Goal: Task Accomplishment & Management: Complete application form

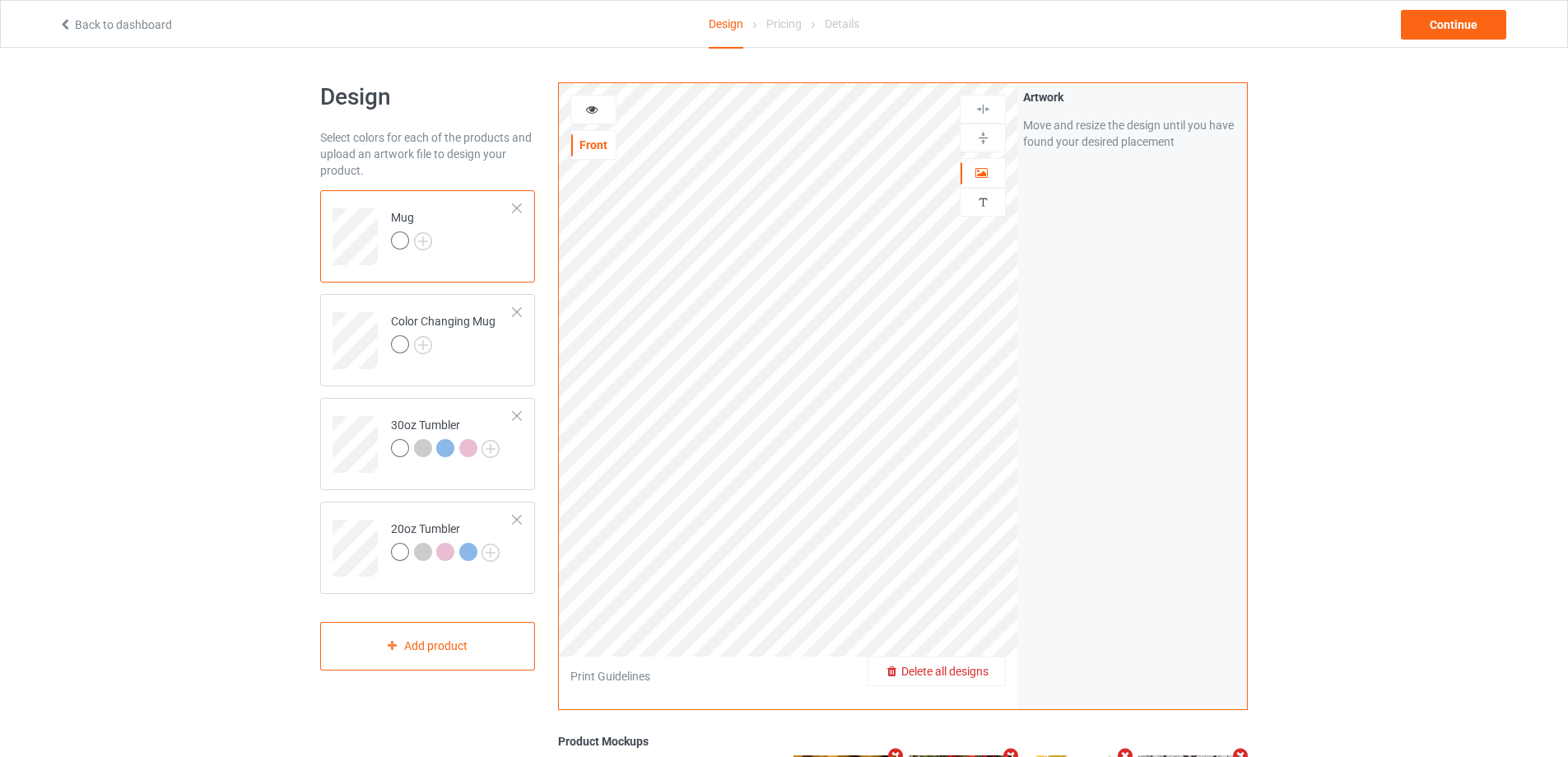
click at [988, 665] on span "Delete all designs" at bounding box center [944, 671] width 87 height 13
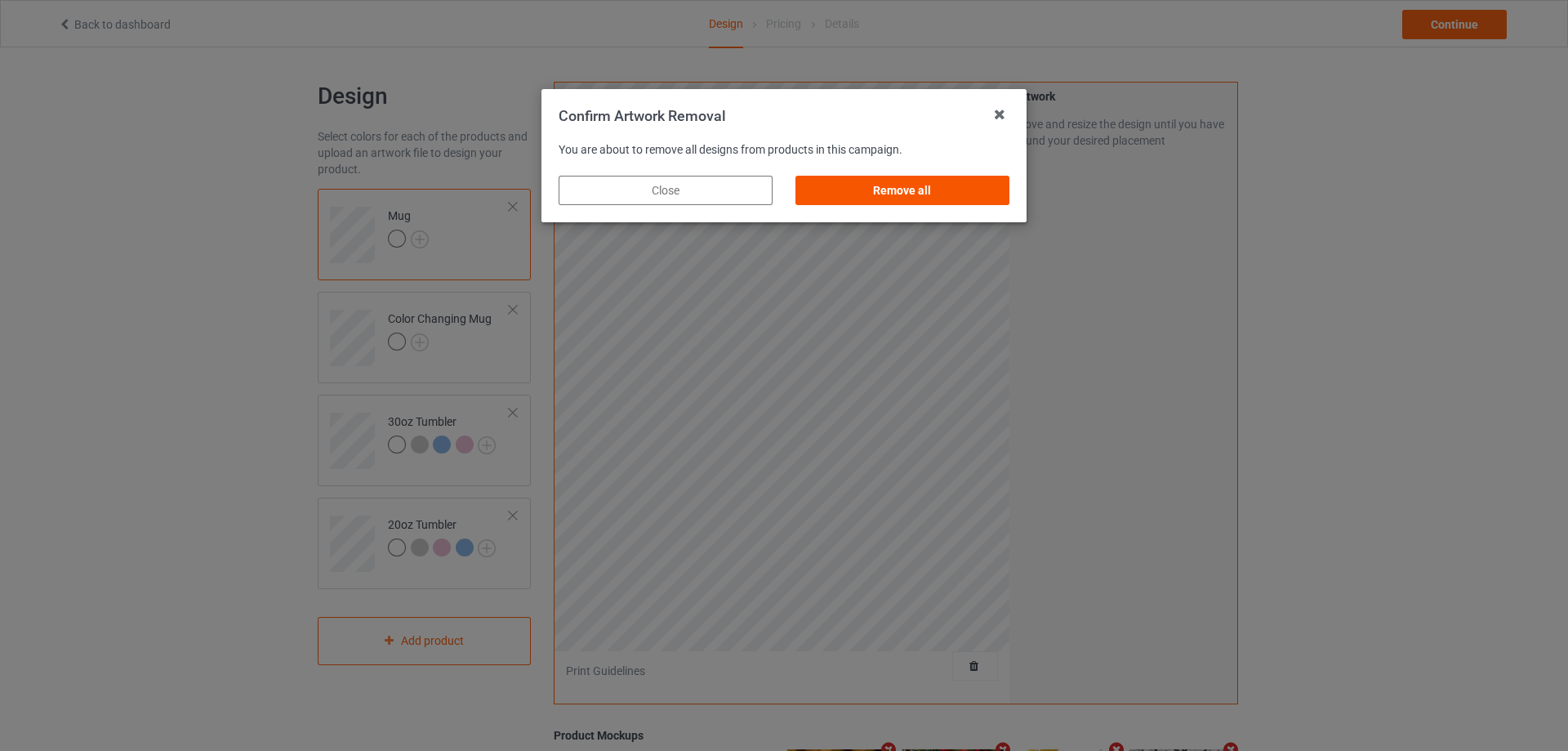
click at [891, 191] on div "Remove all" at bounding box center [903, 191] width 214 height 29
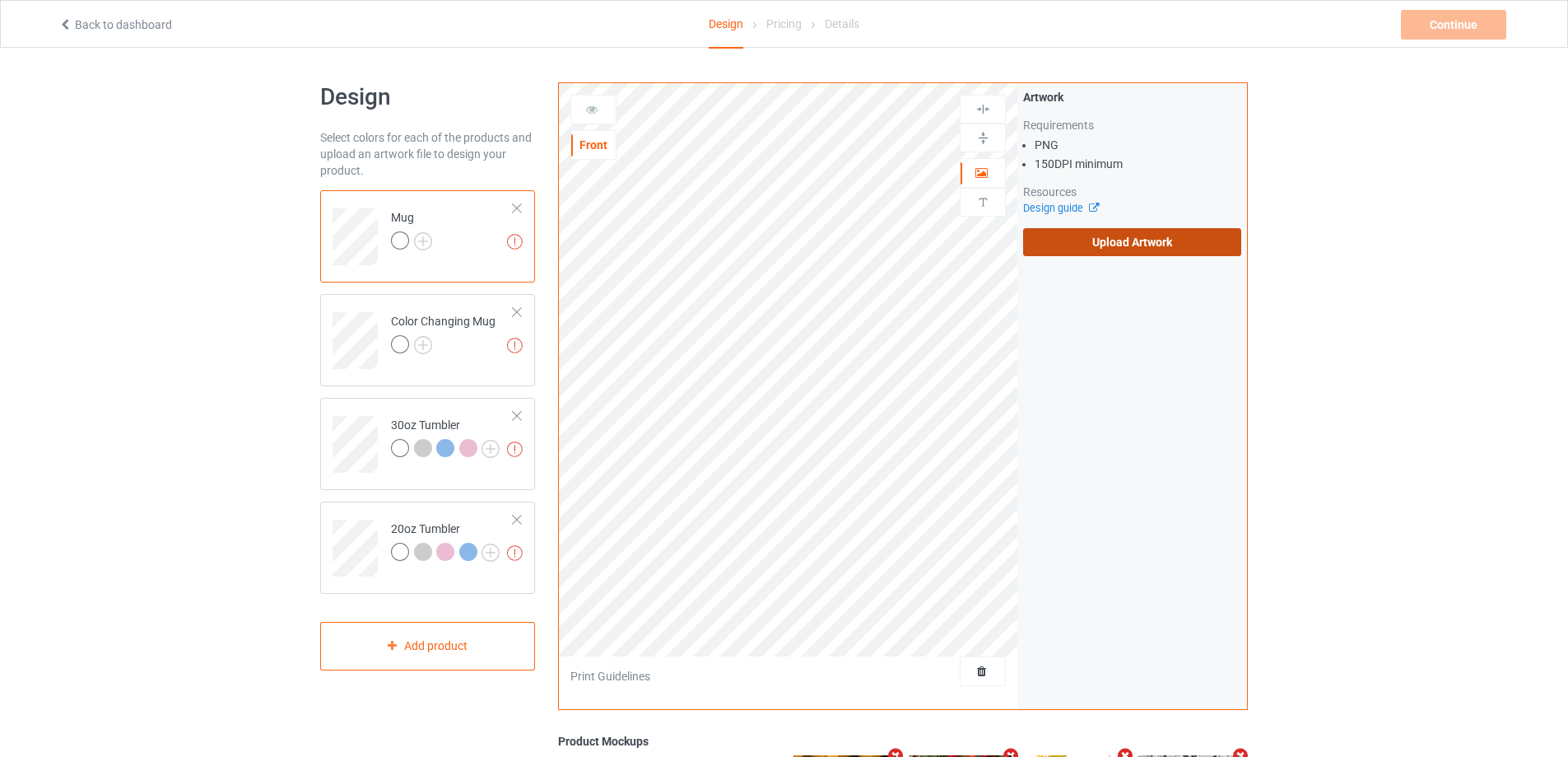
click at [1102, 251] on label "Upload Artwork" at bounding box center [1132, 242] width 219 height 28
click at [0, 0] on input "Upload Artwork" at bounding box center [0, 0] width 0 height 0
click at [1193, 246] on label "Upload Artwork" at bounding box center [1132, 242] width 219 height 28
click at [0, 0] on input "Upload Artwork" at bounding box center [0, 0] width 0 height 0
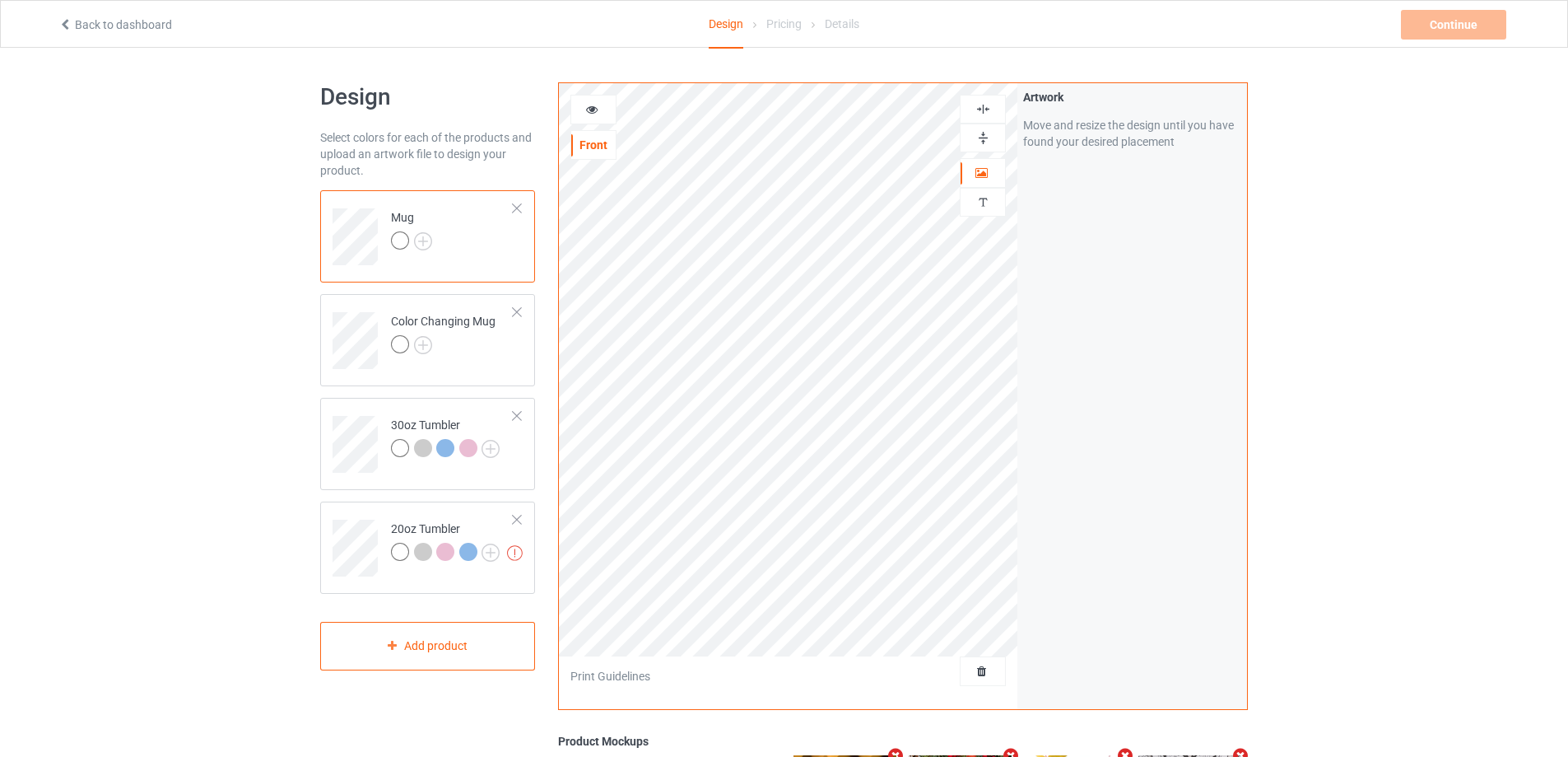
click at [980, 136] on img at bounding box center [983, 138] width 16 height 16
click at [357, 408] on td at bounding box center [357, 438] width 49 height 69
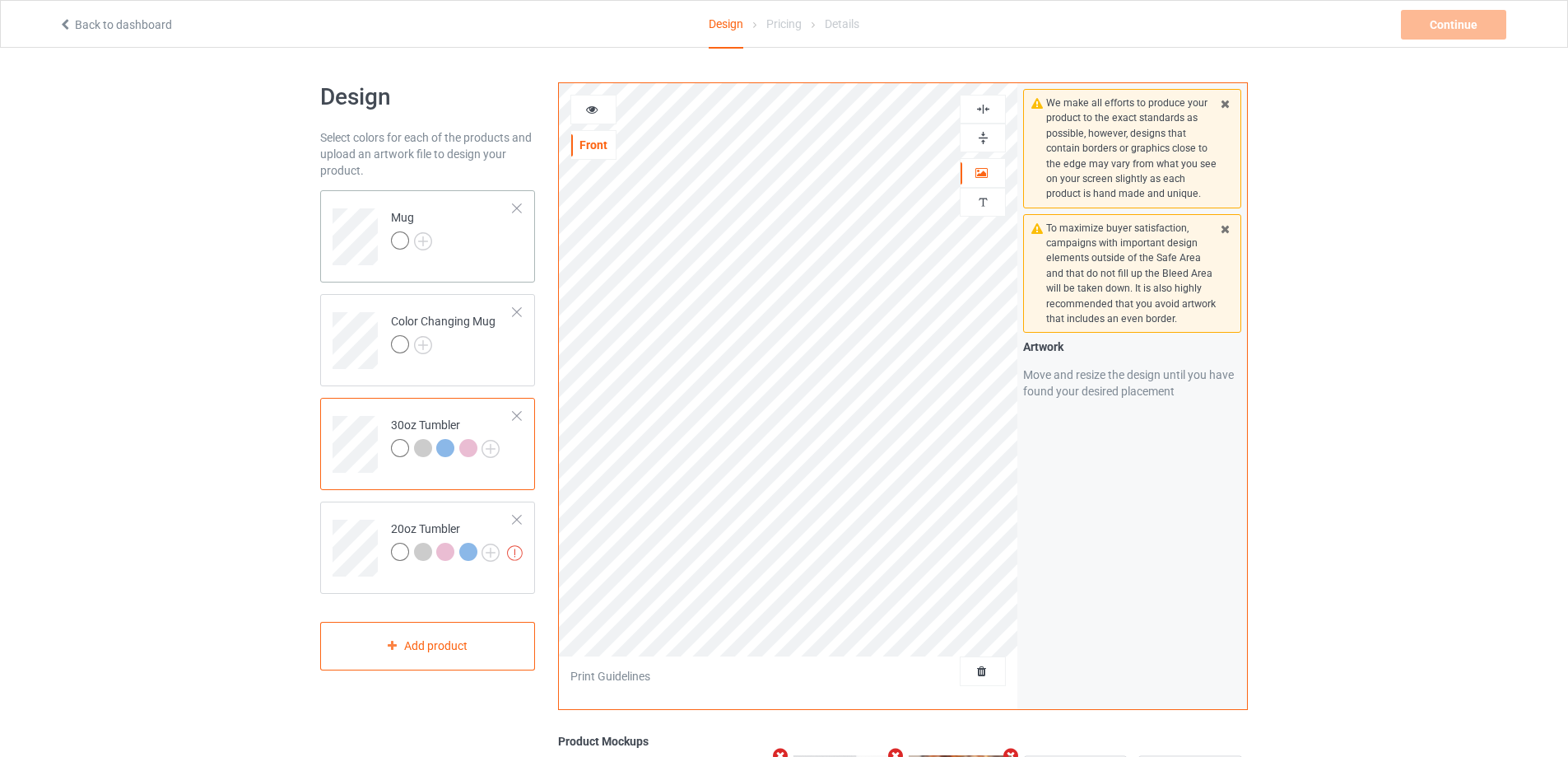
click at [466, 242] on td "Mug" at bounding box center [453, 231] width 141 height 69
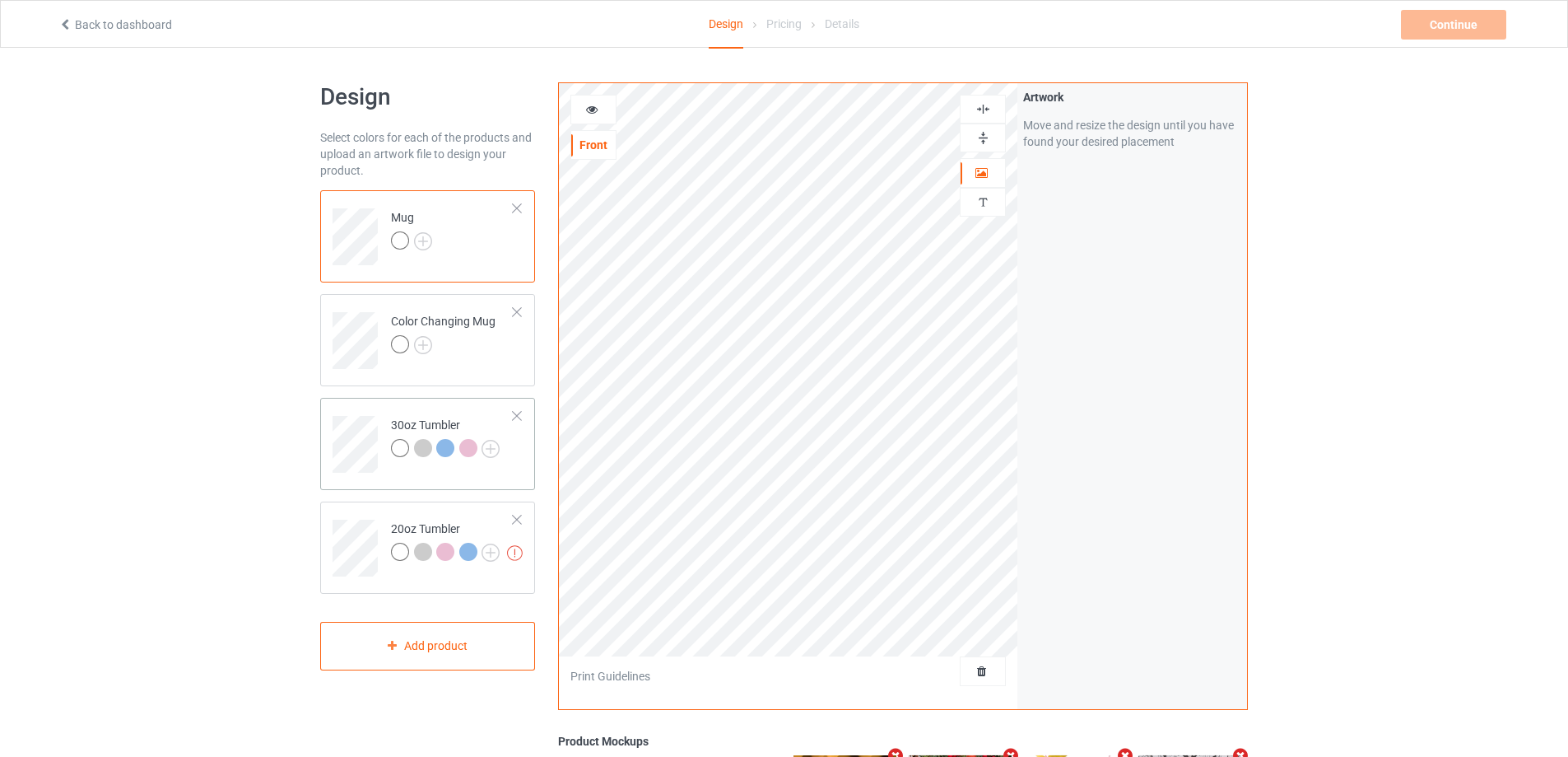
click at [380, 417] on td at bounding box center [357, 438] width 49 height 69
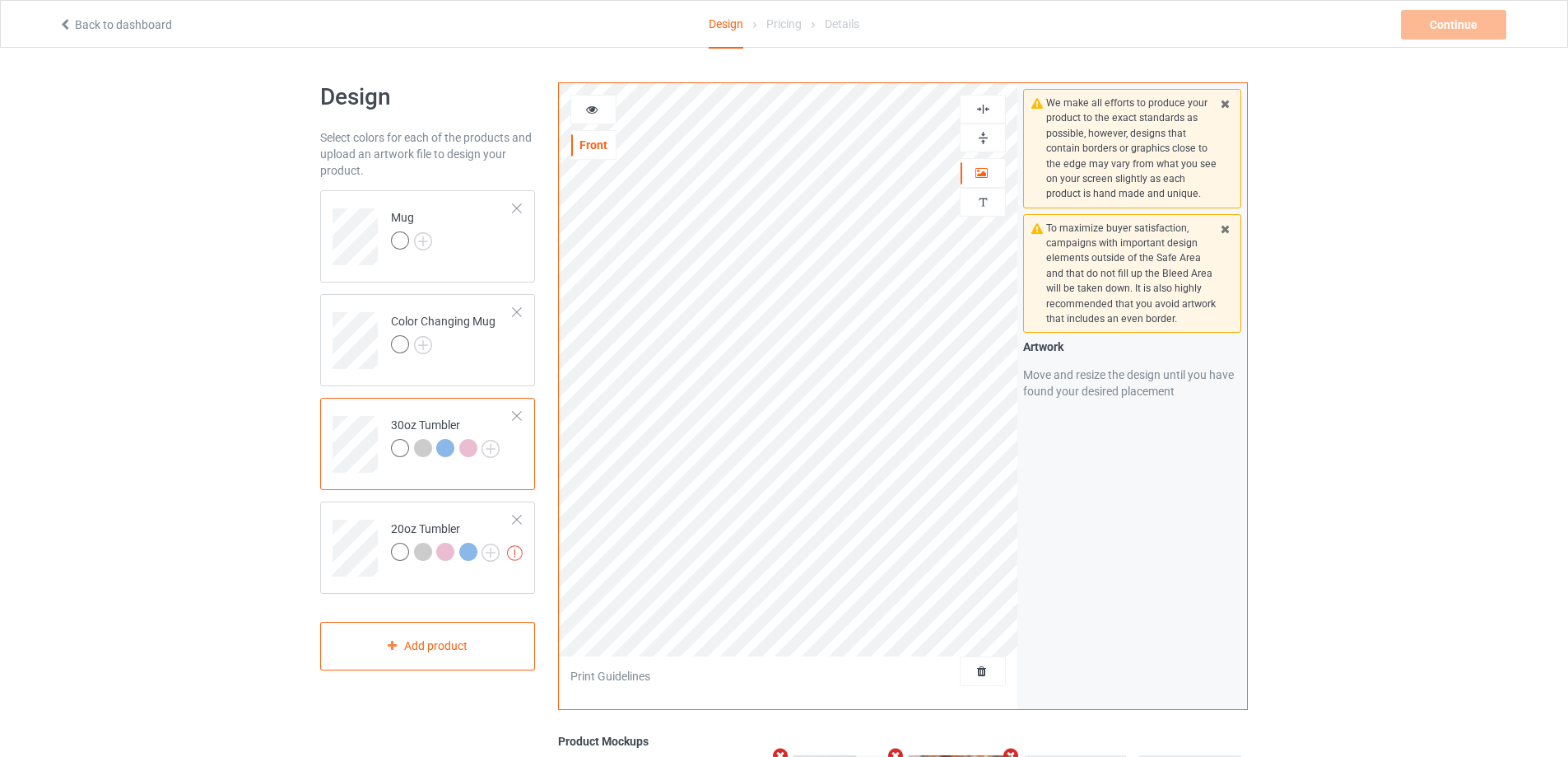
click at [598, 103] on icon at bounding box center [592, 107] width 14 height 12
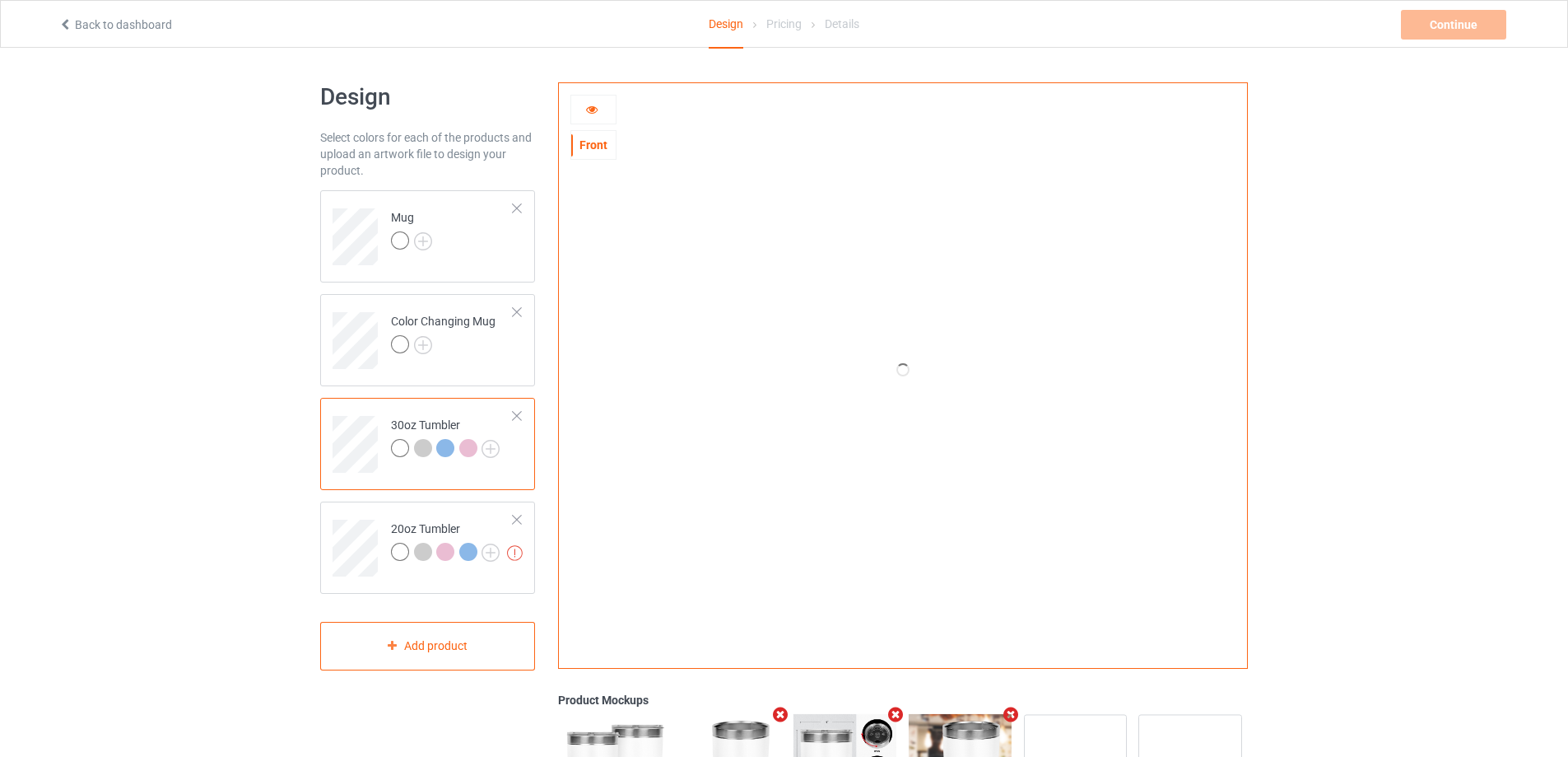
click at [596, 113] on icon at bounding box center [592, 107] width 14 height 12
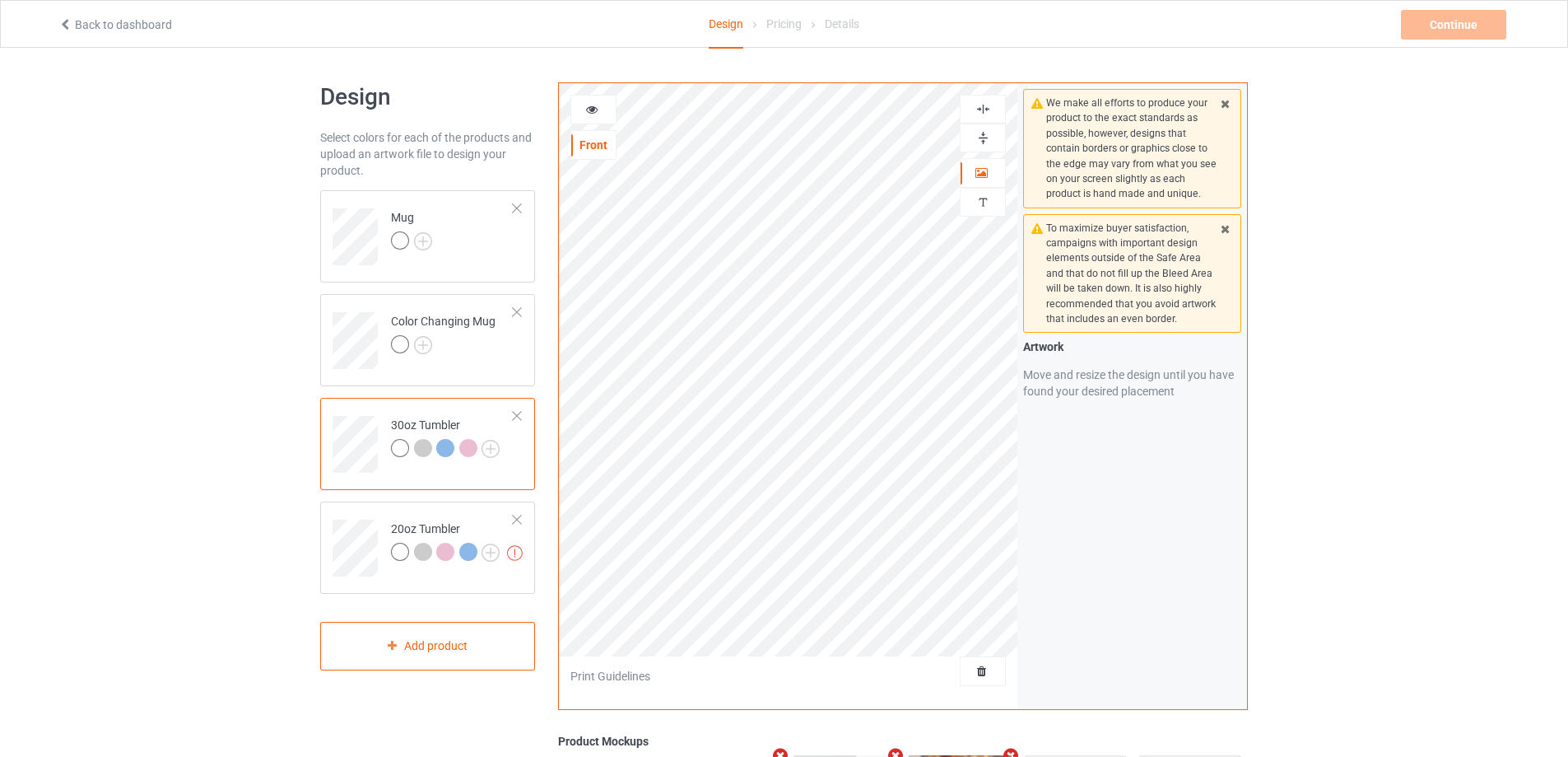
click at [596, 113] on icon at bounding box center [592, 107] width 14 height 12
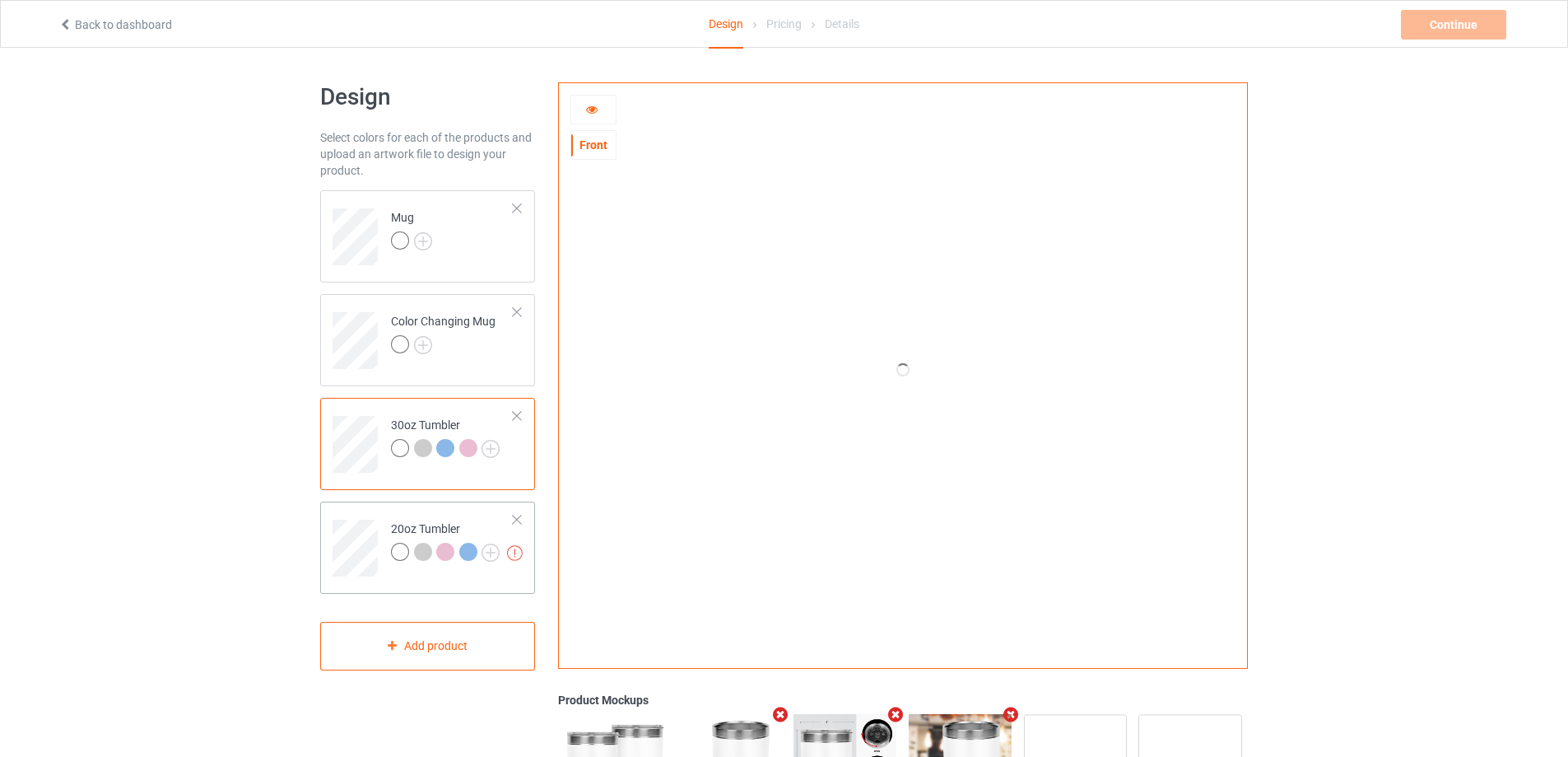
click at [362, 510] on td at bounding box center [357, 542] width 49 height 69
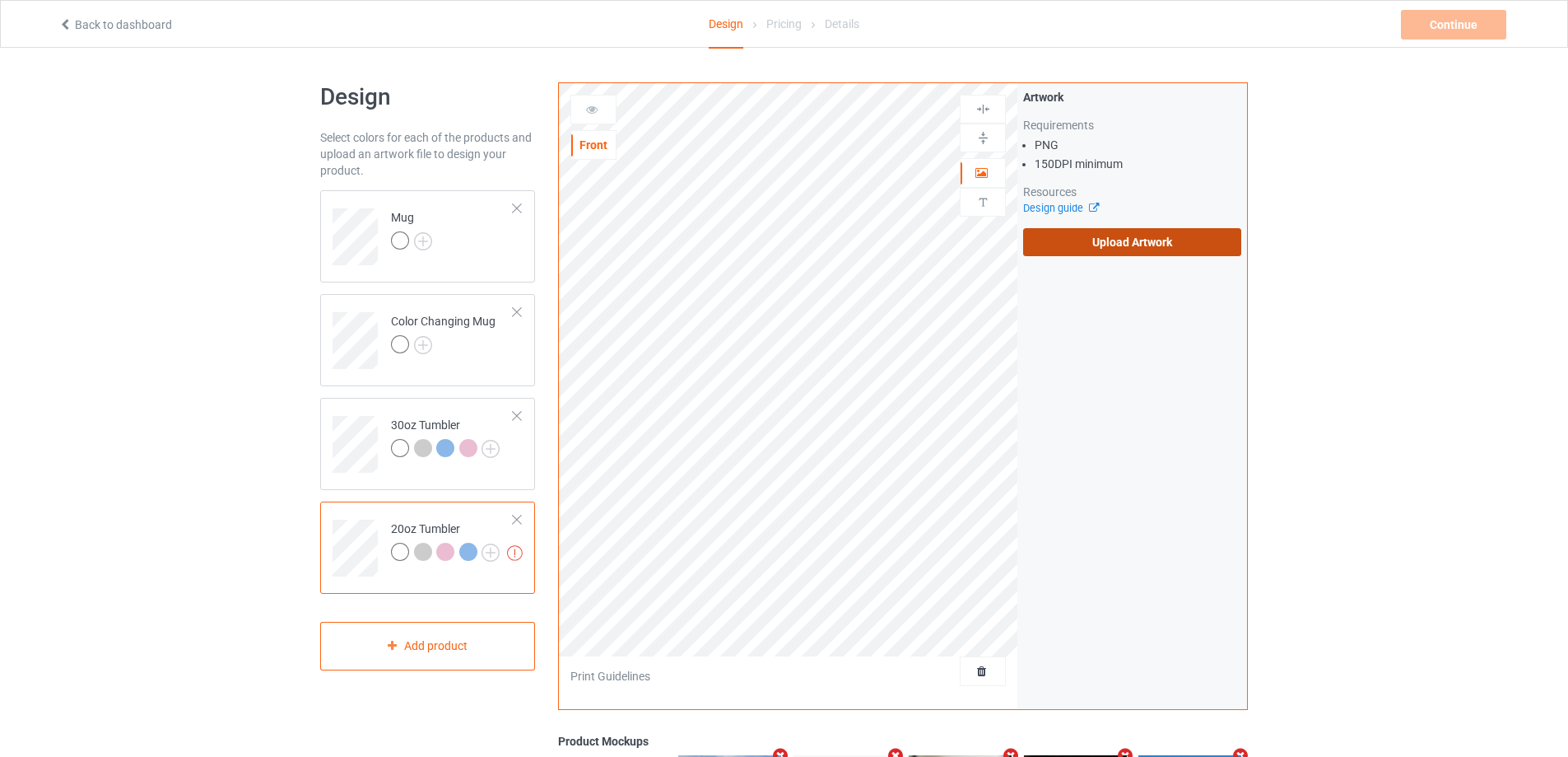
click at [1147, 241] on label "Upload Artwork" at bounding box center [1132, 242] width 219 height 28
click at [0, 0] on input "Upload Artwork" at bounding box center [0, 0] width 0 height 0
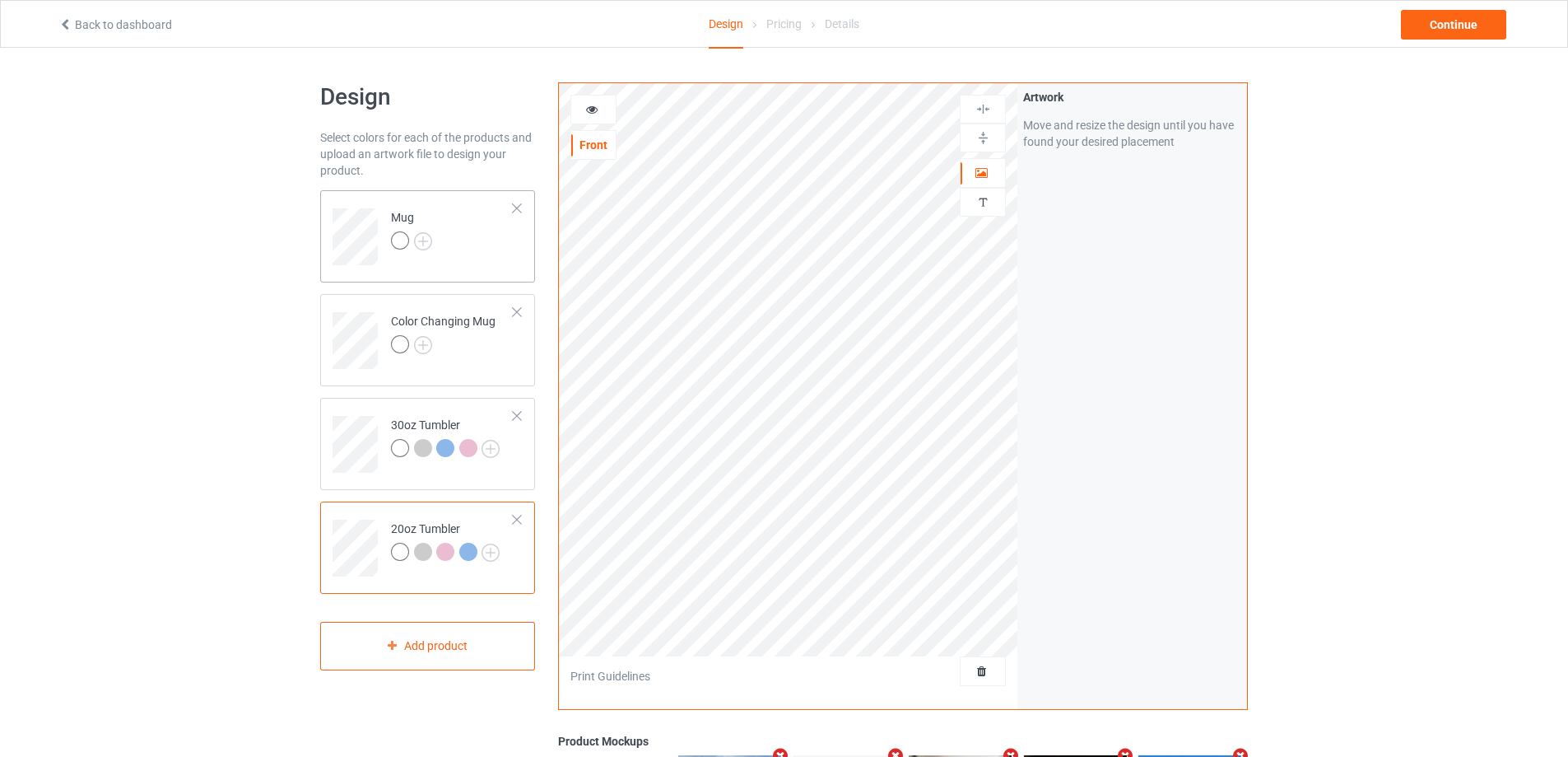
click at [500, 266] on div "Mug" at bounding box center [427, 236] width 215 height 92
click at [387, 412] on td "30oz Tumbler" at bounding box center [453, 438] width 141 height 69
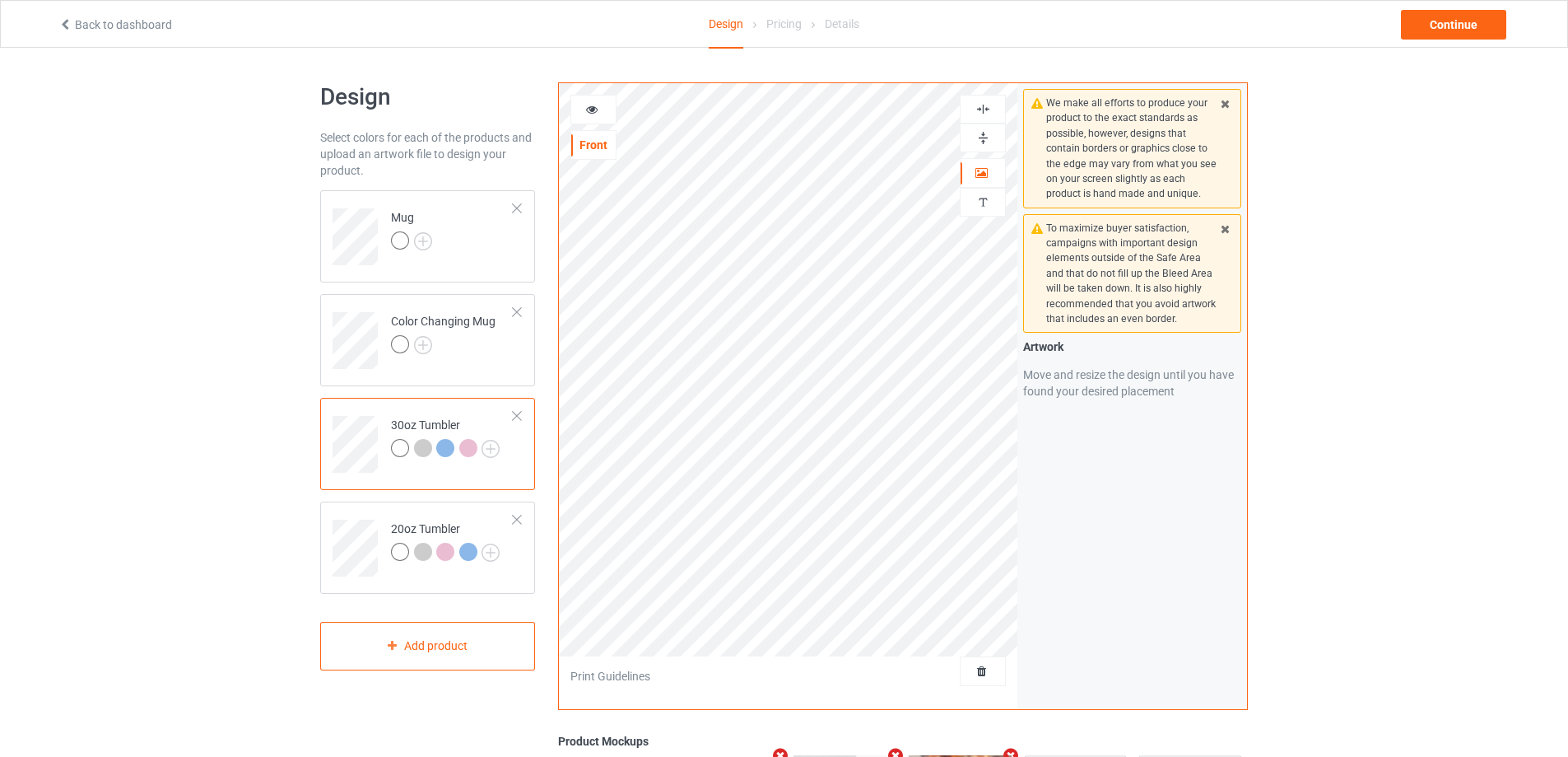
click at [588, 113] on icon at bounding box center [592, 107] width 14 height 12
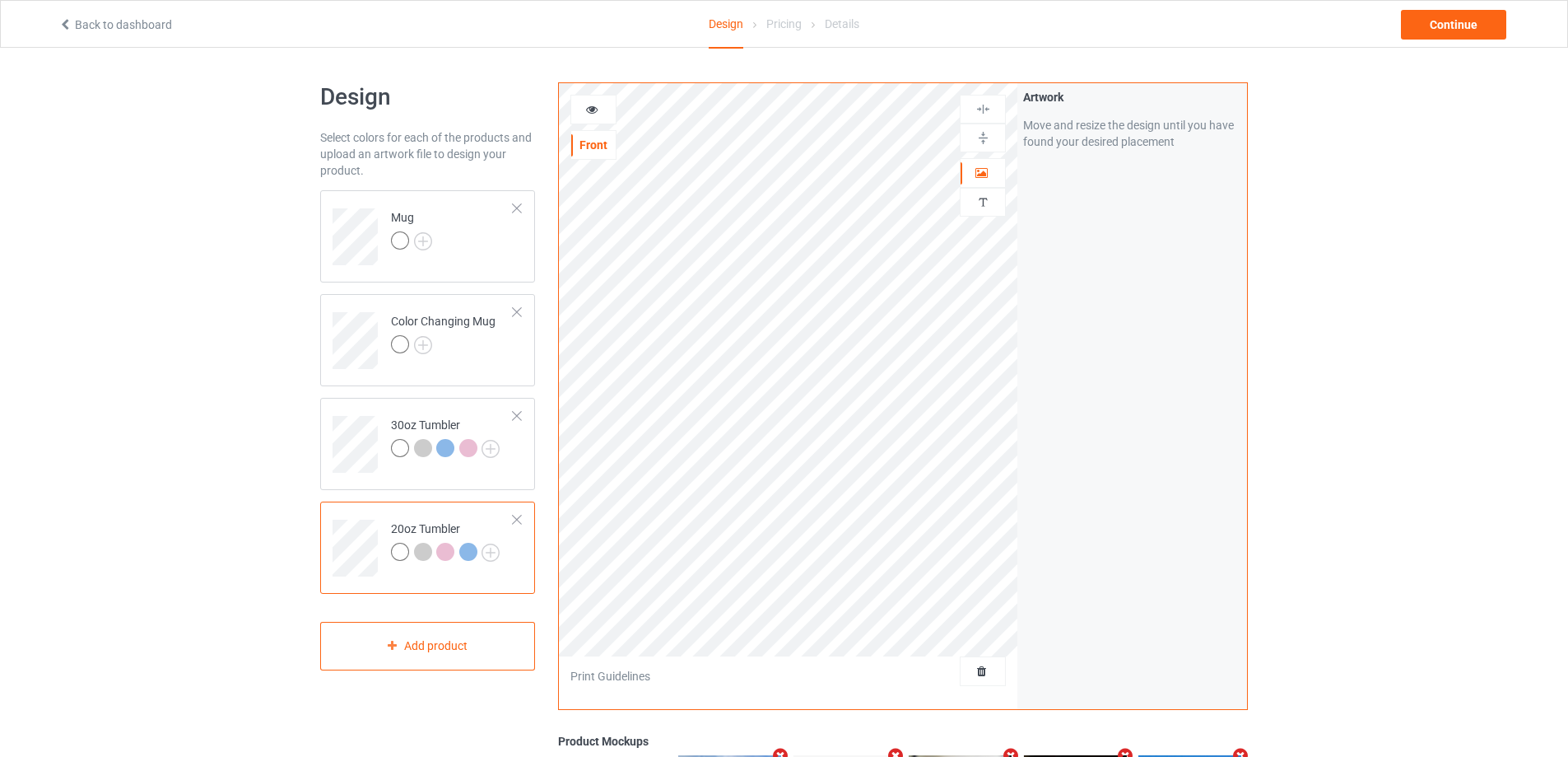
click at [597, 113] on icon at bounding box center [592, 107] width 14 height 12
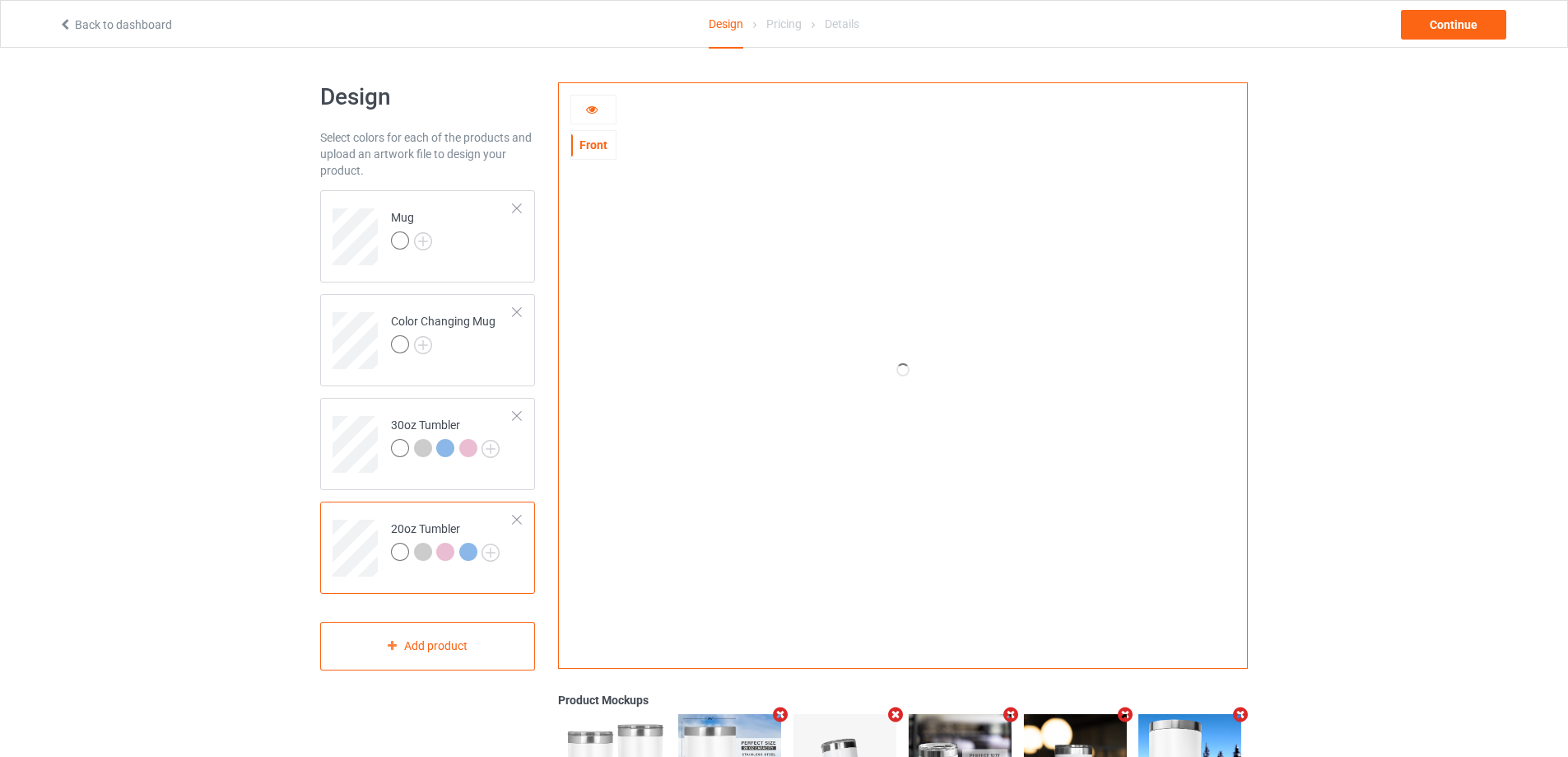
click at [600, 117] on div at bounding box center [593, 109] width 44 height 17
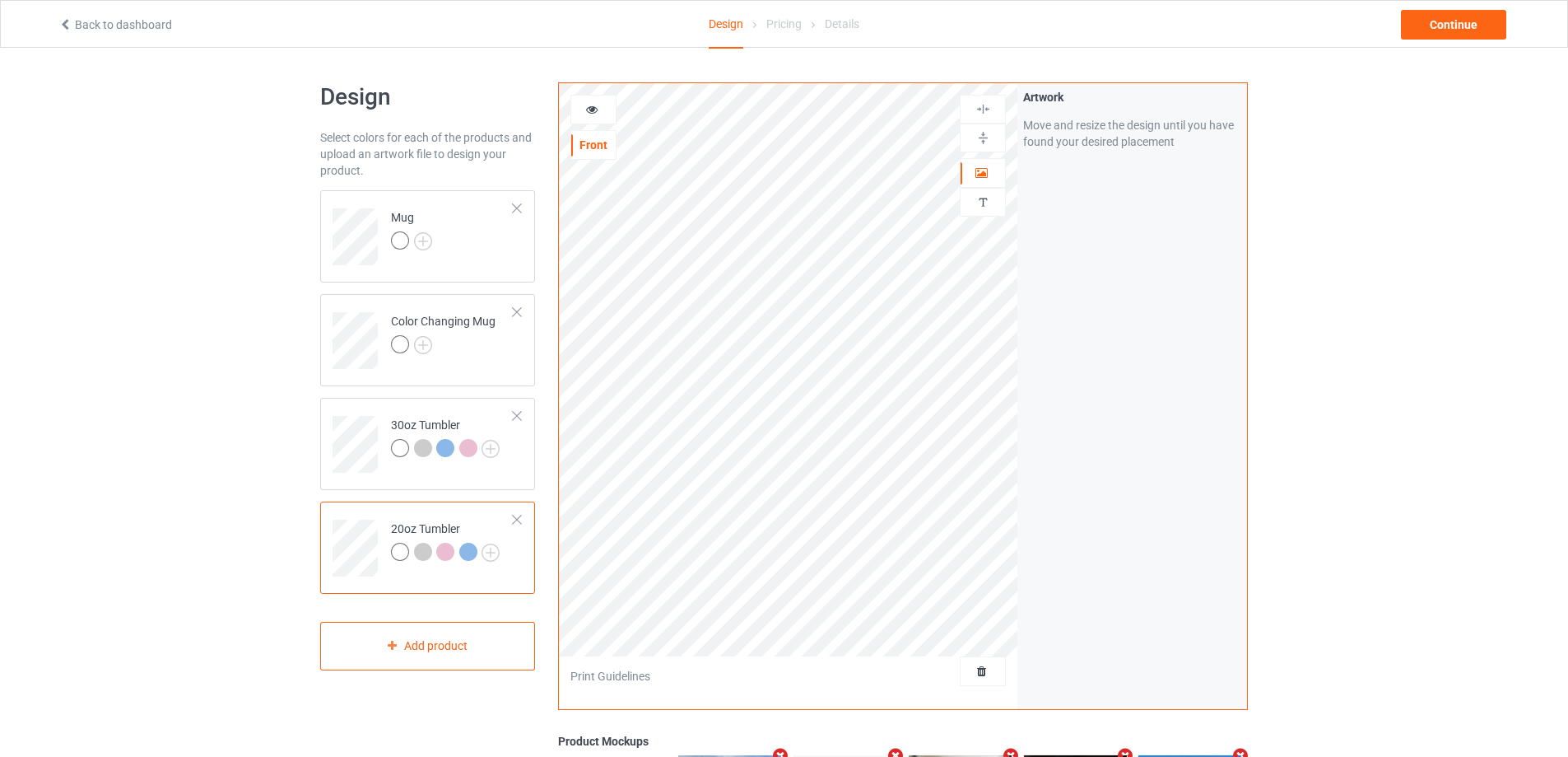
click at [598, 108] on icon at bounding box center [592, 107] width 14 height 12
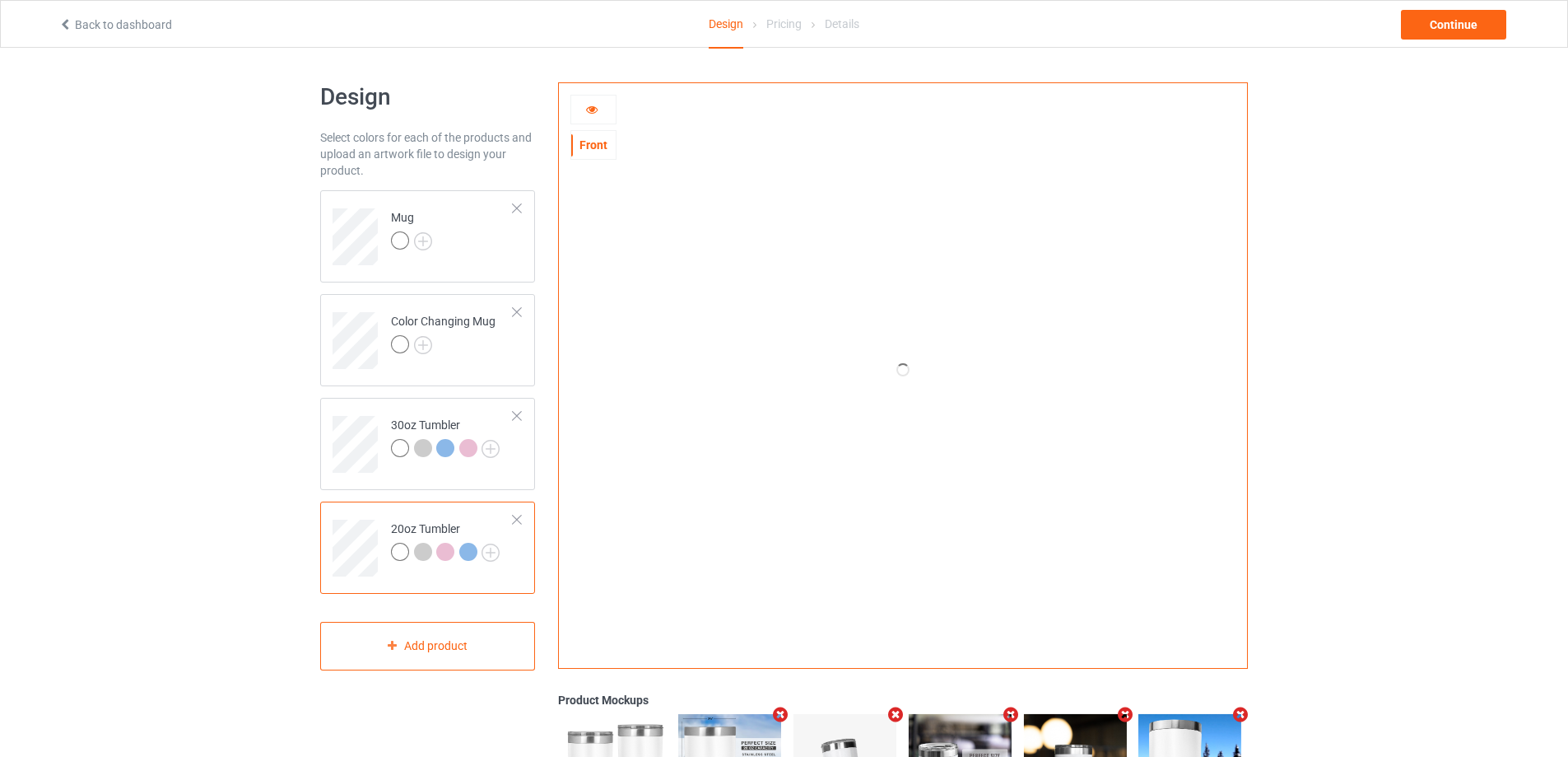
click at [604, 111] on div at bounding box center [593, 109] width 44 height 17
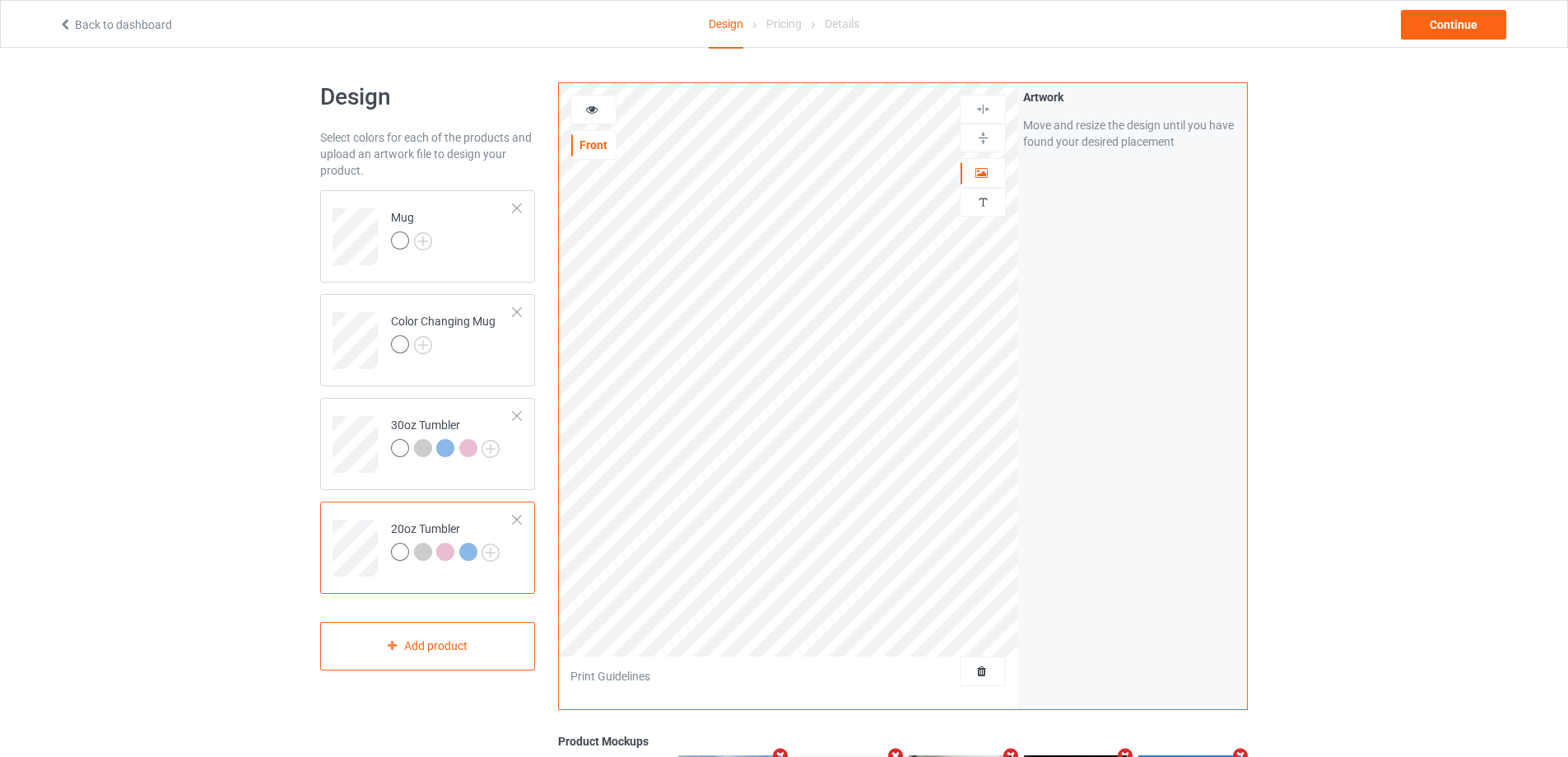
click at [598, 111] on icon at bounding box center [592, 107] width 14 height 12
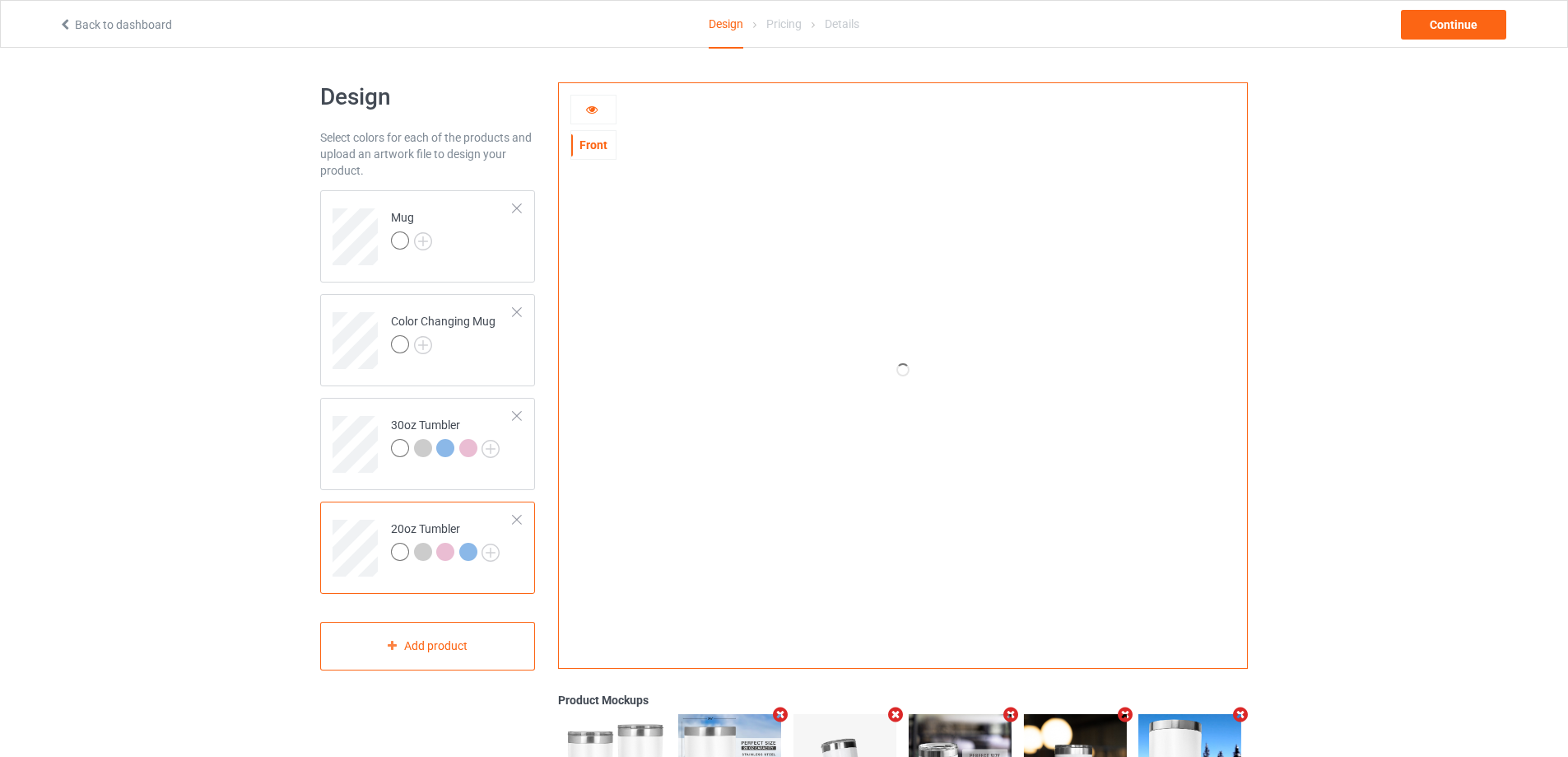
click at [598, 111] on icon at bounding box center [592, 107] width 14 height 12
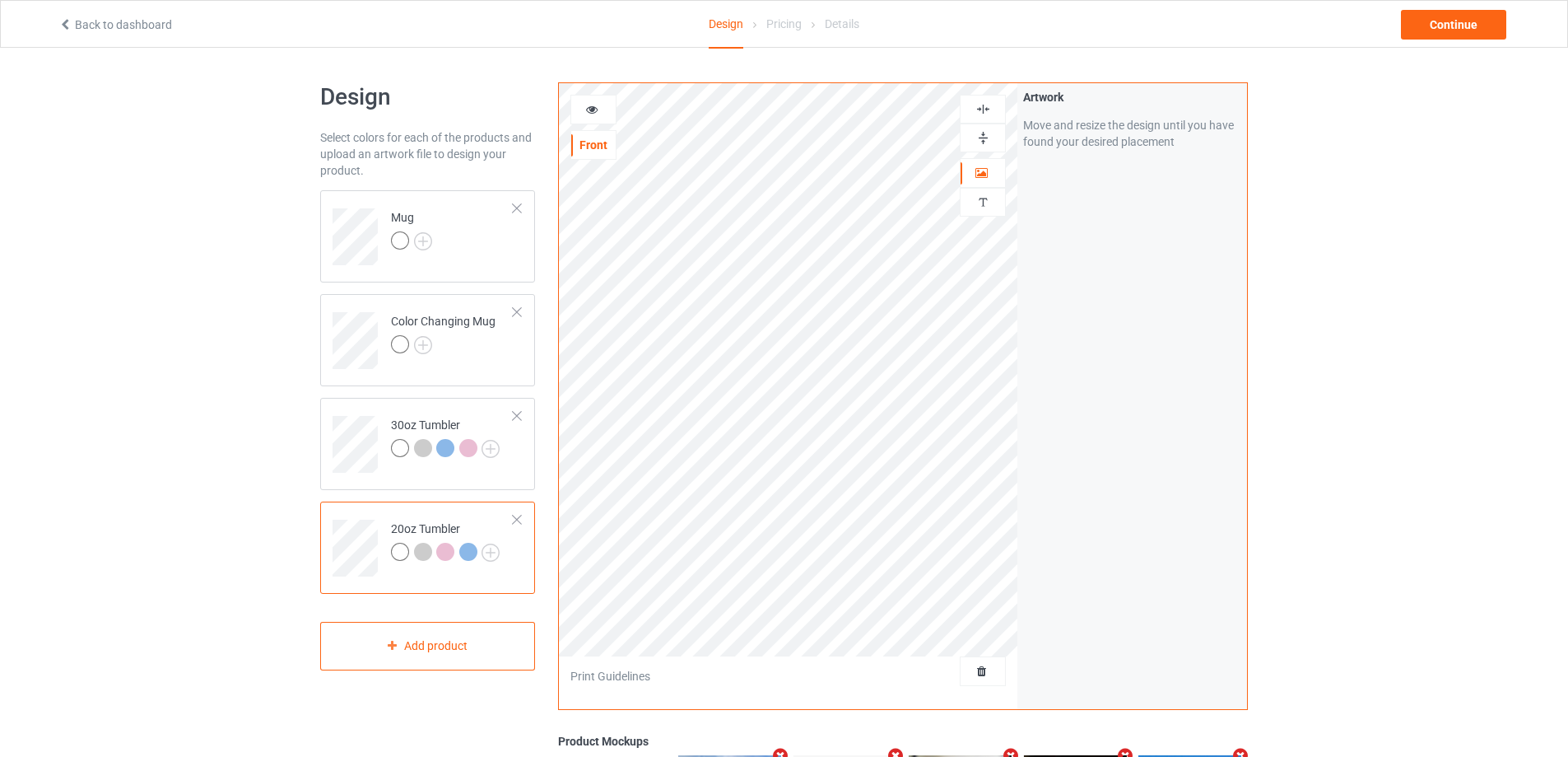
click at [593, 104] on icon at bounding box center [592, 107] width 14 height 12
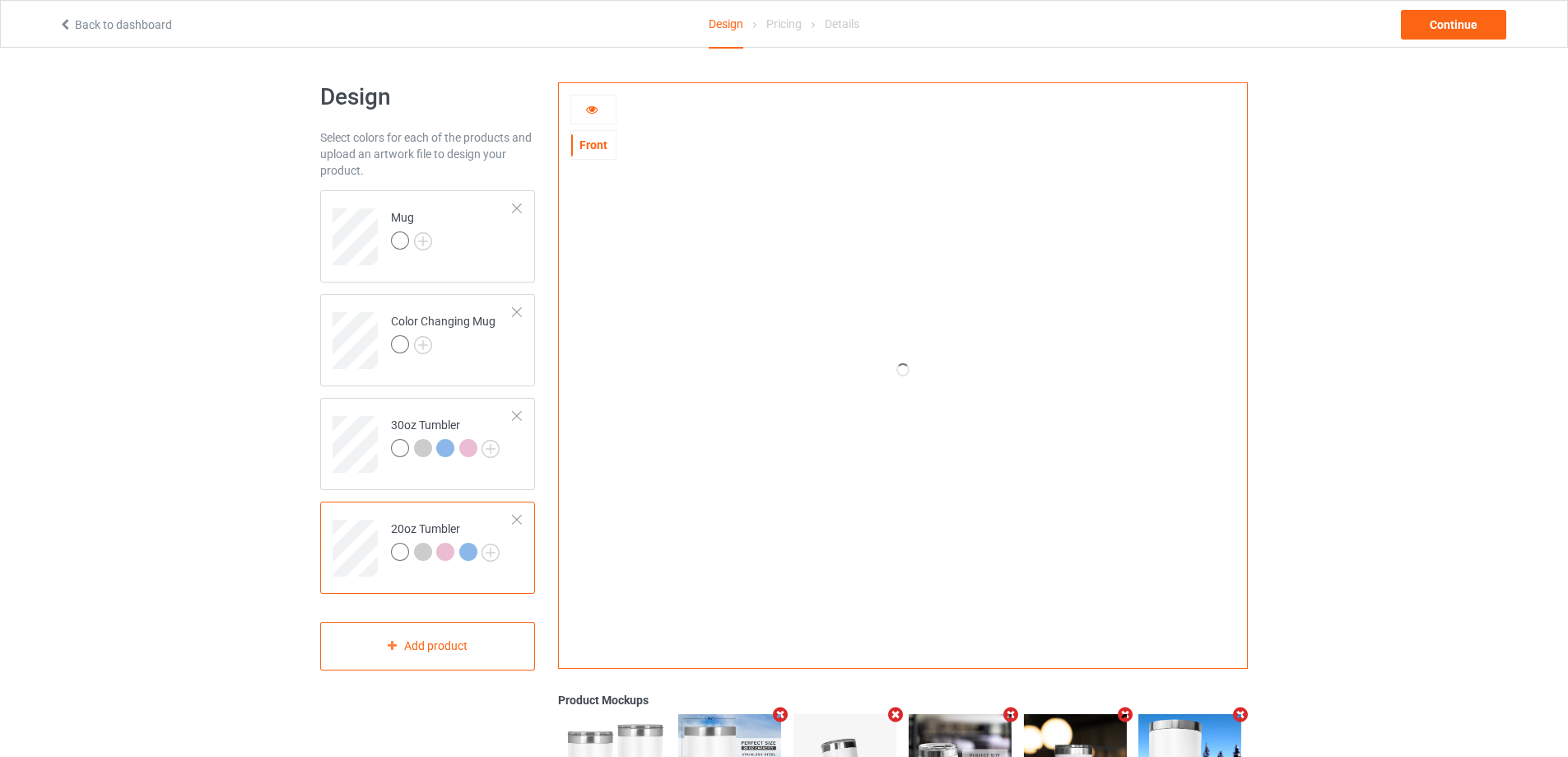
click at [593, 109] on icon at bounding box center [592, 107] width 14 height 12
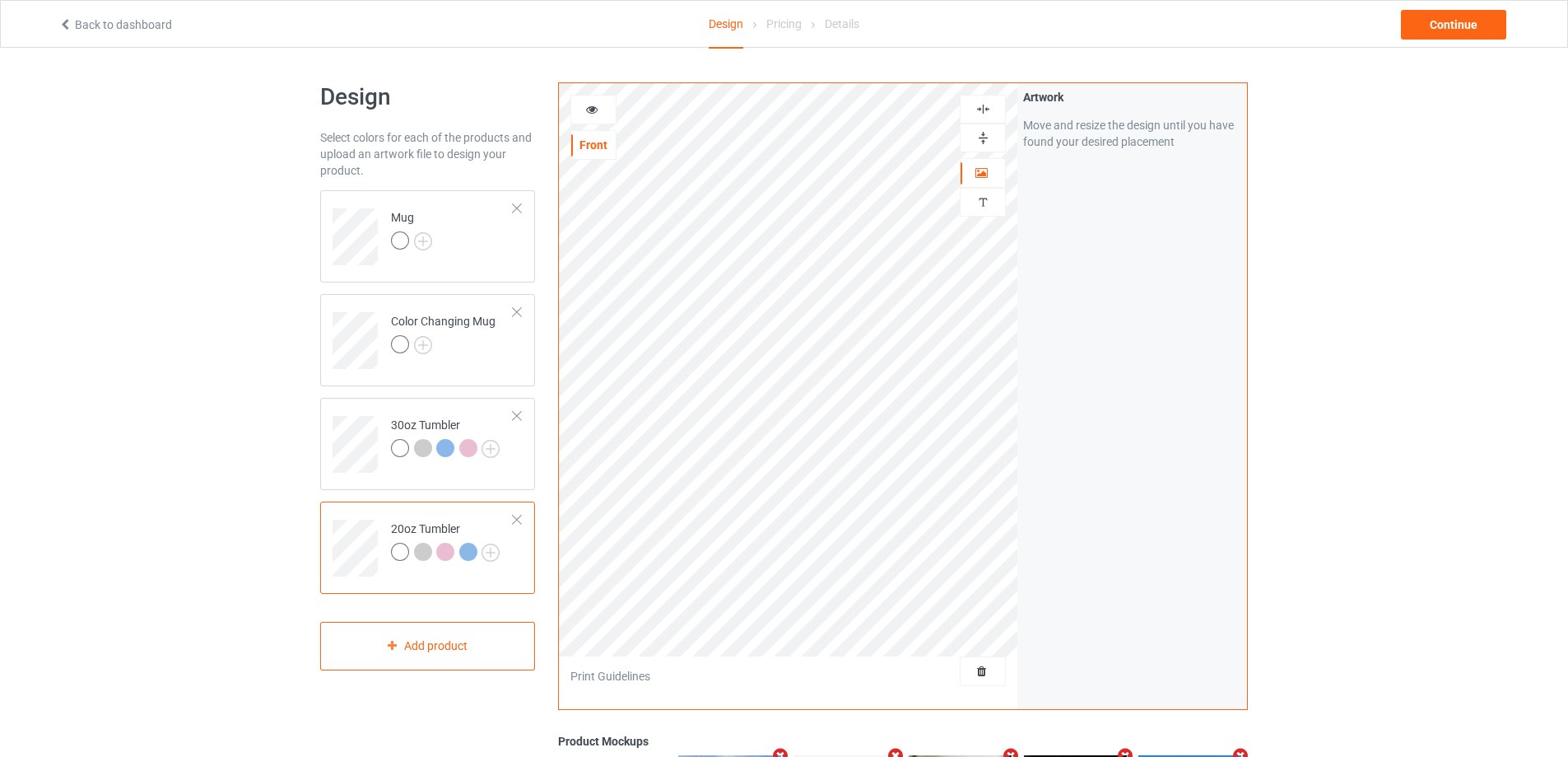
click at [593, 109] on icon at bounding box center [592, 107] width 14 height 12
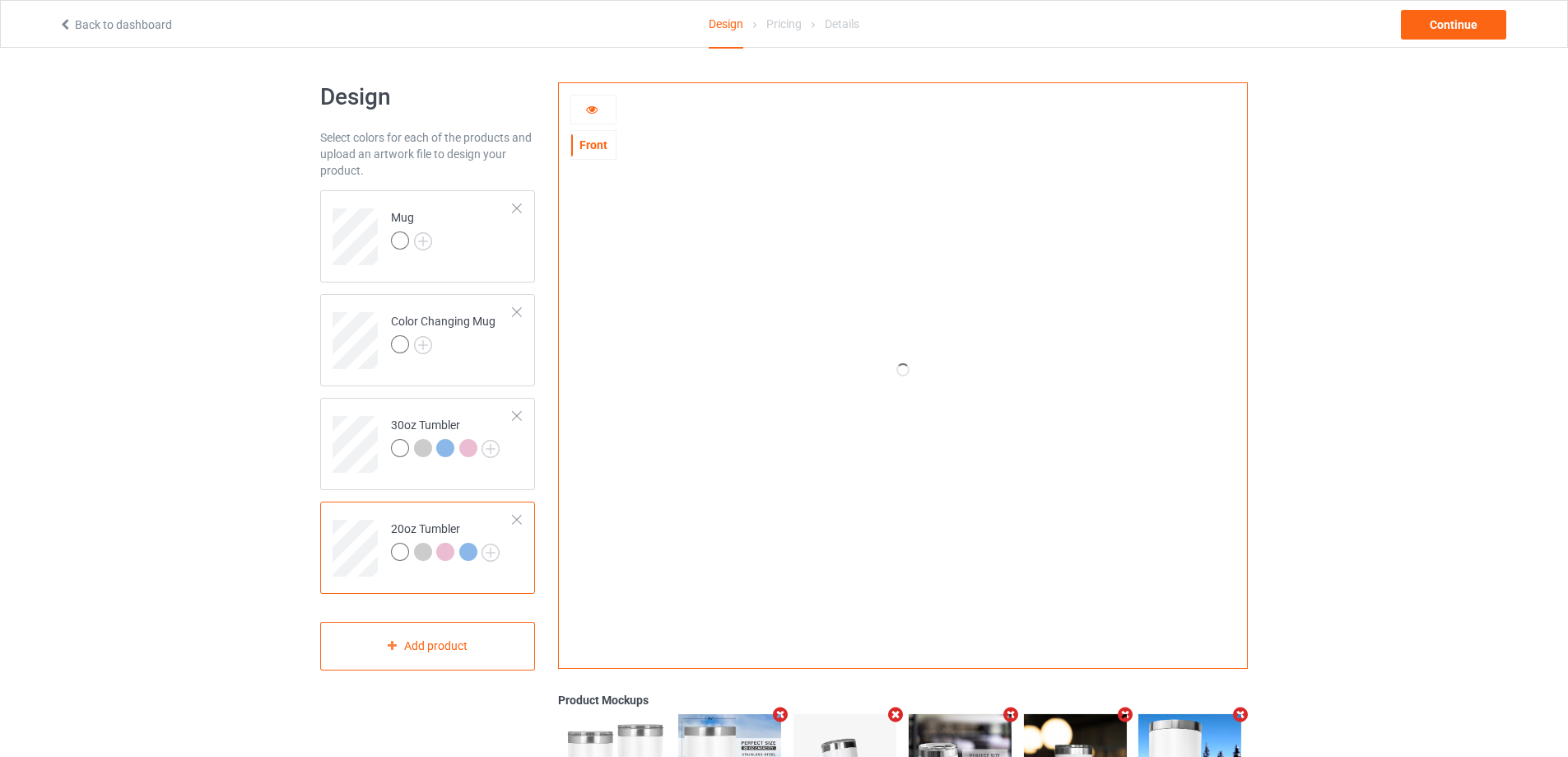
click at [591, 105] on icon at bounding box center [592, 107] width 14 height 12
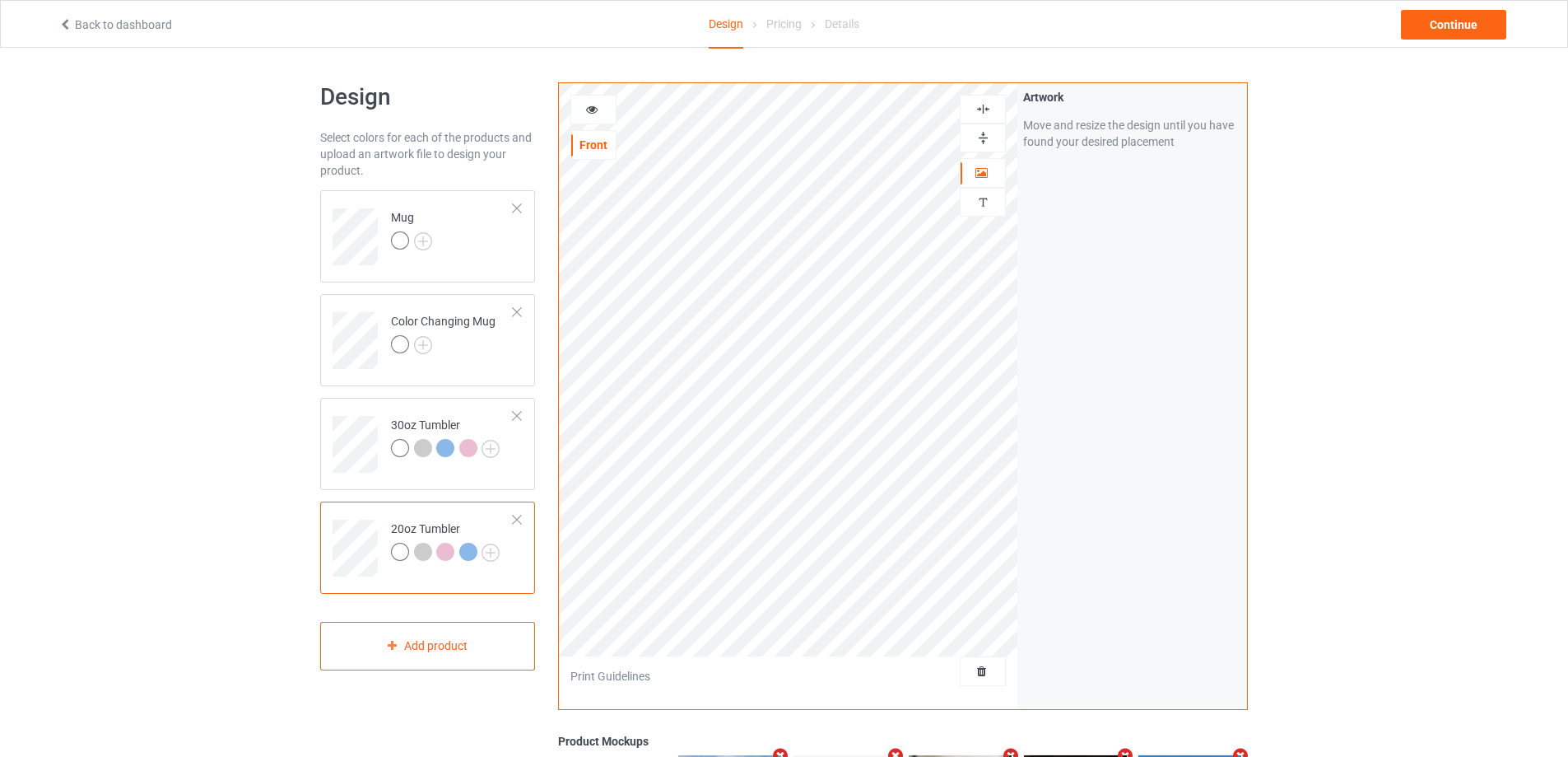
click at [591, 105] on icon at bounding box center [592, 107] width 14 height 12
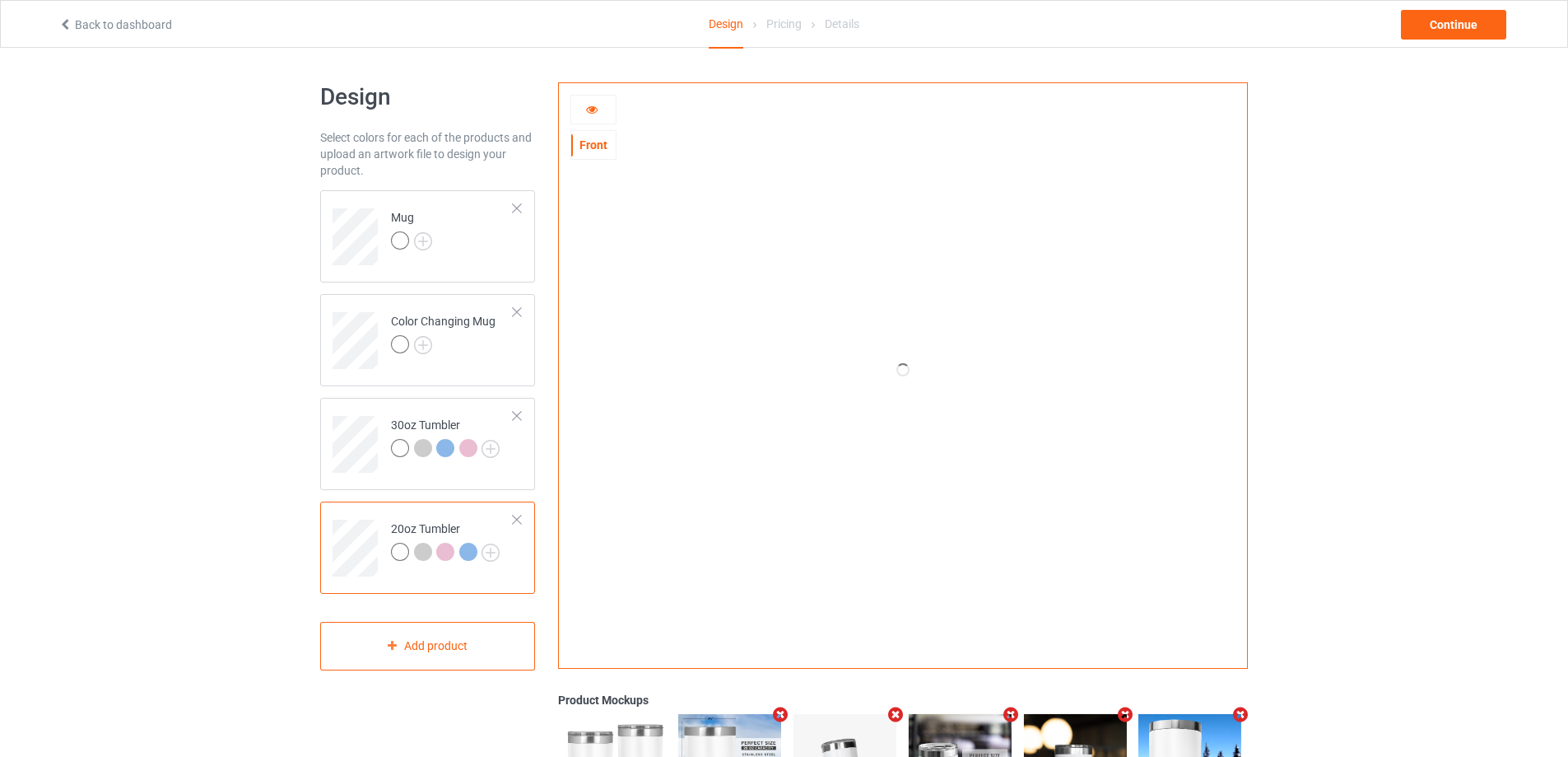
click at [602, 110] on div at bounding box center [593, 109] width 44 height 17
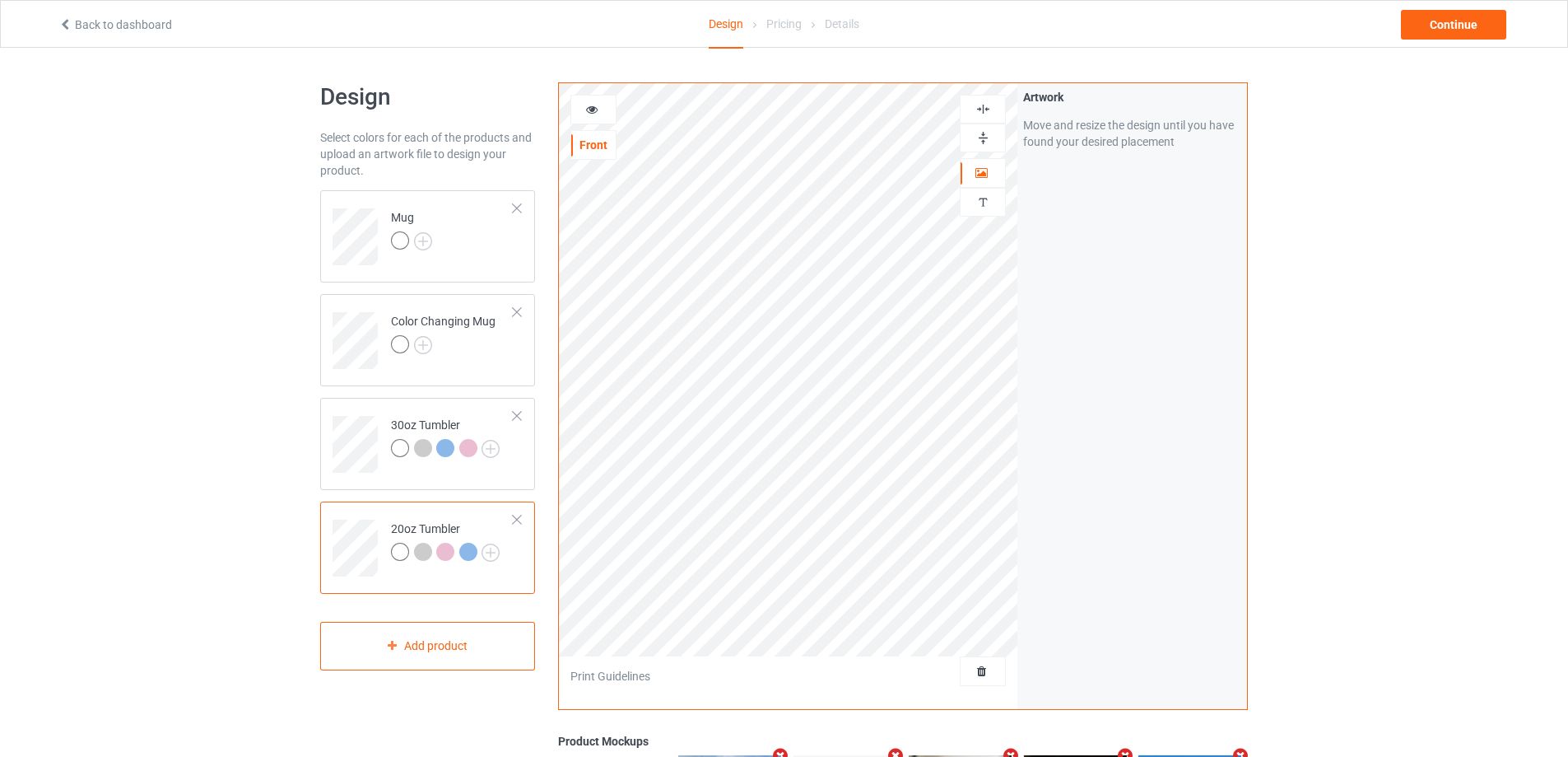
click at [602, 110] on div at bounding box center [593, 109] width 44 height 17
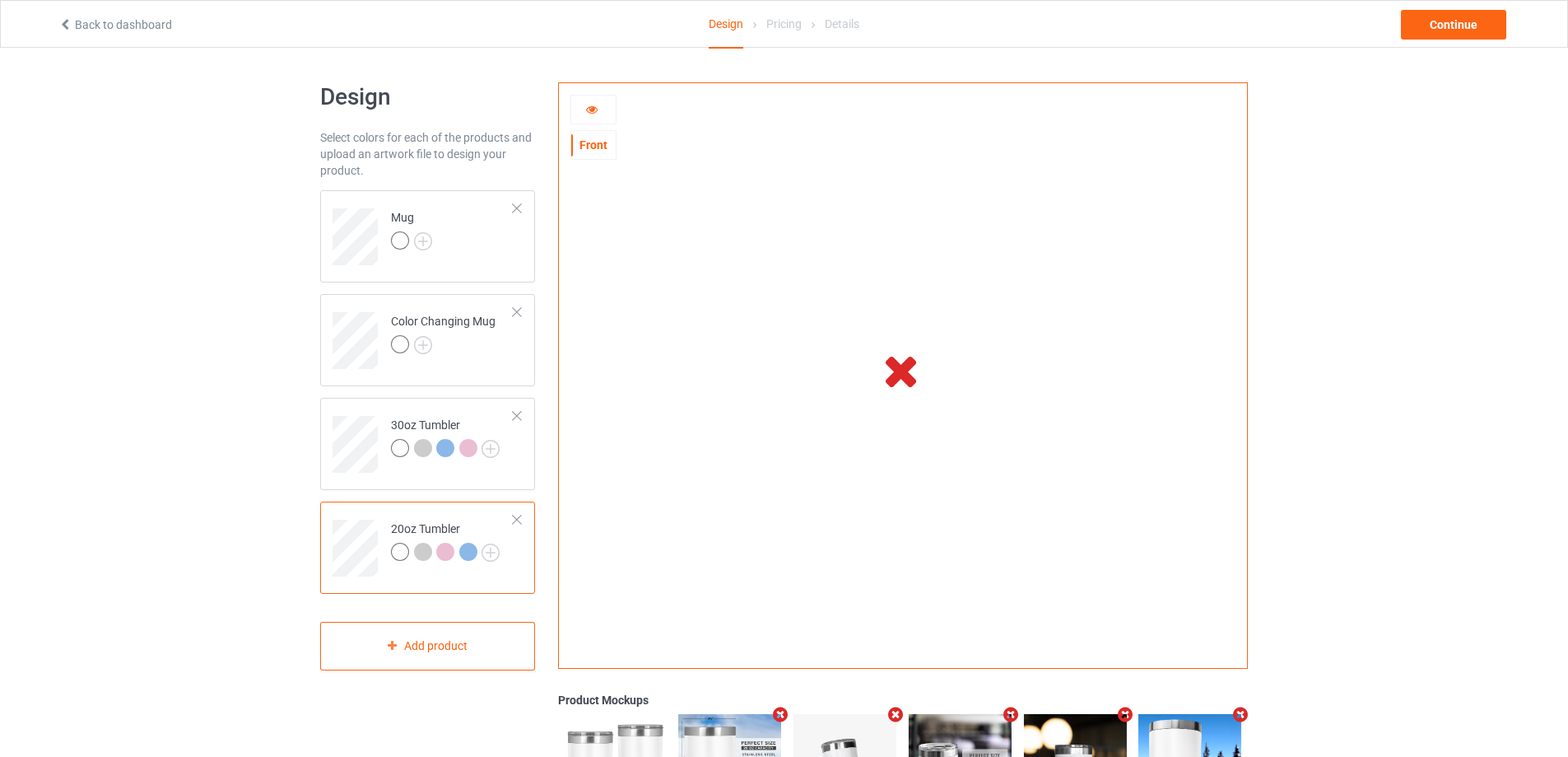
click at [602, 110] on div at bounding box center [593, 109] width 44 height 17
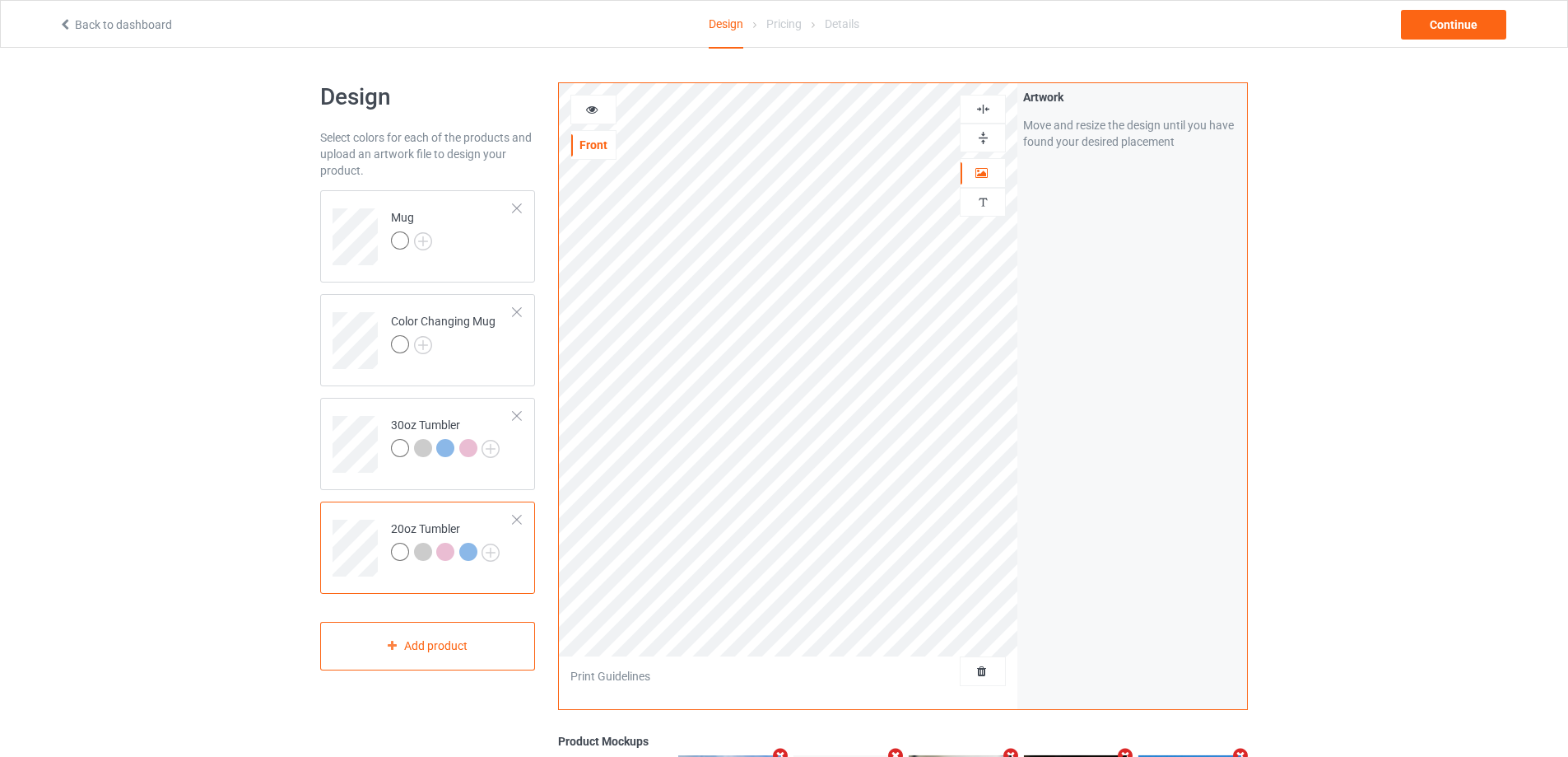
click at [602, 110] on div at bounding box center [593, 109] width 44 height 17
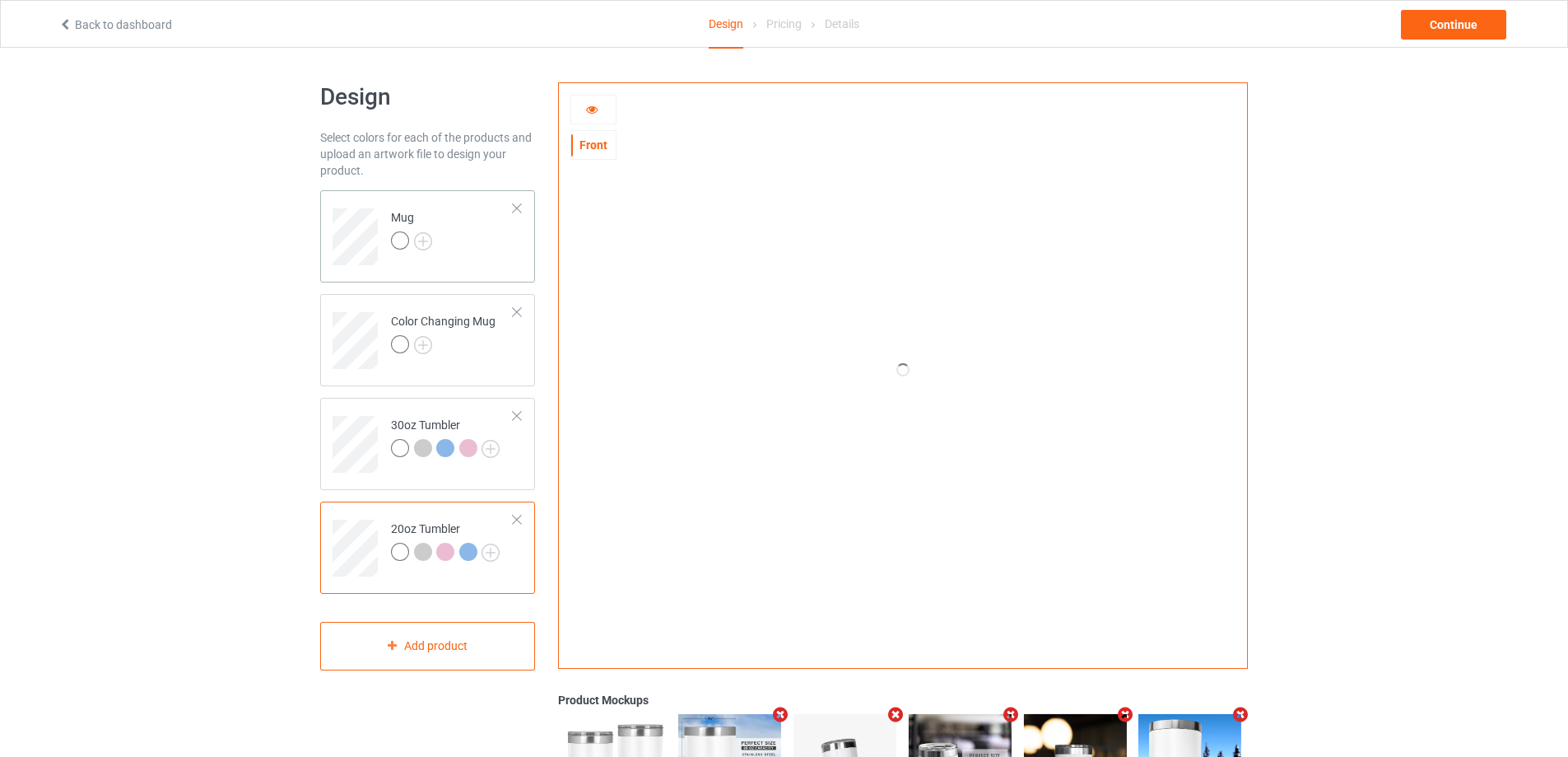
click at [475, 240] on td "Mug" at bounding box center [453, 231] width 141 height 69
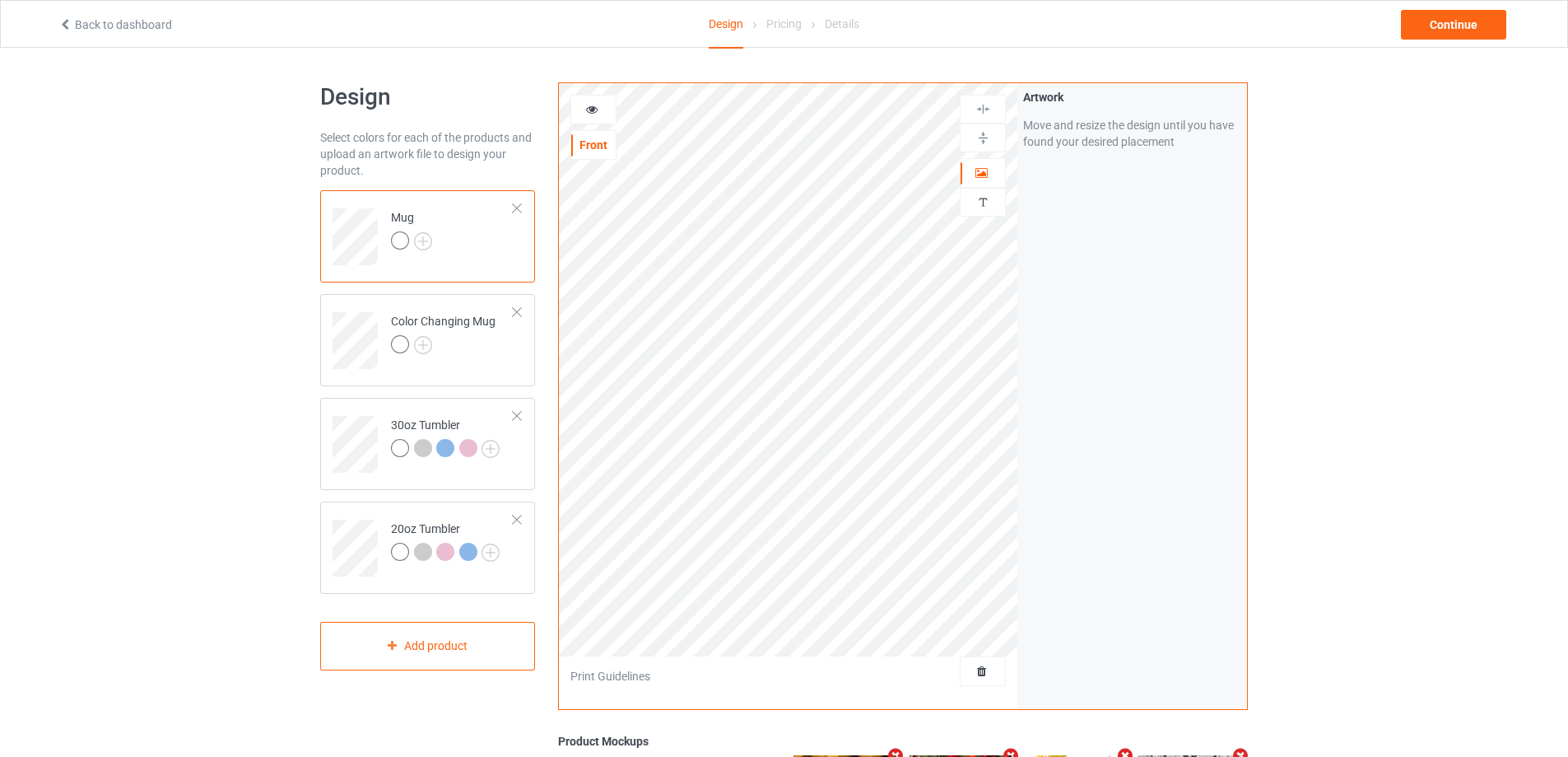
click at [595, 111] on icon at bounding box center [592, 107] width 14 height 12
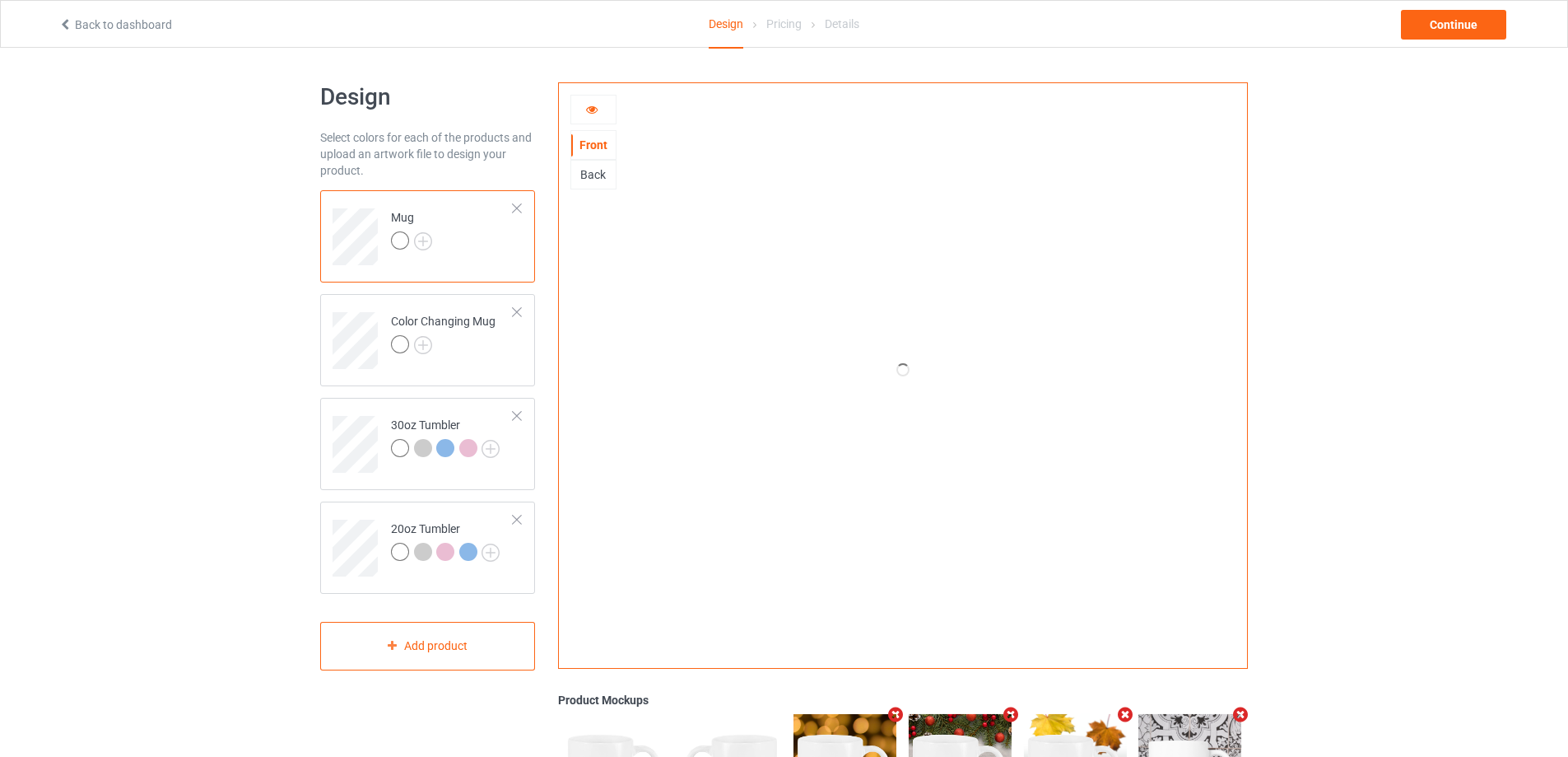
click at [584, 113] on div at bounding box center [593, 109] width 44 height 17
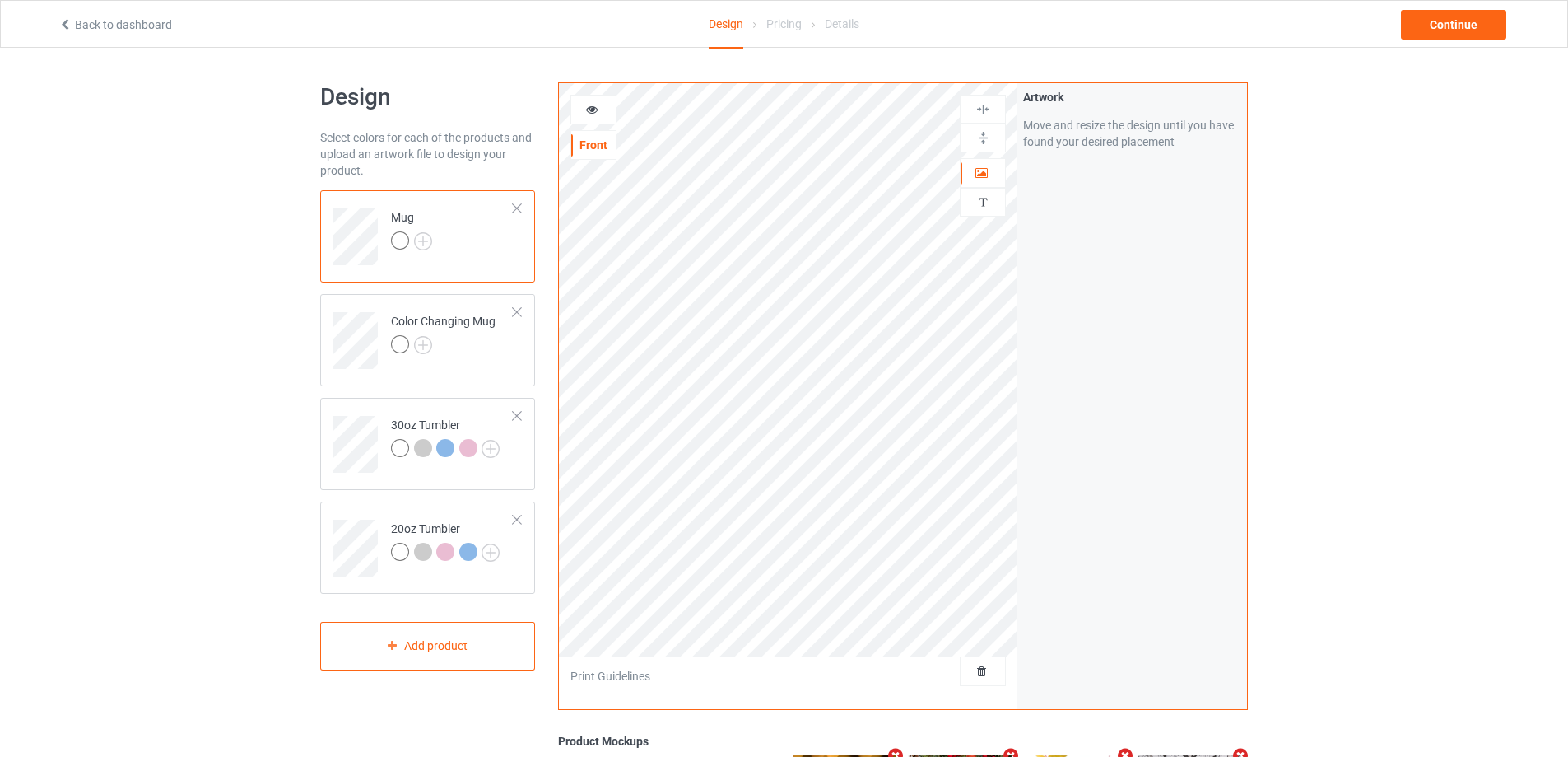
click at [584, 113] on div at bounding box center [593, 109] width 44 height 17
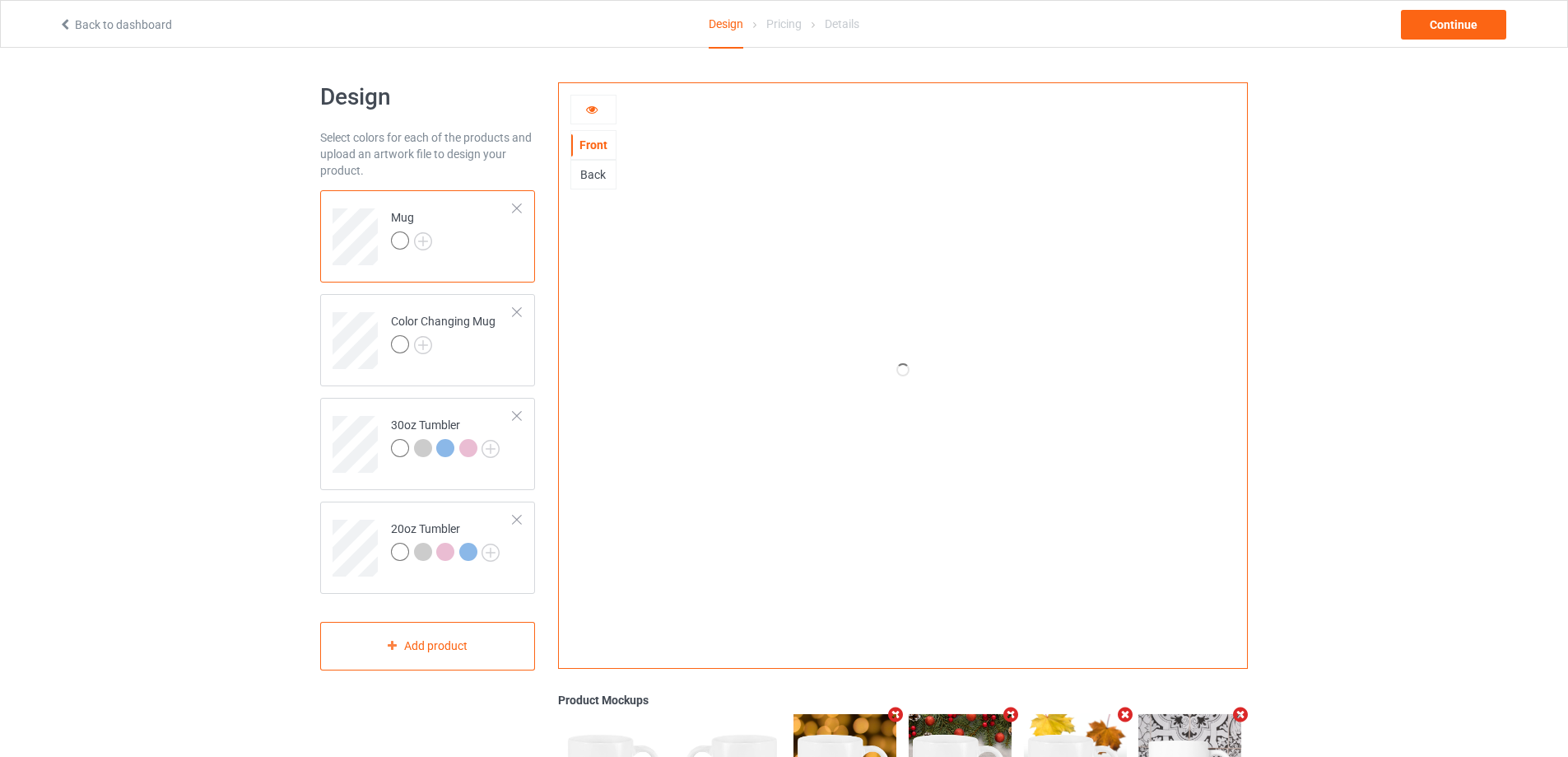
click at [588, 110] on icon at bounding box center [592, 107] width 14 height 12
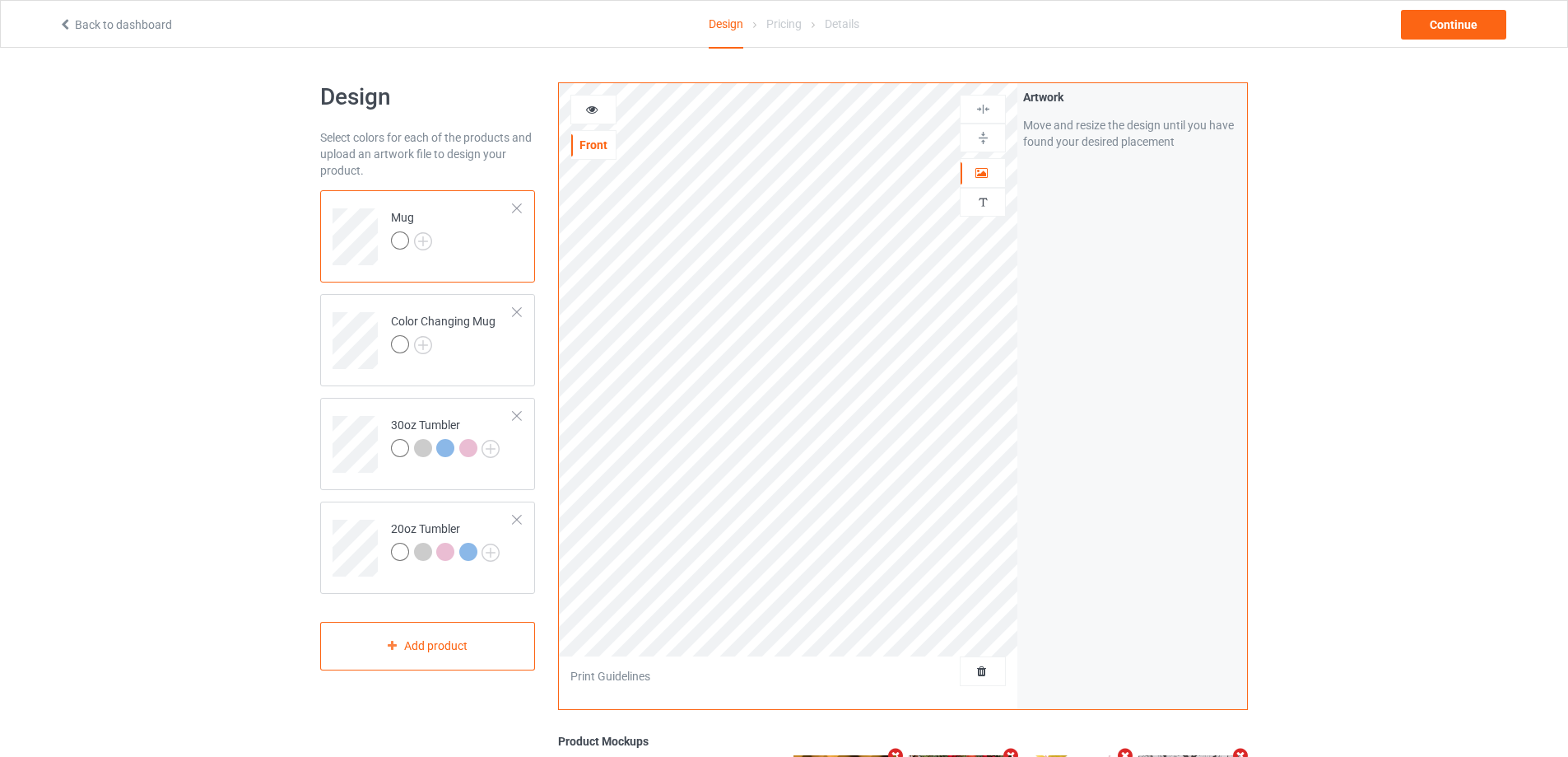
click at [588, 110] on icon at bounding box center [592, 107] width 14 height 12
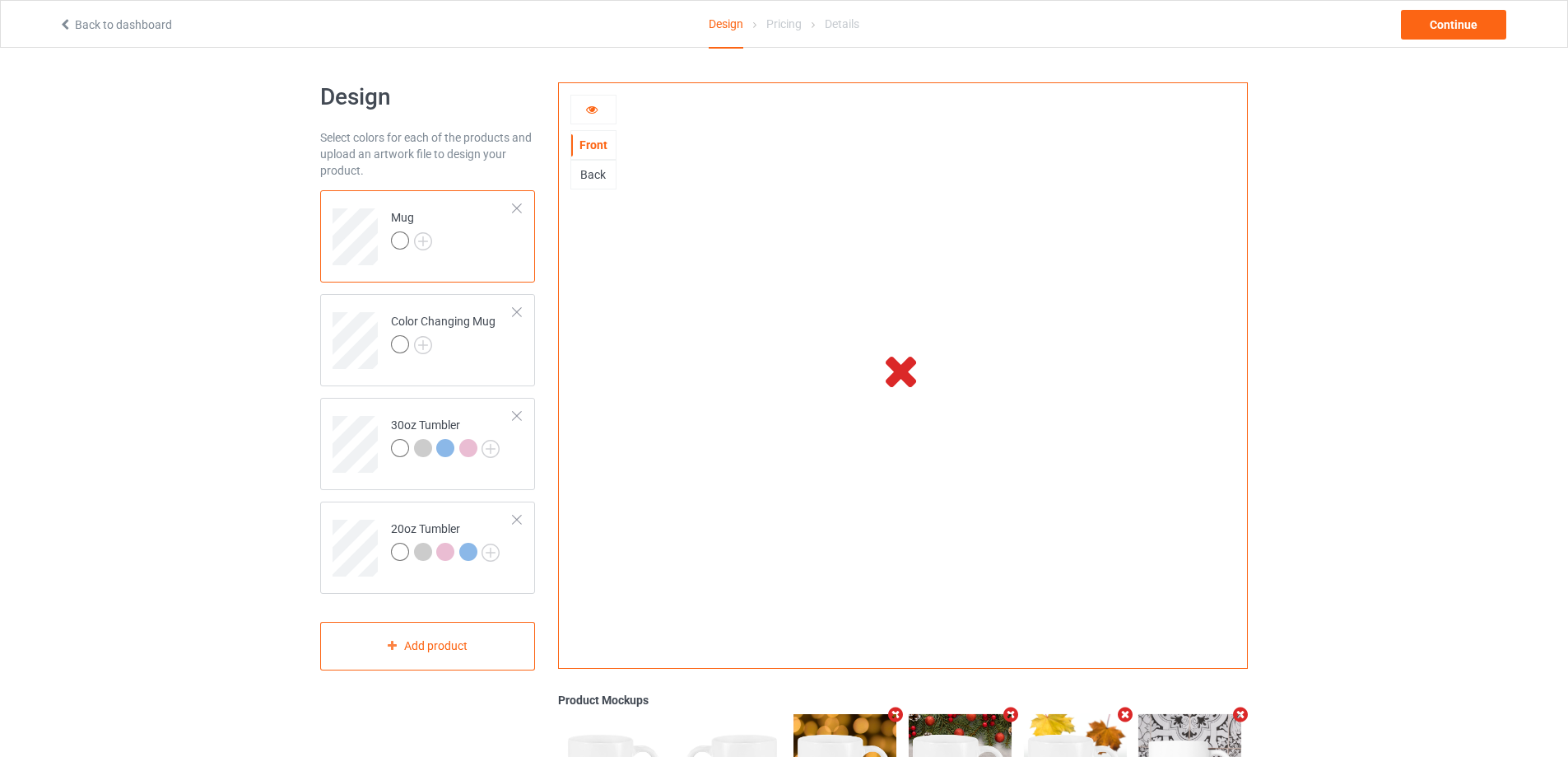
click at [588, 110] on icon at bounding box center [592, 107] width 14 height 12
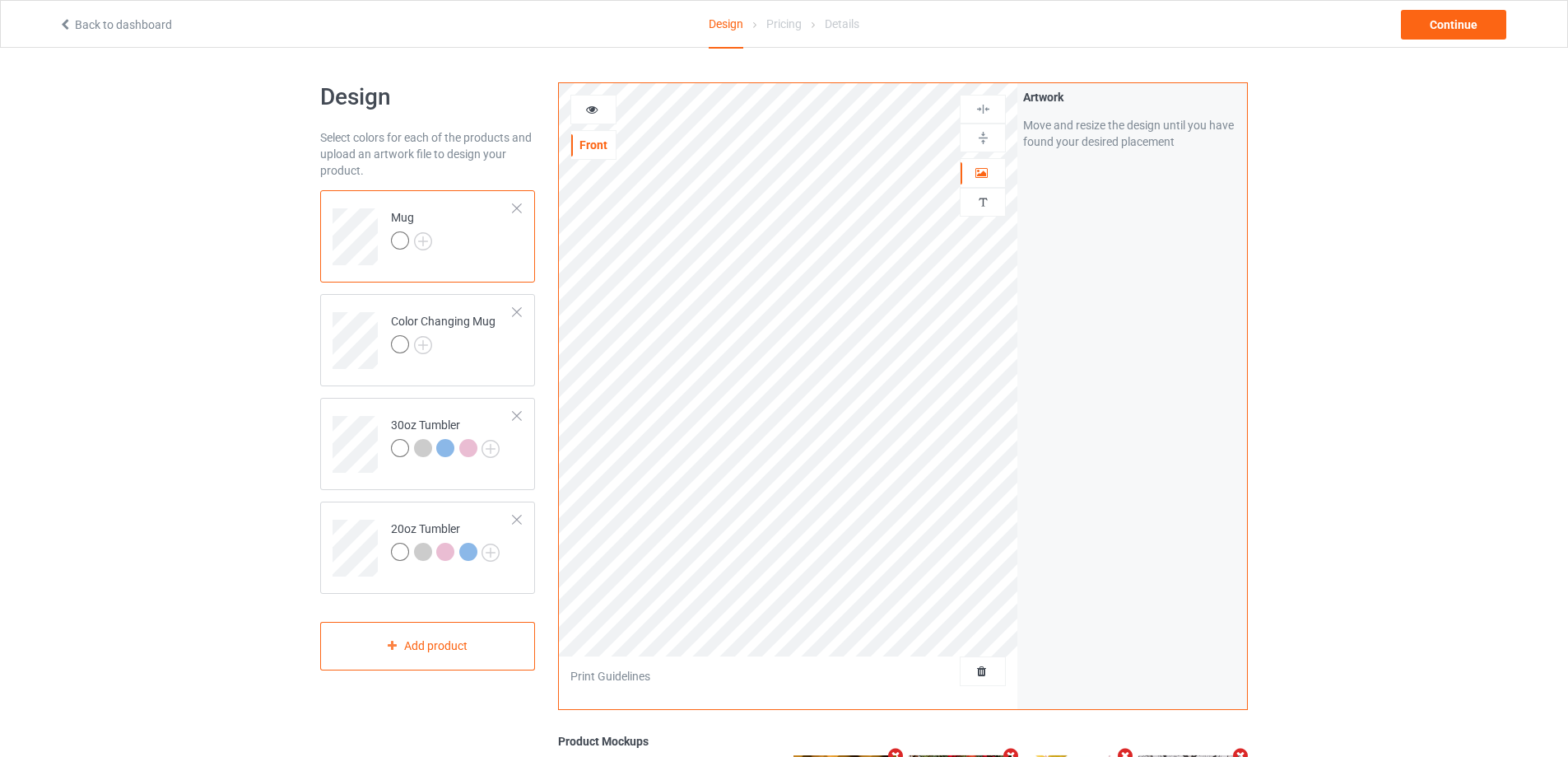
click at [588, 110] on icon at bounding box center [592, 107] width 14 height 12
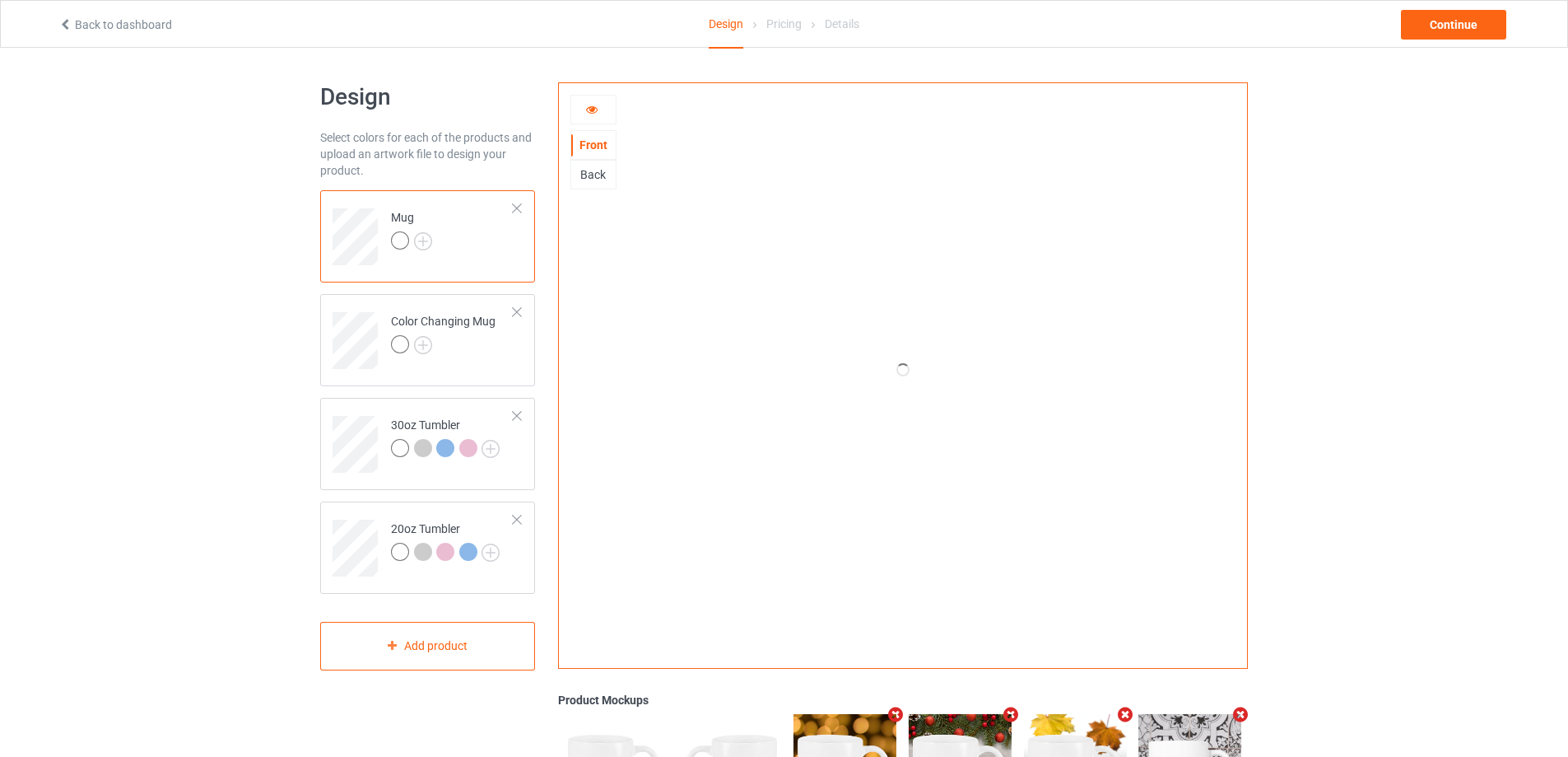
click at [589, 110] on icon at bounding box center [592, 107] width 14 height 12
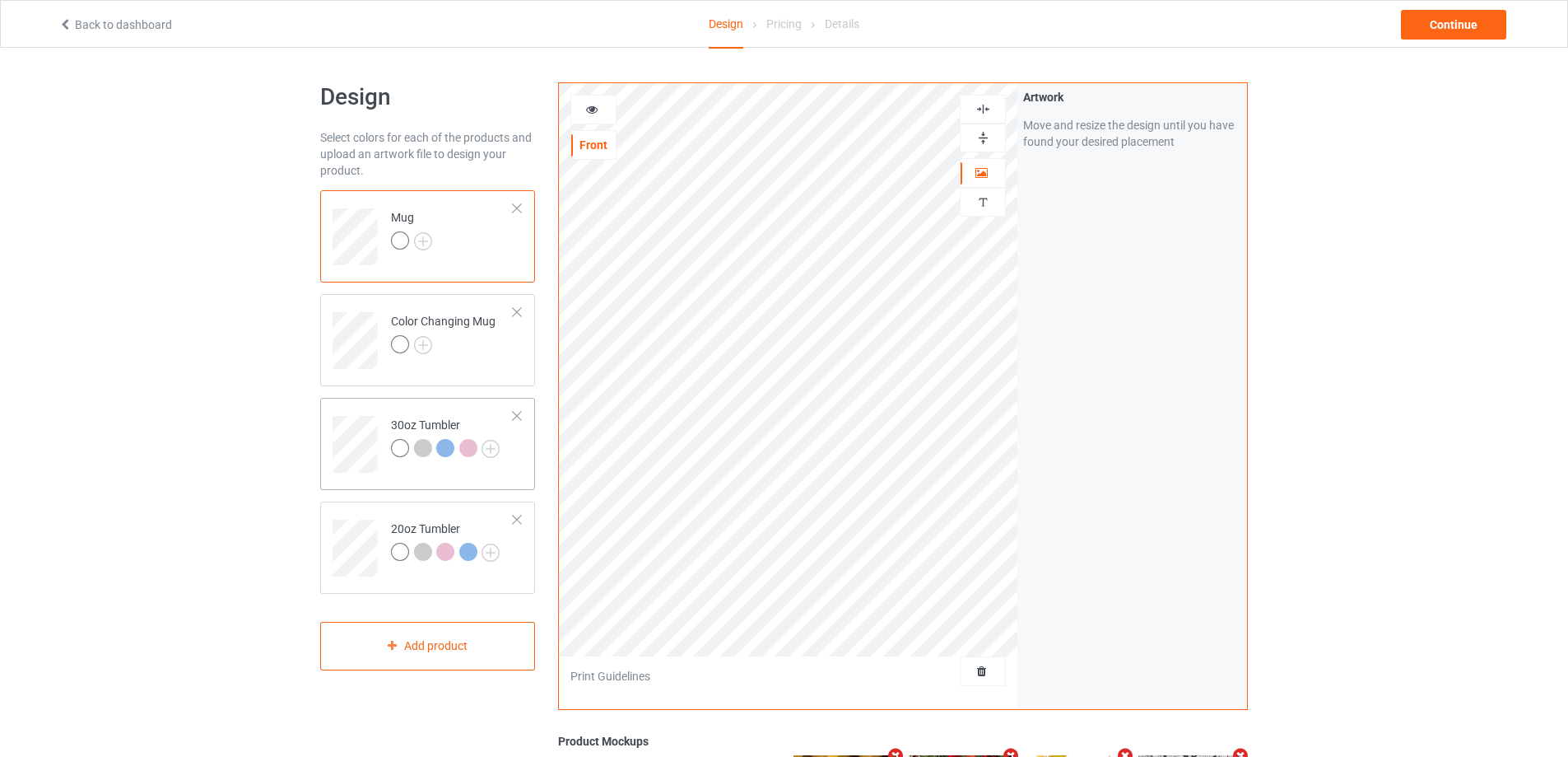
click at [378, 408] on td at bounding box center [357, 438] width 49 height 69
click at [595, 110] on icon at bounding box center [592, 107] width 14 height 12
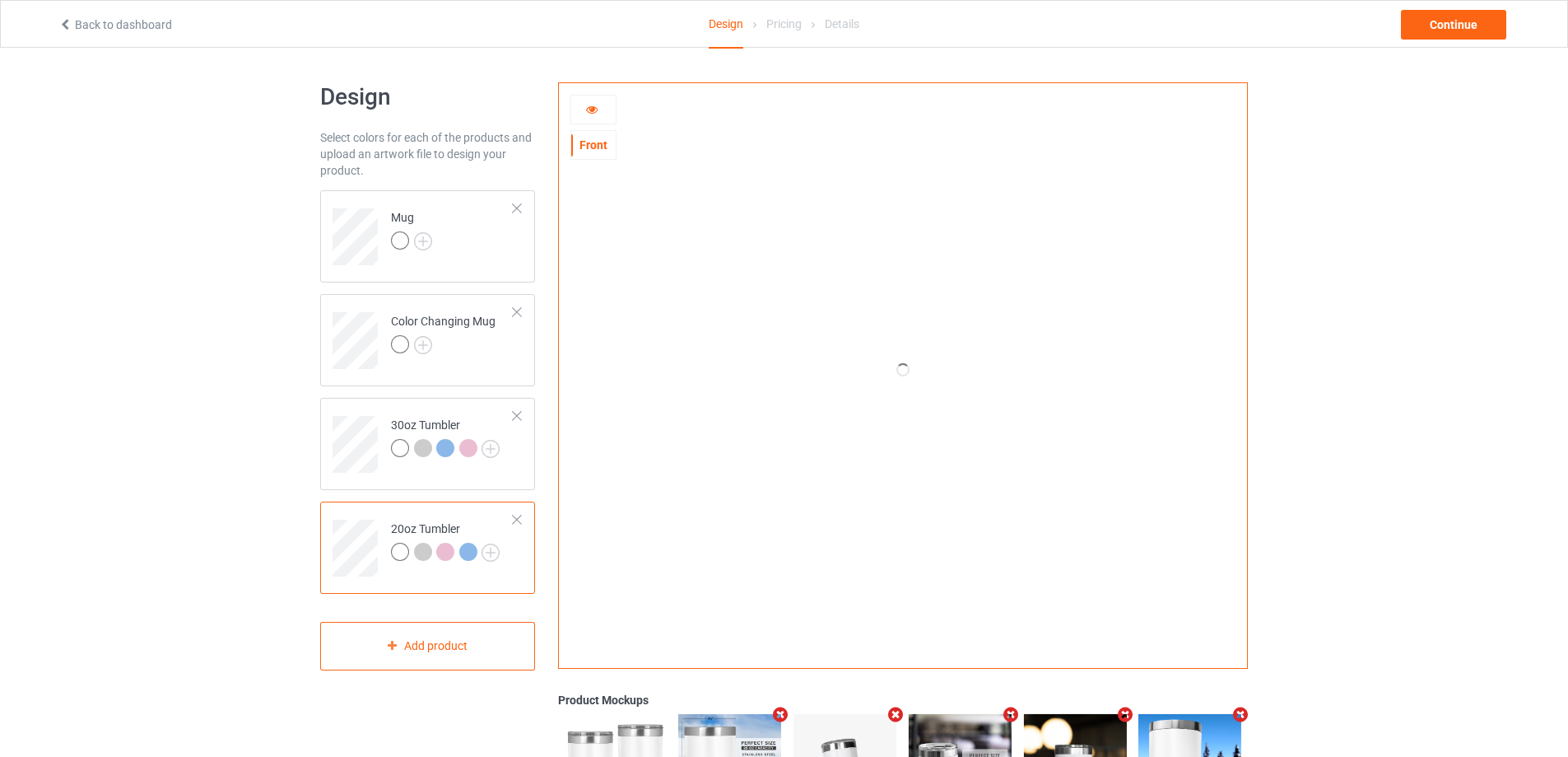
click at [597, 106] on icon at bounding box center [592, 107] width 14 height 12
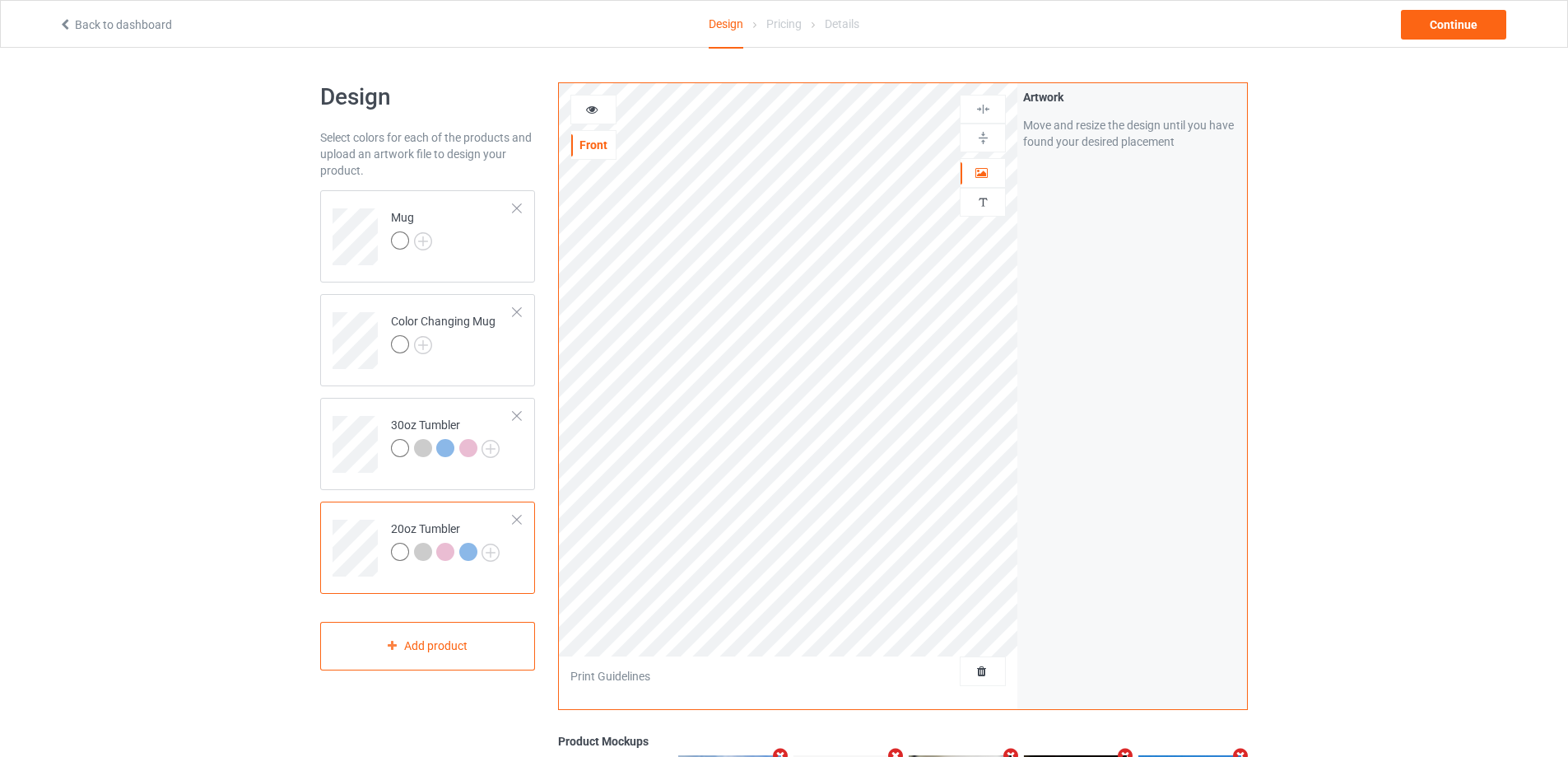
click at [597, 106] on icon at bounding box center [592, 107] width 14 height 12
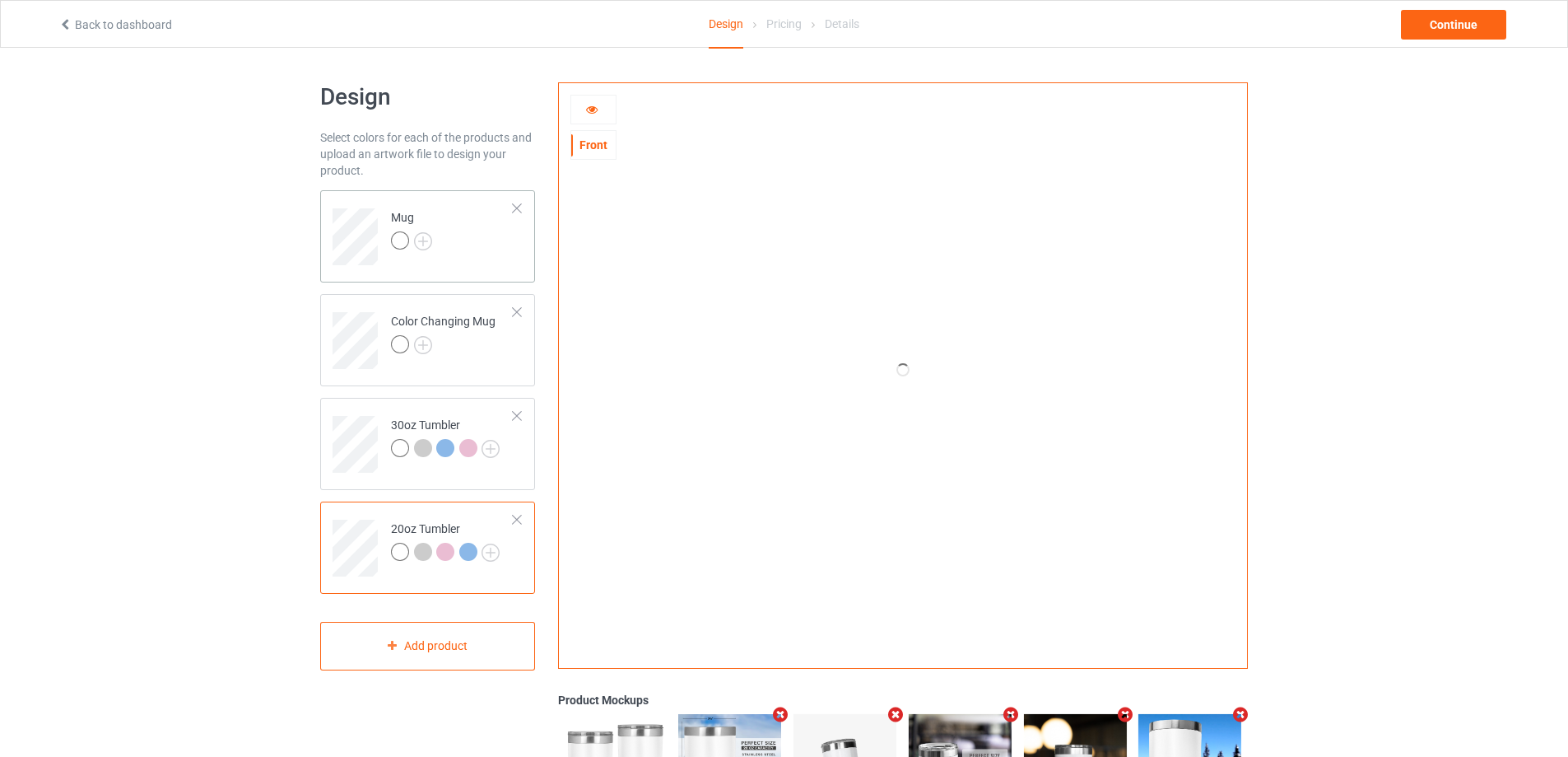
click at [511, 229] on td "Mug" at bounding box center [453, 231] width 141 height 69
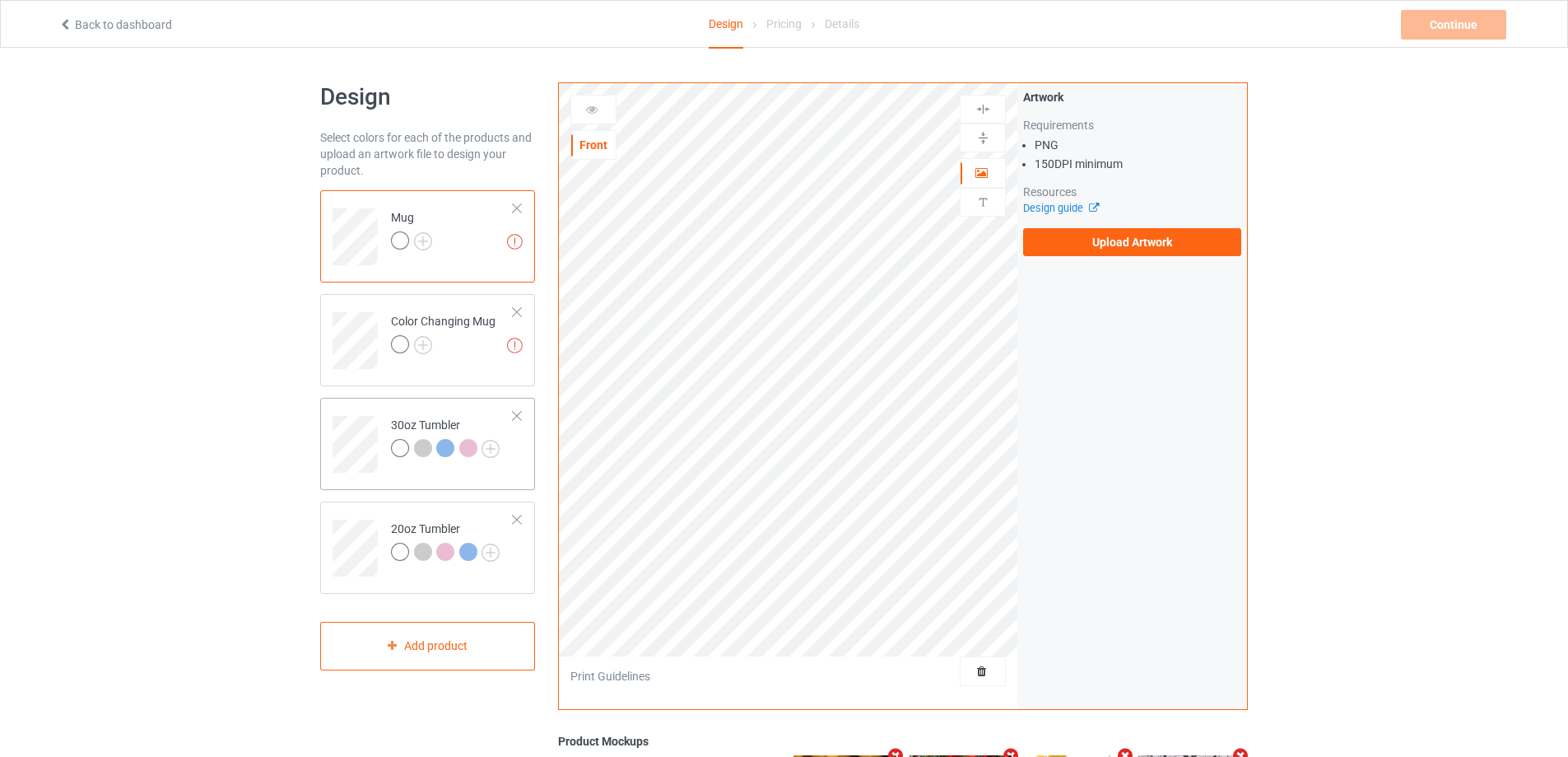
click at [393, 408] on td "30oz Tumbler" at bounding box center [453, 438] width 141 height 69
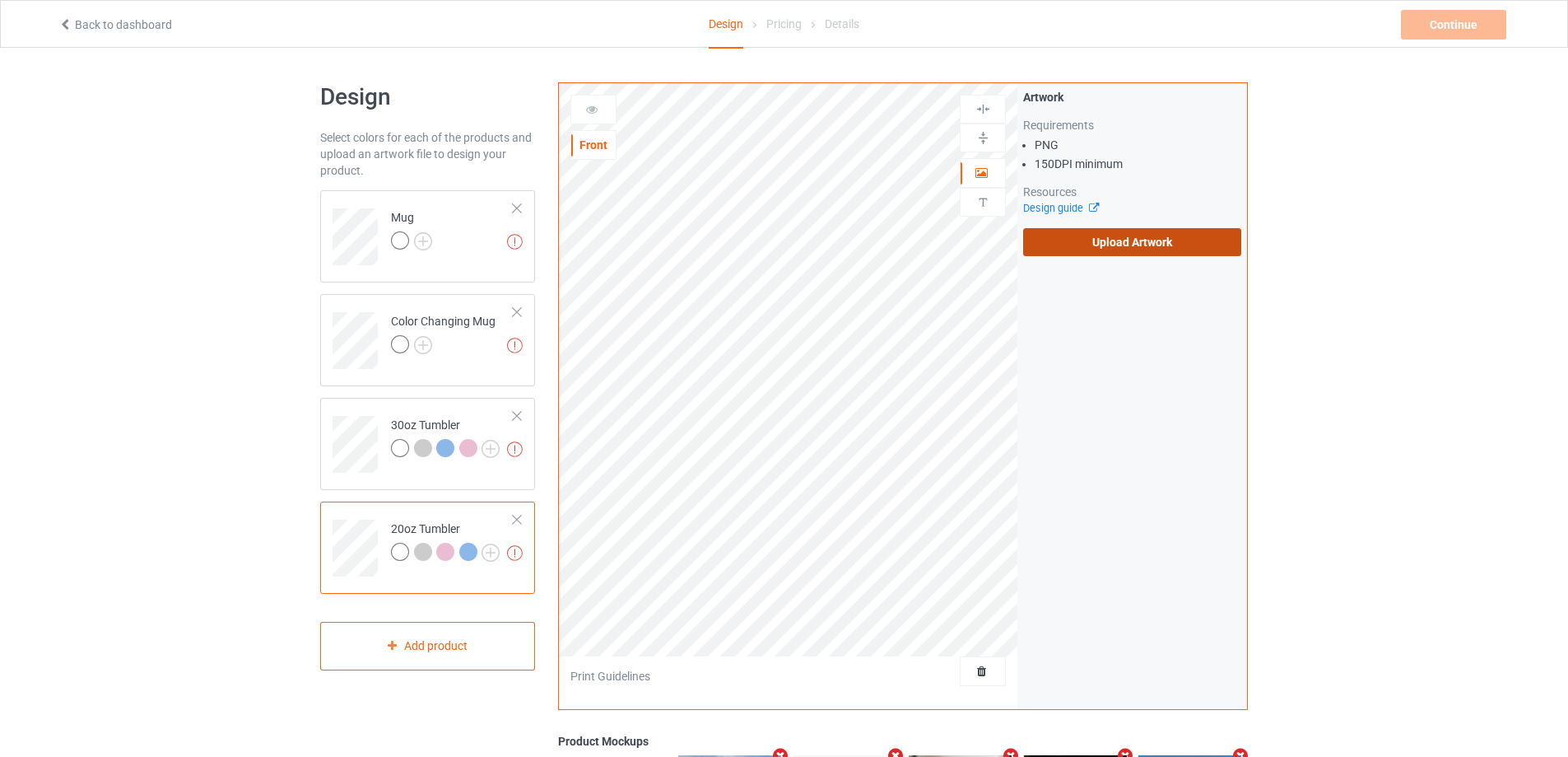
click at [1061, 250] on label "Upload Artwork" at bounding box center [1132, 242] width 219 height 28
click at [0, 0] on input "Upload Artwork" at bounding box center [0, 0] width 0 height 0
click at [1084, 229] on label "Upload Artwork" at bounding box center [1132, 242] width 219 height 28
click at [0, 0] on input "Upload Artwork" at bounding box center [0, 0] width 0 height 0
click at [464, 236] on td "Missing artworks Mug" at bounding box center [453, 231] width 141 height 69
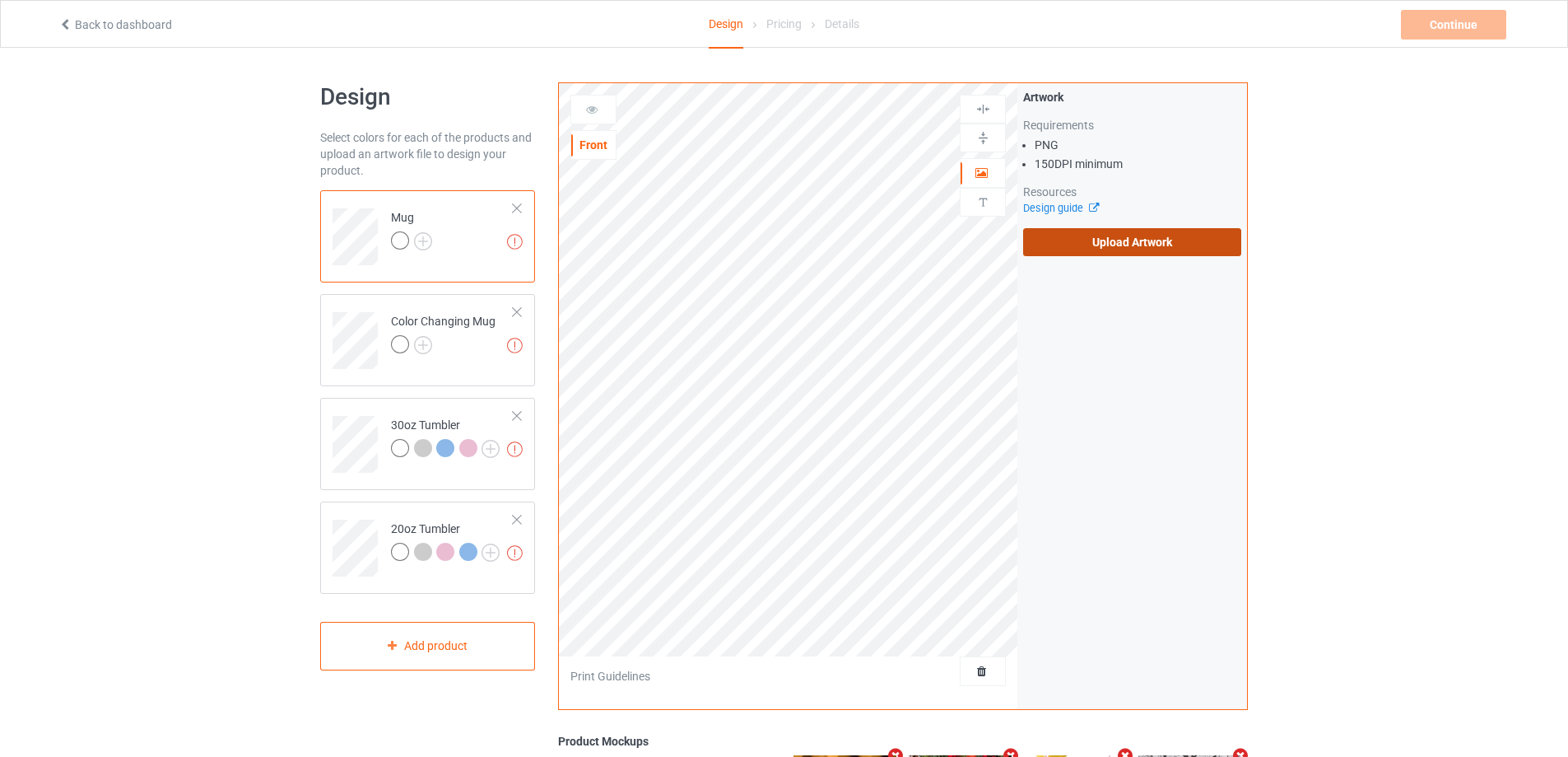
click at [1082, 239] on label "Upload Artwork" at bounding box center [1132, 242] width 219 height 28
click at [0, 0] on input "Upload Artwork" at bounding box center [0, 0] width 0 height 0
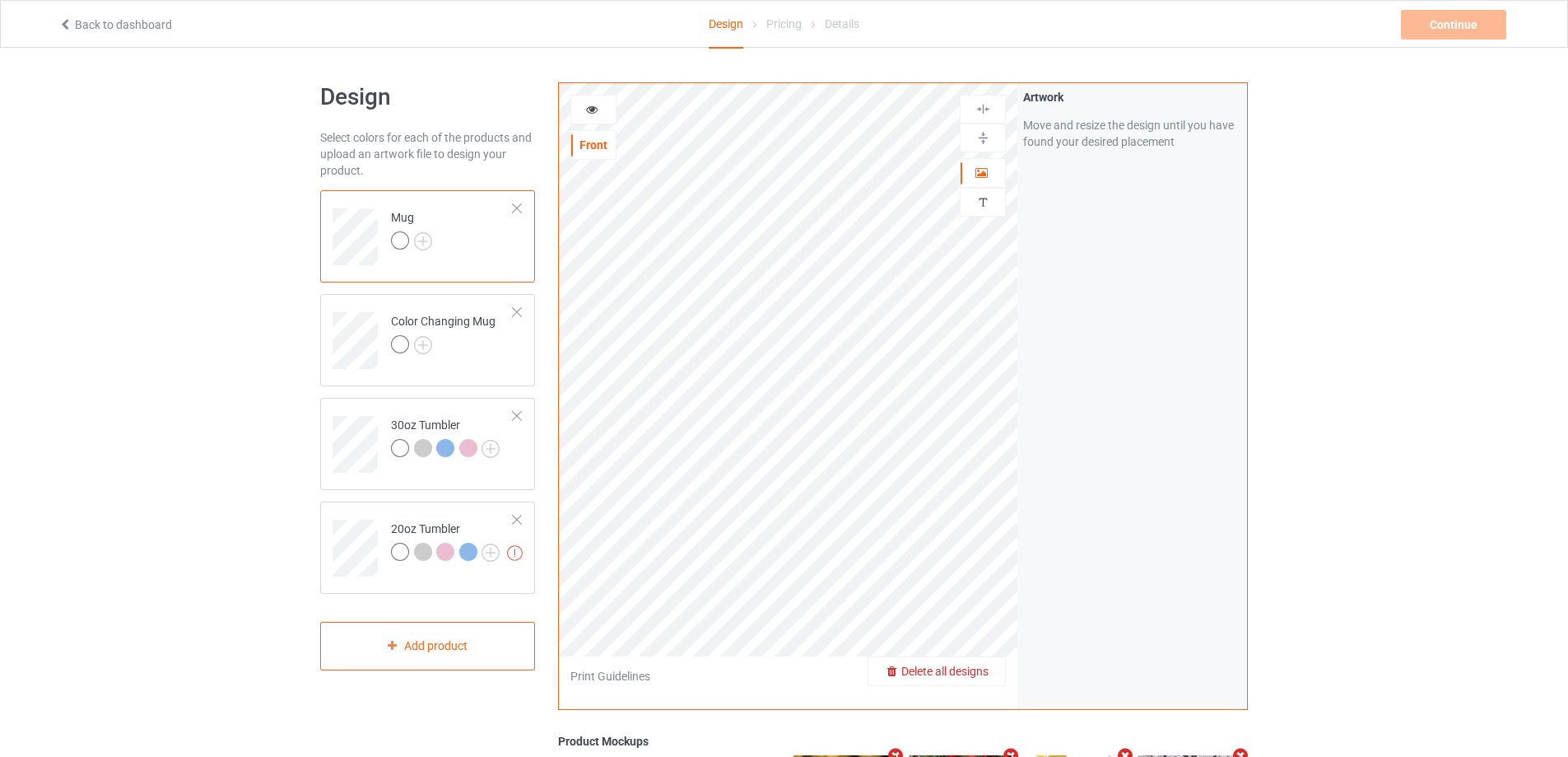
click at [971, 675] on span "Delete all designs" at bounding box center [944, 671] width 87 height 13
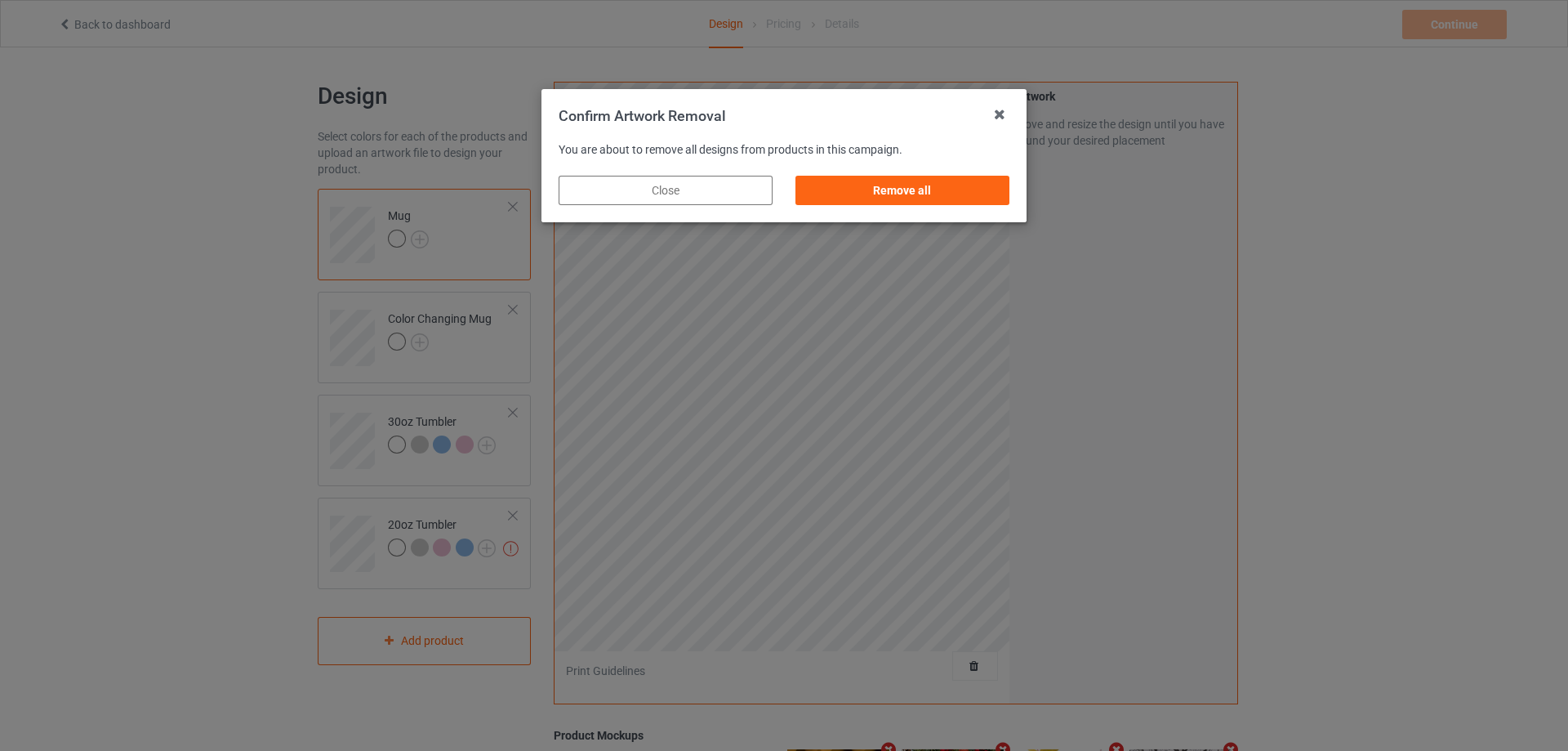
click at [909, 210] on div "Remove all" at bounding box center [903, 191] width 237 height 53
click at [913, 193] on div "Remove all" at bounding box center [903, 191] width 214 height 29
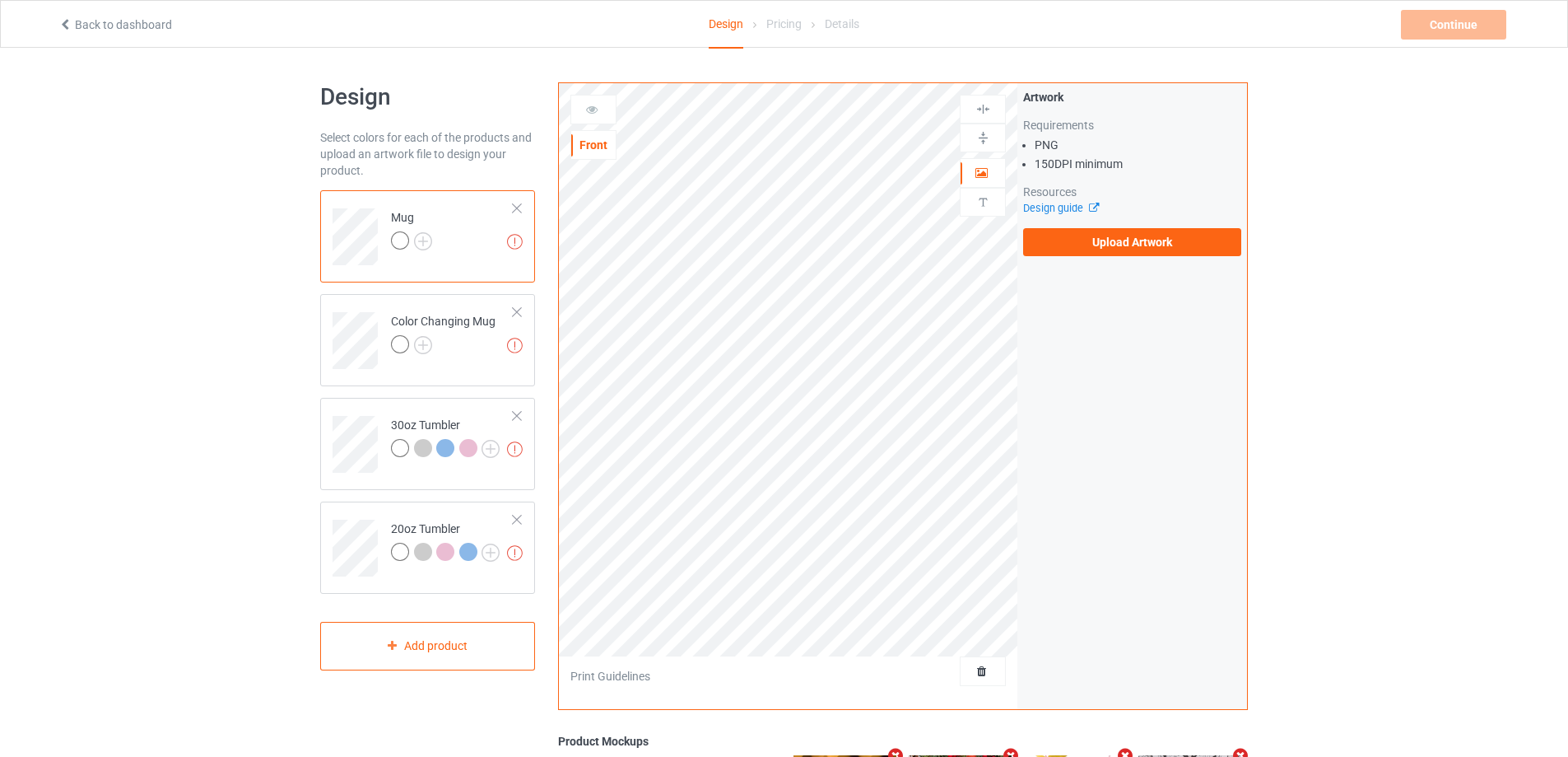
click at [444, 255] on td "Missing artworks Mug" at bounding box center [453, 231] width 141 height 69
click at [1090, 238] on label "Upload Artwork" at bounding box center [1132, 242] width 219 height 28
click at [0, 0] on input "Upload Artwork" at bounding box center [0, 0] width 0 height 0
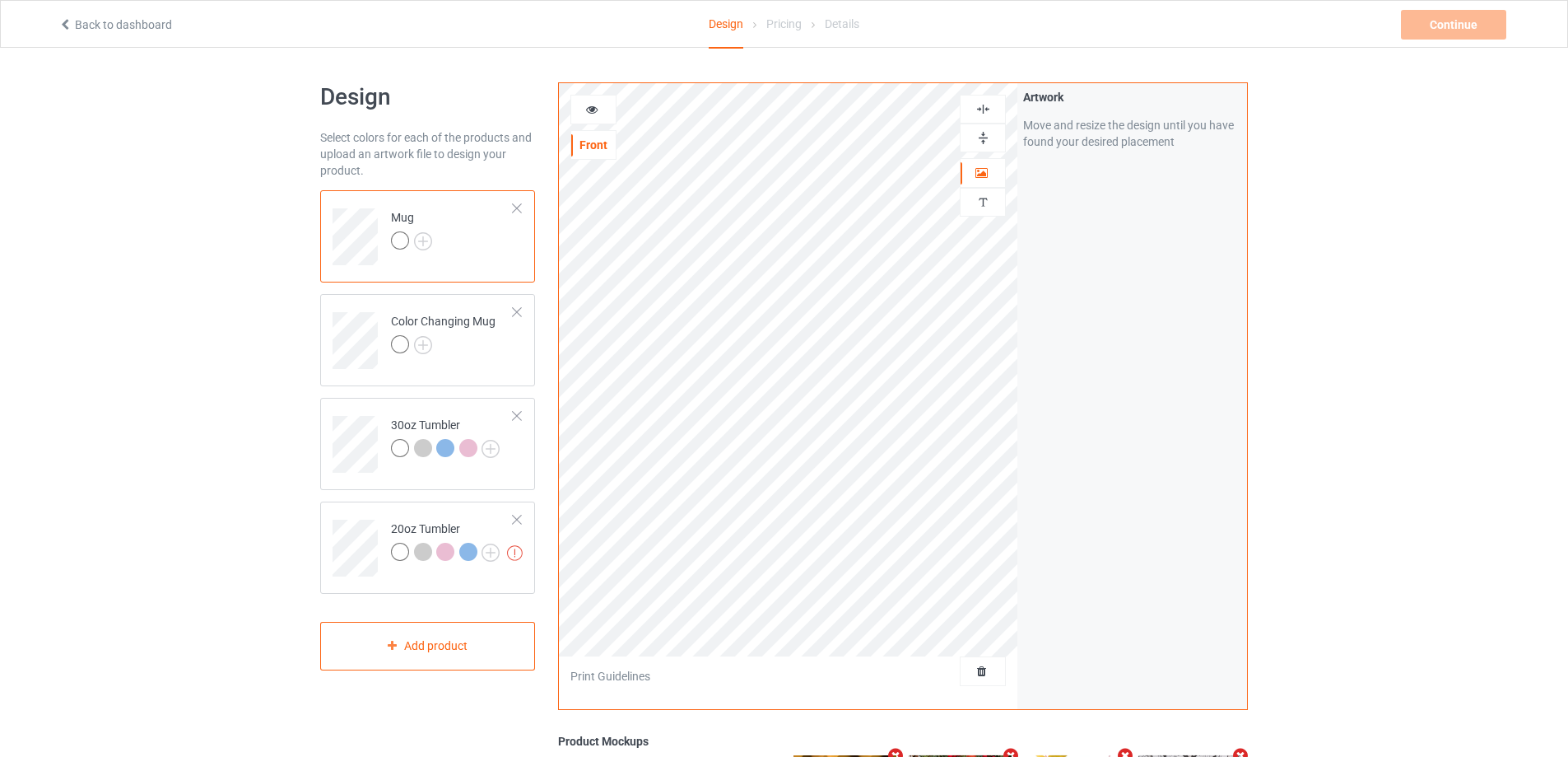
click at [977, 138] on img at bounding box center [983, 138] width 16 height 16
click at [981, 137] on img at bounding box center [983, 138] width 16 height 16
click at [583, 115] on div at bounding box center [593, 109] width 44 height 17
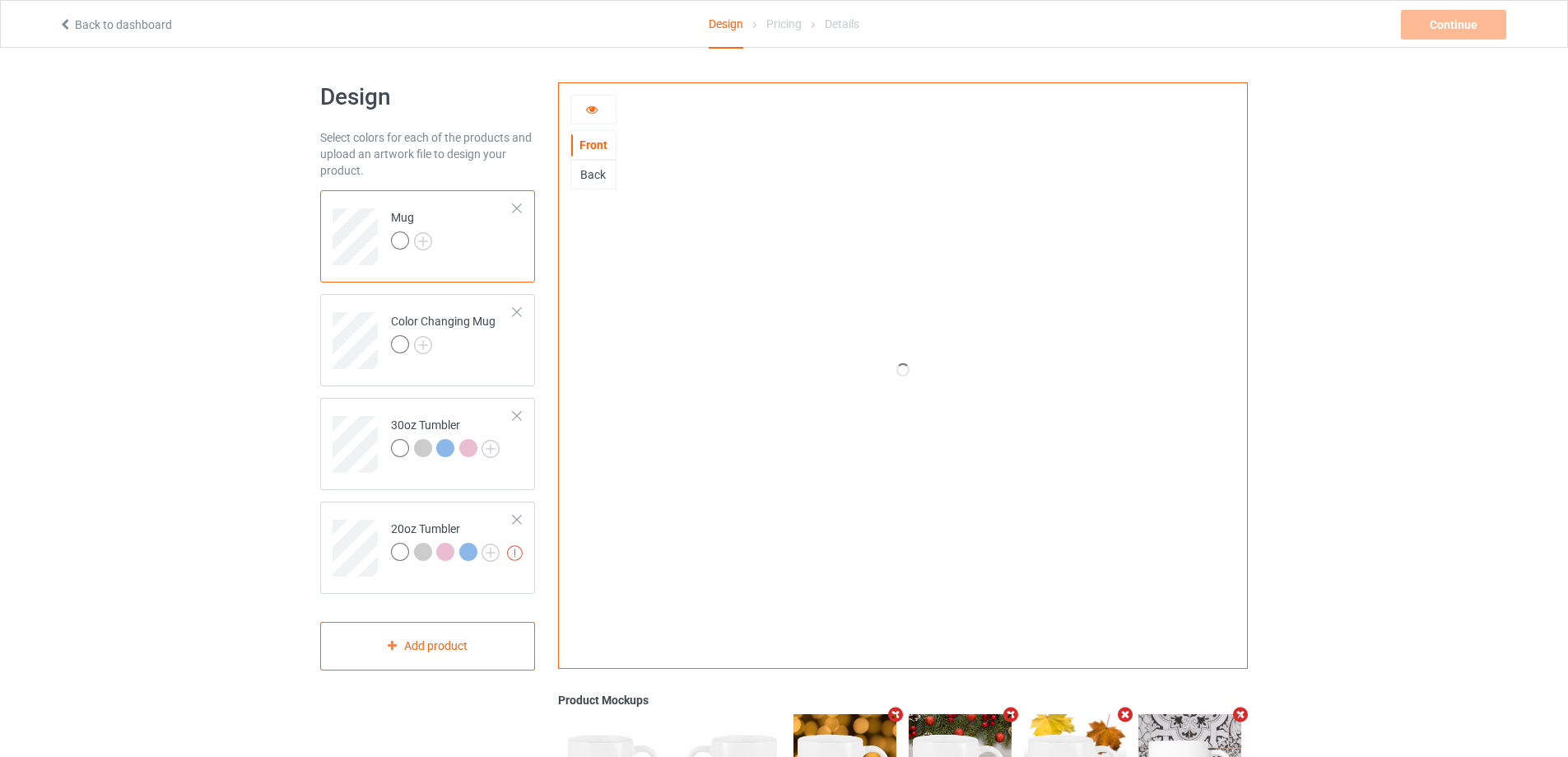
click at [597, 102] on icon at bounding box center [592, 107] width 14 height 12
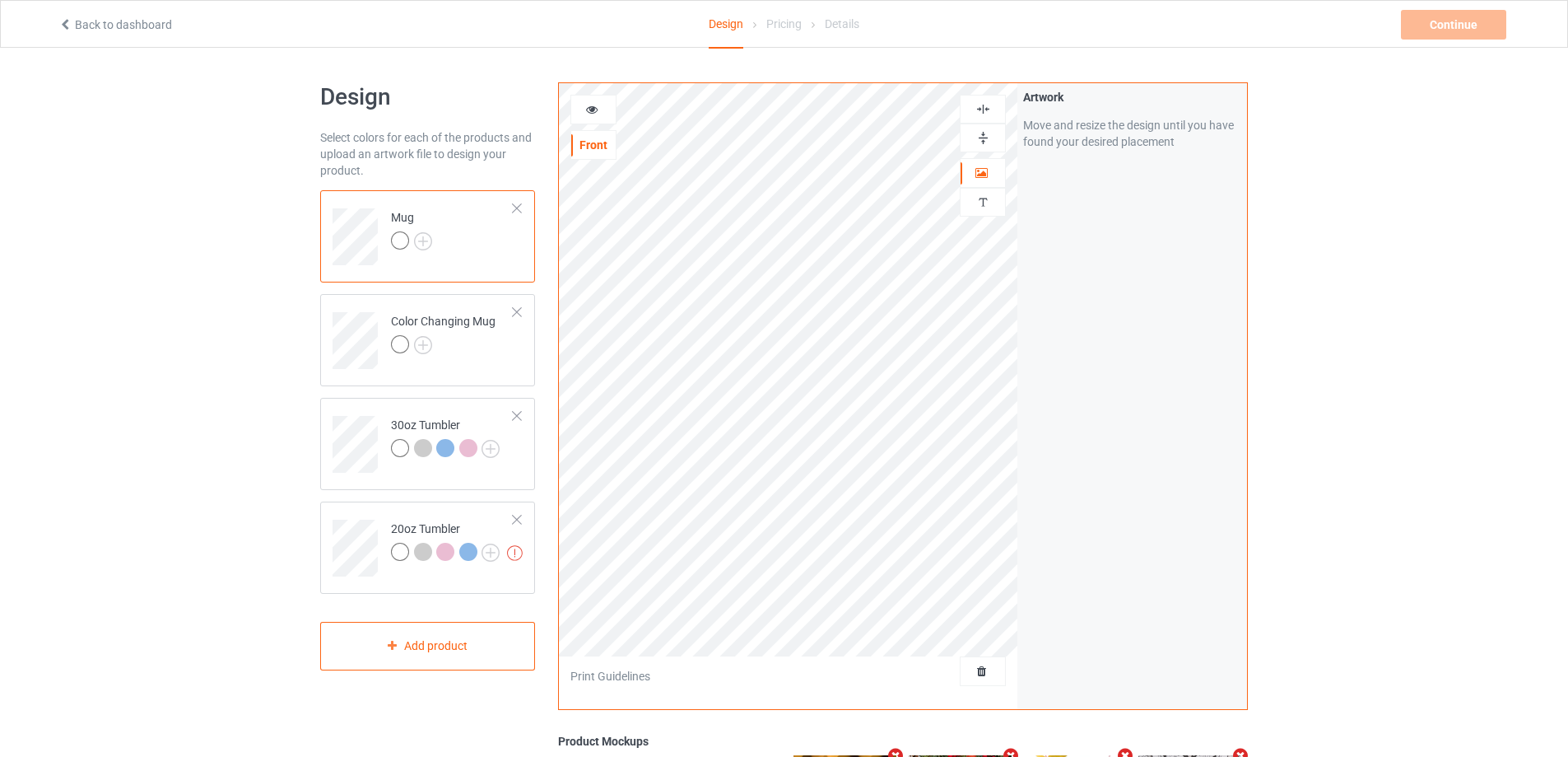
click at [597, 102] on icon at bounding box center [592, 107] width 14 height 12
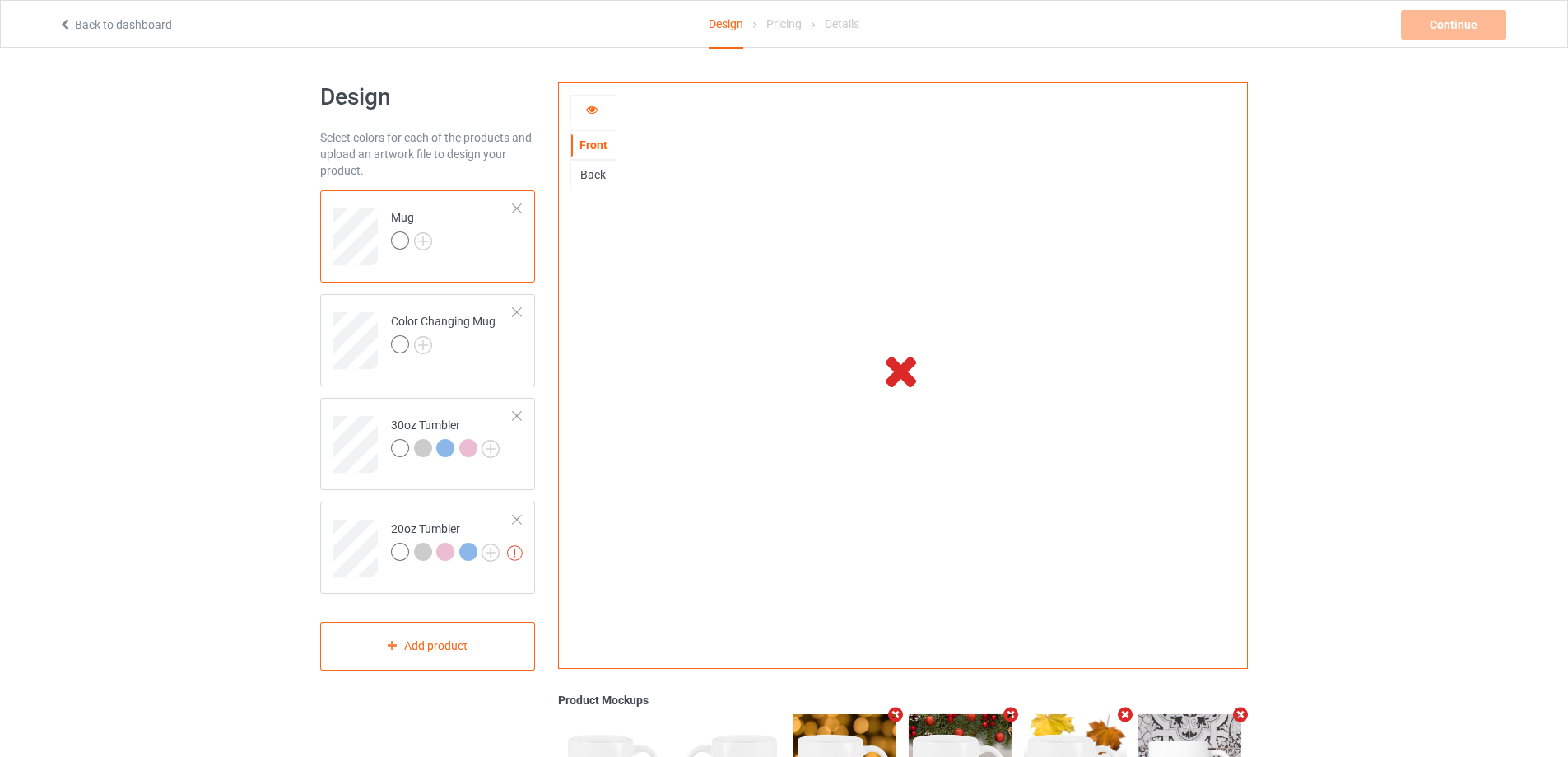
click at [597, 102] on icon at bounding box center [592, 107] width 14 height 12
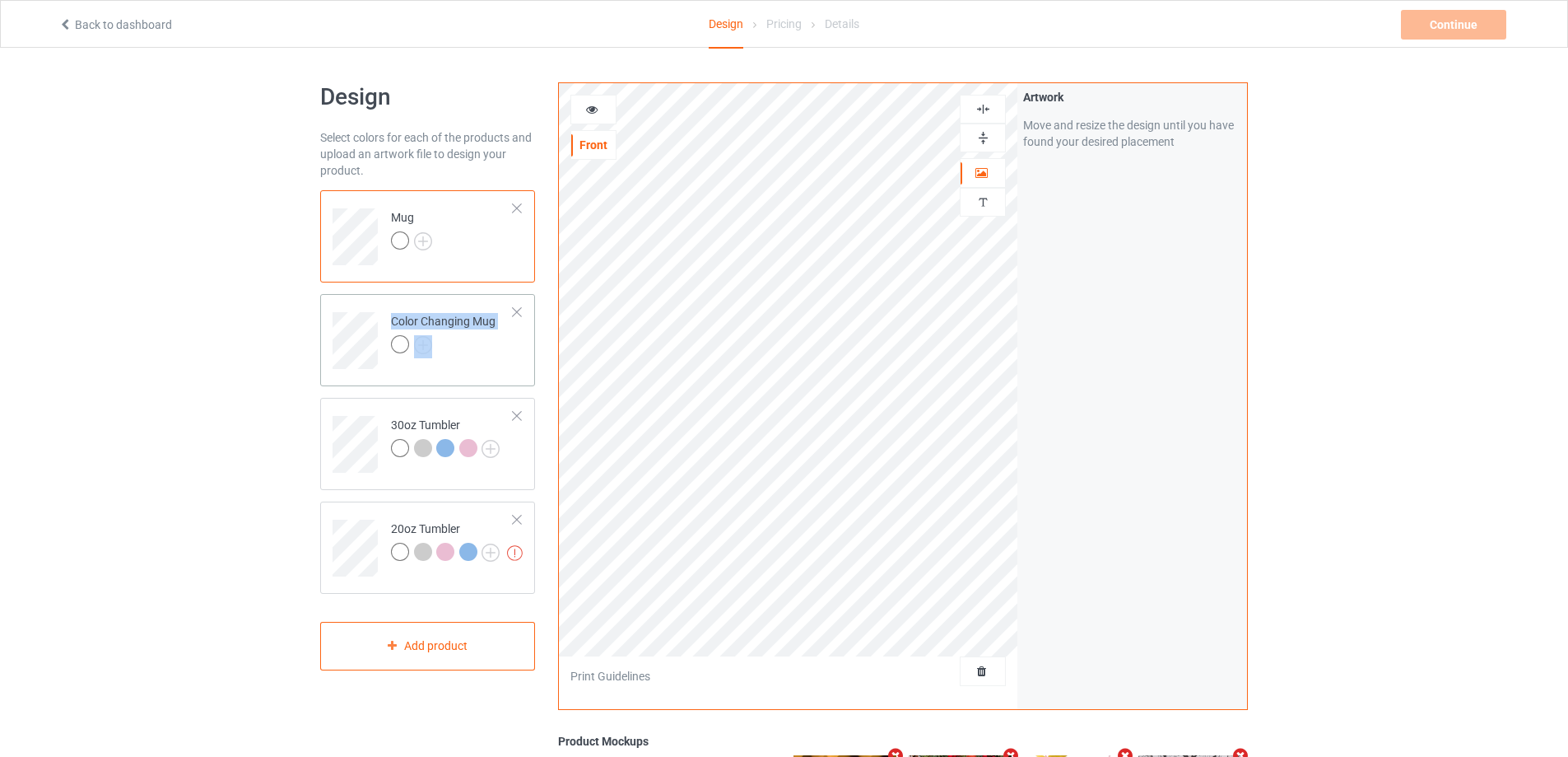
drag, startPoint x: 449, startPoint y: 312, endPoint x: 403, endPoint y: 365, distance: 70.2
click at [409, 360] on div "Mug Color Changing Mug 30oz Tumbler Missing artworks 20oz Tumbler" at bounding box center [427, 391] width 215 height 403
click at [380, 411] on td at bounding box center [357, 438] width 49 height 69
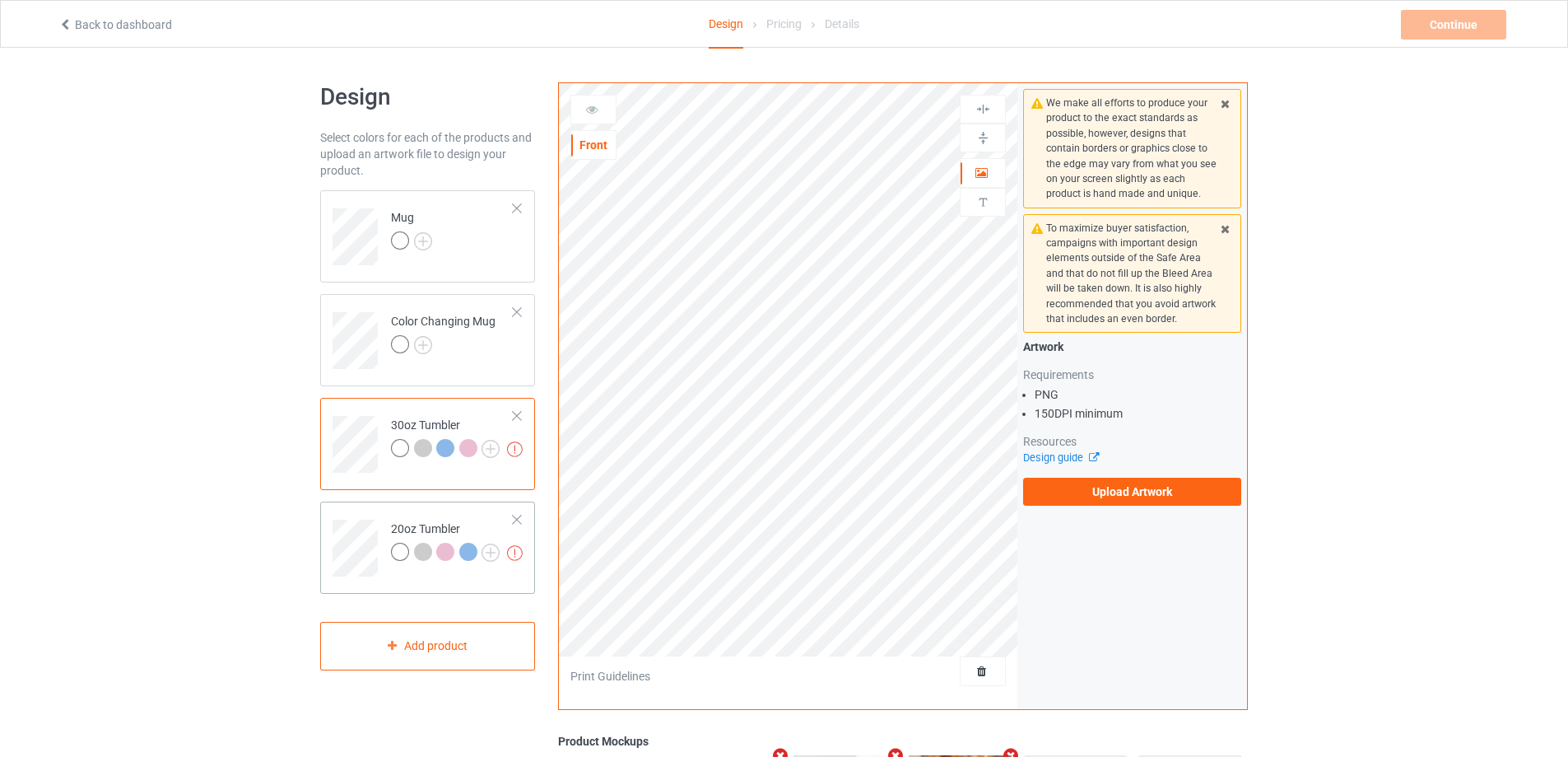
click at [377, 513] on td at bounding box center [357, 542] width 49 height 69
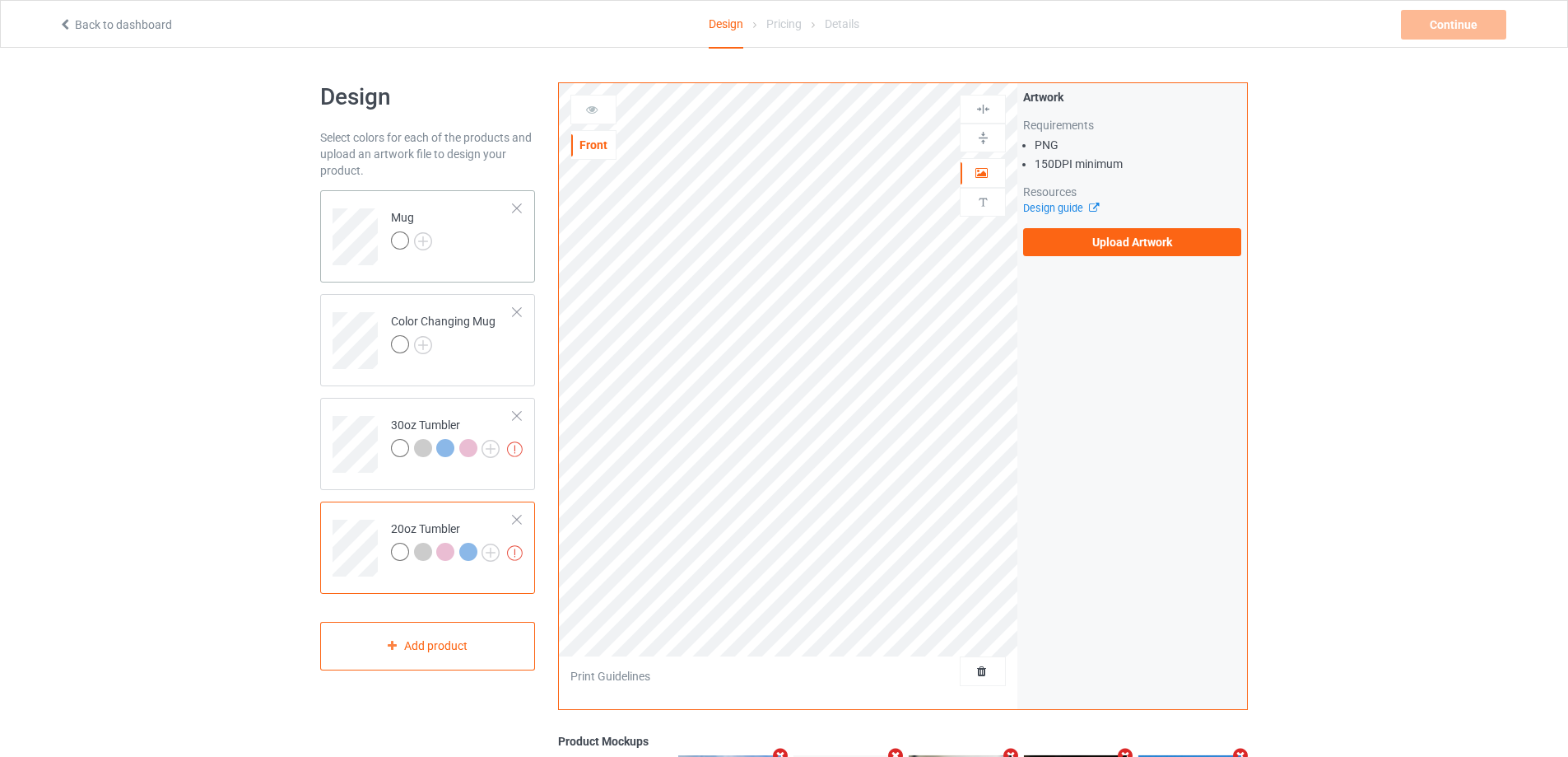
click at [473, 260] on td "Mug" at bounding box center [453, 231] width 141 height 69
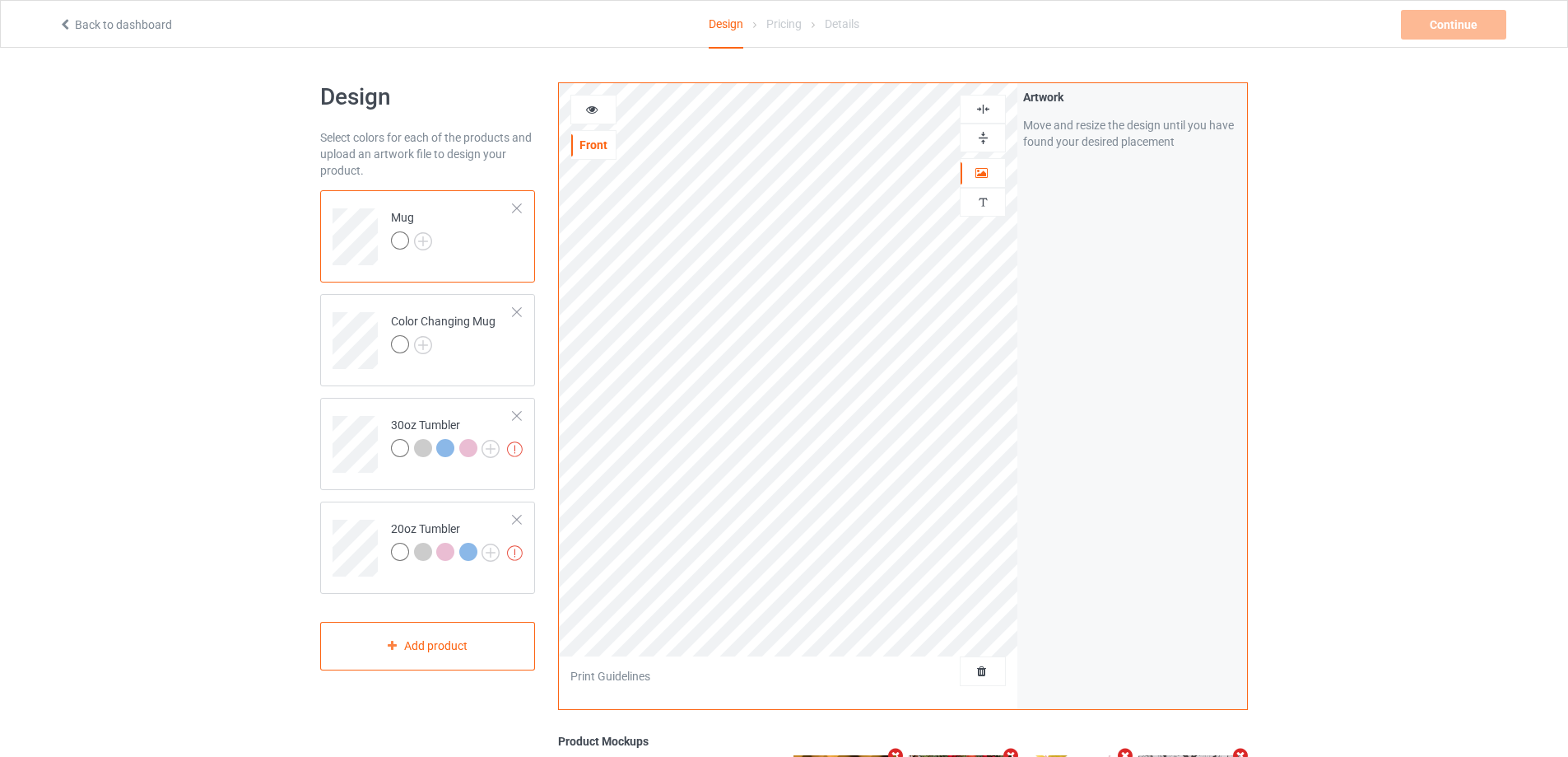
click at [588, 107] on icon at bounding box center [592, 107] width 14 height 12
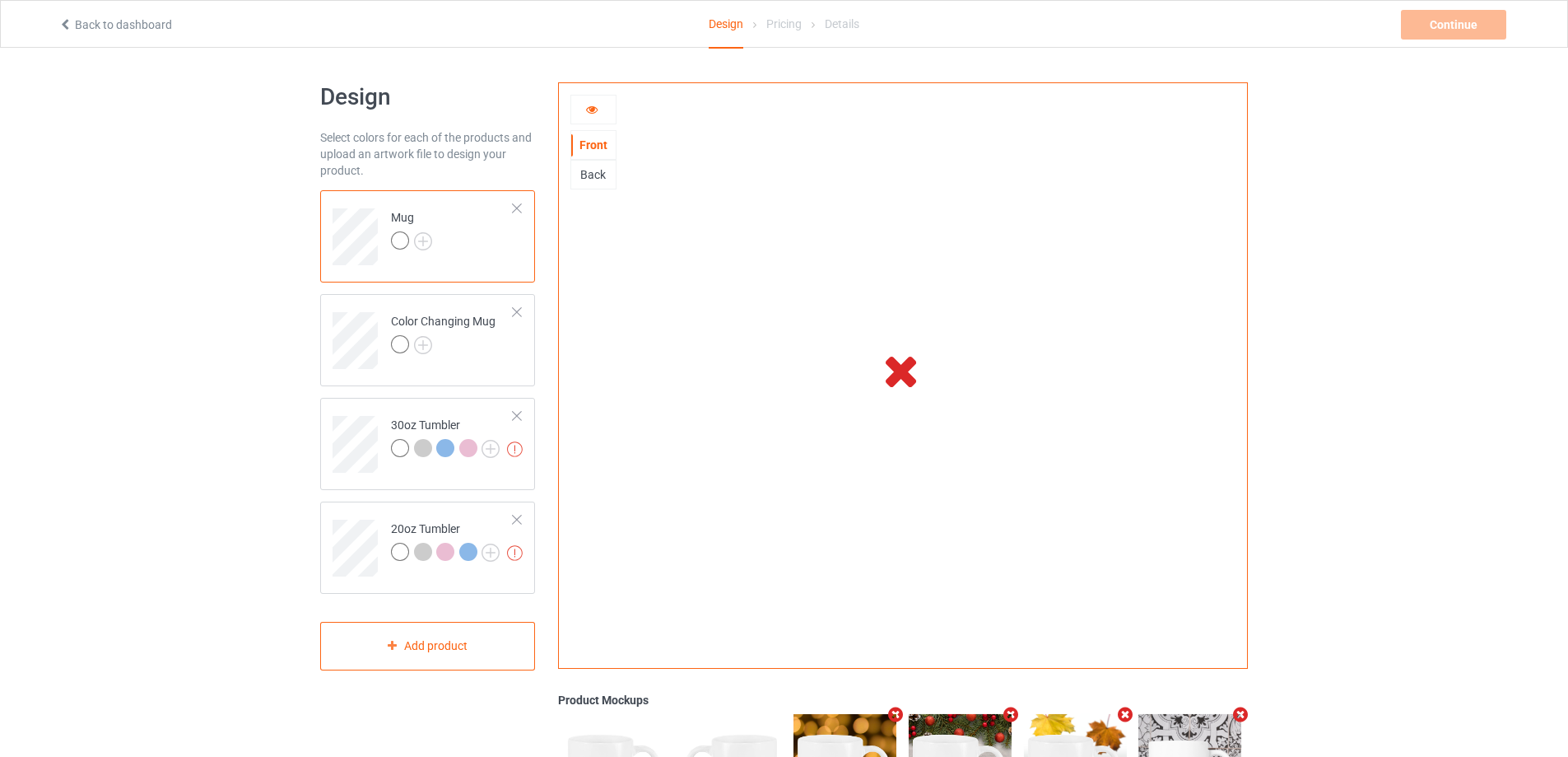
click at [590, 111] on icon at bounding box center [592, 107] width 14 height 12
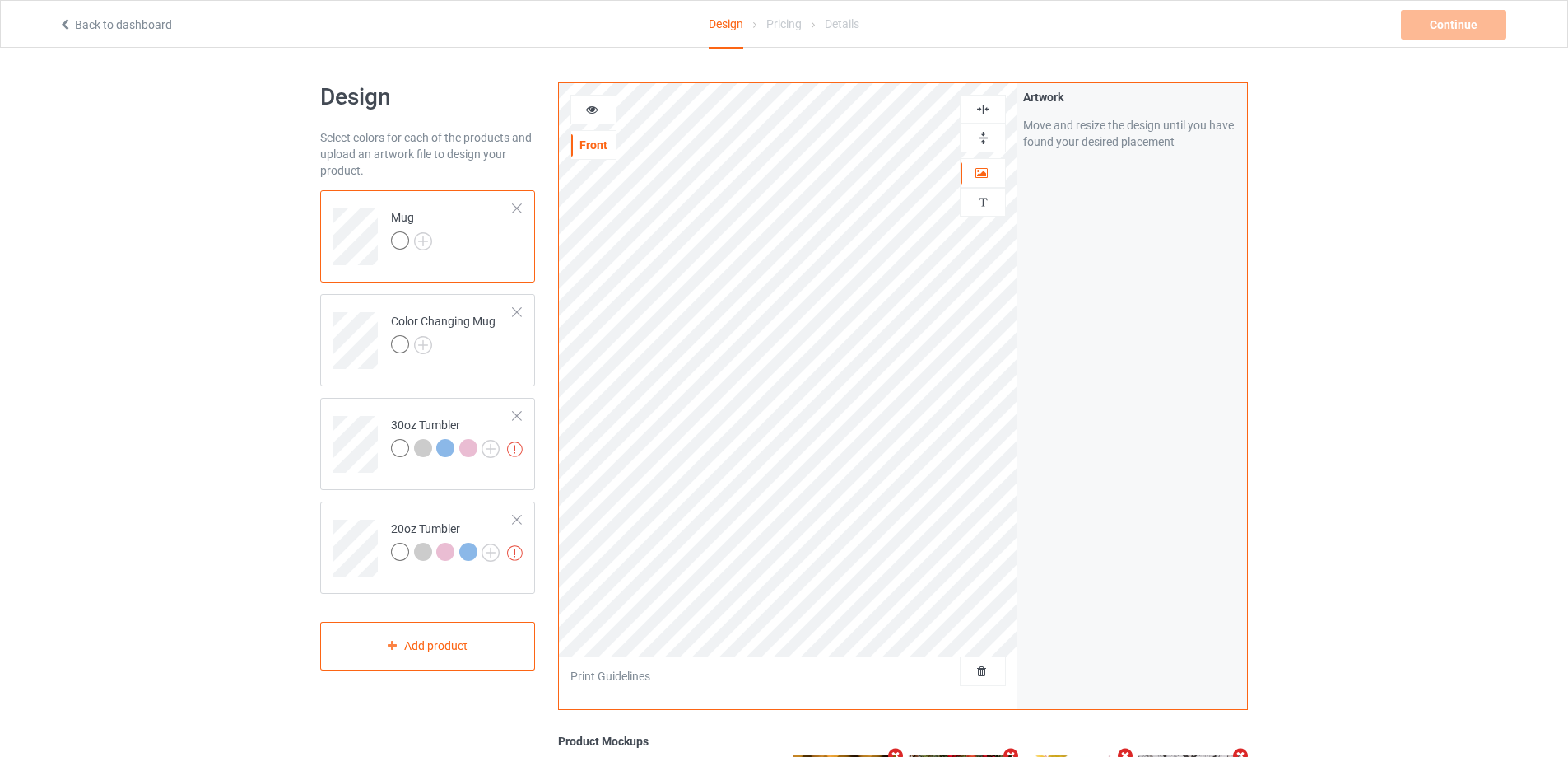
click at [590, 111] on icon at bounding box center [592, 107] width 14 height 12
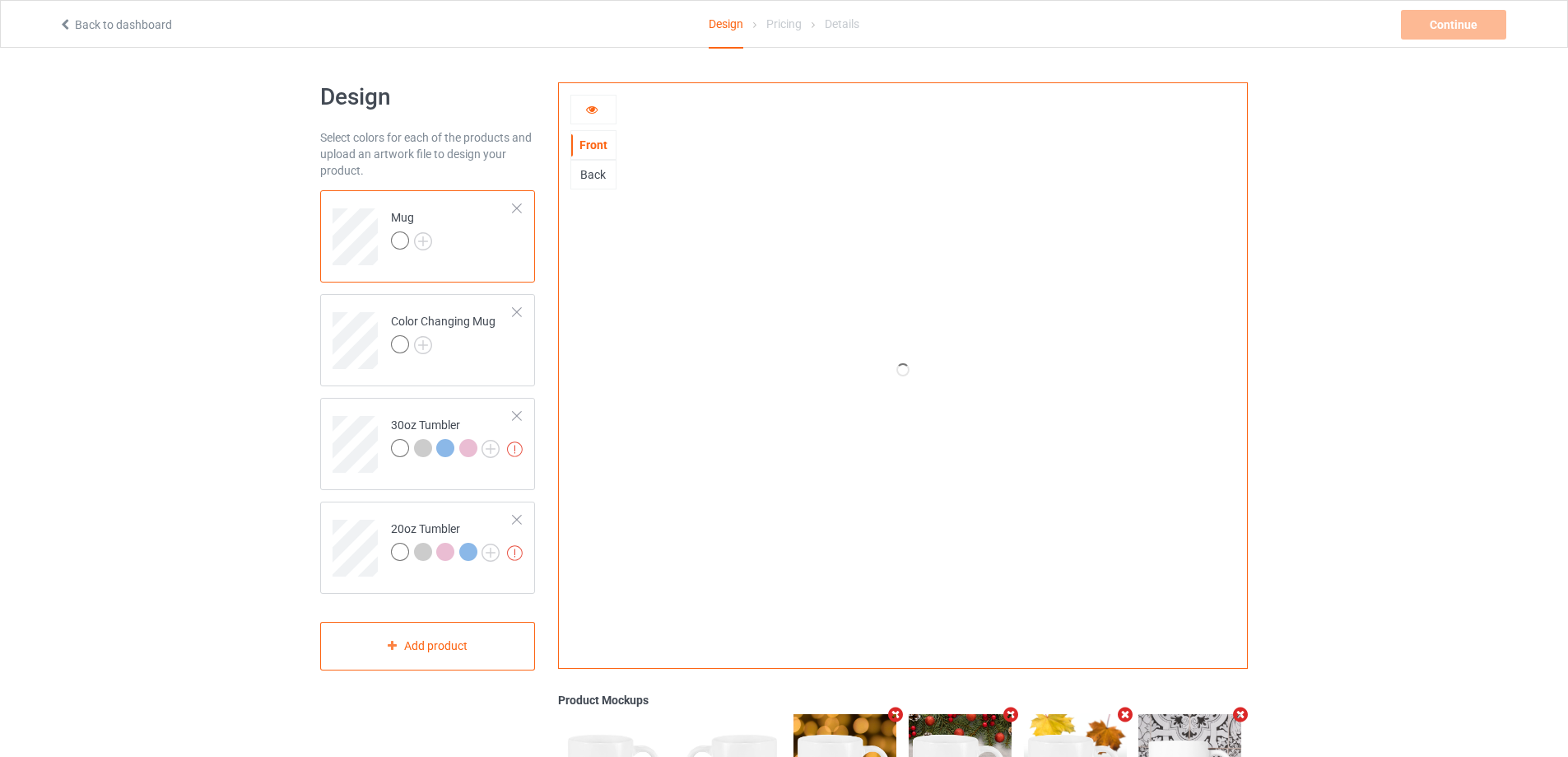
click at [590, 111] on icon at bounding box center [592, 107] width 14 height 12
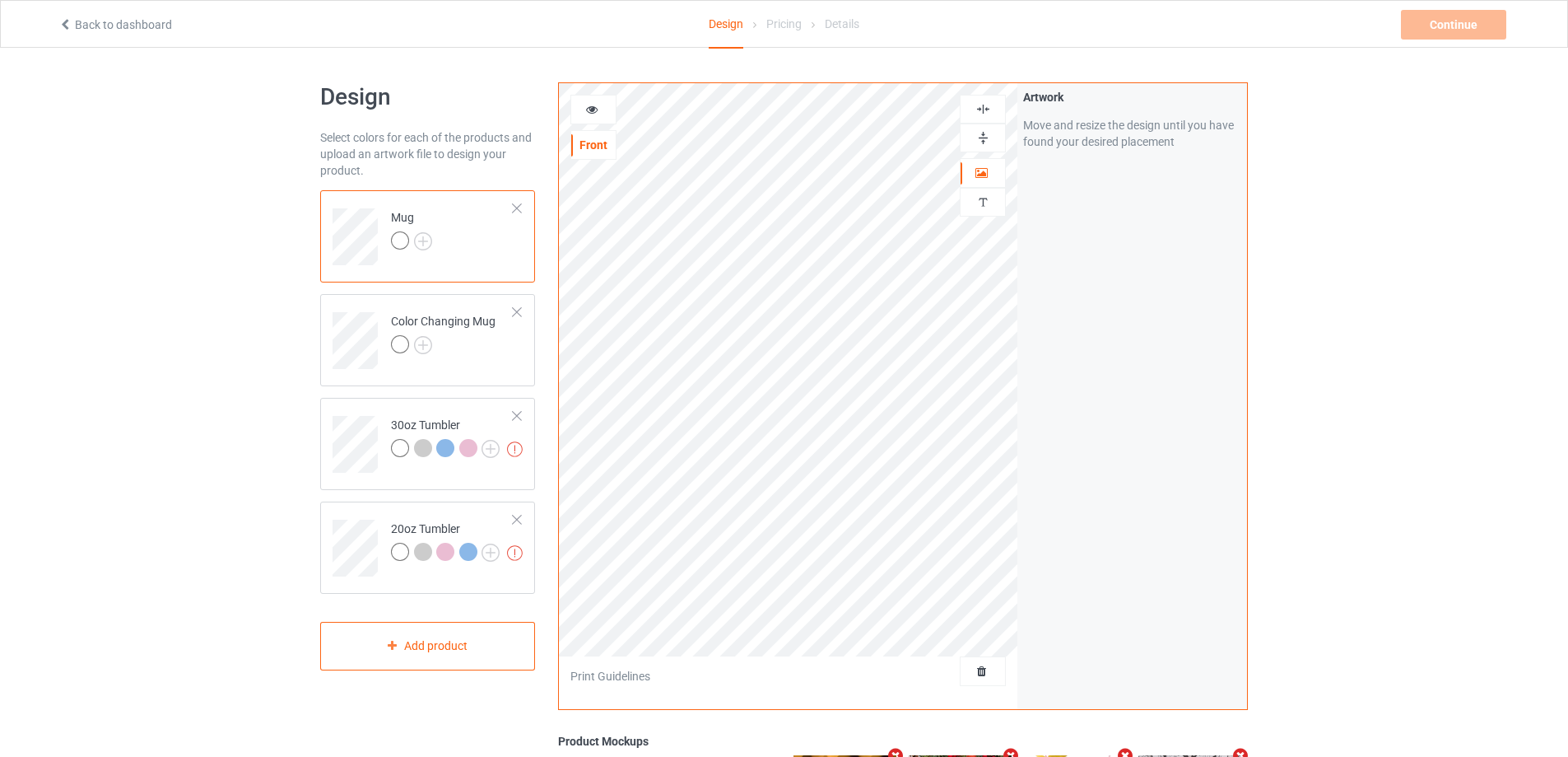
click at [590, 111] on icon at bounding box center [592, 107] width 14 height 12
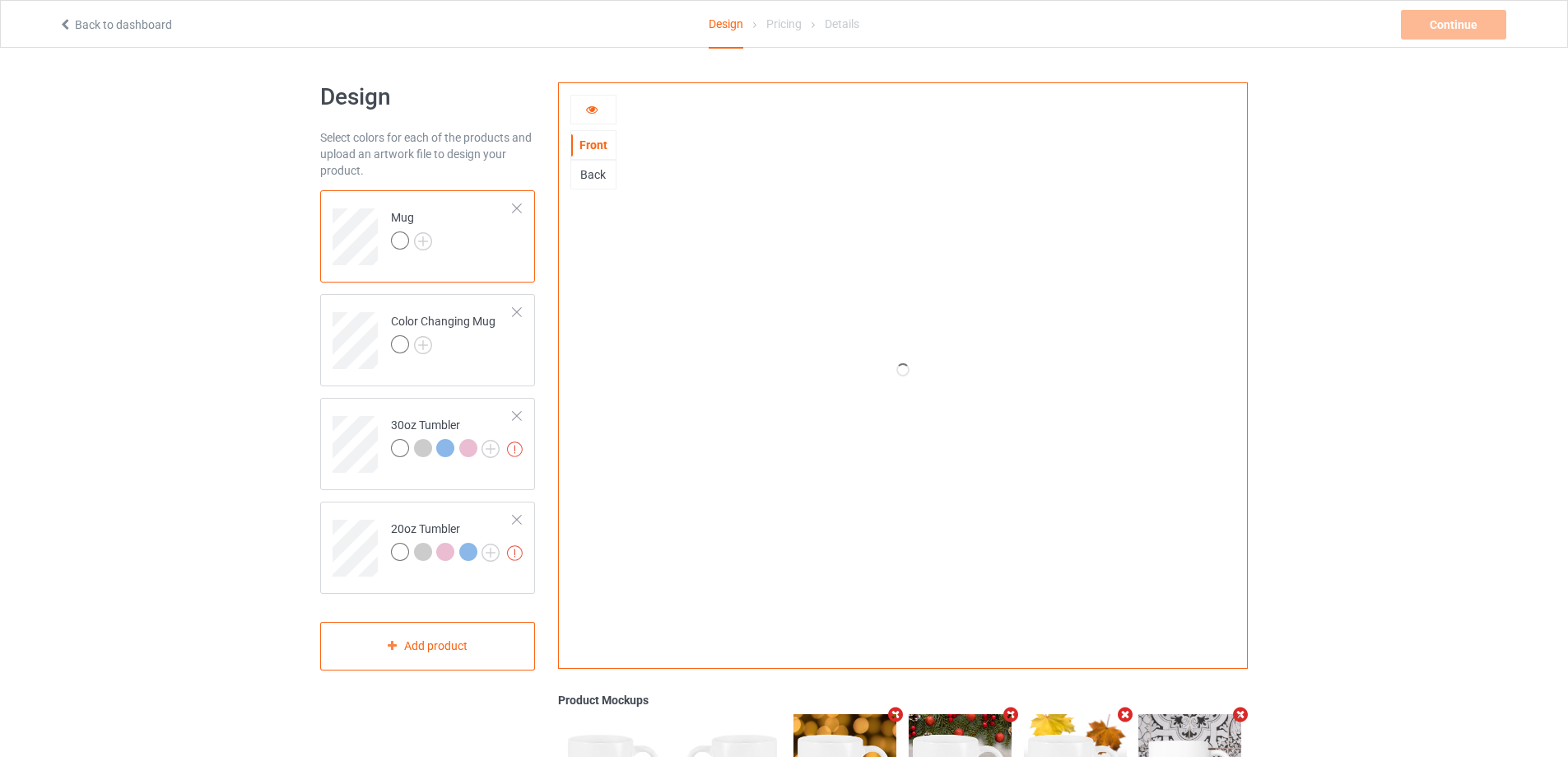
click at [590, 105] on icon at bounding box center [592, 107] width 14 height 12
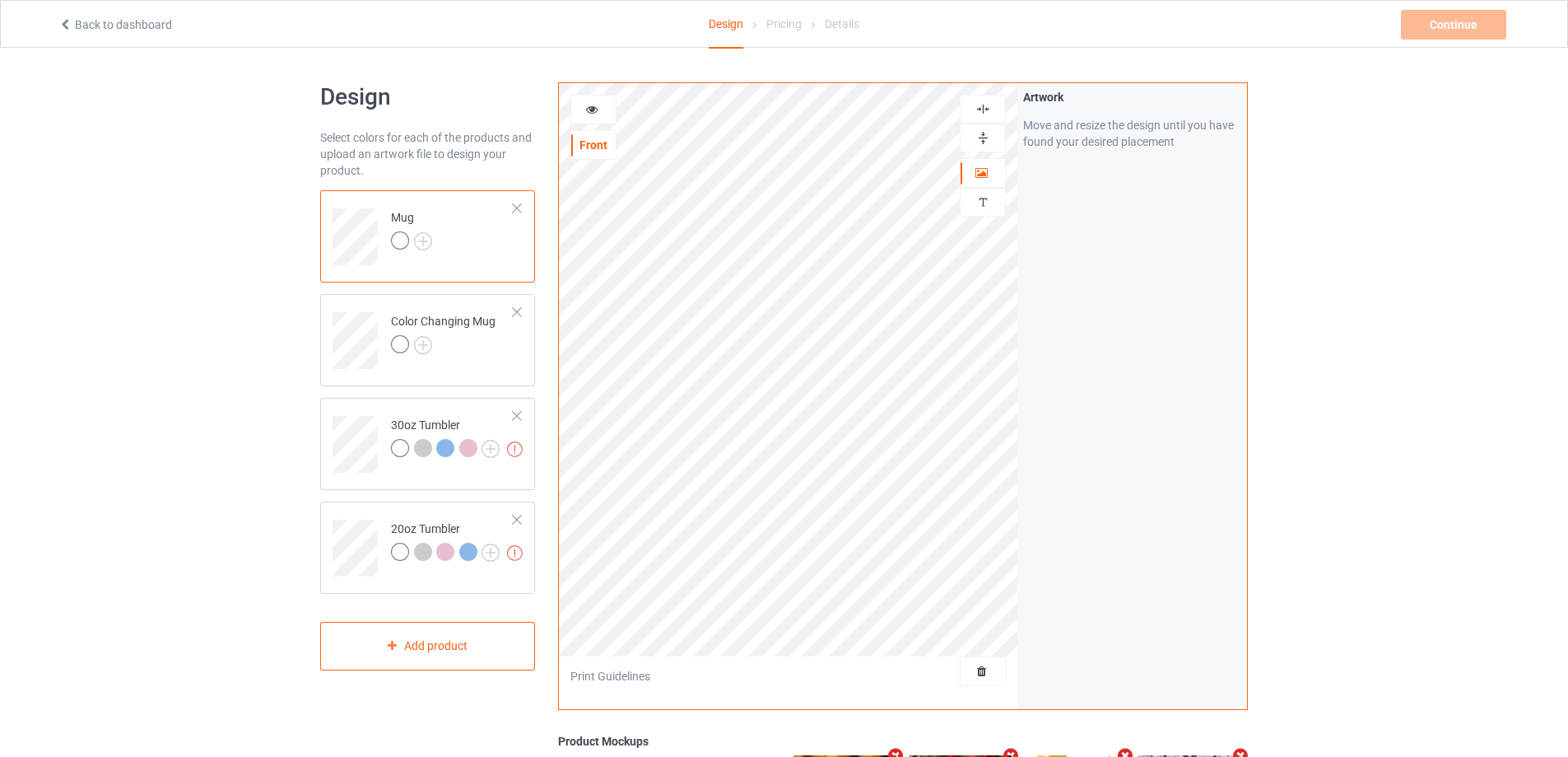
click at [590, 105] on icon at bounding box center [592, 107] width 14 height 12
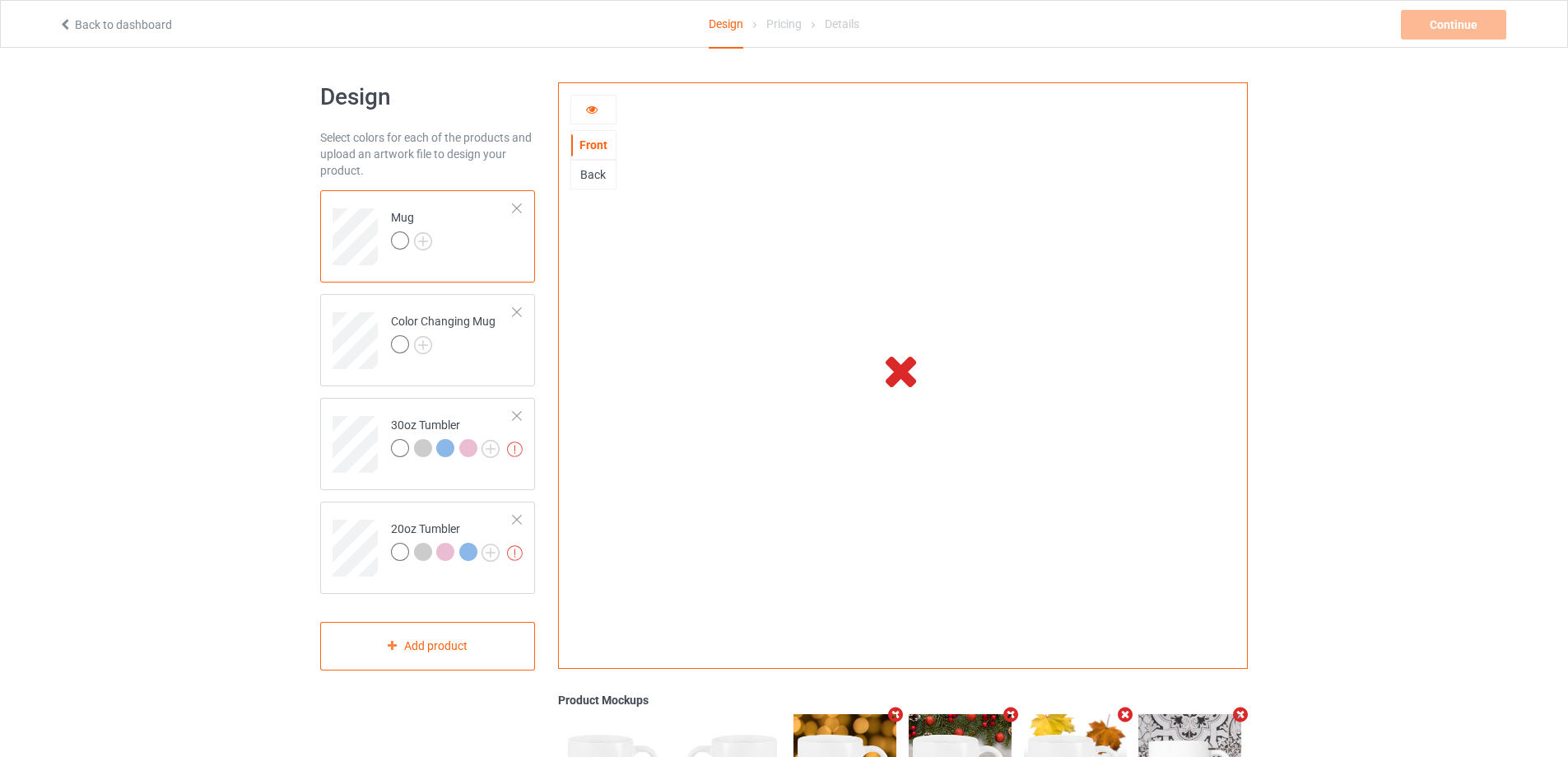
click at [608, 105] on div at bounding box center [593, 109] width 44 height 17
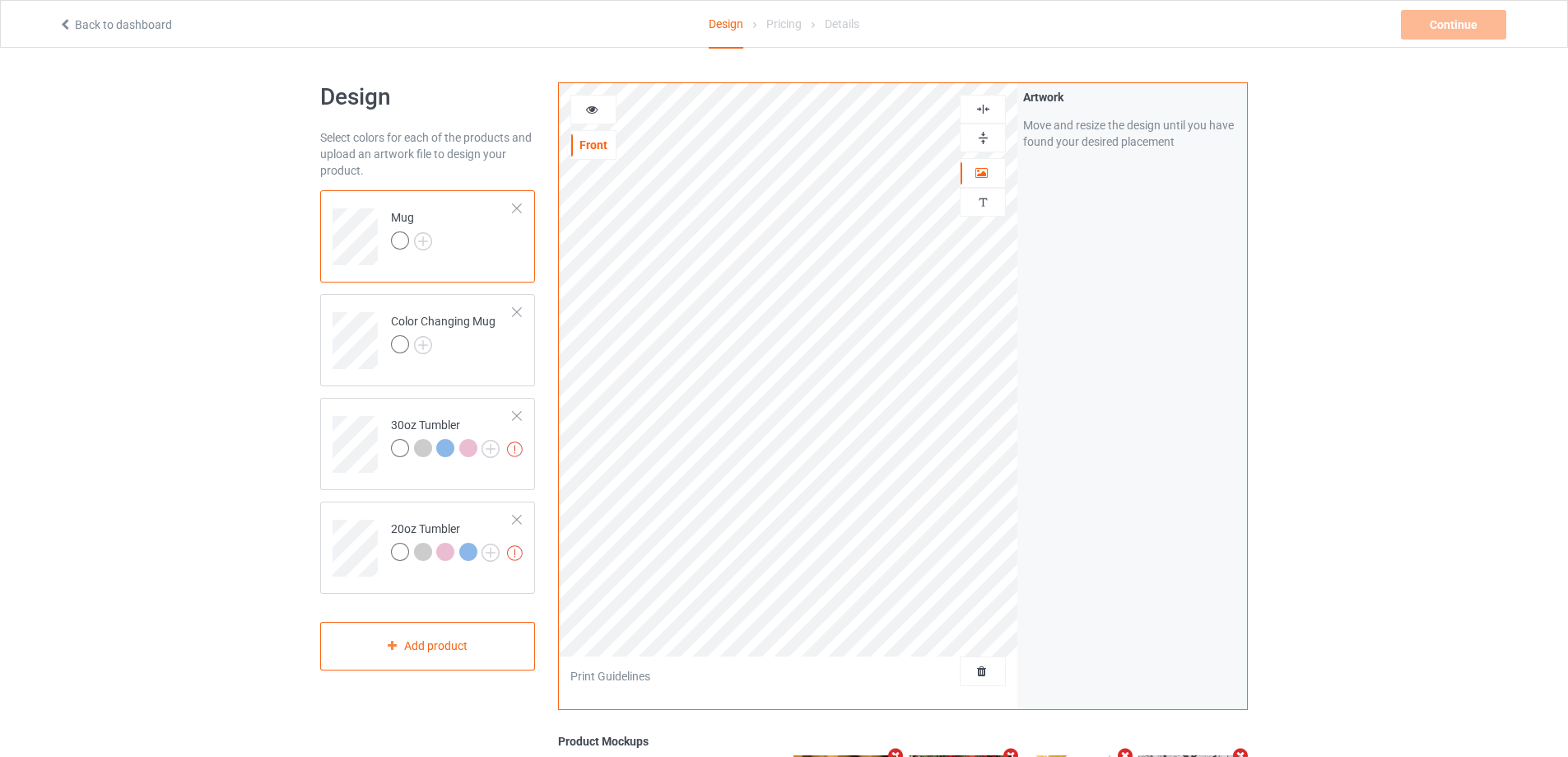
click at [607, 113] on div at bounding box center [593, 109] width 44 height 17
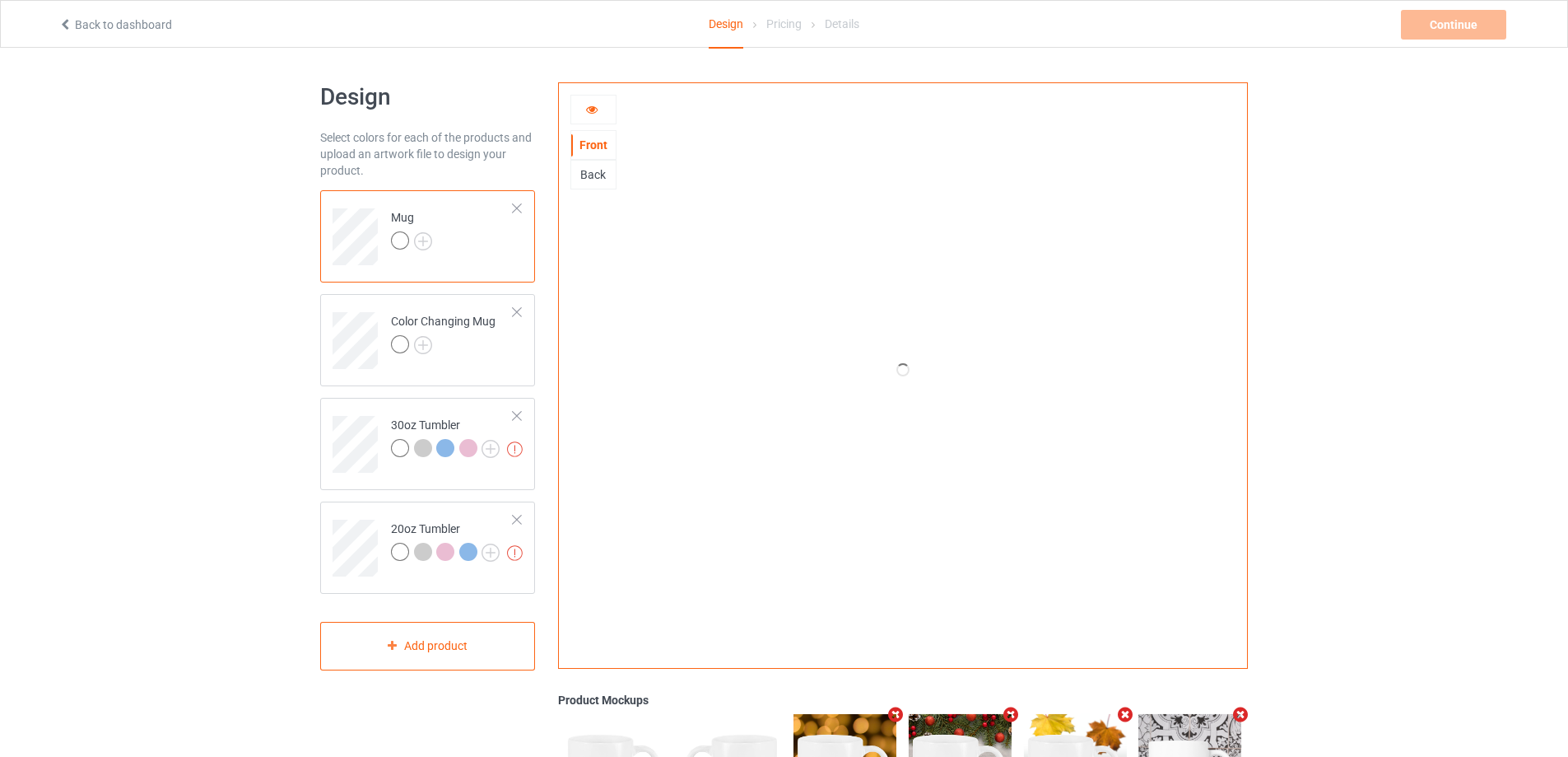
click at [598, 111] on icon at bounding box center [592, 107] width 14 height 12
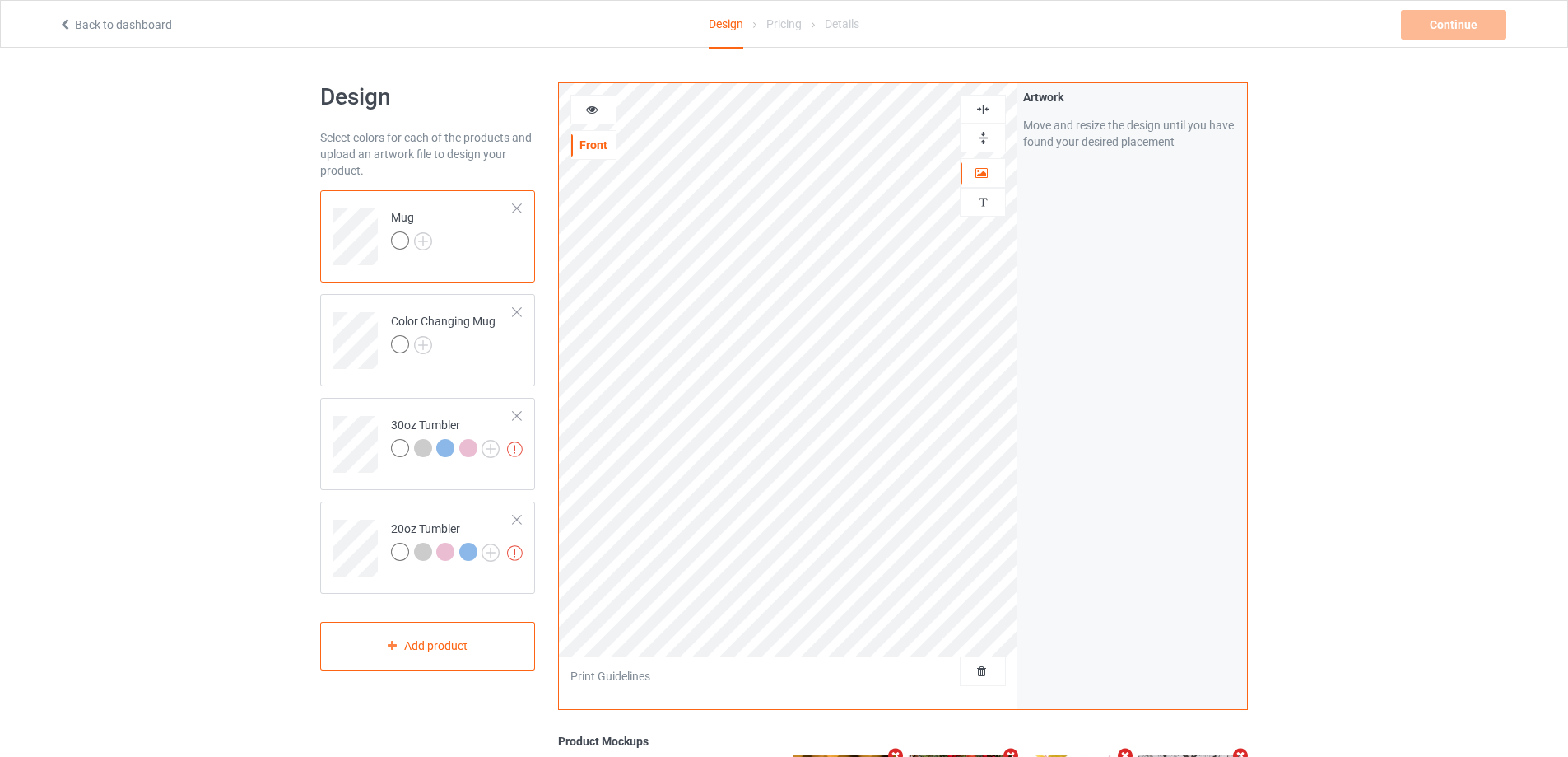
click at [598, 111] on icon at bounding box center [592, 107] width 14 height 12
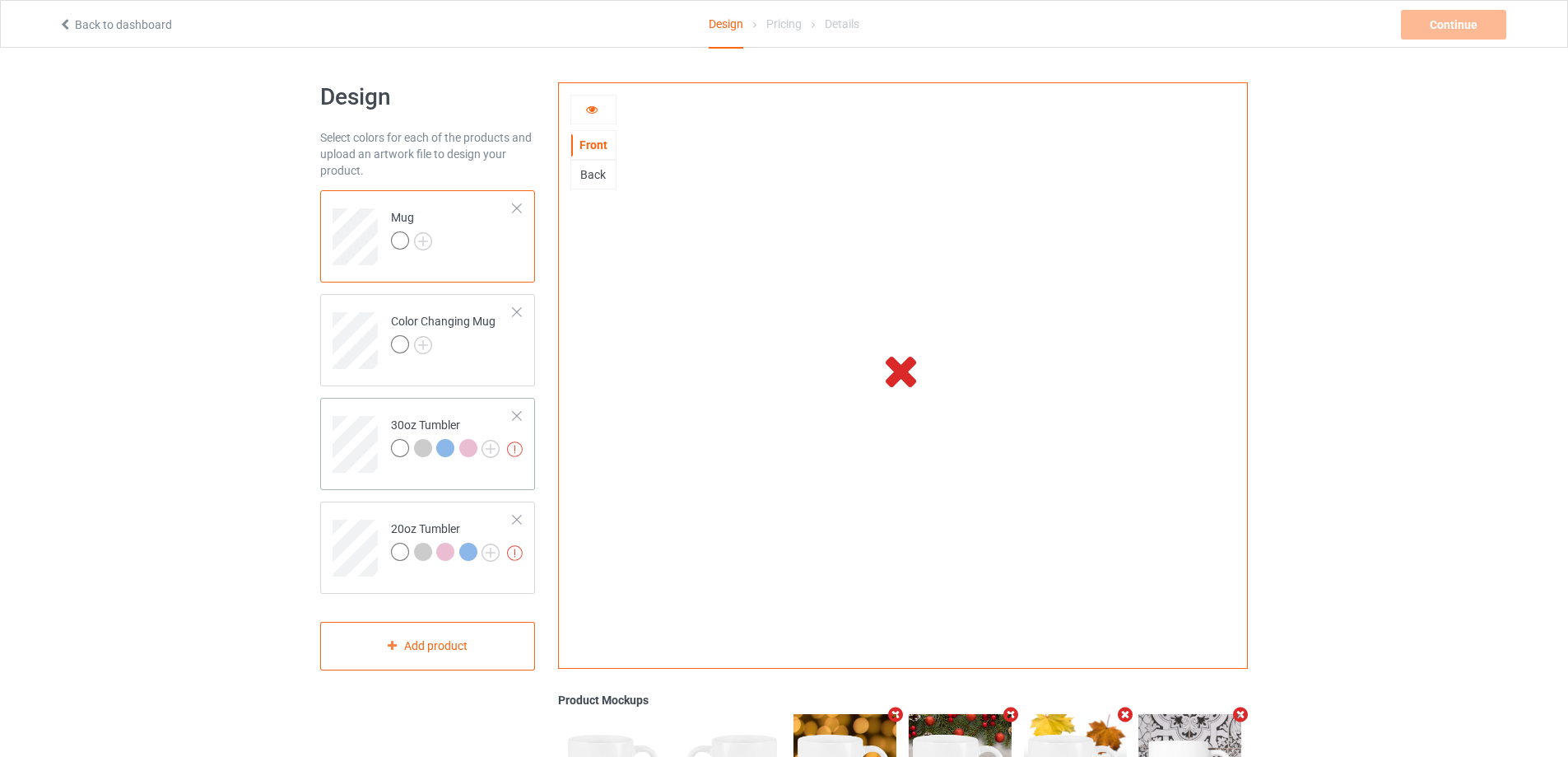
click at [377, 406] on td at bounding box center [357, 438] width 49 height 69
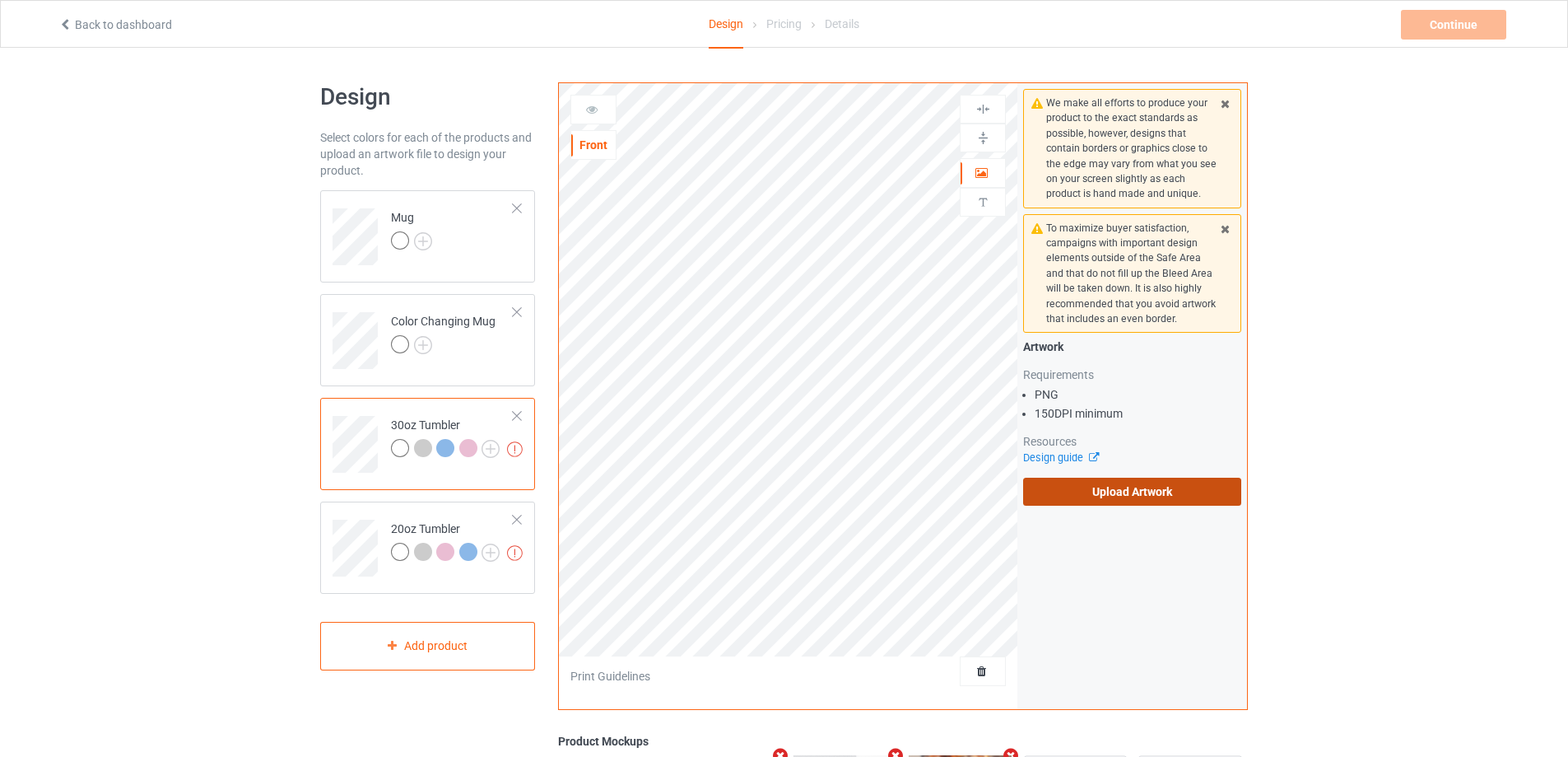
click at [1100, 498] on label "Upload Artwork" at bounding box center [1132, 491] width 219 height 28
click at [0, 0] on input "Upload Artwork" at bounding box center [0, 0] width 0 height 0
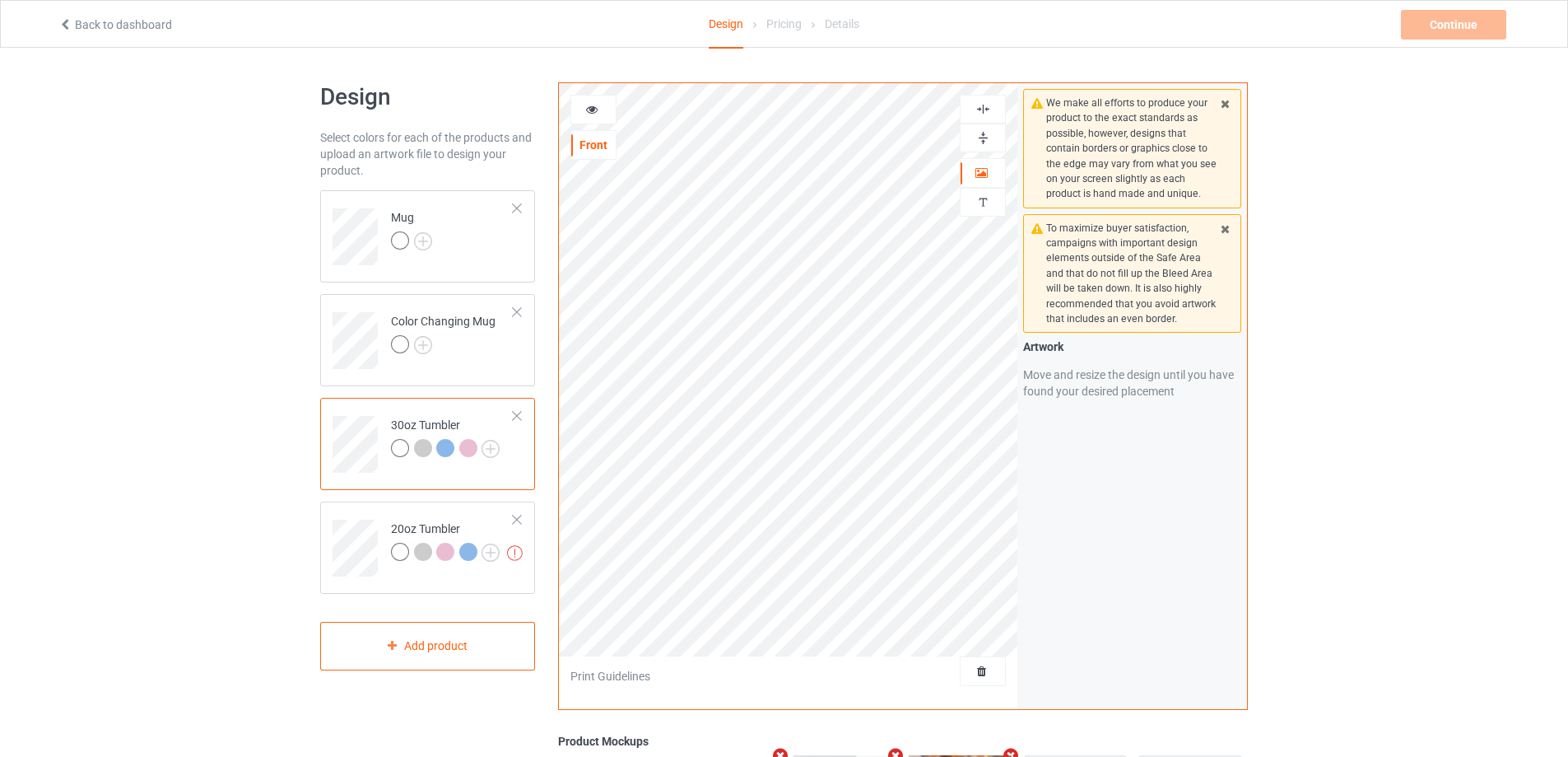
click at [593, 112] on icon at bounding box center [592, 107] width 14 height 12
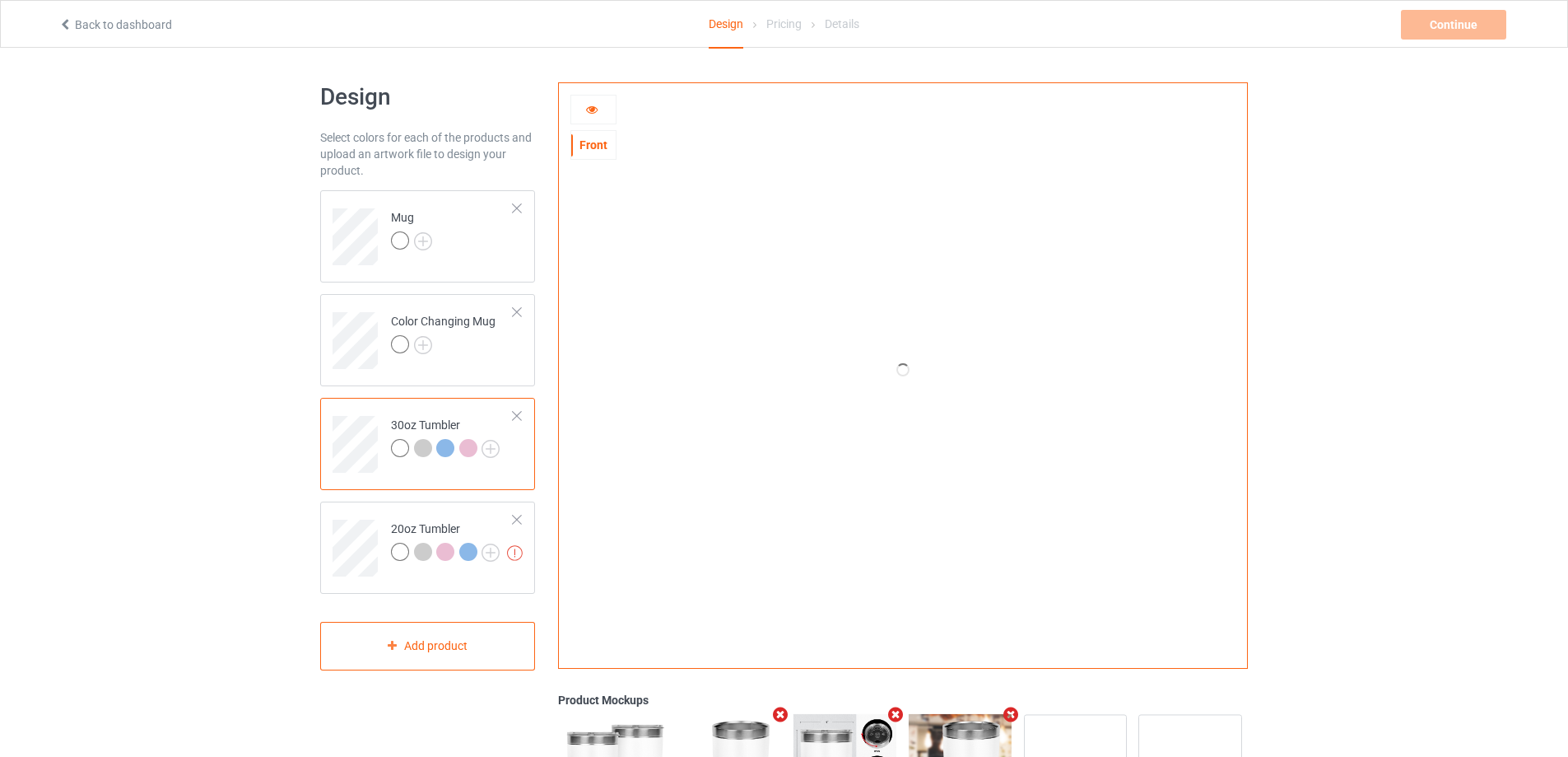
click at [592, 109] on icon at bounding box center [592, 107] width 14 height 12
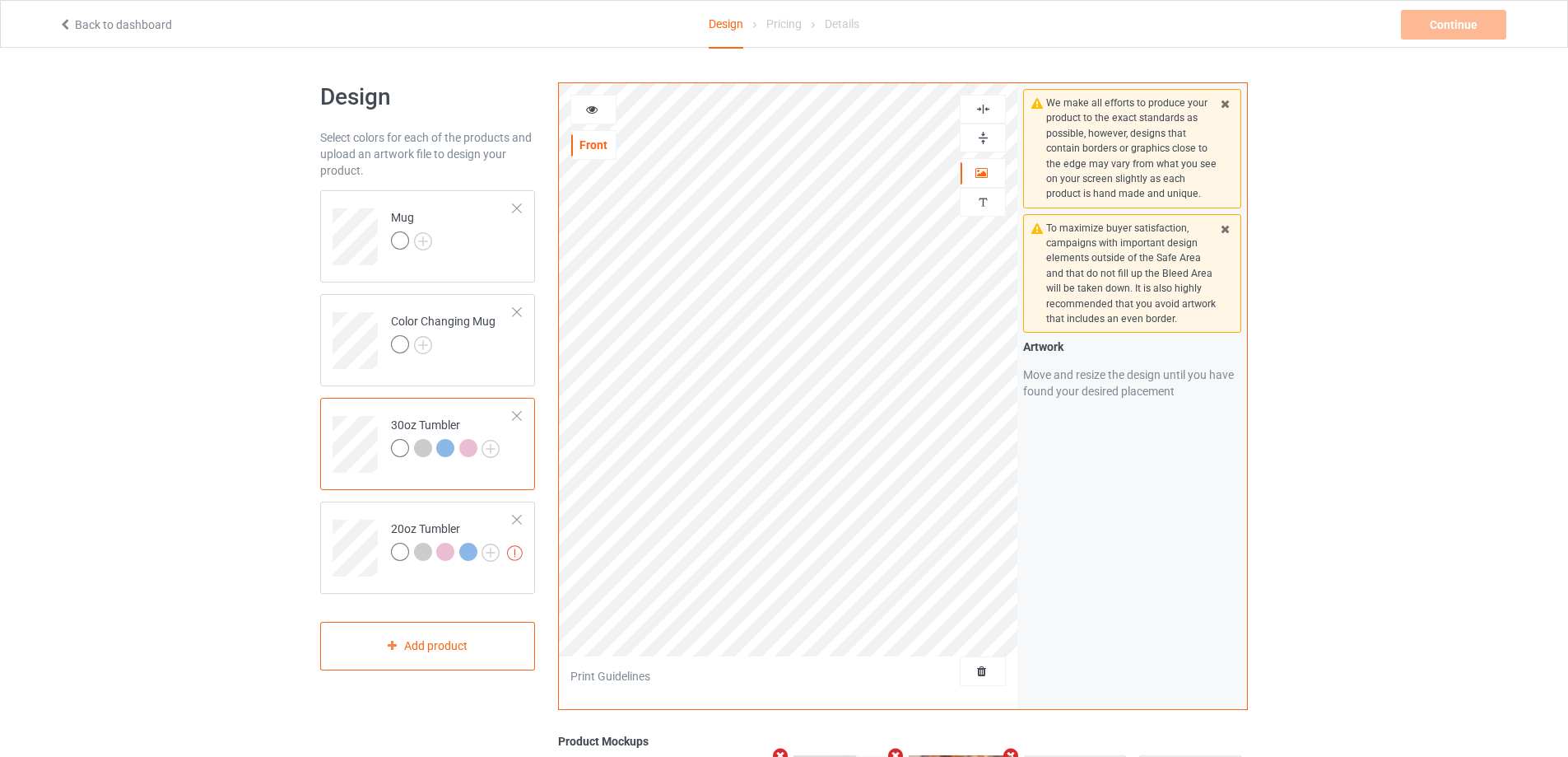
click at [592, 109] on icon at bounding box center [592, 107] width 14 height 12
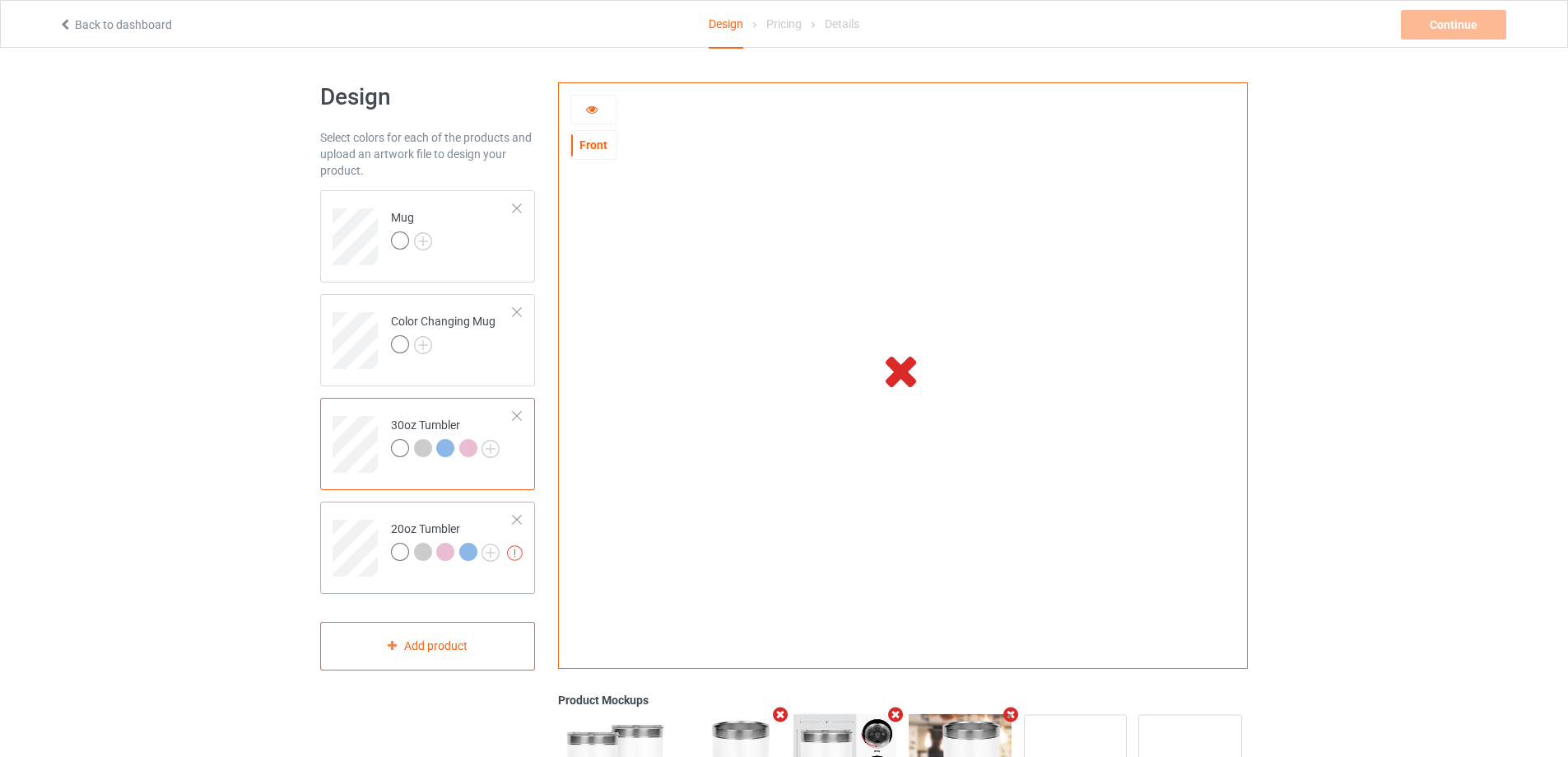
click at [357, 518] on td at bounding box center [357, 542] width 49 height 69
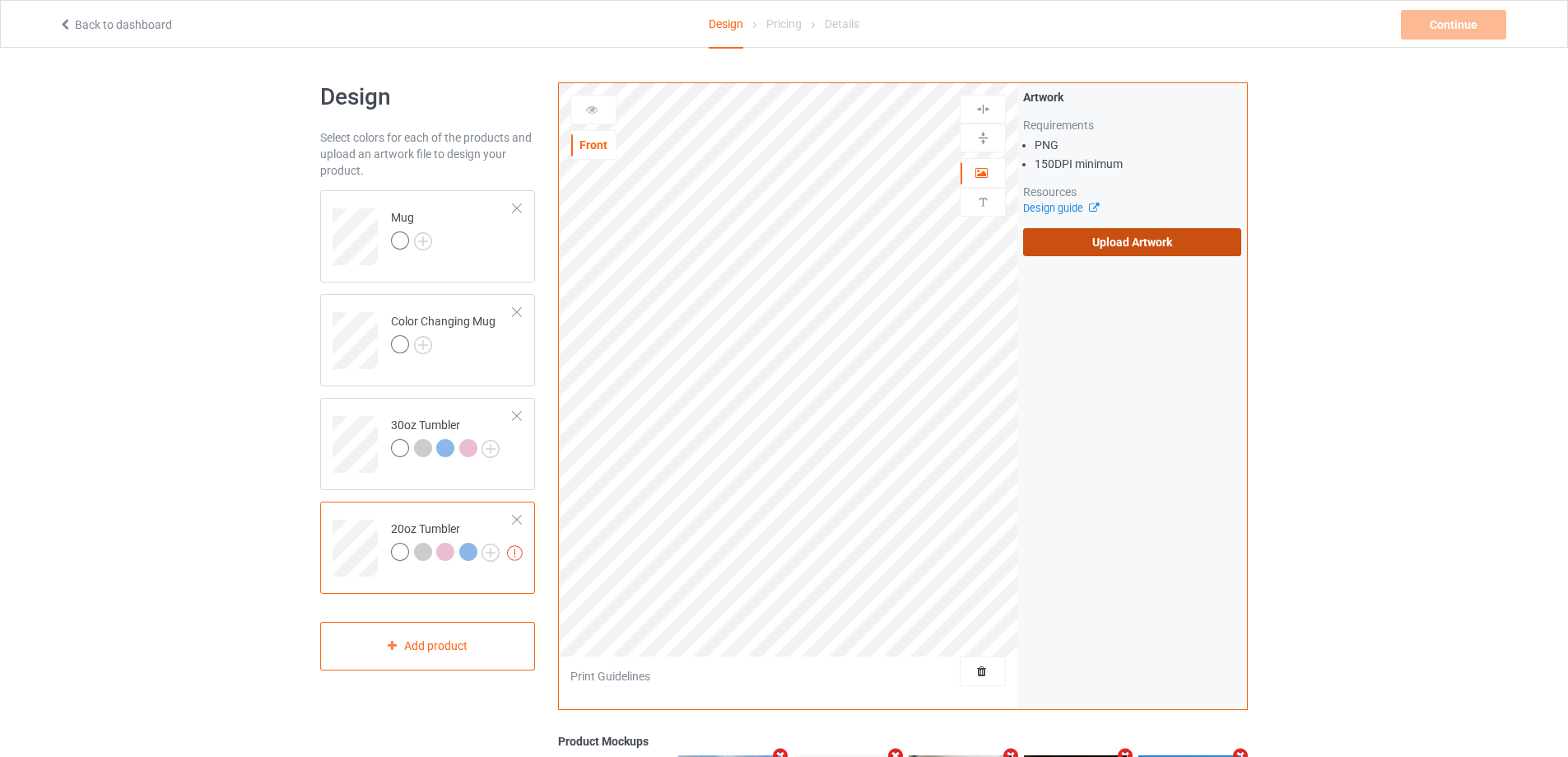
click at [1102, 249] on label "Upload Artwork" at bounding box center [1132, 242] width 219 height 28
click at [0, 0] on input "Upload Artwork" at bounding box center [0, 0] width 0 height 0
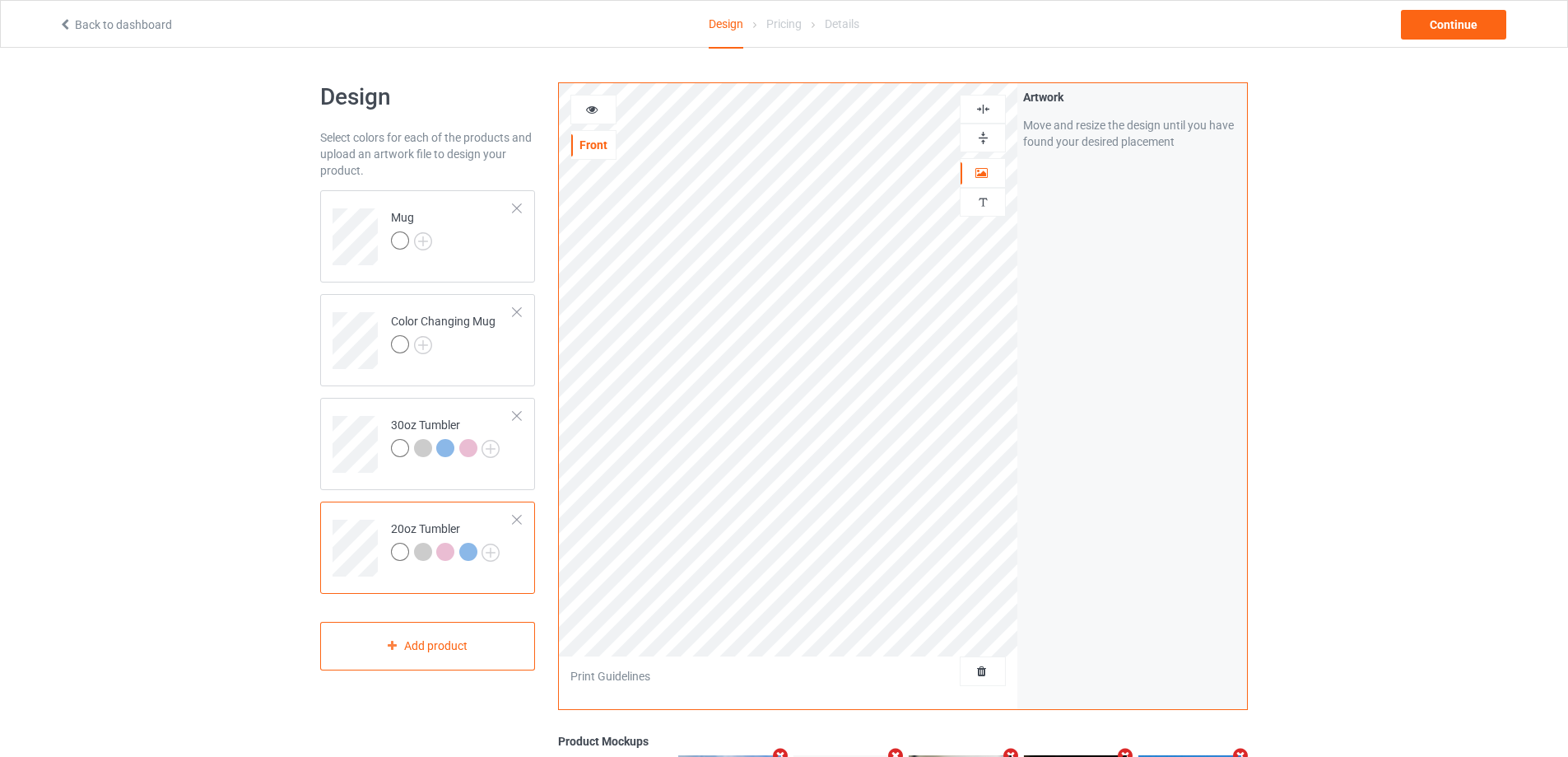
click at [586, 110] on icon at bounding box center [592, 107] width 14 height 12
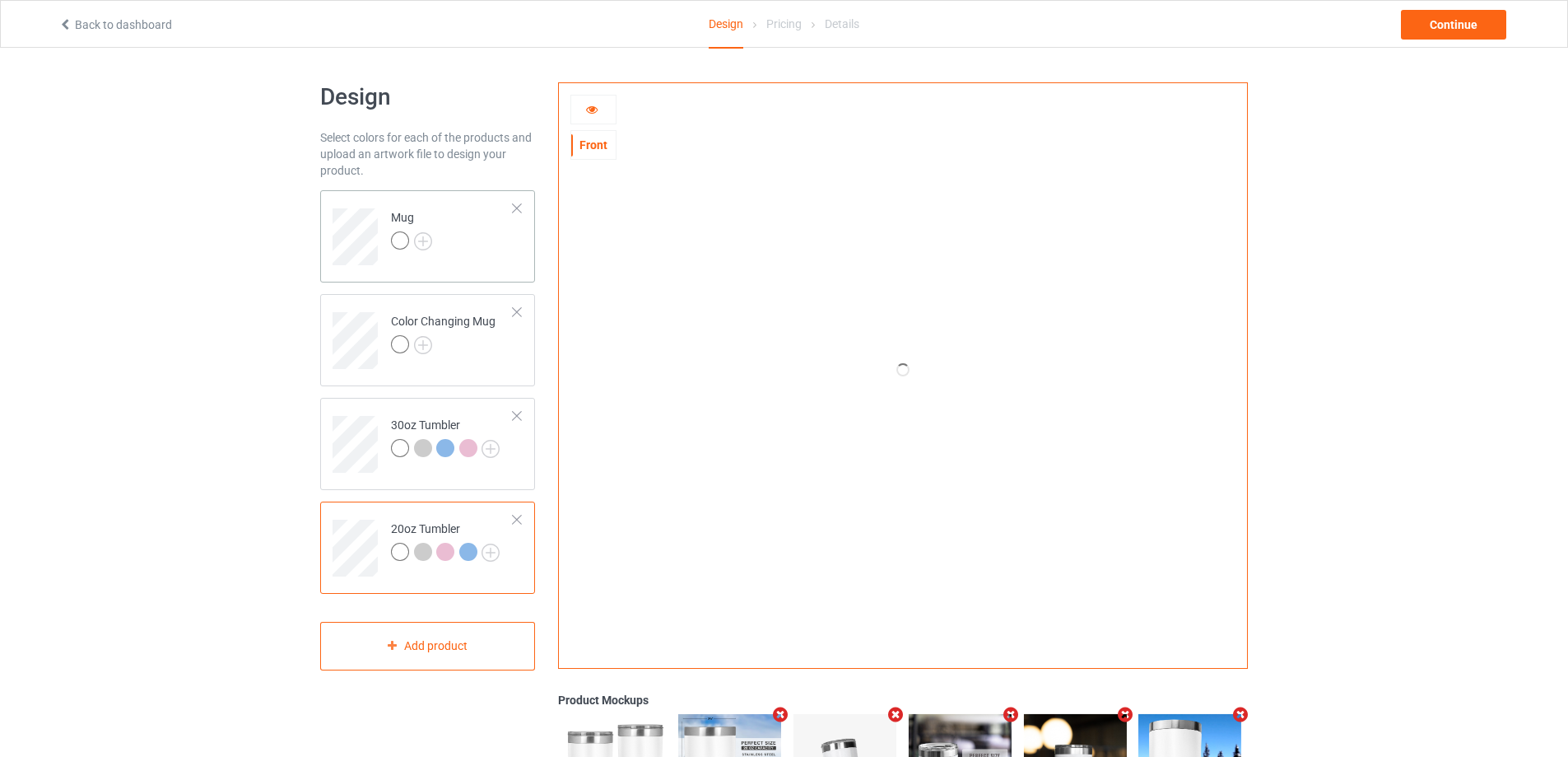
click at [473, 267] on div "Mug" at bounding box center [427, 236] width 215 height 92
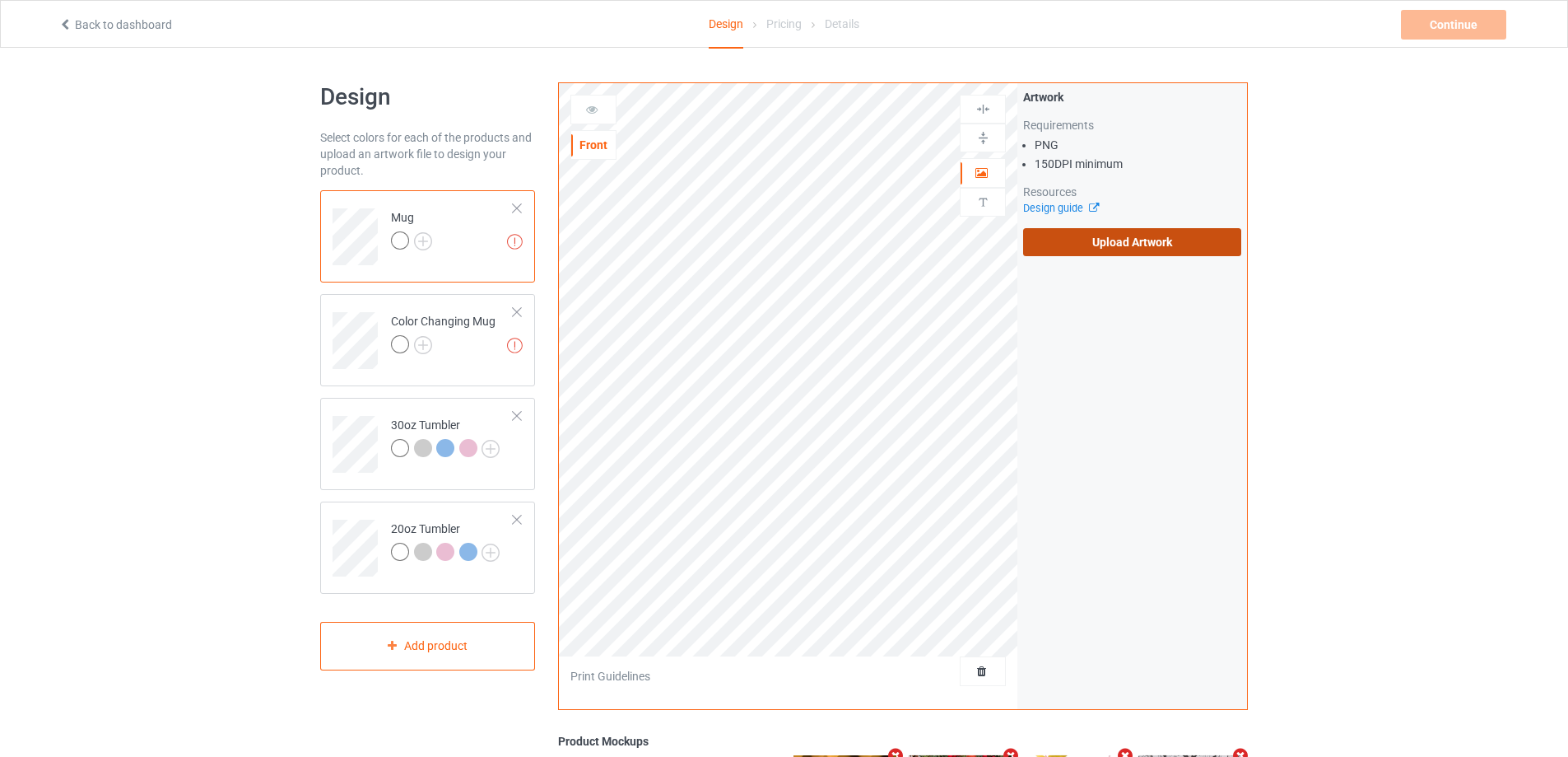
click at [1099, 242] on label "Upload Artwork" at bounding box center [1132, 242] width 219 height 28
click at [0, 0] on input "Upload Artwork" at bounding box center [0, 0] width 0 height 0
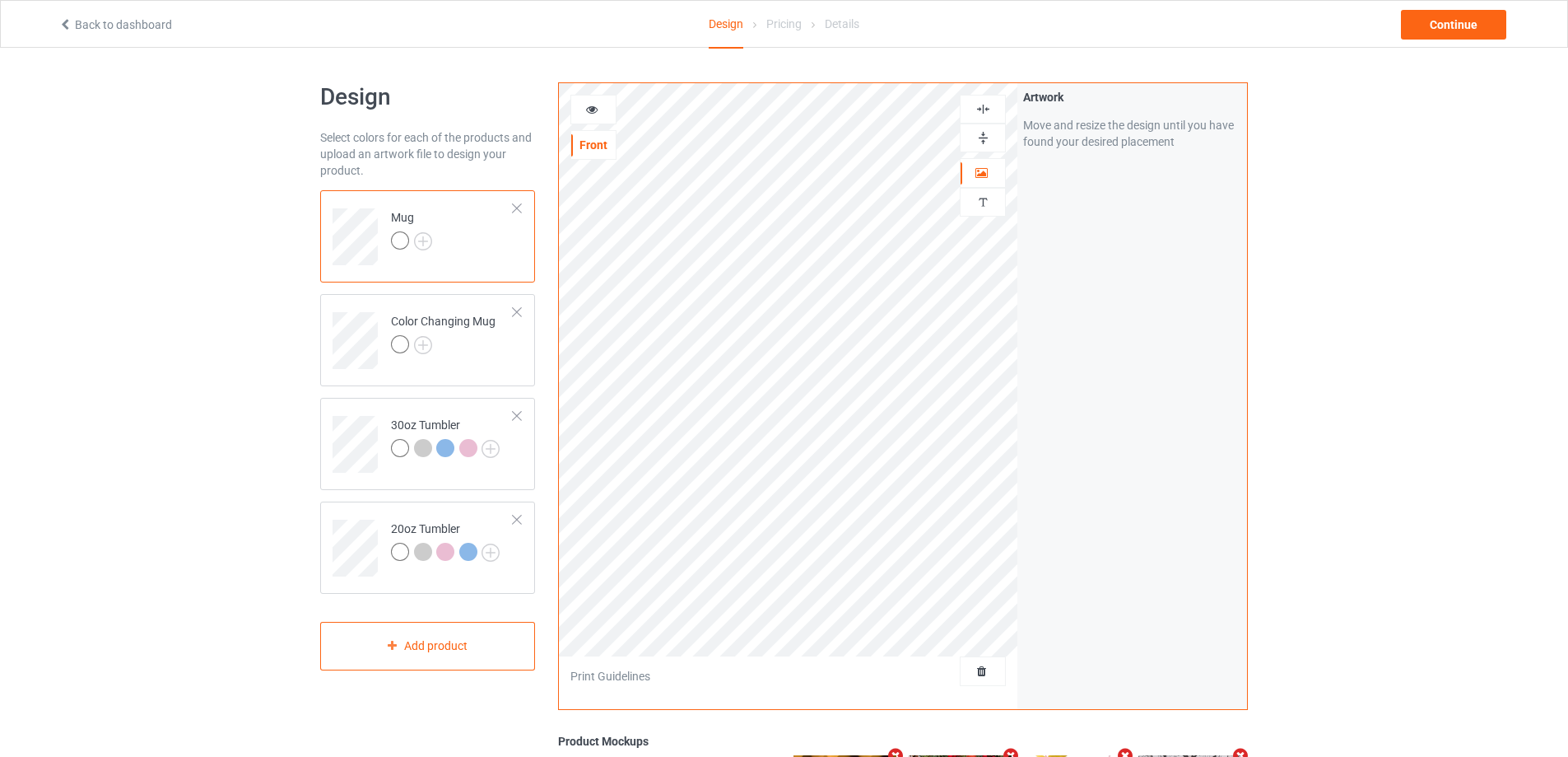
click at [984, 138] on img at bounding box center [983, 138] width 16 height 16
click at [593, 107] on icon at bounding box center [592, 107] width 14 height 12
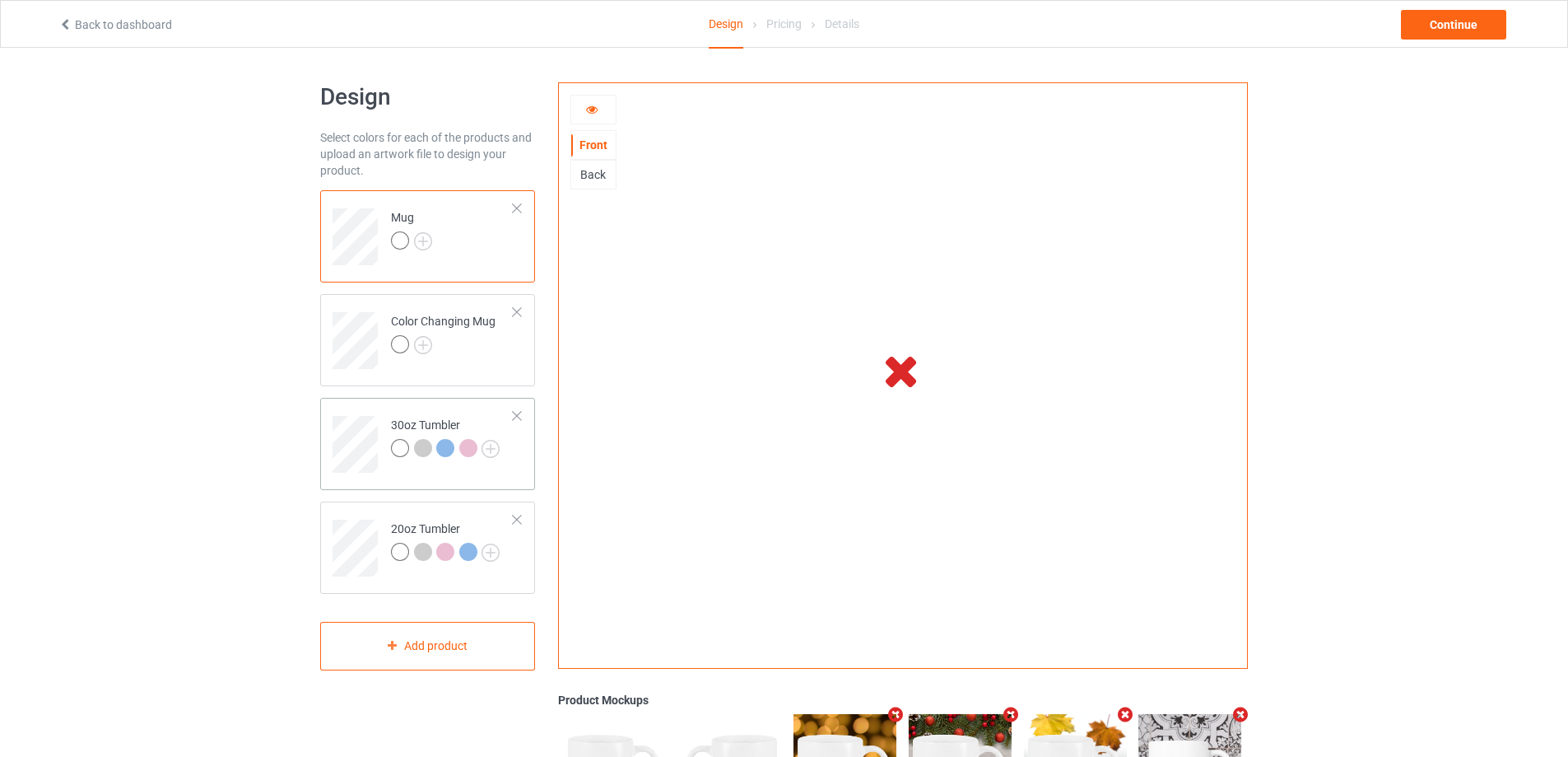
click at [390, 404] on td "30oz Tumbler" at bounding box center [453, 438] width 141 height 69
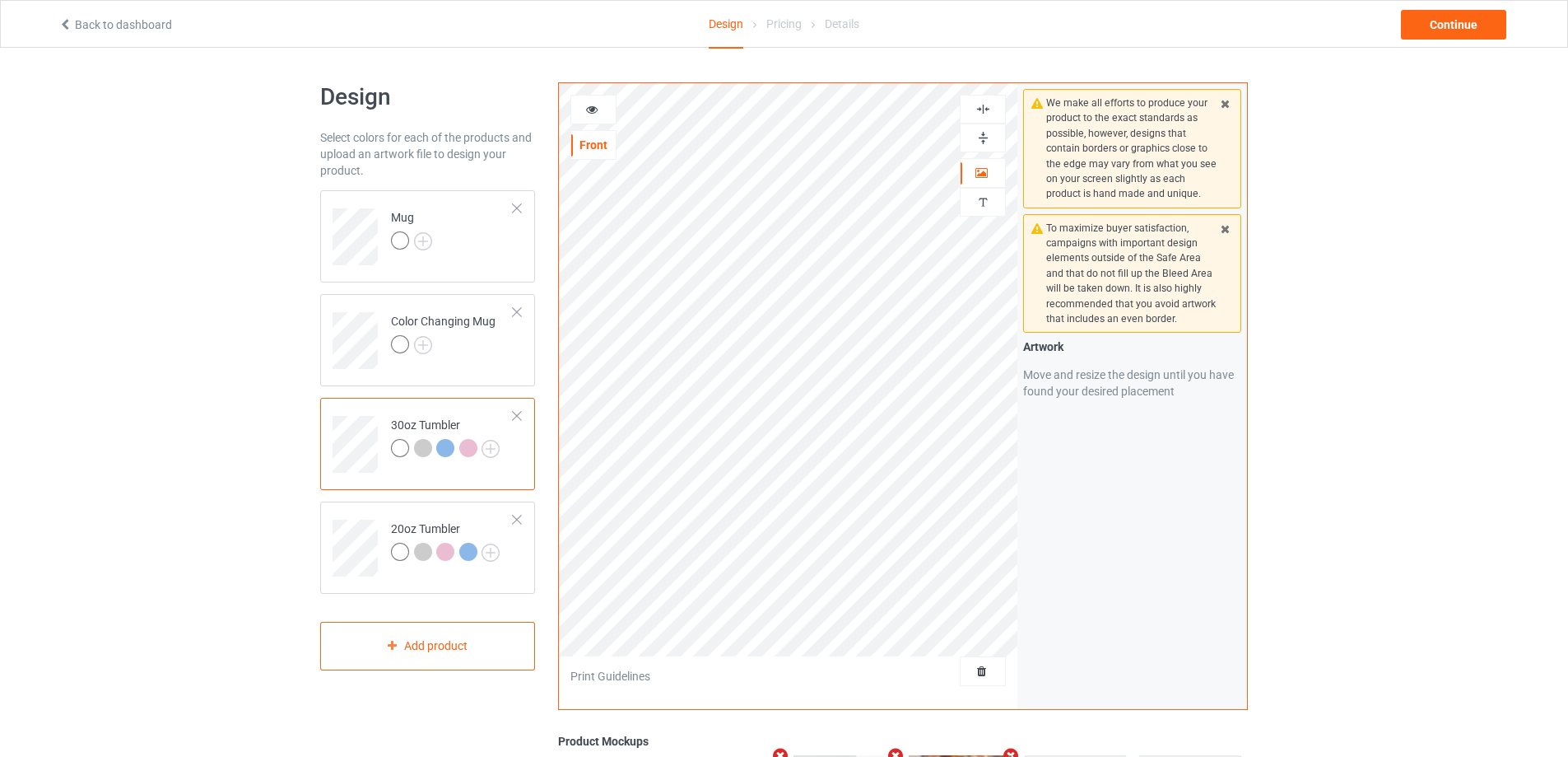
click at [590, 107] on icon at bounding box center [592, 107] width 14 height 12
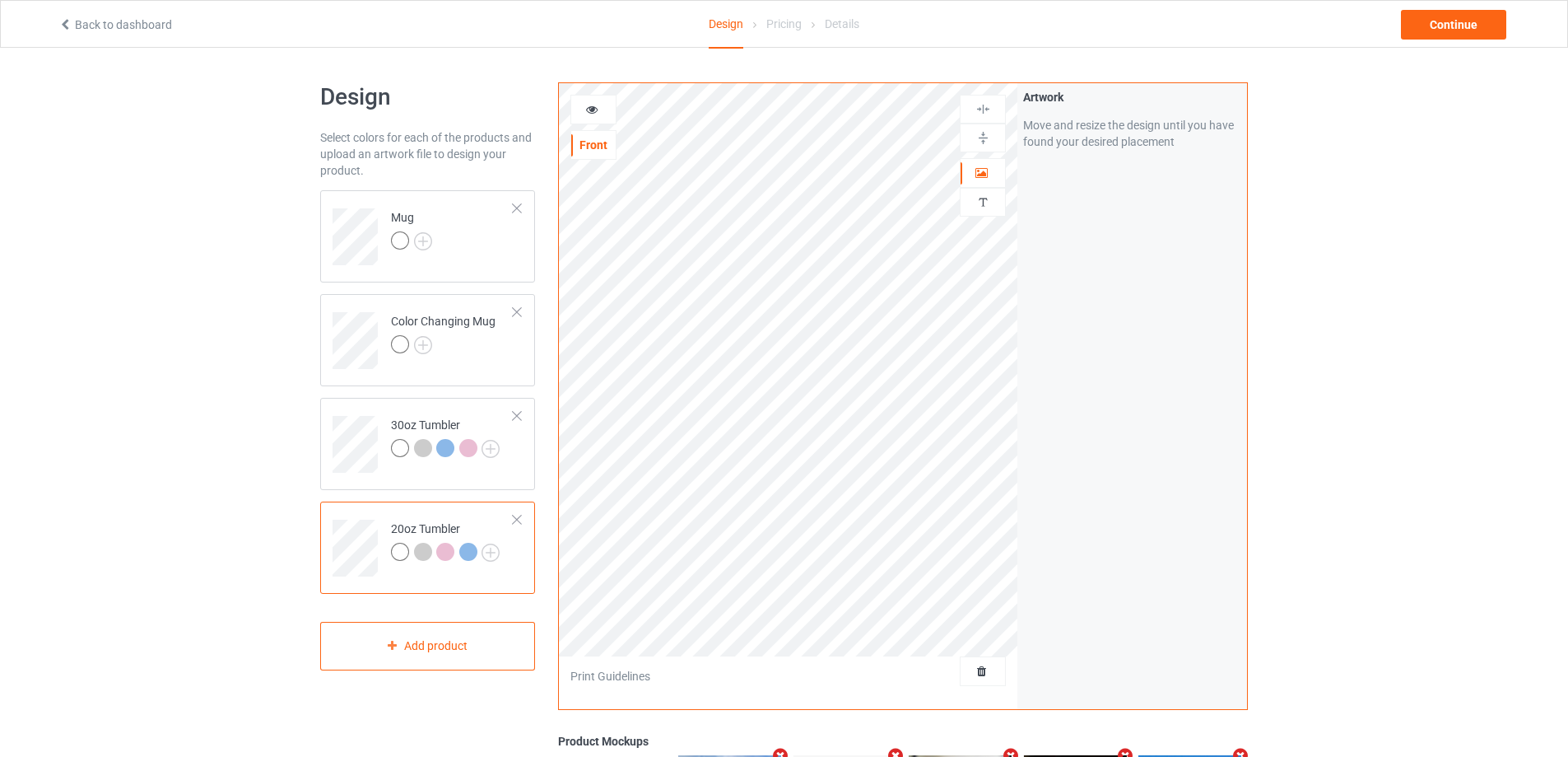
click at [589, 107] on icon at bounding box center [592, 107] width 14 height 12
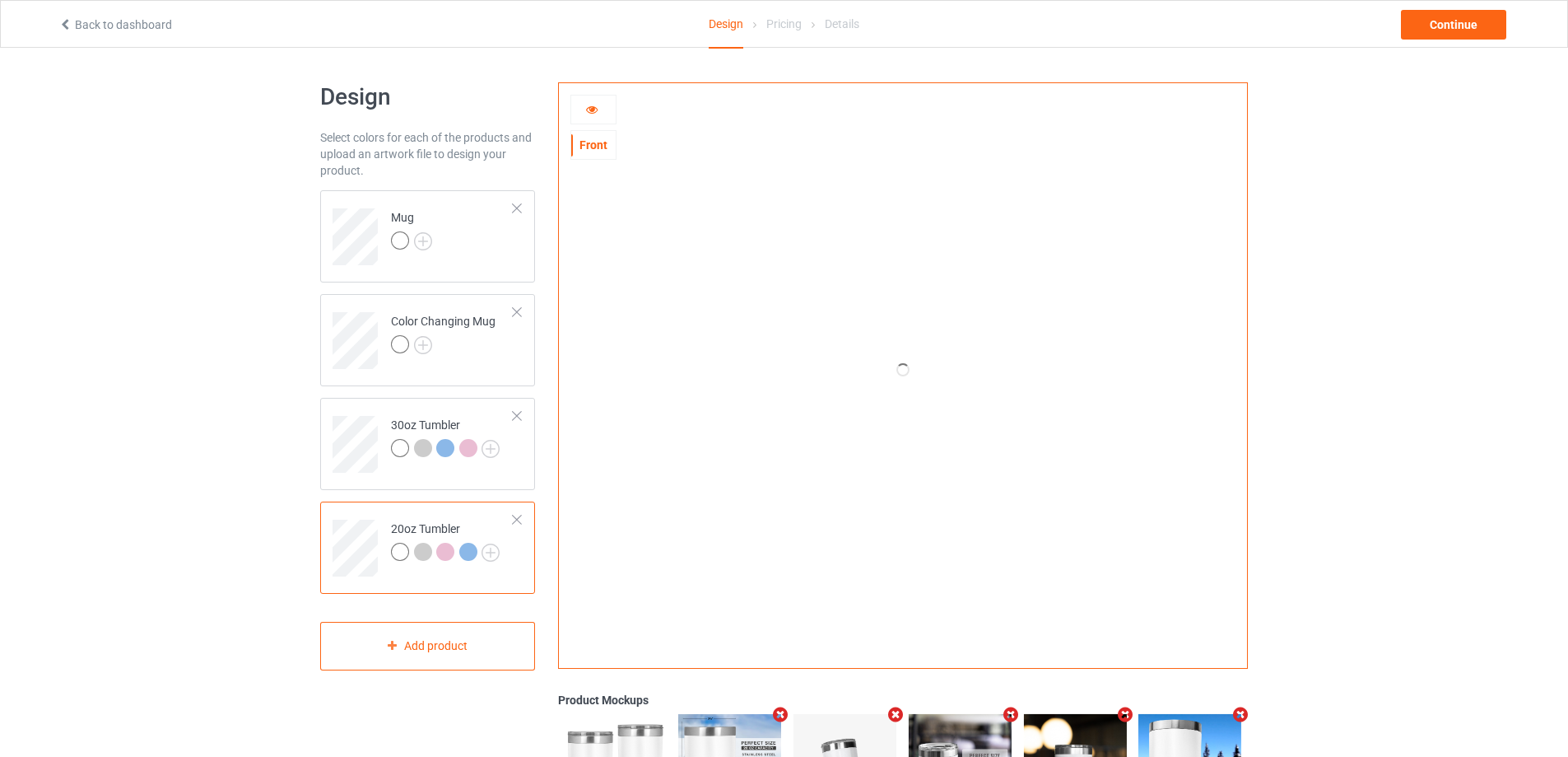
click at [590, 108] on icon at bounding box center [592, 107] width 14 height 12
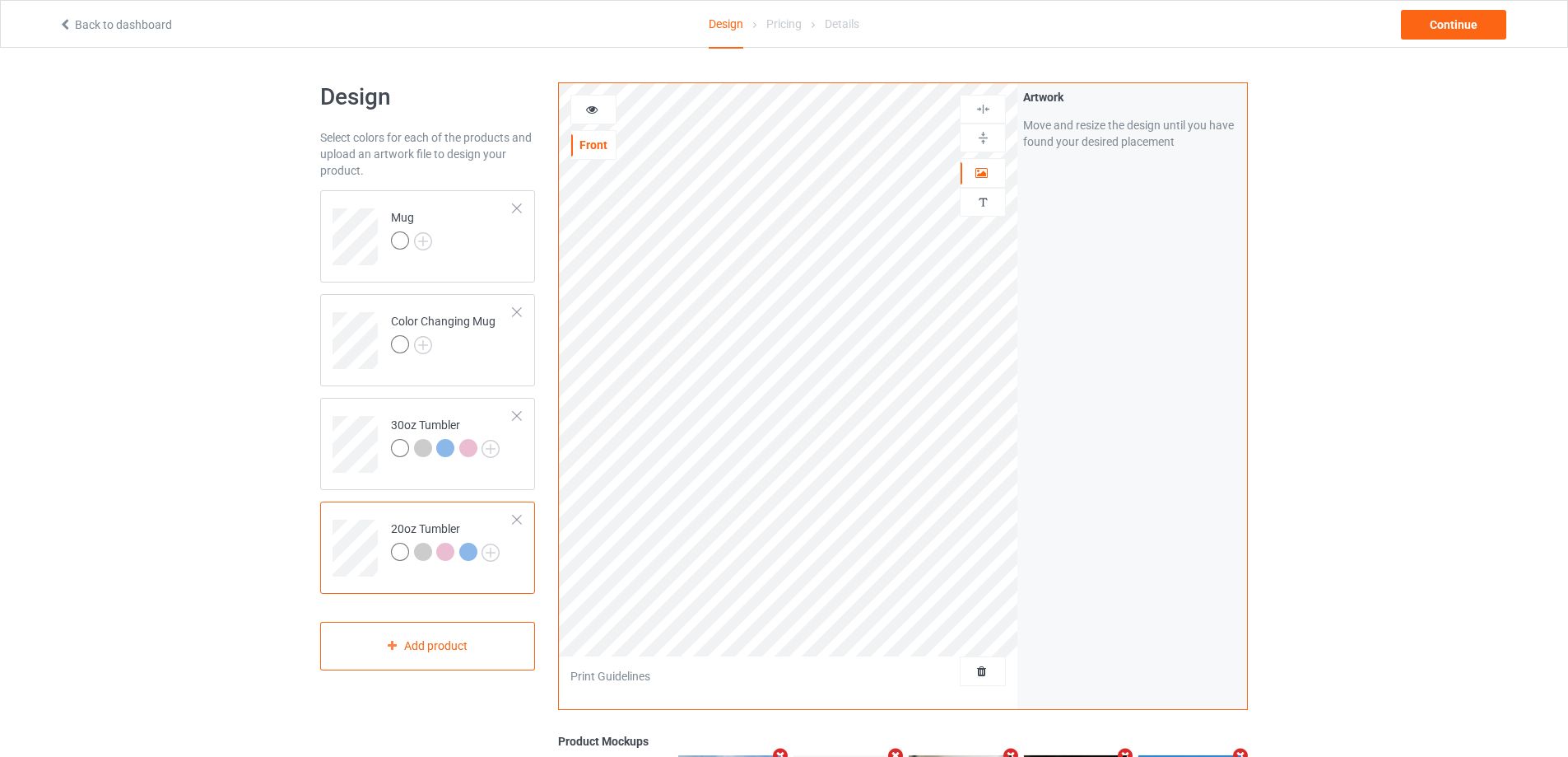
click at [581, 104] on div at bounding box center [593, 109] width 44 height 17
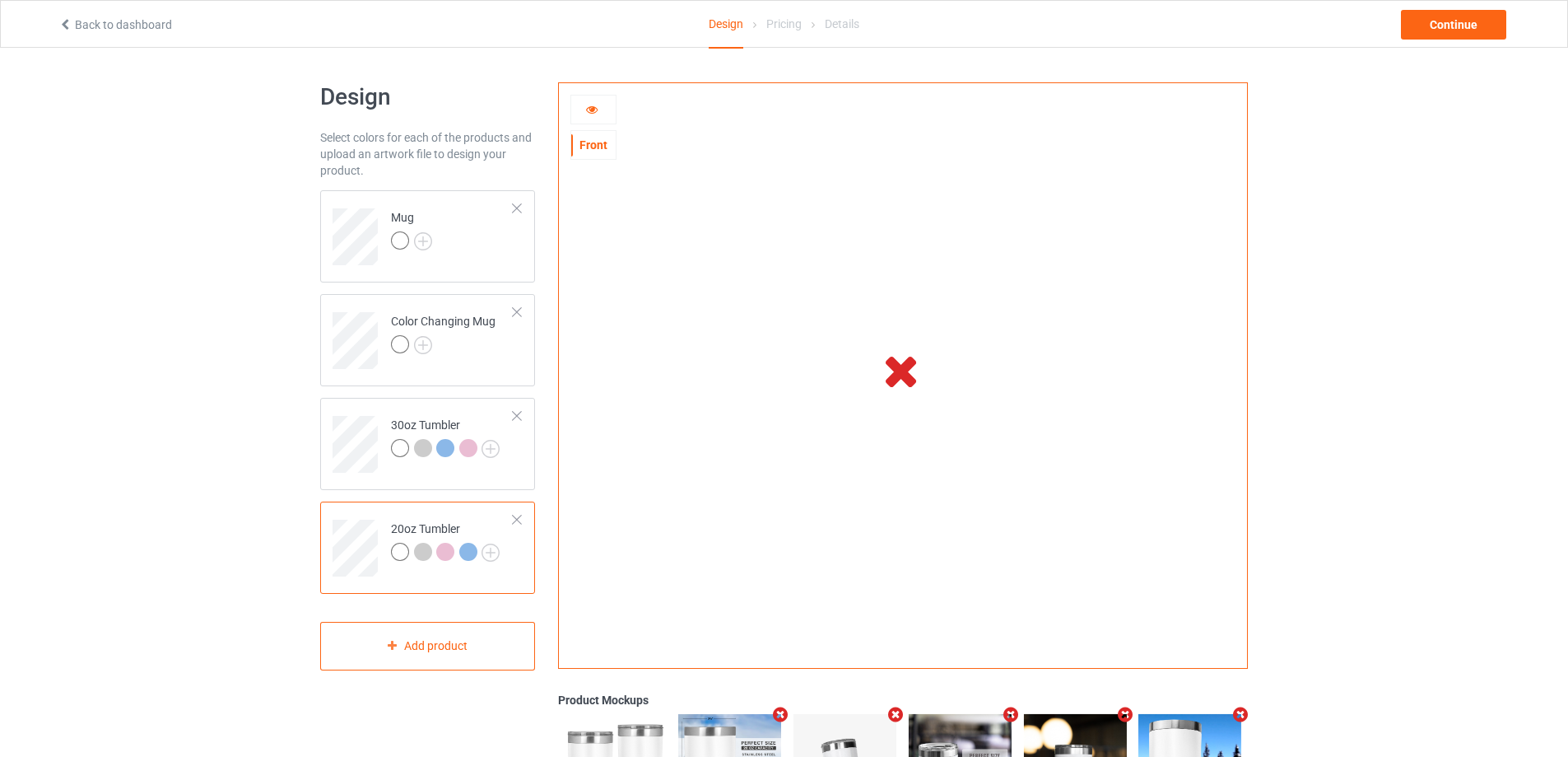
click at [583, 111] on div at bounding box center [593, 109] width 44 height 17
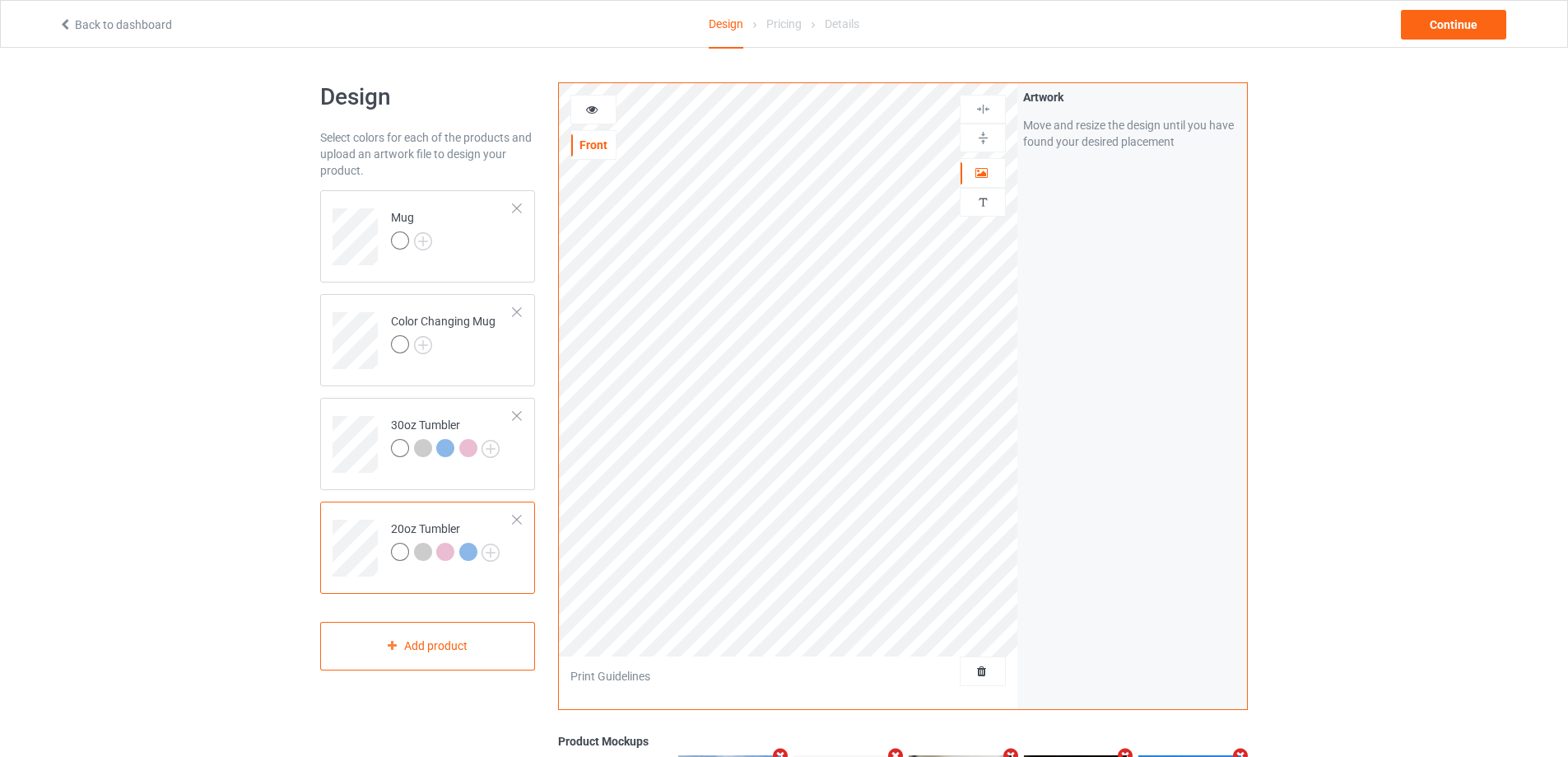
click at [583, 111] on div at bounding box center [593, 109] width 44 height 17
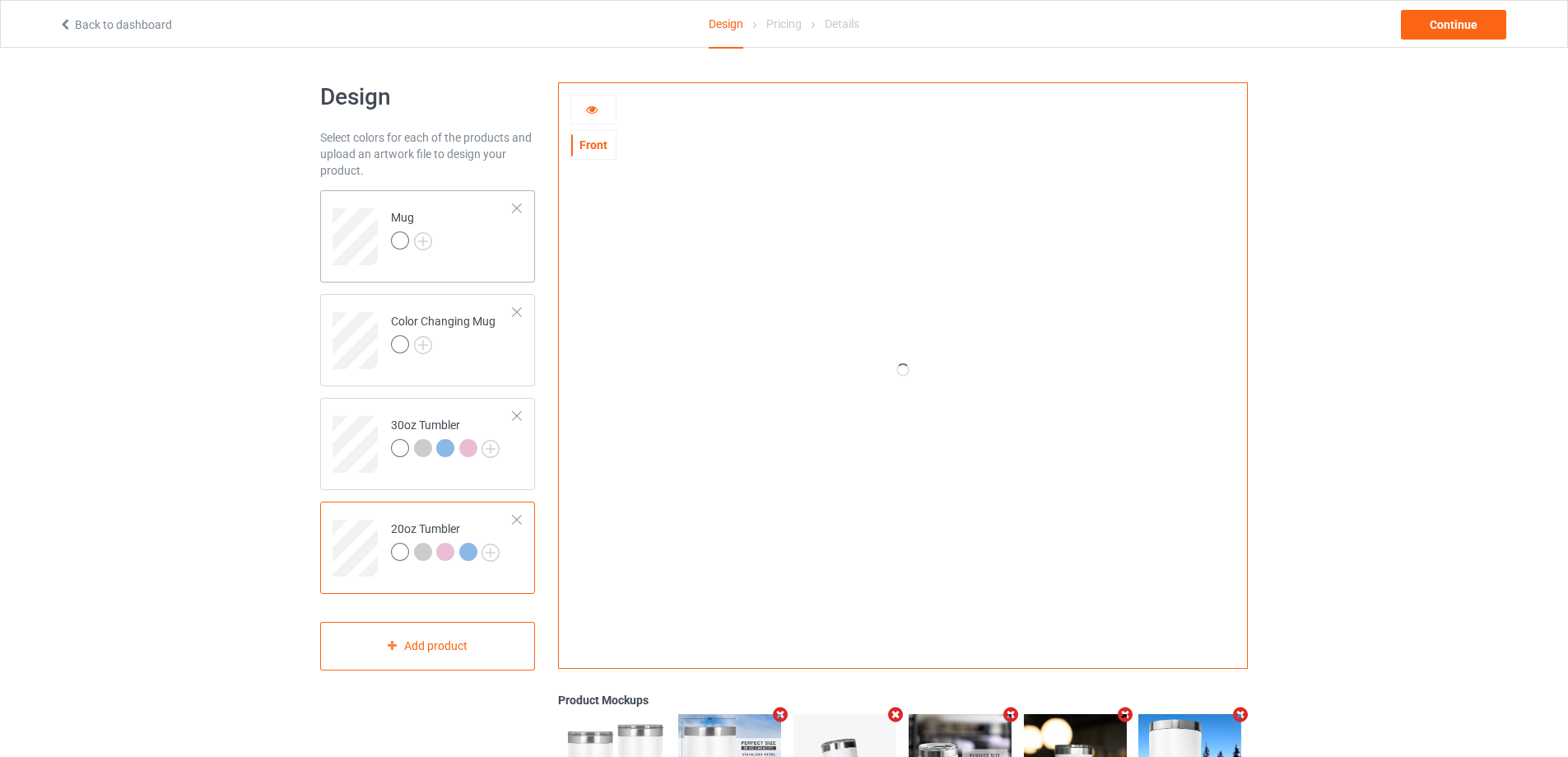
click at [480, 253] on td "Mug" at bounding box center [453, 231] width 141 height 69
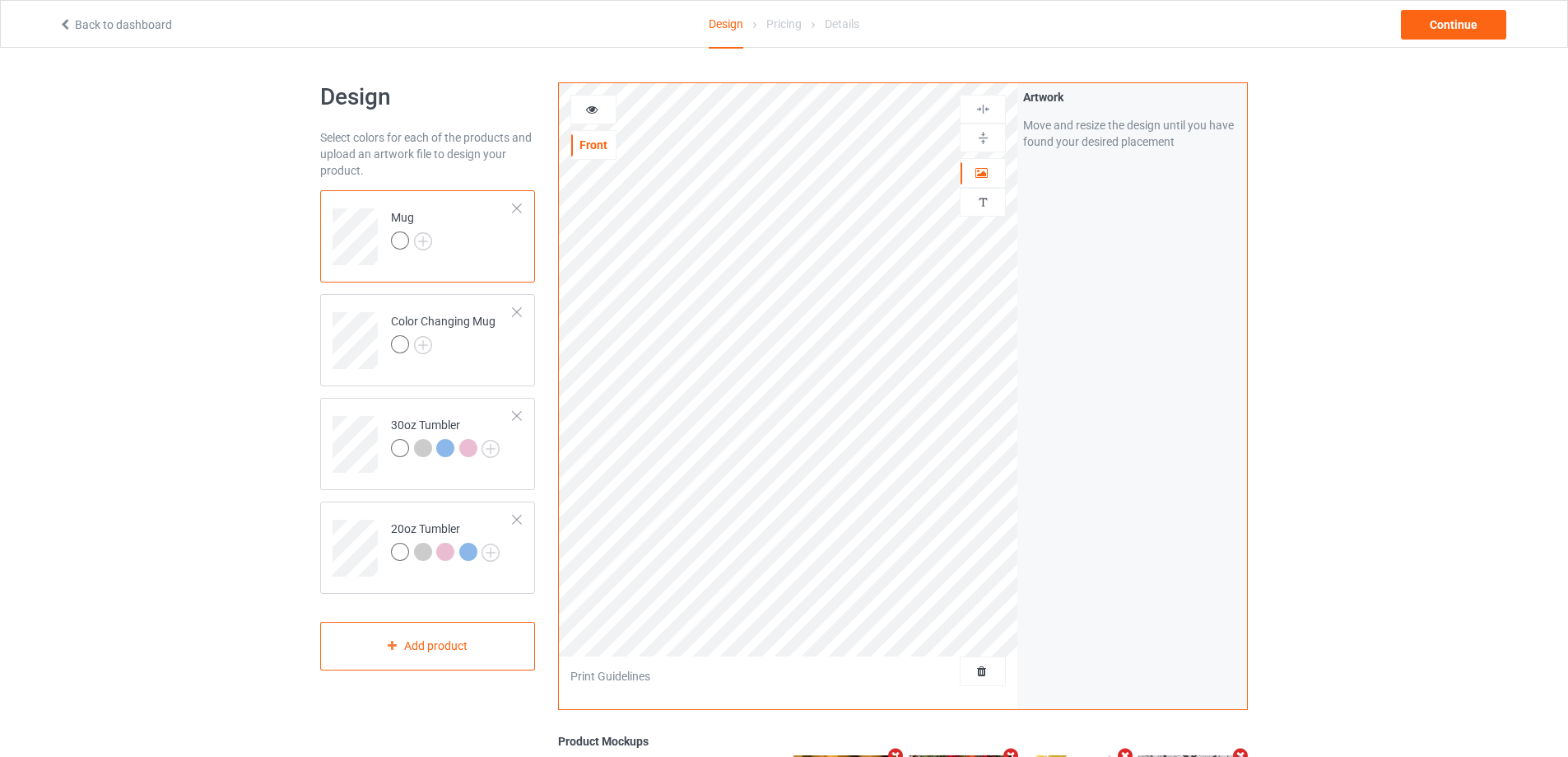
click at [590, 107] on icon at bounding box center [592, 107] width 14 height 12
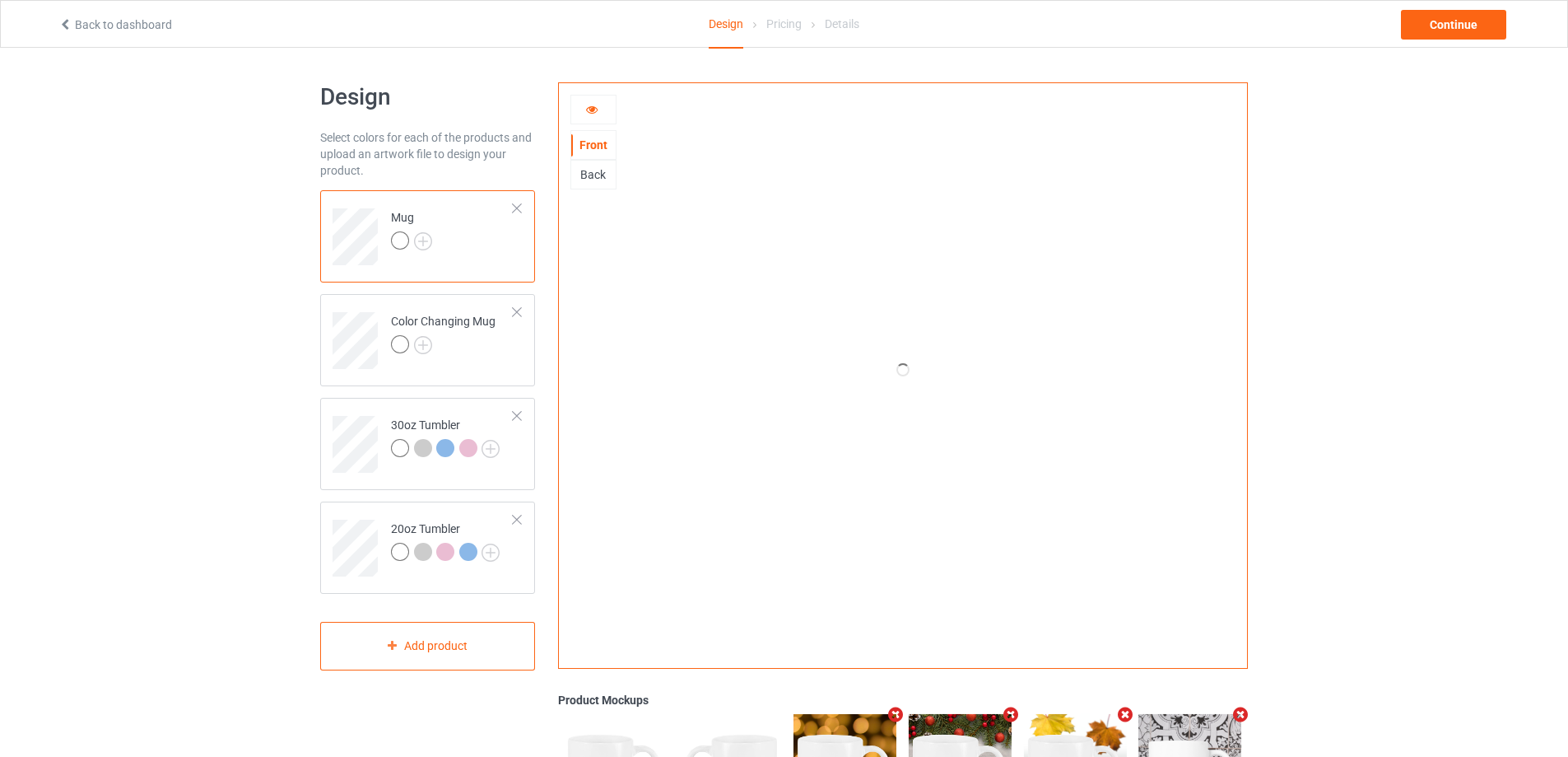
click at [593, 110] on icon at bounding box center [592, 107] width 14 height 12
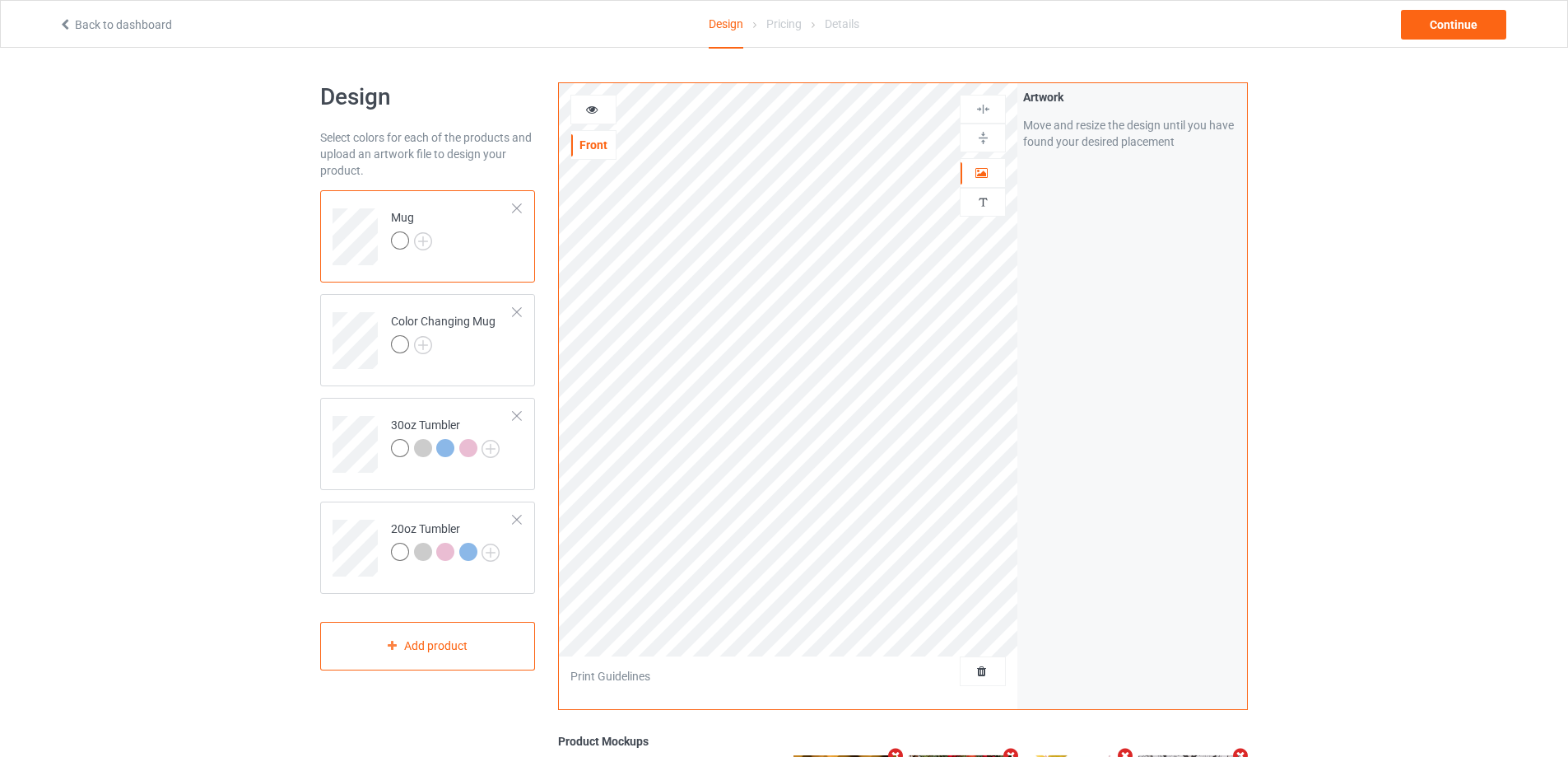
click at [593, 109] on icon at bounding box center [592, 107] width 14 height 12
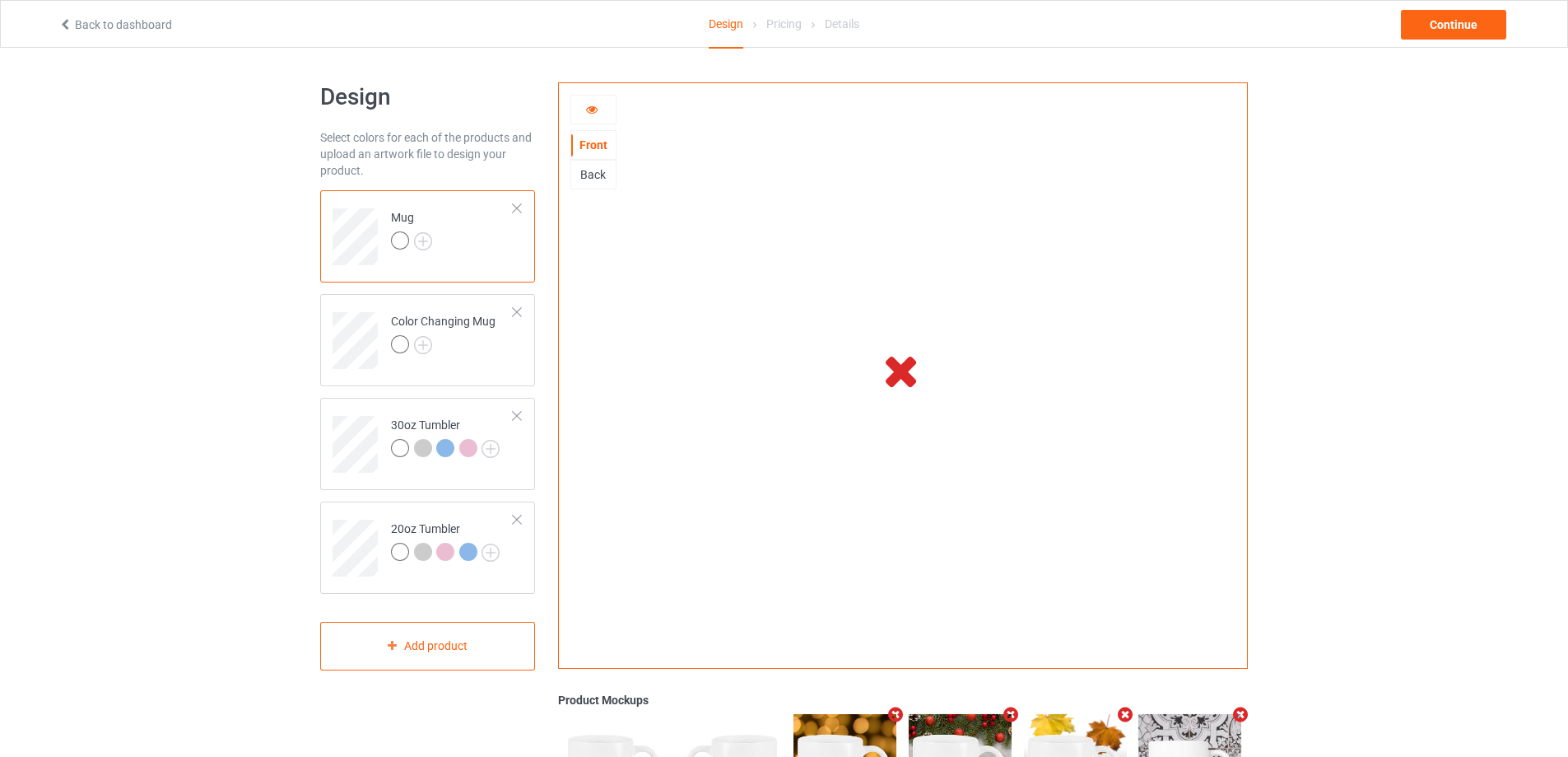
click at [585, 108] on icon at bounding box center [592, 107] width 14 height 12
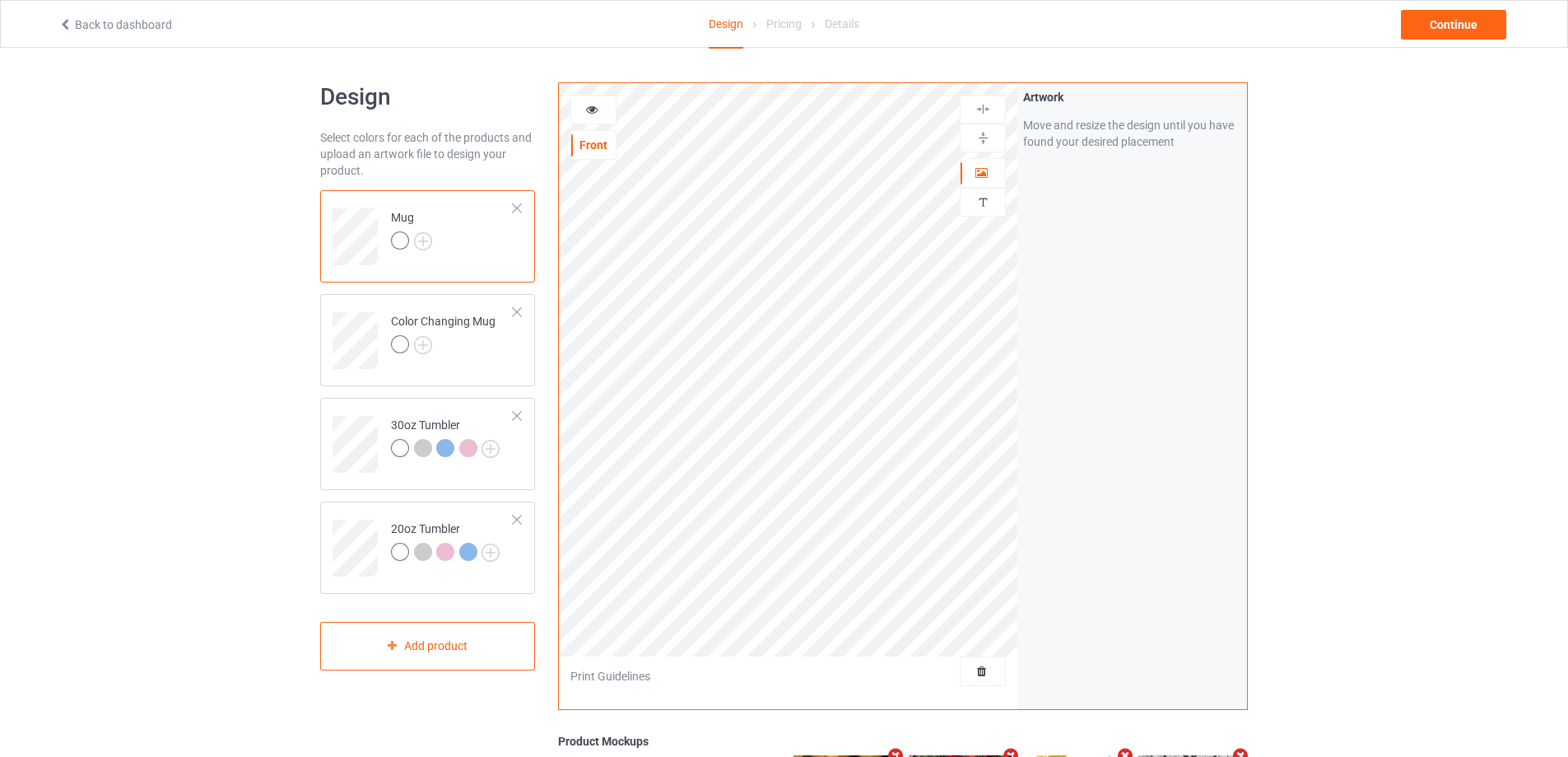
click at [585, 108] on icon at bounding box center [592, 107] width 14 height 12
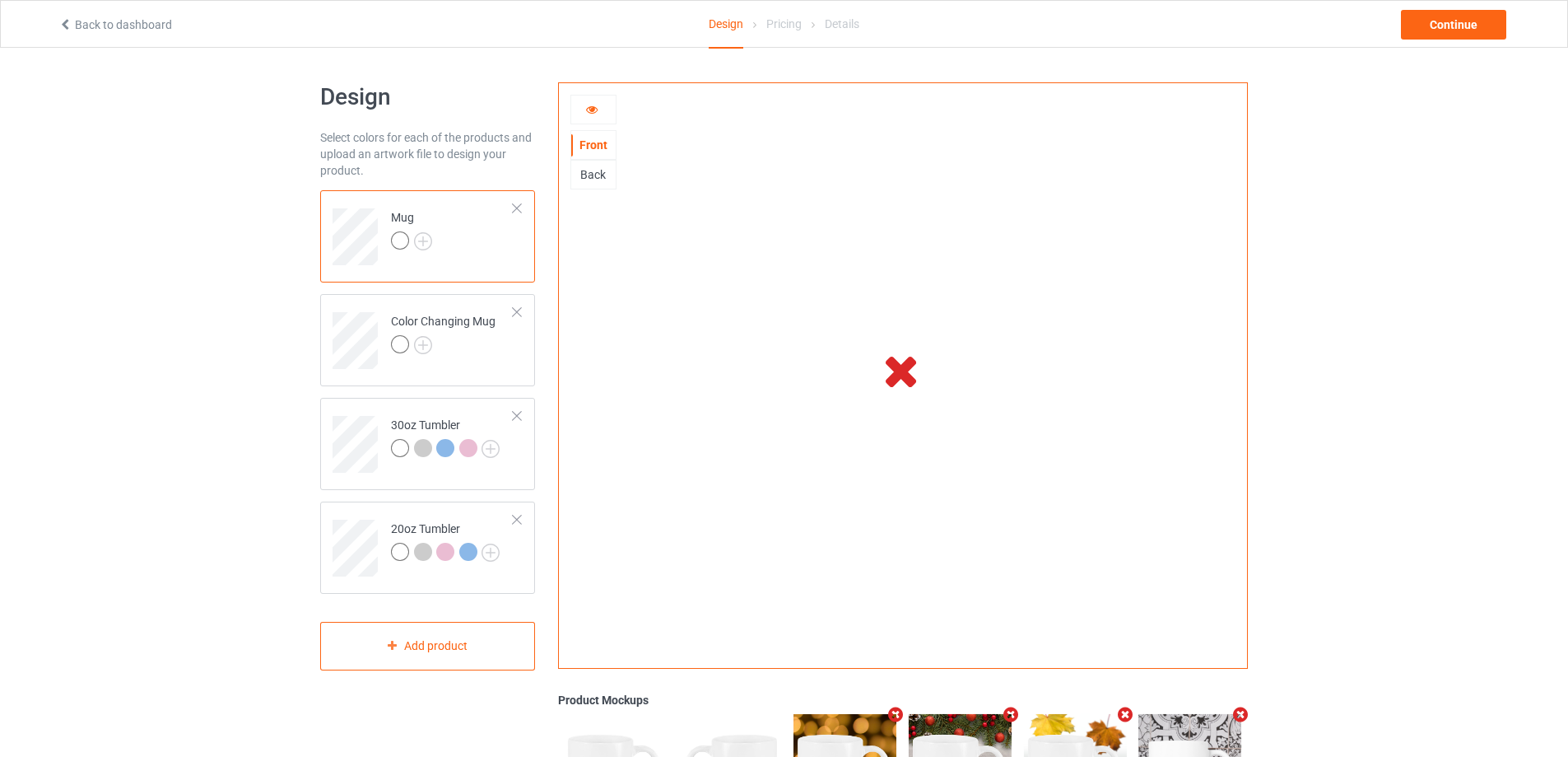
click at [586, 113] on icon at bounding box center [592, 107] width 14 height 12
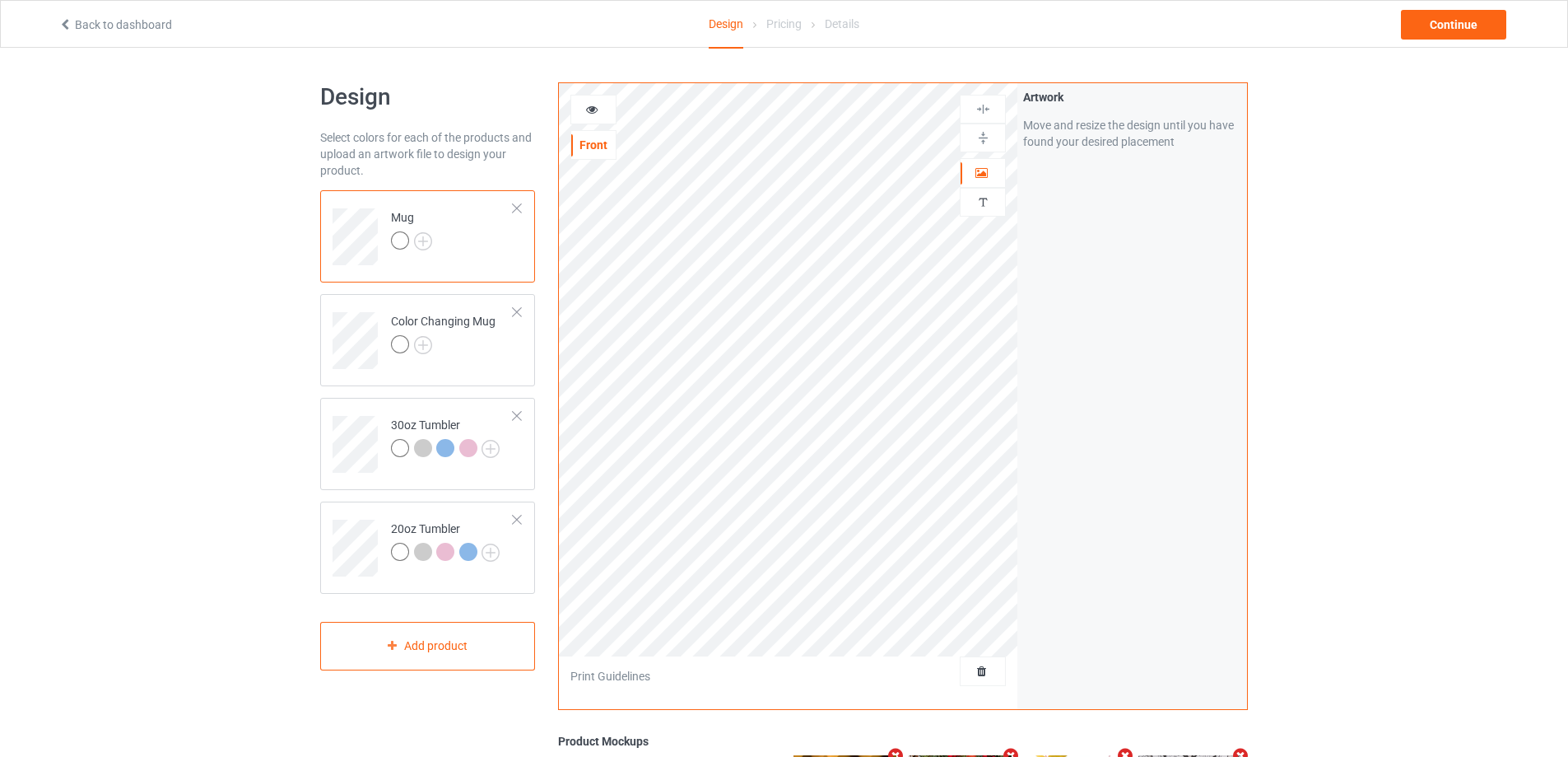
click at [586, 113] on icon at bounding box center [592, 107] width 14 height 12
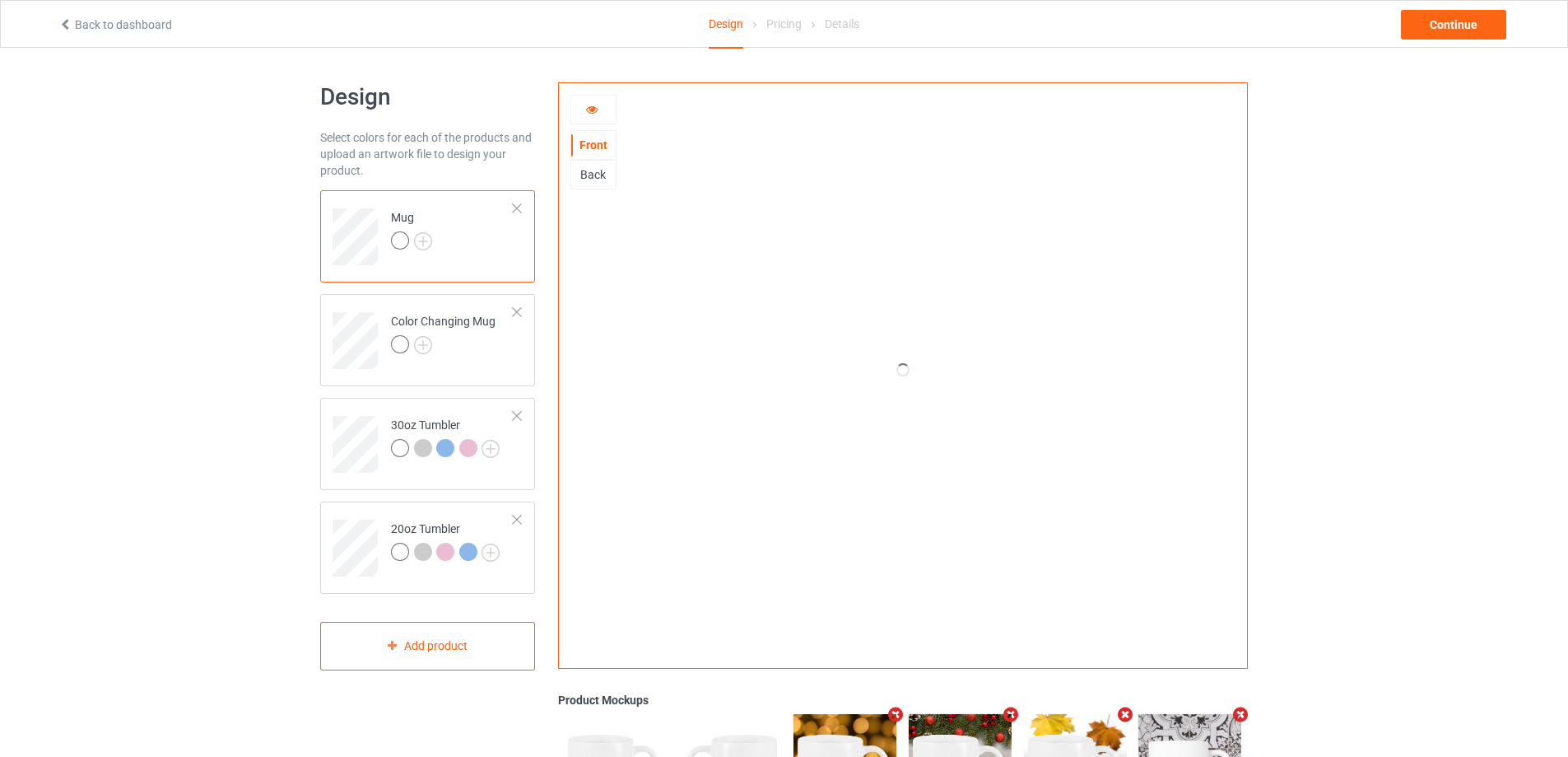
click at [592, 116] on div at bounding box center [593, 109] width 44 height 17
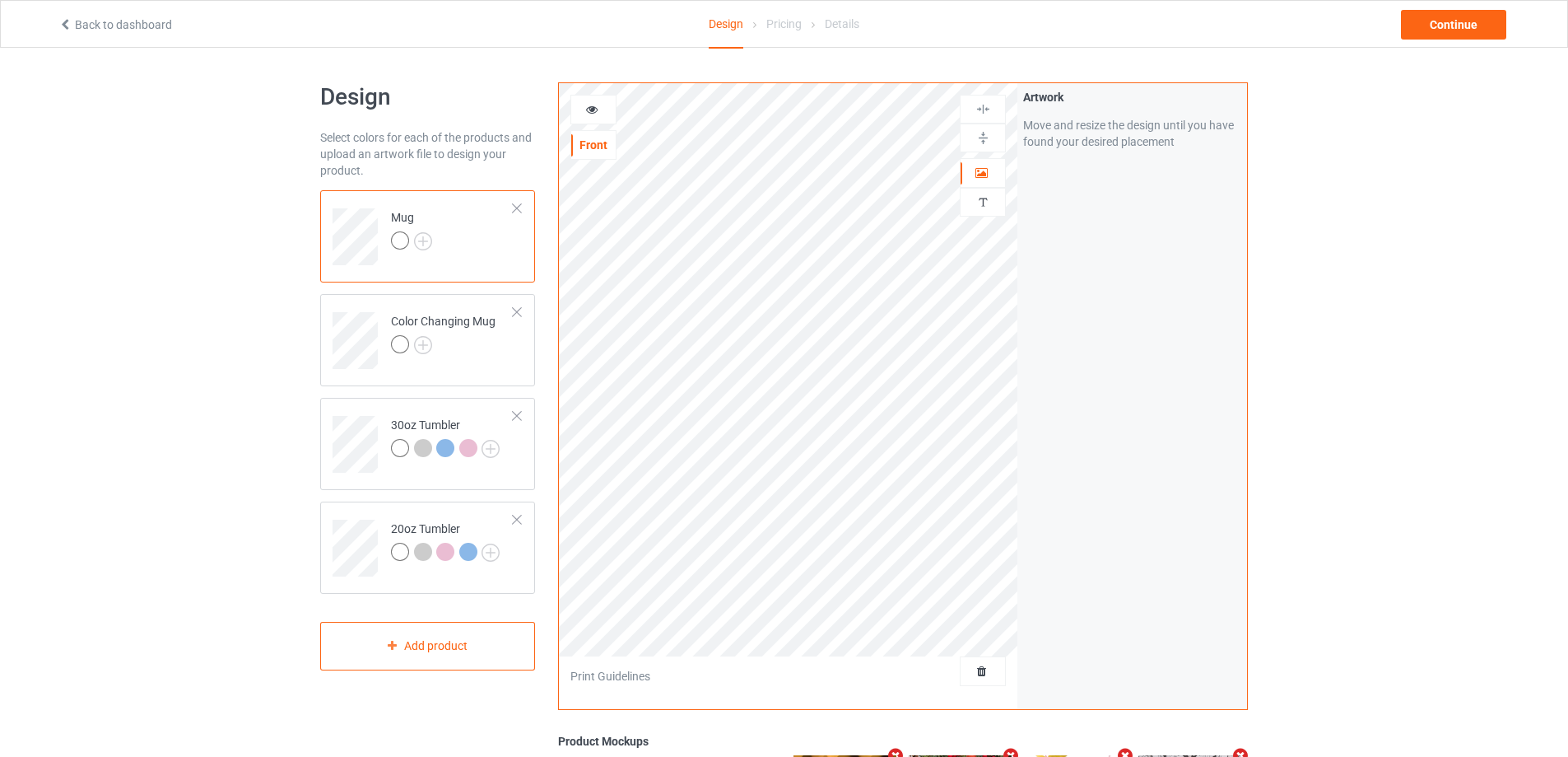
click at [592, 111] on icon at bounding box center [592, 107] width 14 height 12
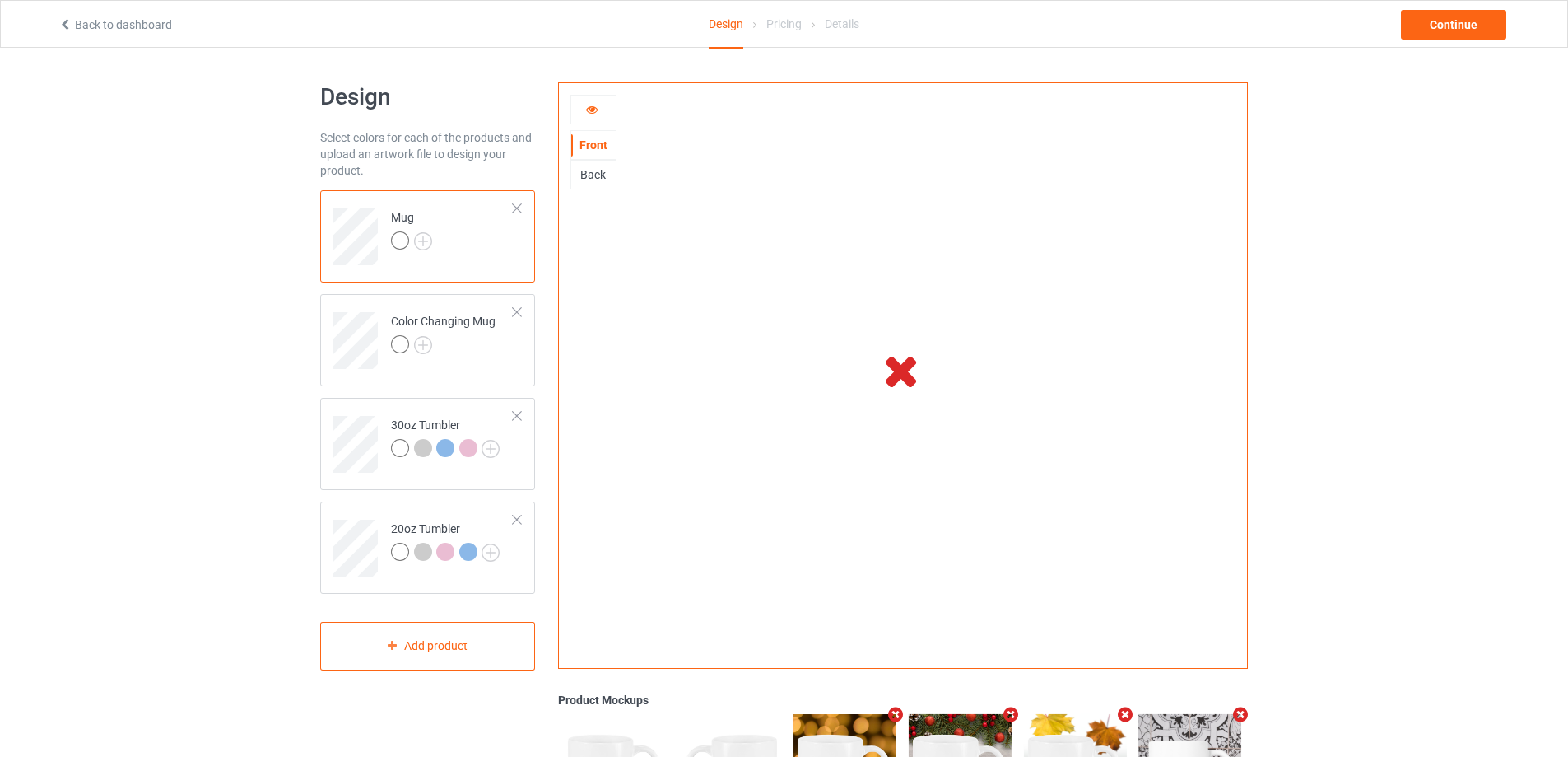
click at [587, 116] on div at bounding box center [593, 109] width 44 height 17
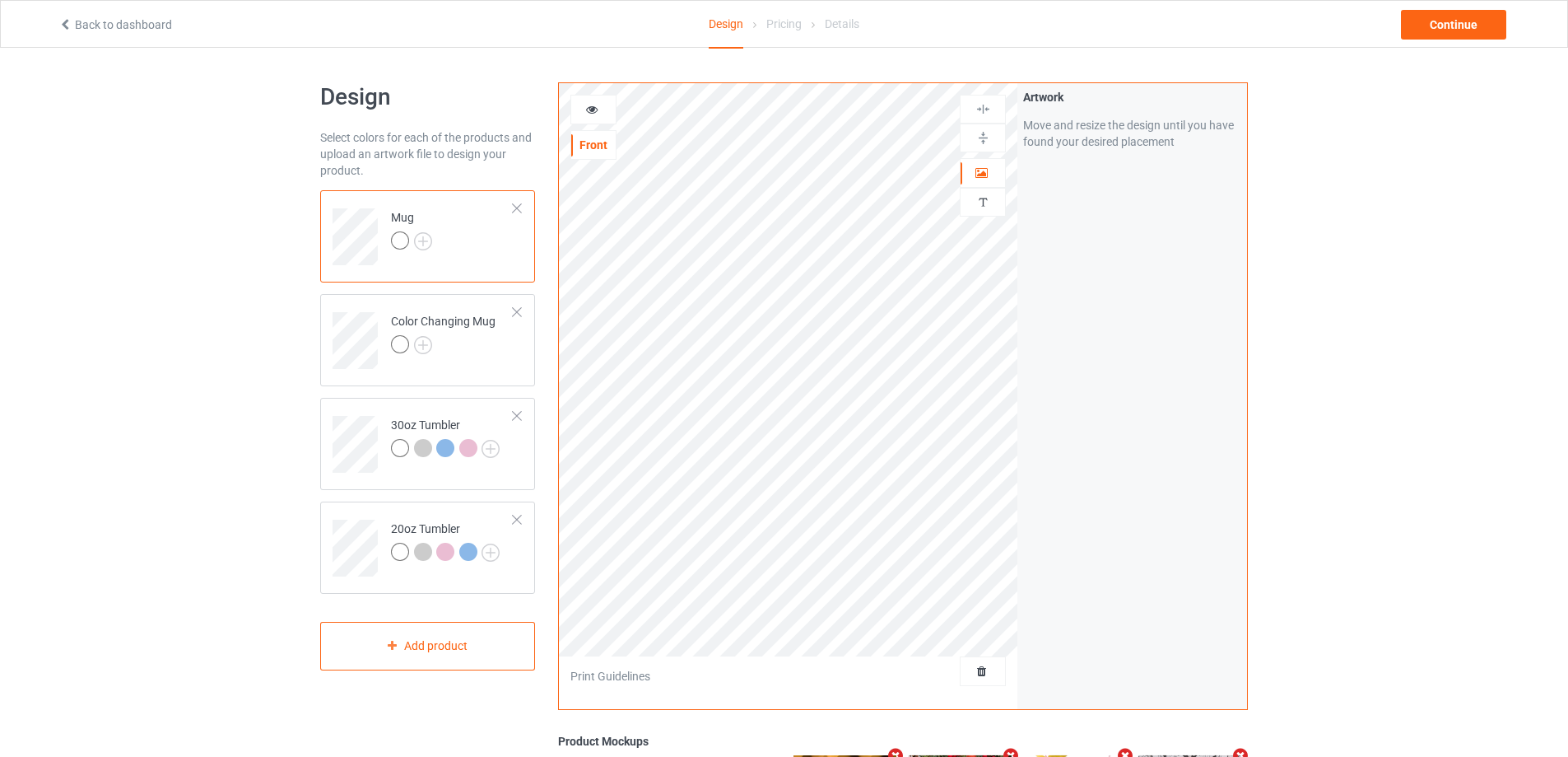
click at [590, 107] on icon at bounding box center [592, 107] width 14 height 12
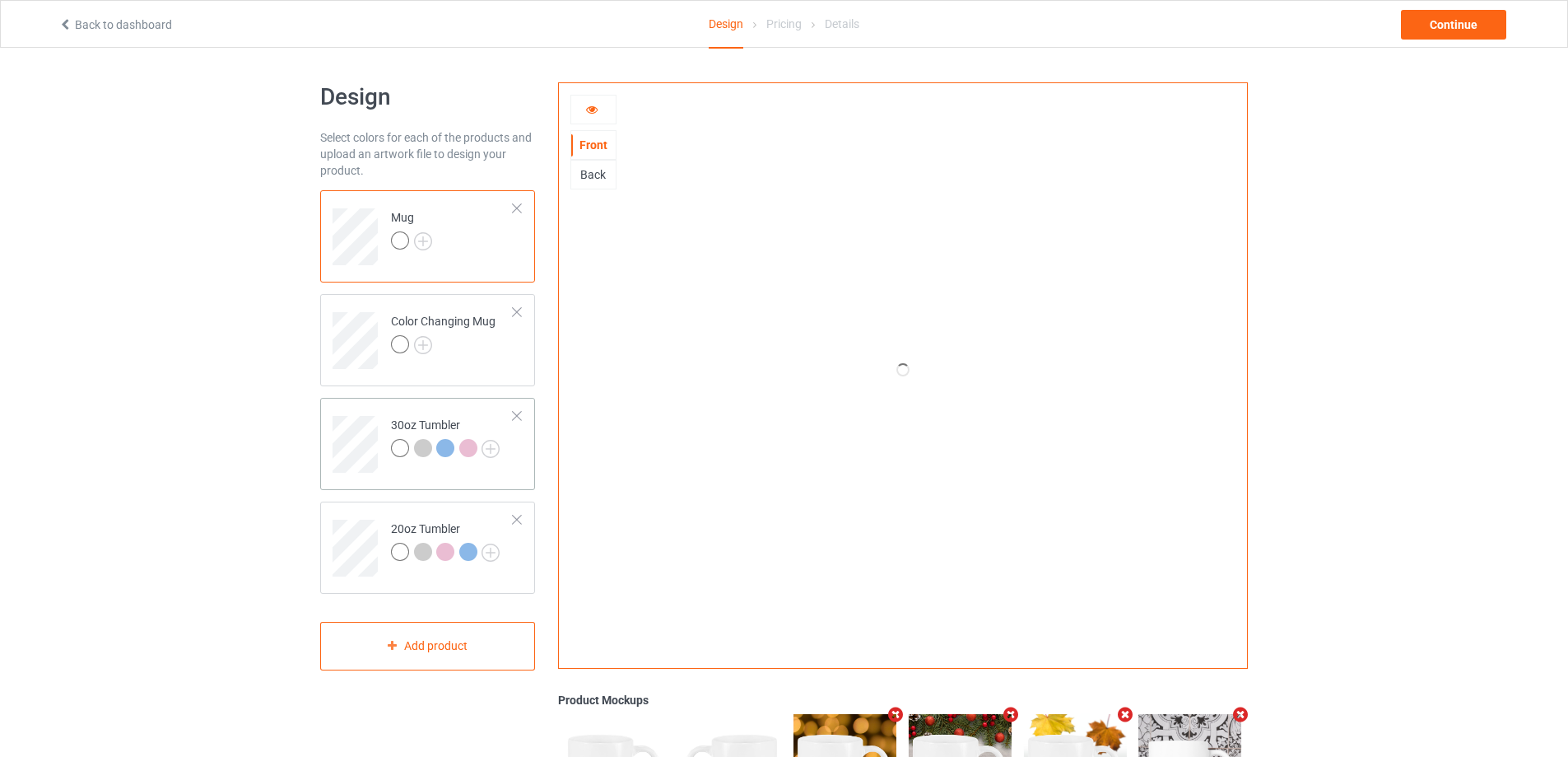
click at [375, 410] on td at bounding box center [357, 438] width 49 height 69
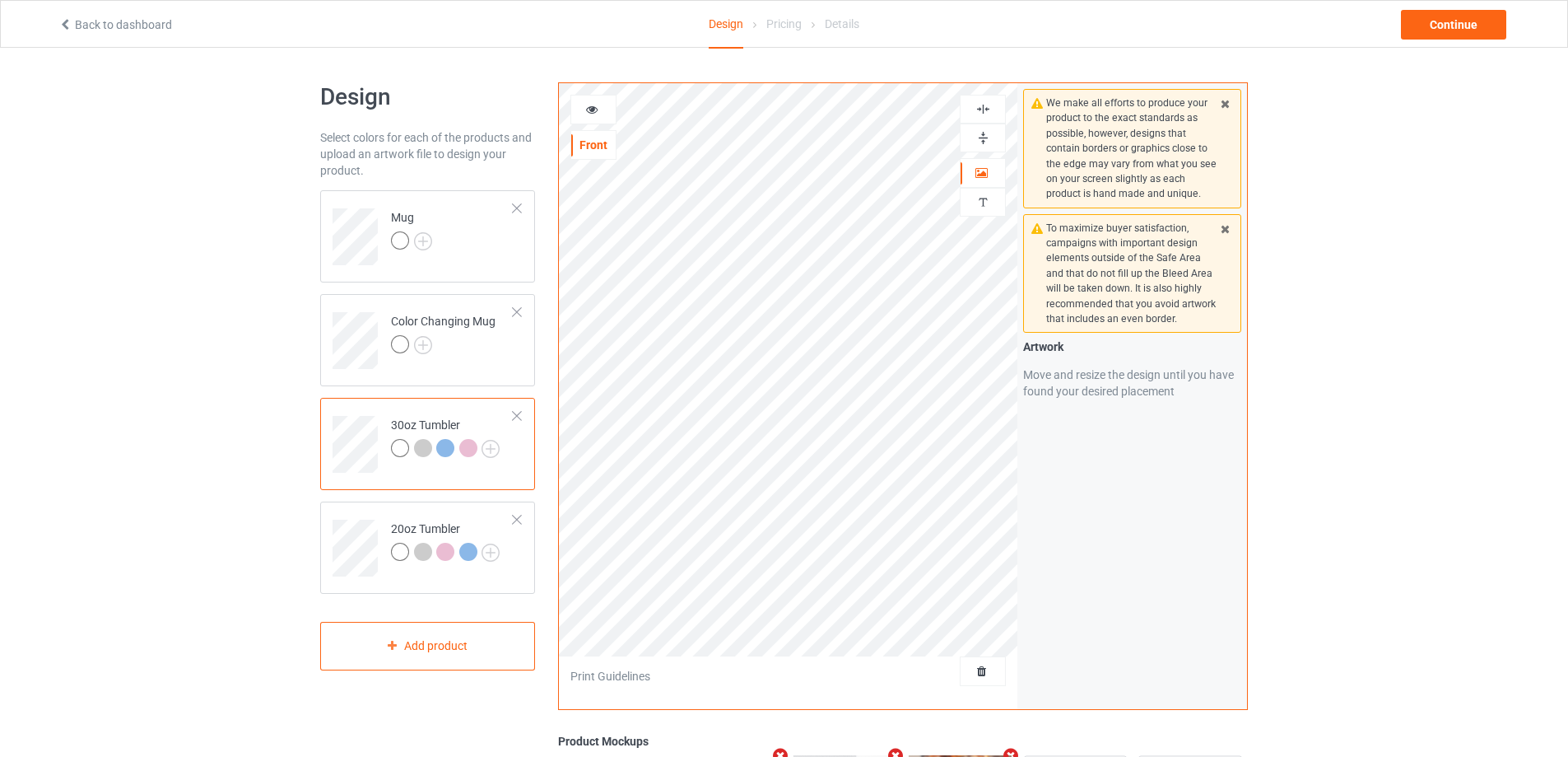
click at [594, 102] on icon at bounding box center [592, 107] width 14 height 12
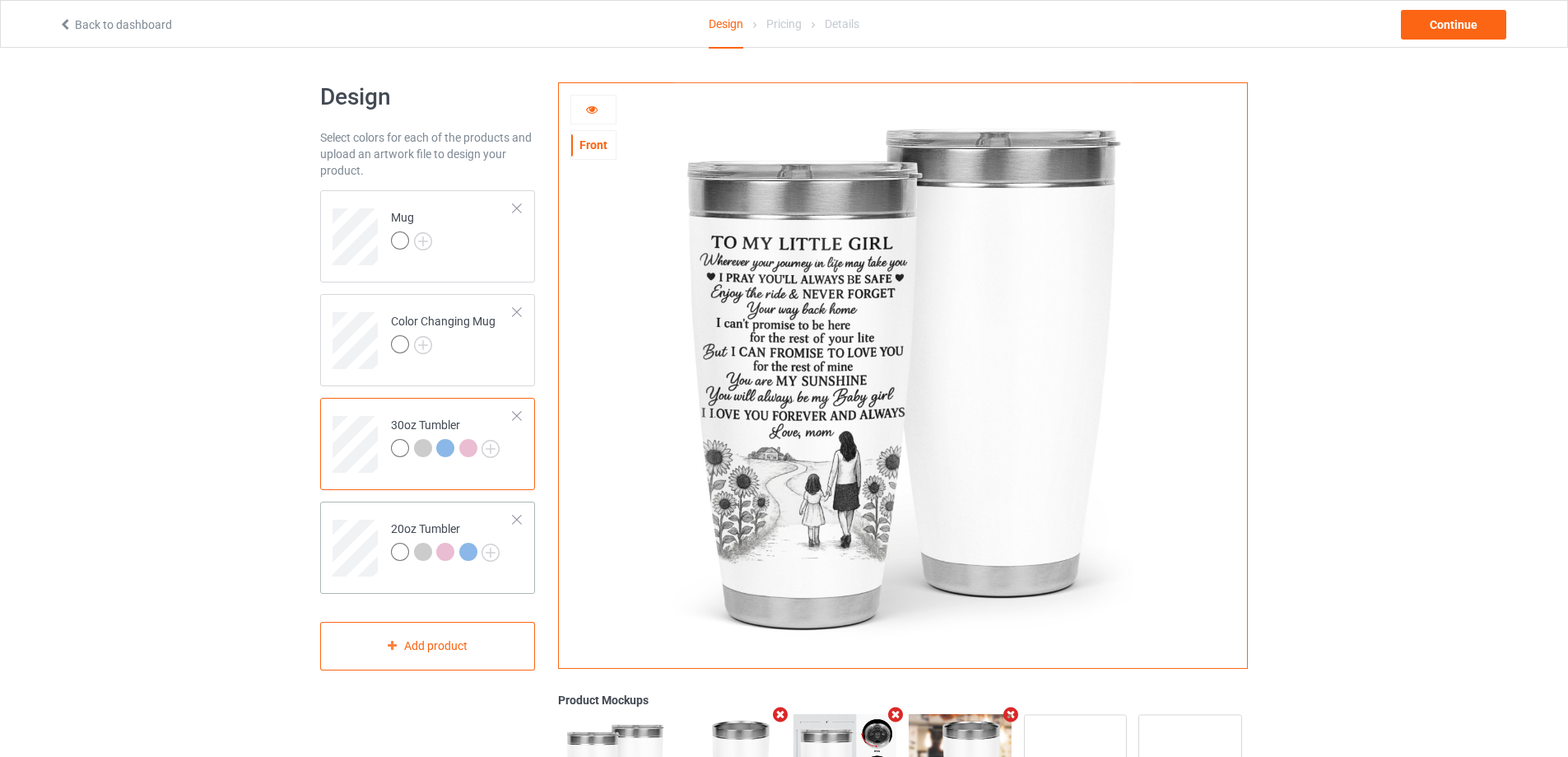
click at [362, 519] on td at bounding box center [357, 542] width 49 height 69
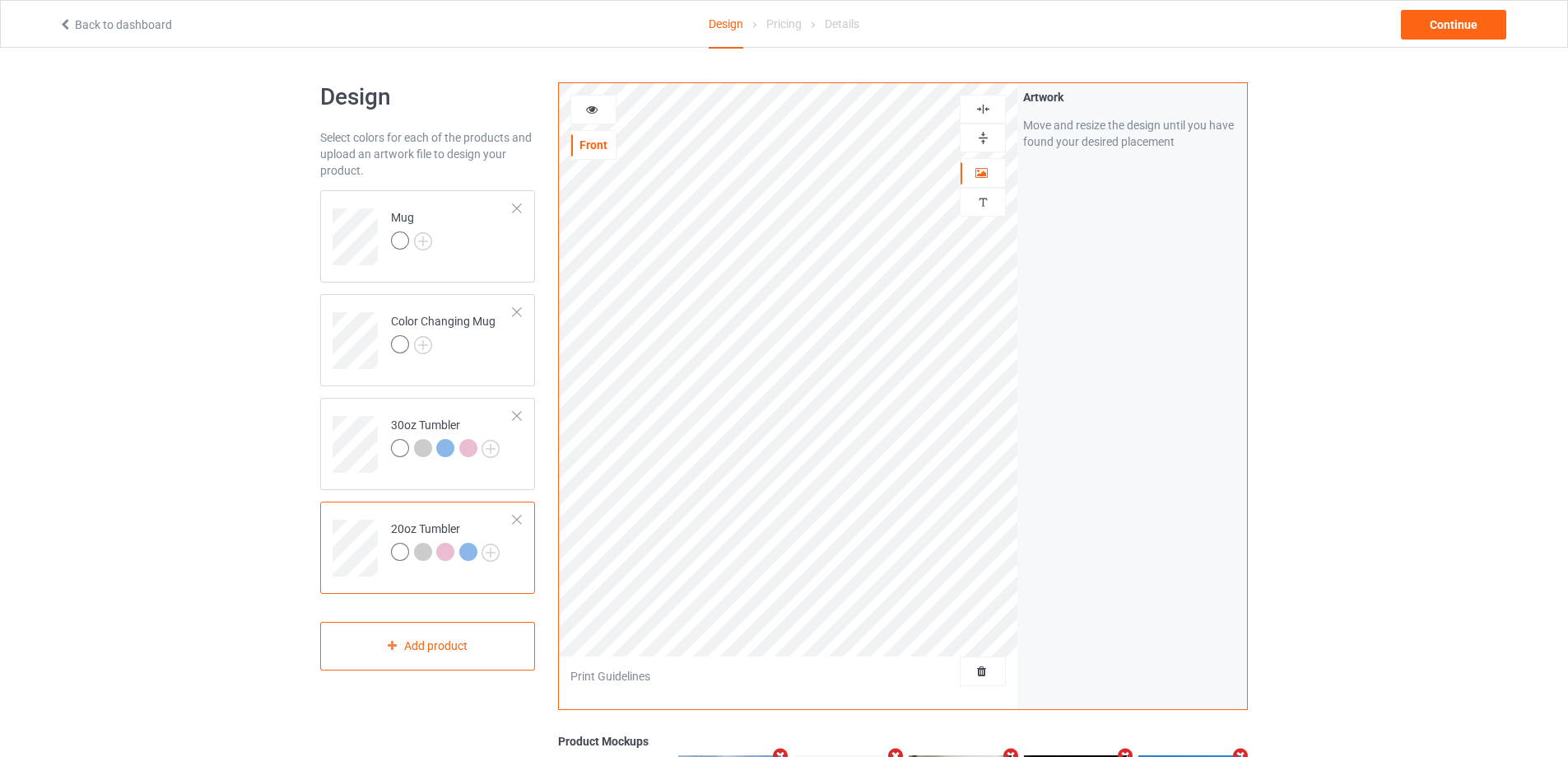
click at [591, 108] on icon at bounding box center [592, 107] width 14 height 12
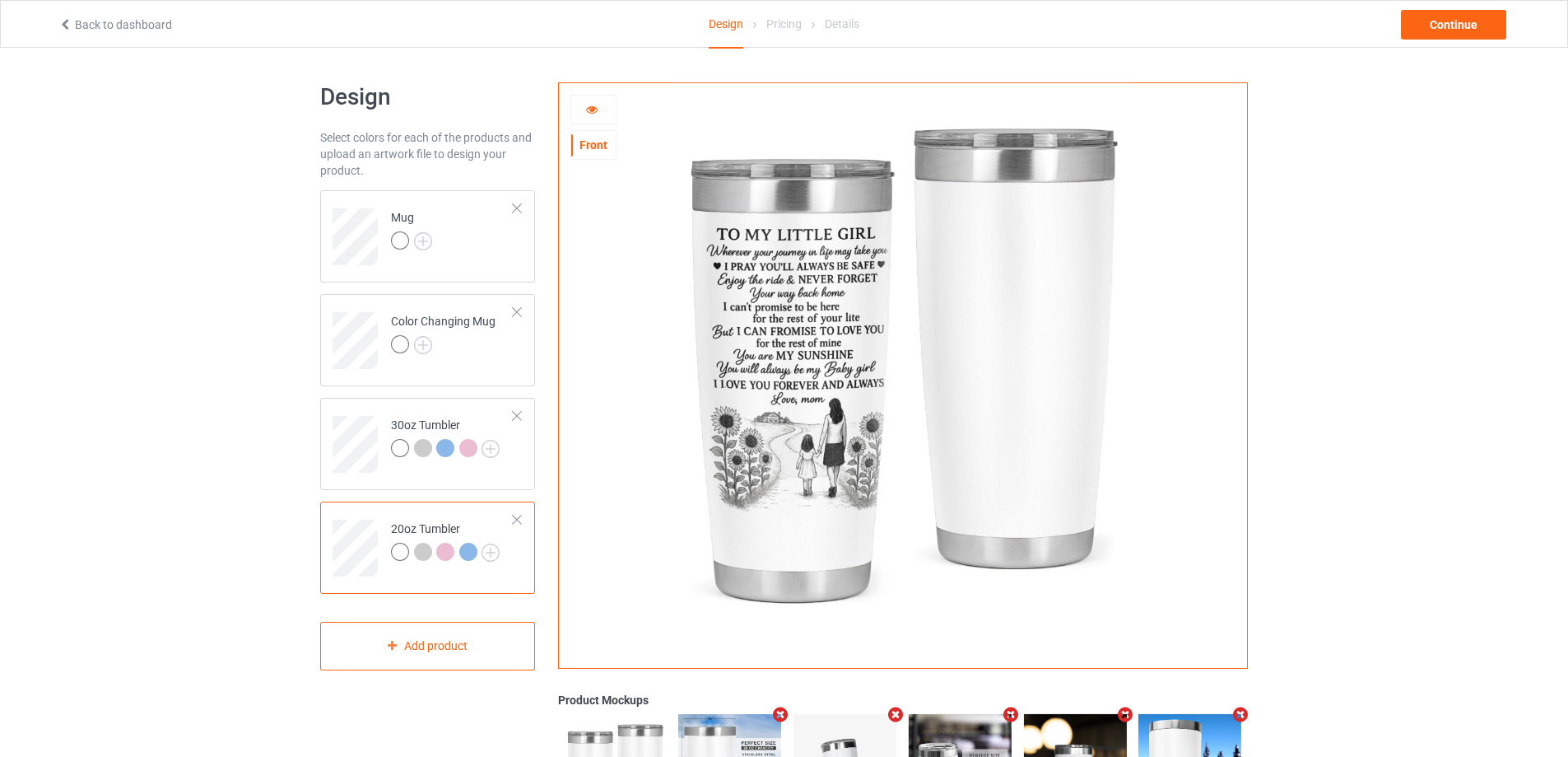
click at [590, 107] on icon at bounding box center [592, 107] width 14 height 12
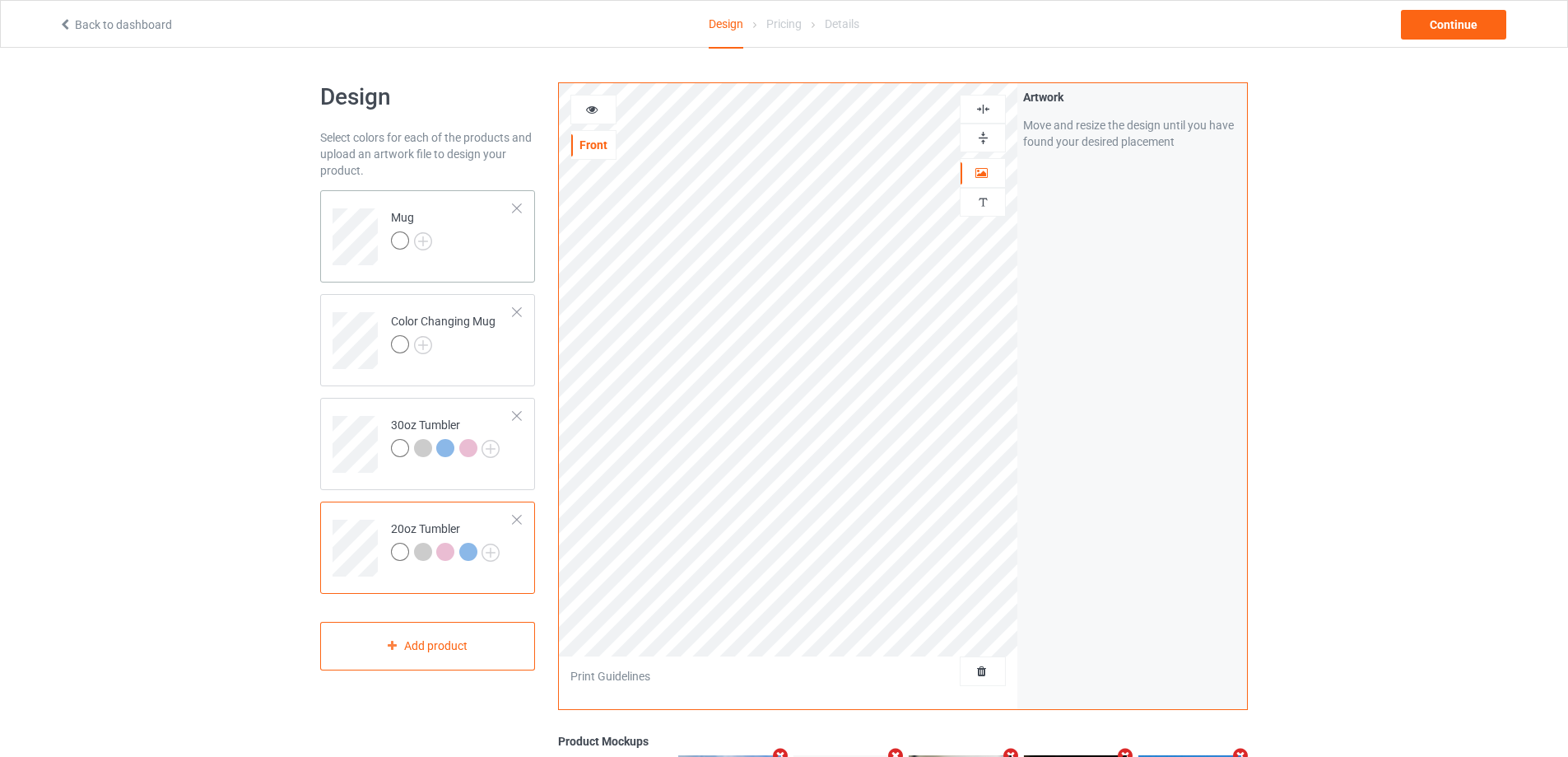
click at [469, 234] on td "Mug" at bounding box center [453, 231] width 141 height 69
click at [590, 113] on icon at bounding box center [592, 107] width 14 height 12
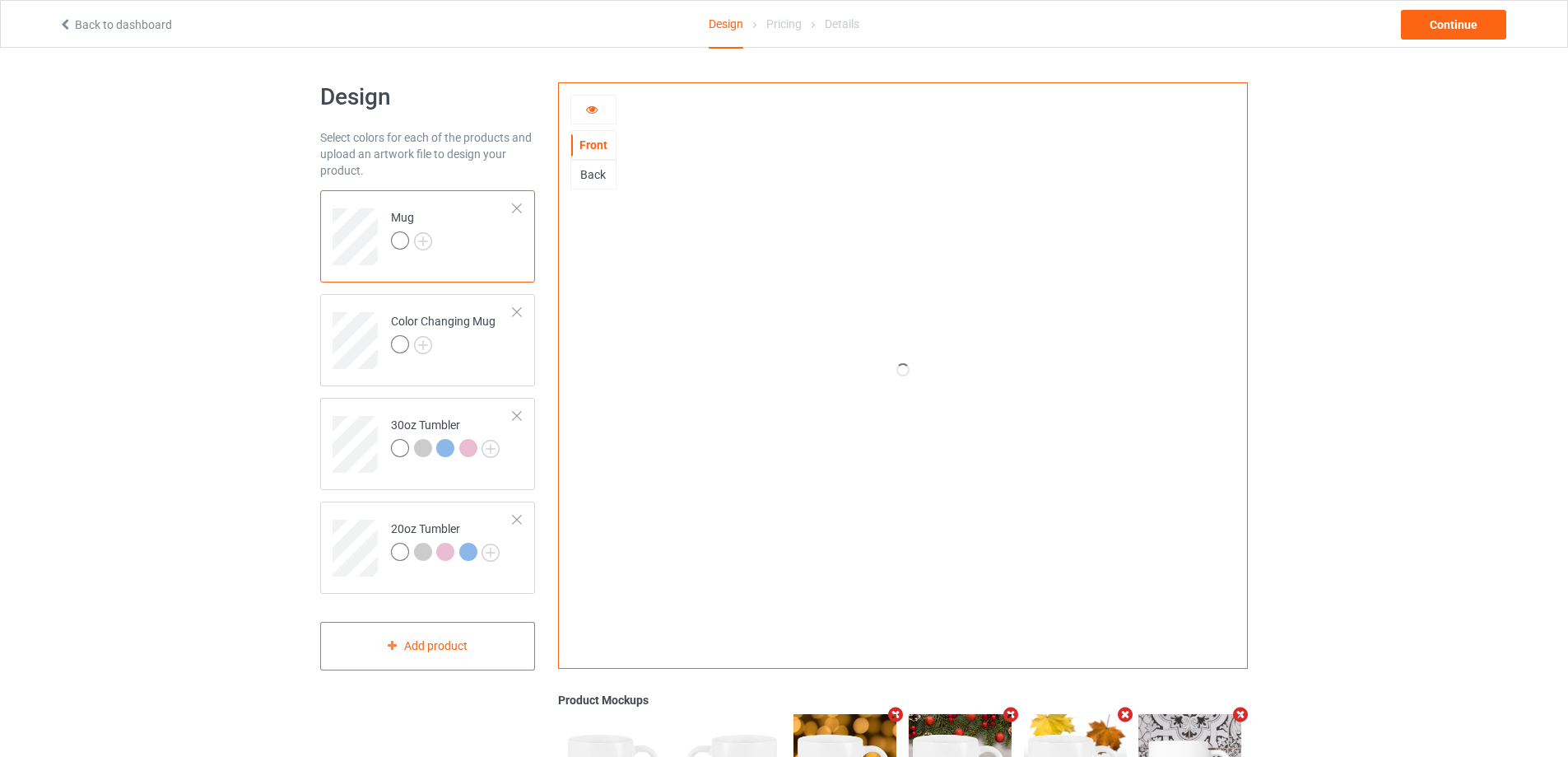
click at [602, 108] on div at bounding box center [593, 109] width 44 height 17
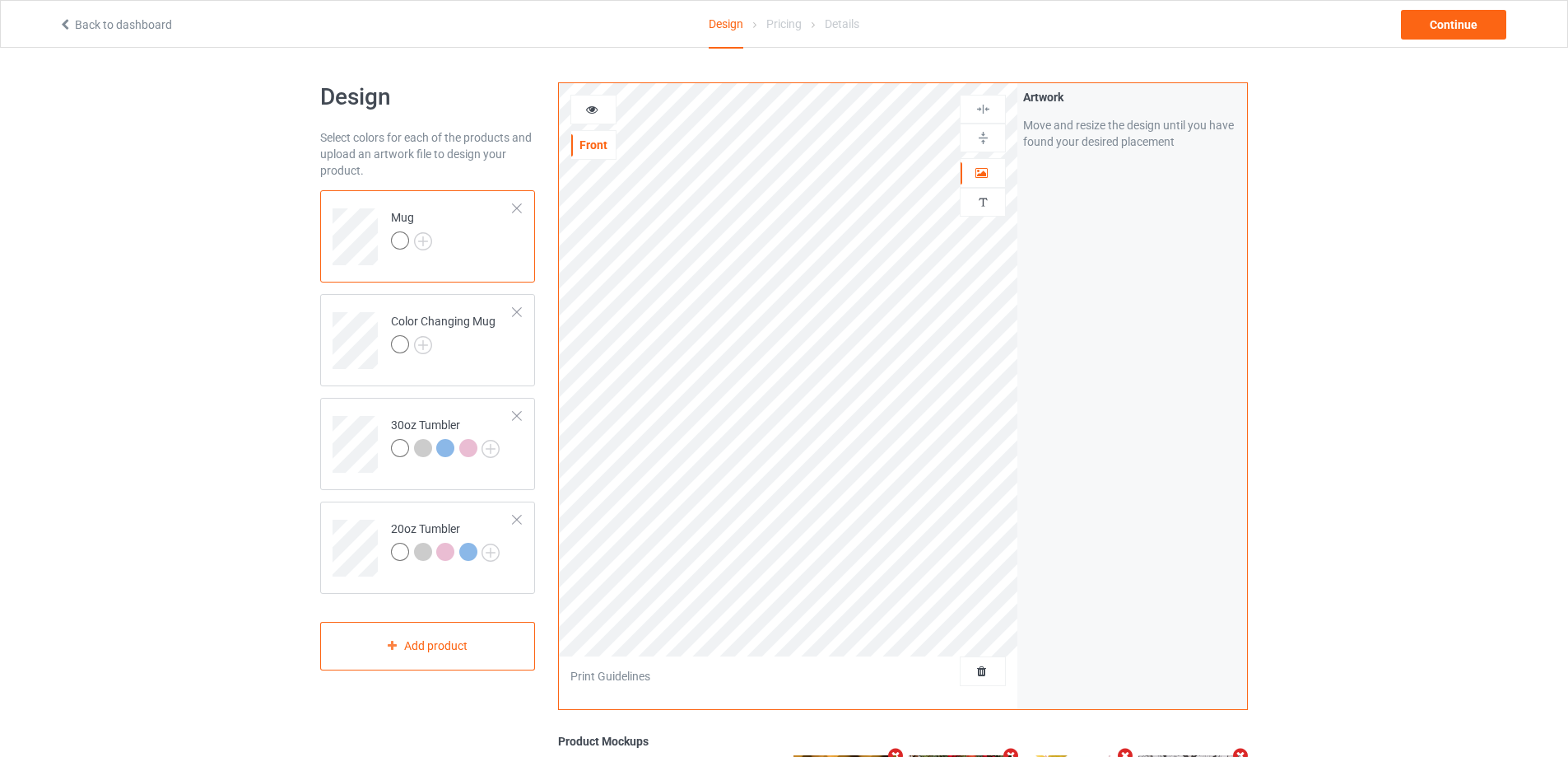
click at [597, 108] on icon at bounding box center [592, 107] width 14 height 12
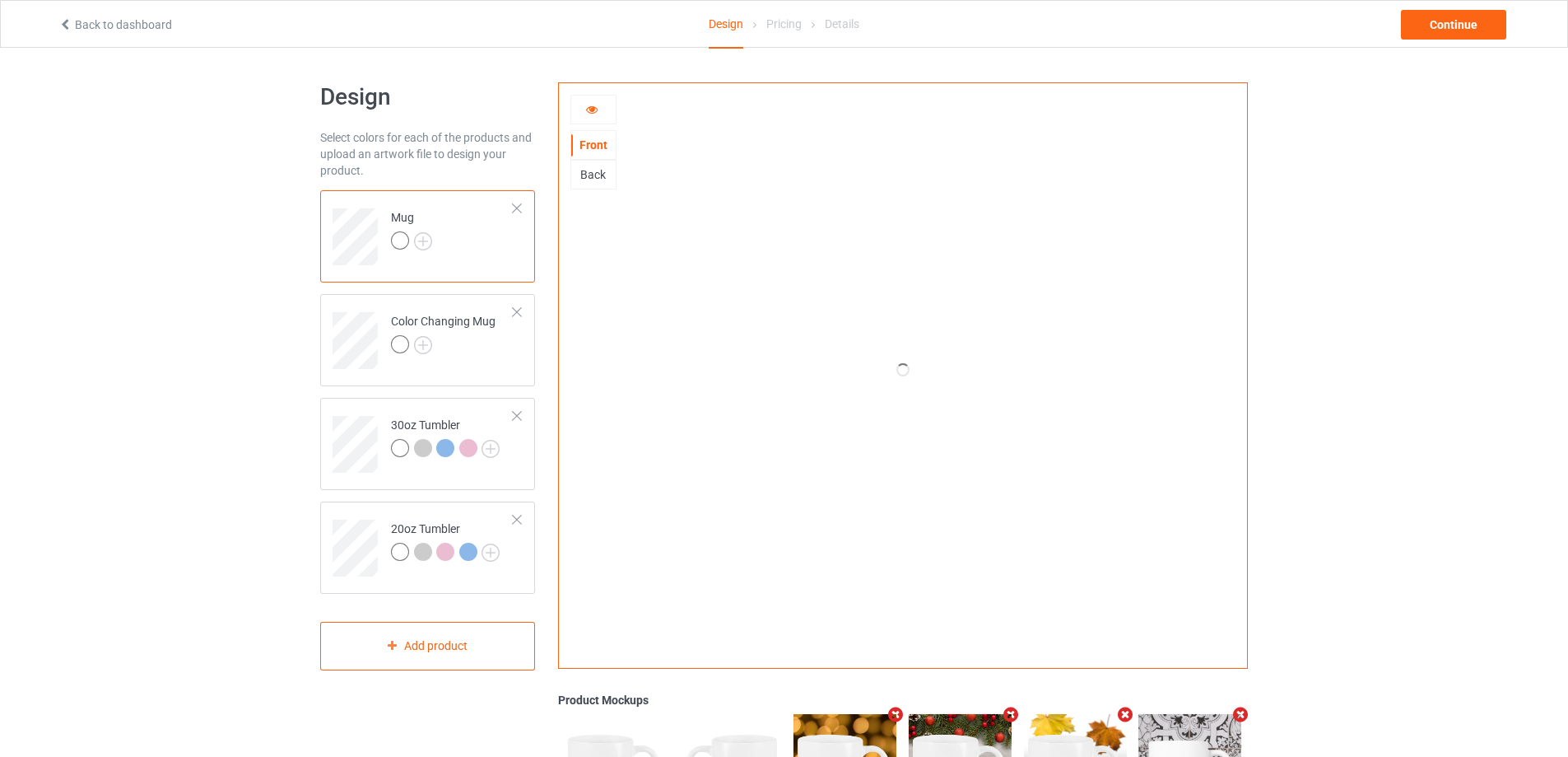
click at [593, 113] on icon at bounding box center [592, 107] width 14 height 12
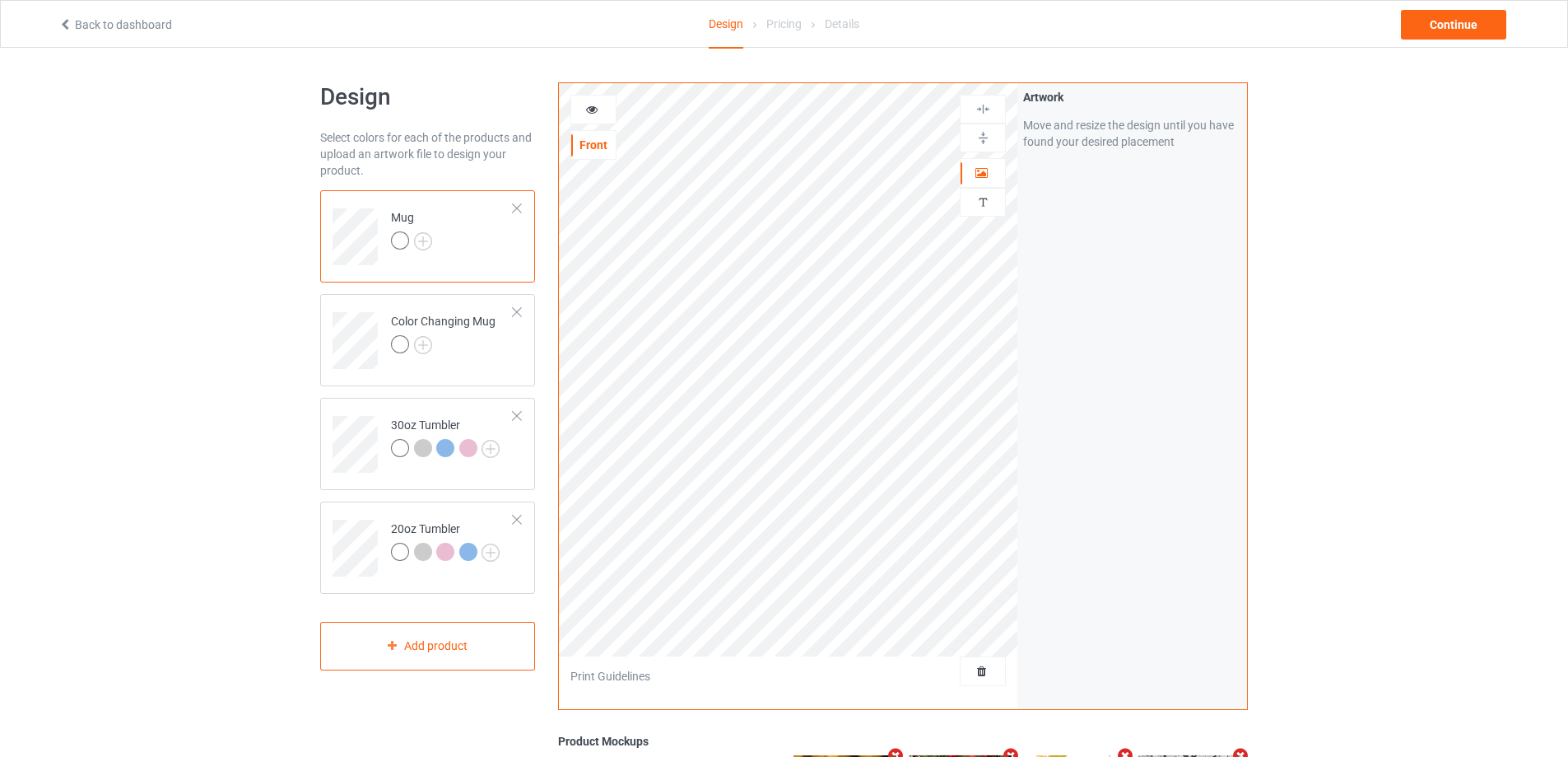
click at [593, 113] on icon at bounding box center [592, 107] width 14 height 12
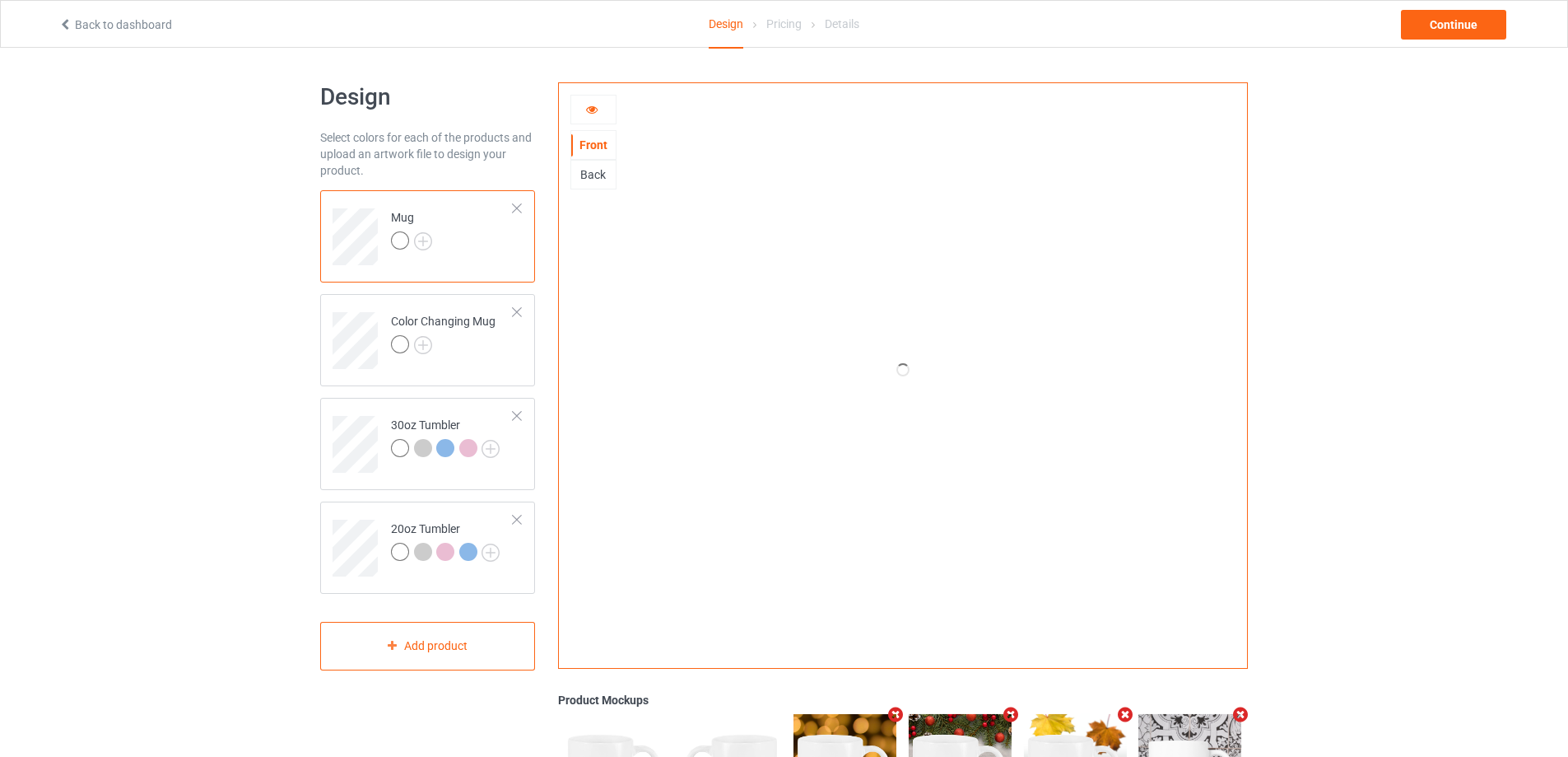
click at [591, 109] on icon at bounding box center [592, 107] width 14 height 12
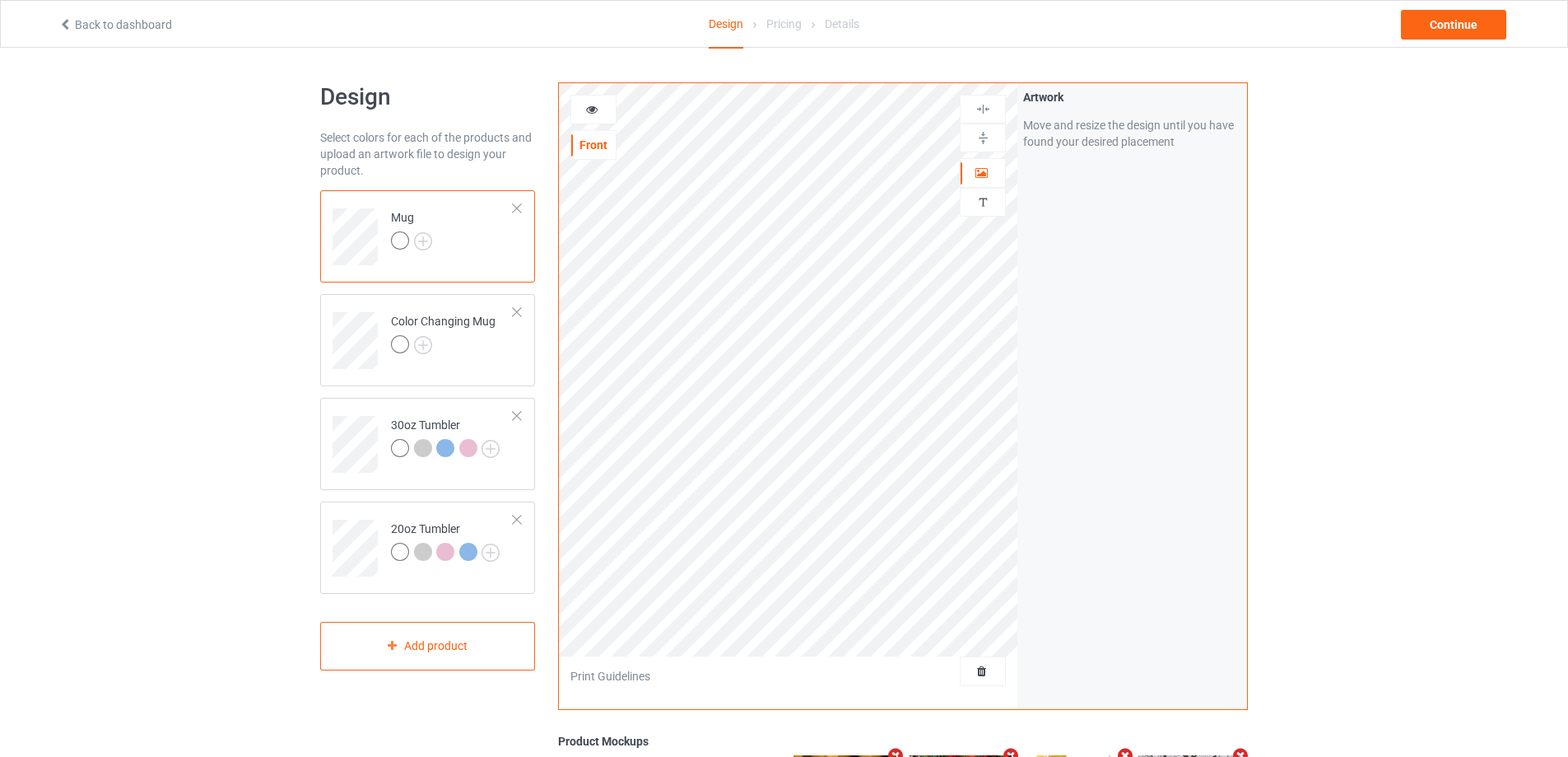
click at [591, 109] on icon at bounding box center [592, 107] width 14 height 12
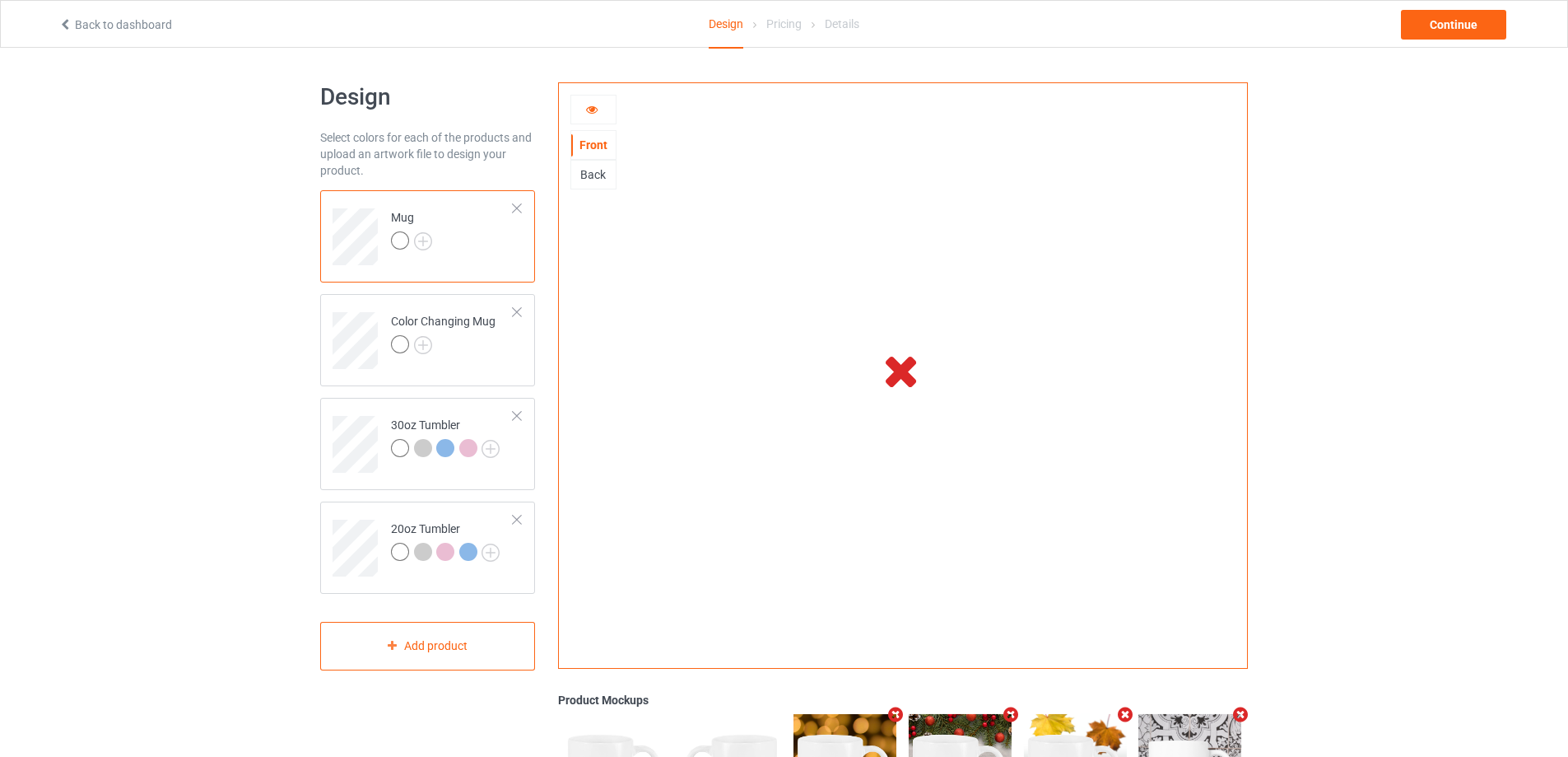
click at [600, 107] on div at bounding box center [593, 109] width 44 height 17
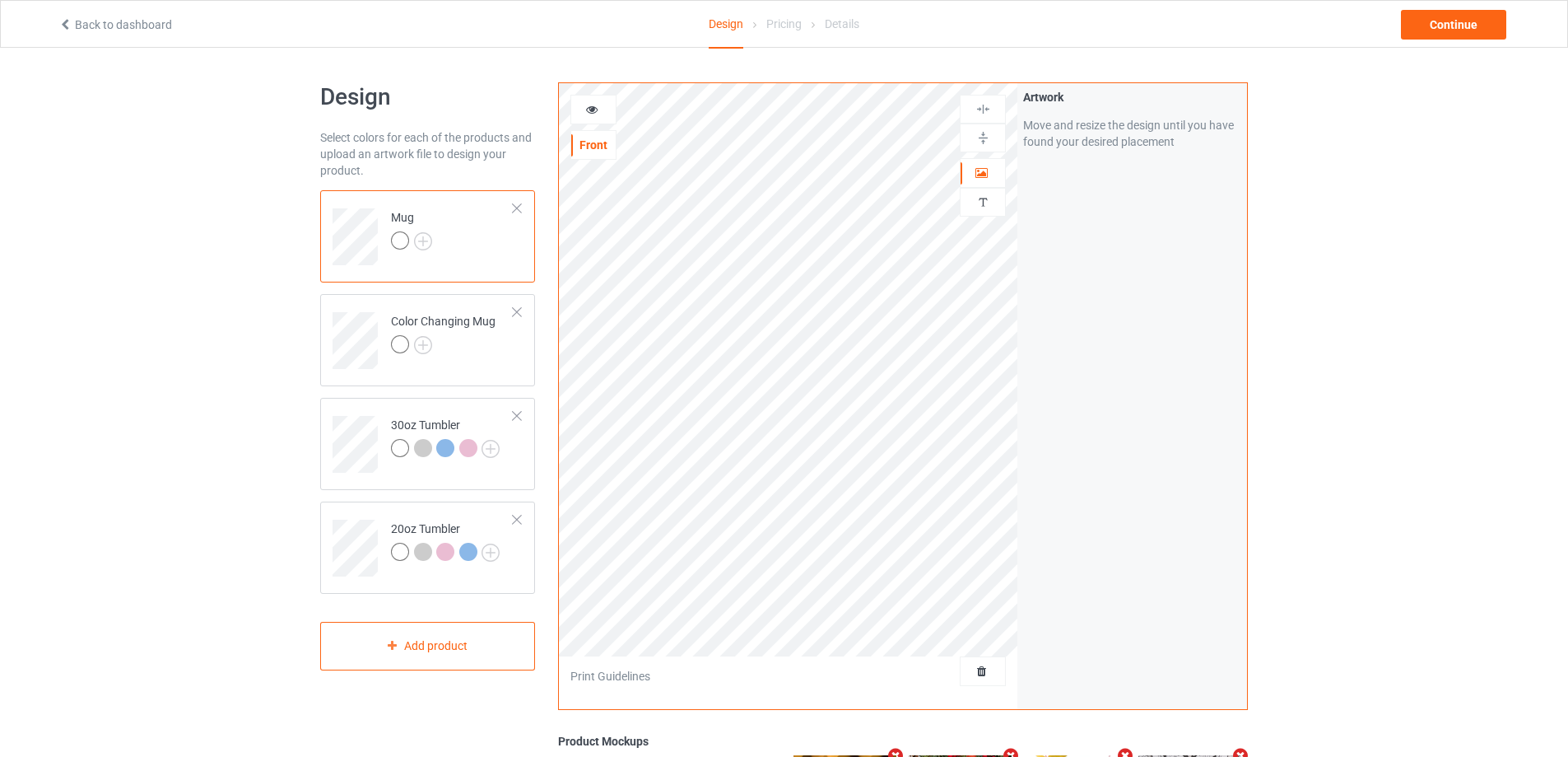
click at [600, 107] on div at bounding box center [593, 109] width 44 height 17
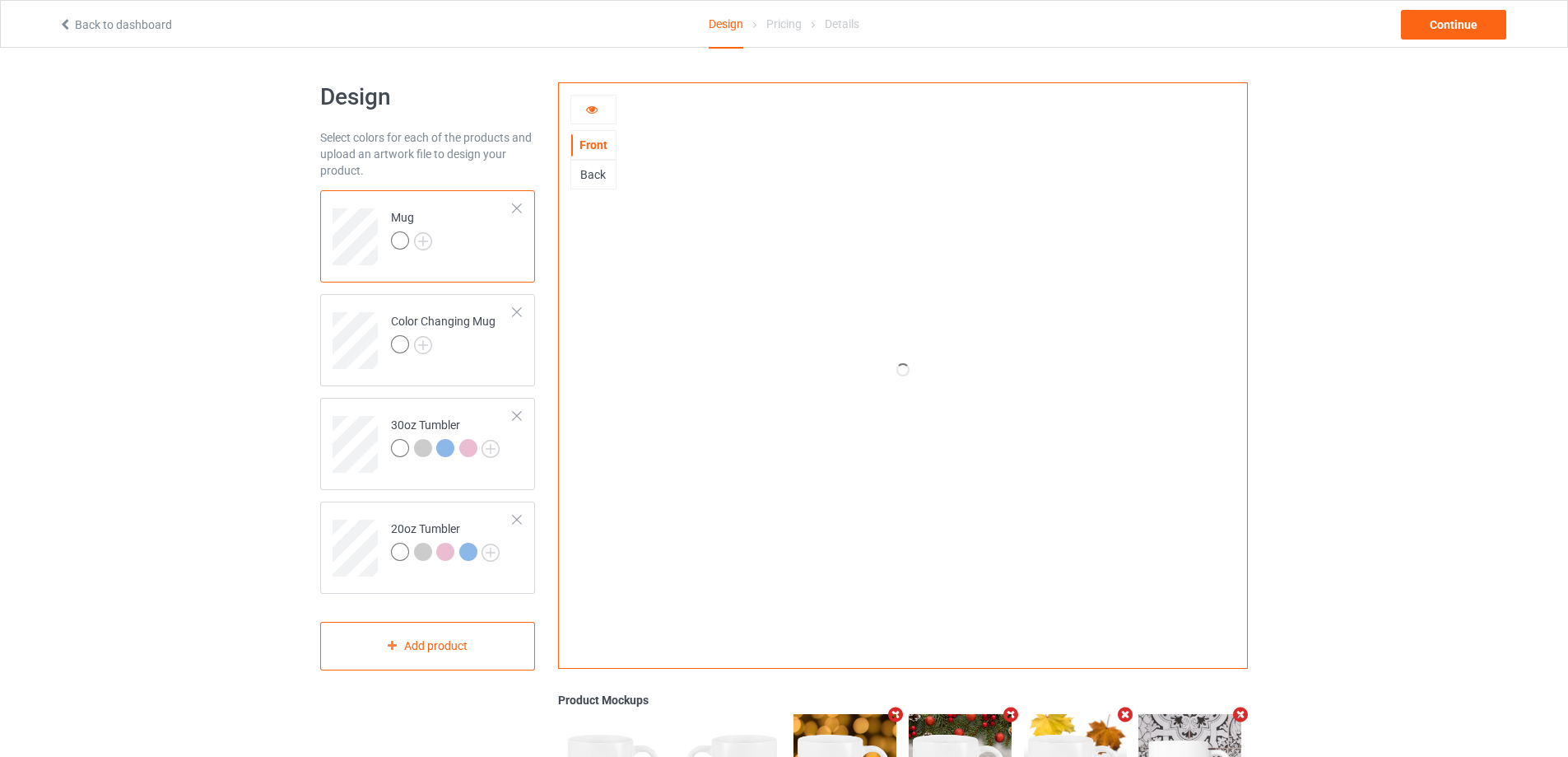
click at [604, 108] on div at bounding box center [593, 109] width 44 height 17
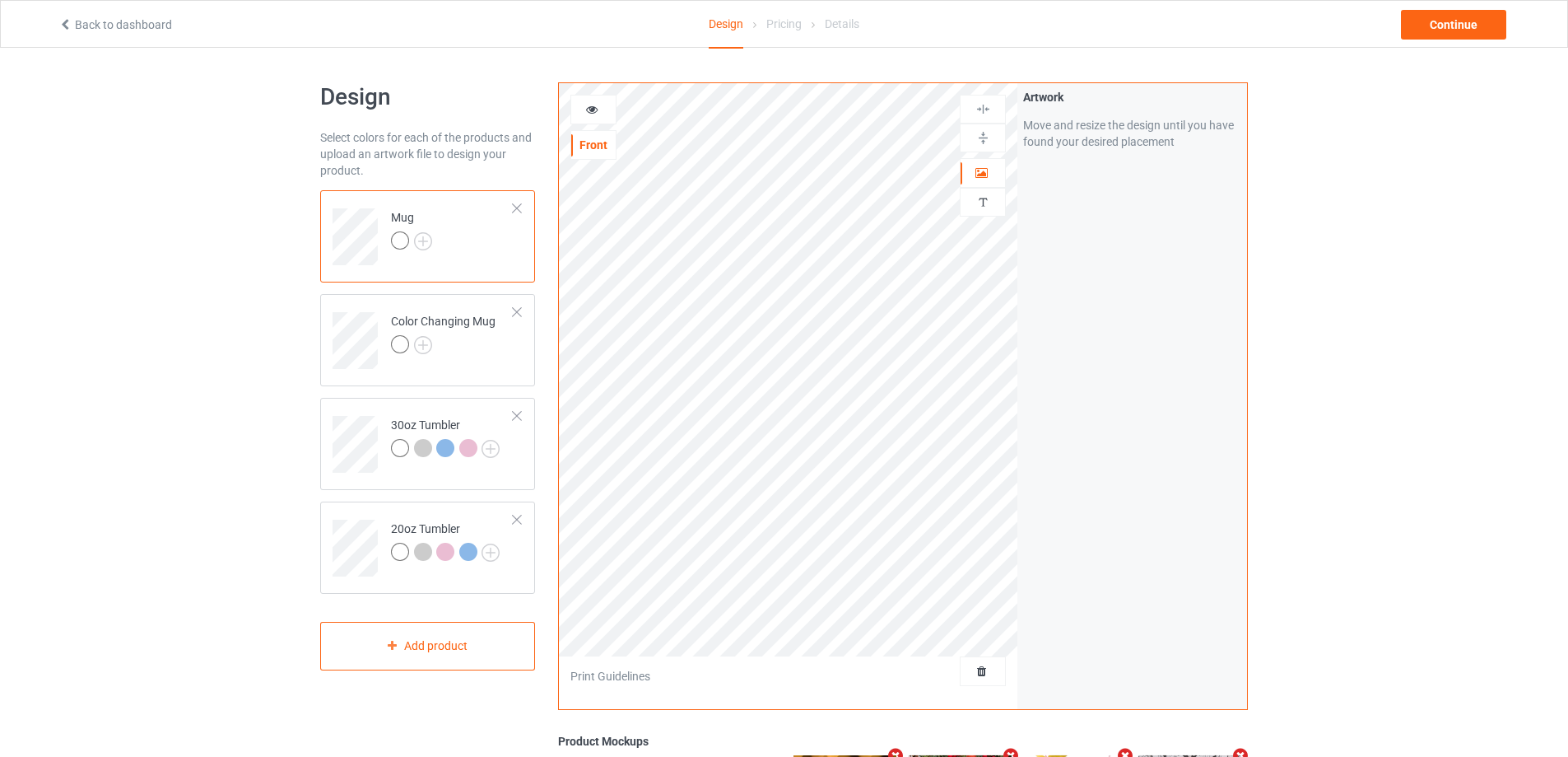
click at [599, 111] on div at bounding box center [593, 109] width 44 height 17
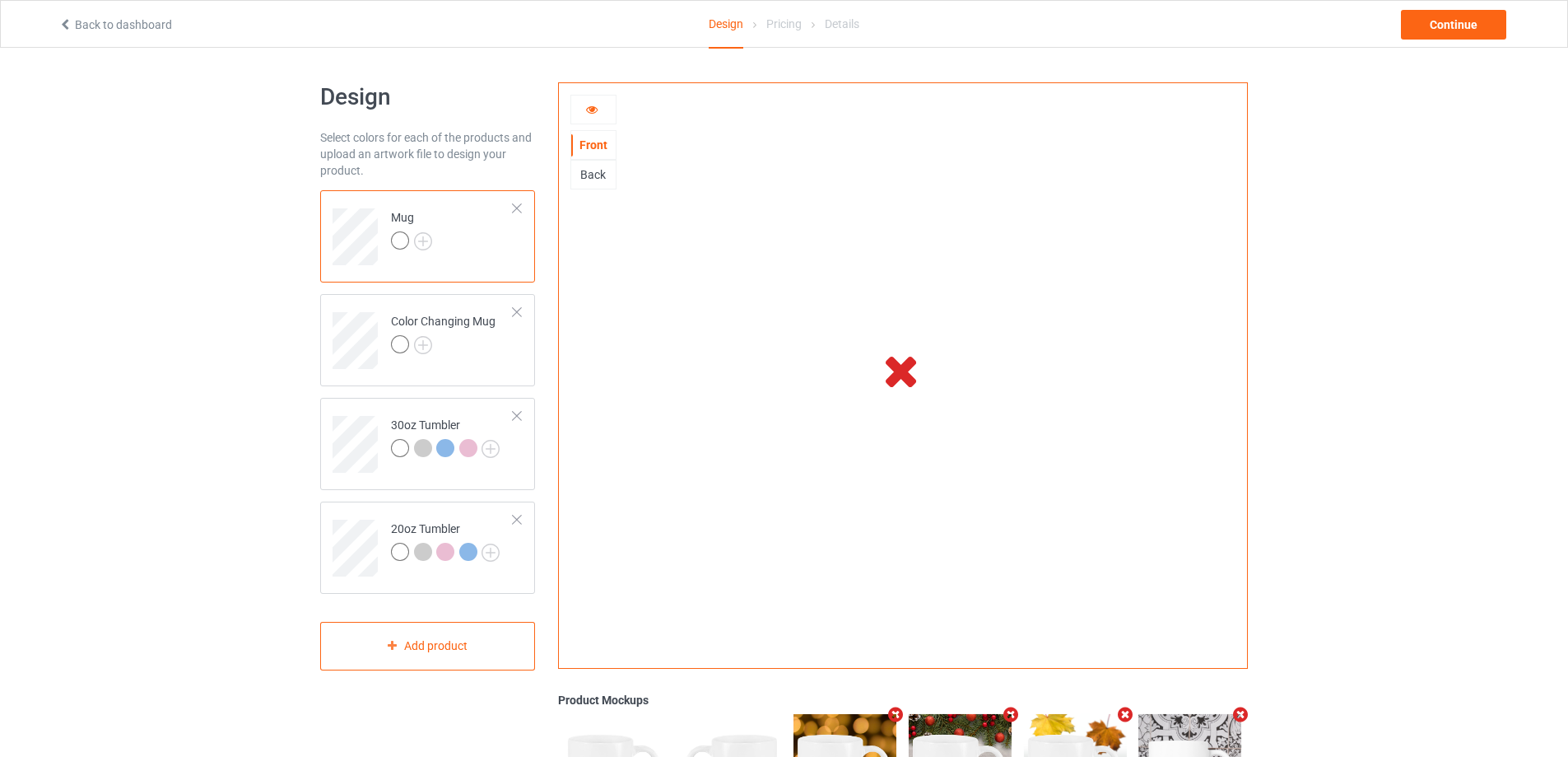
click at [588, 109] on icon at bounding box center [592, 107] width 14 height 12
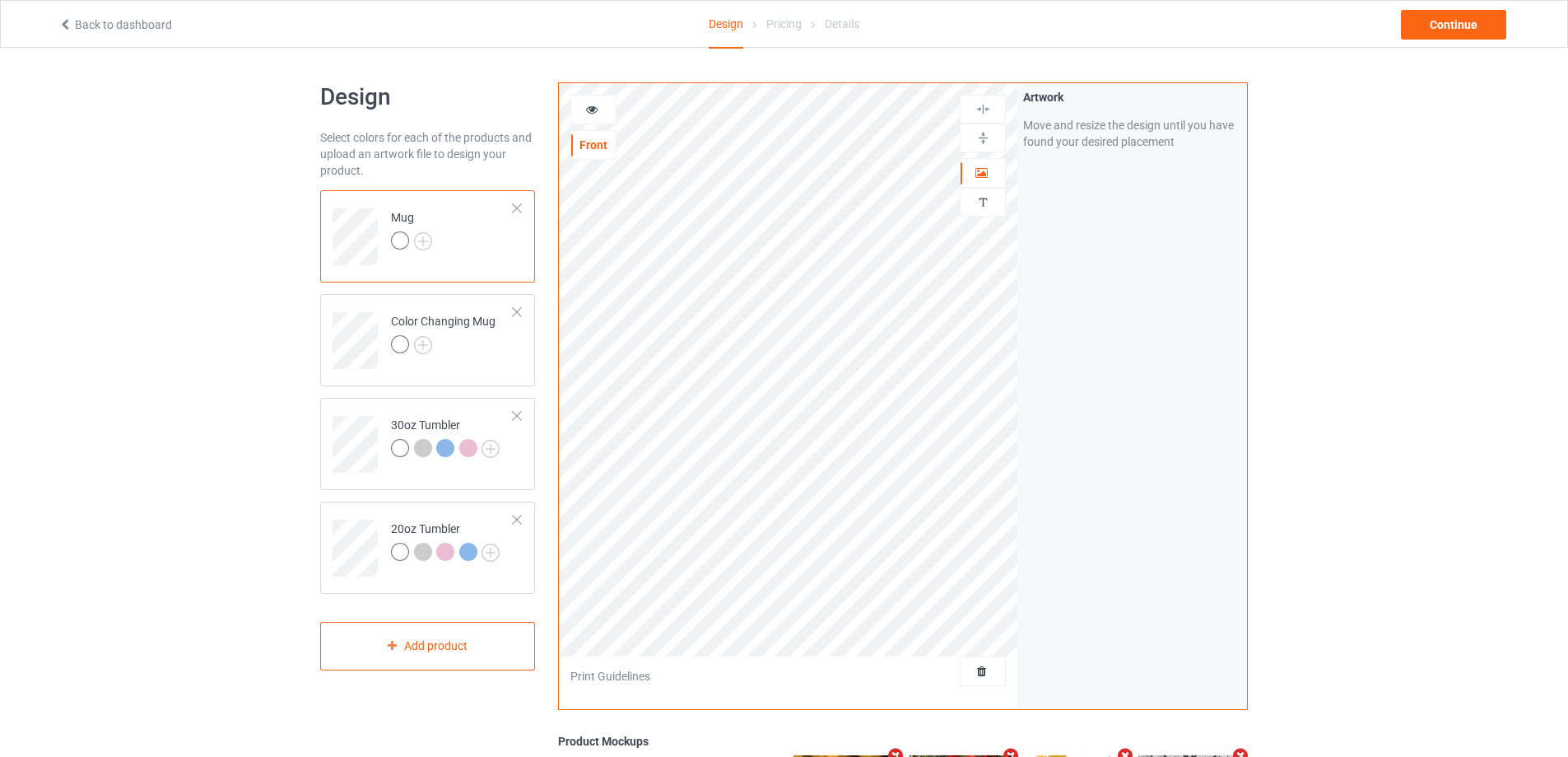
click at [588, 109] on icon at bounding box center [592, 107] width 14 height 12
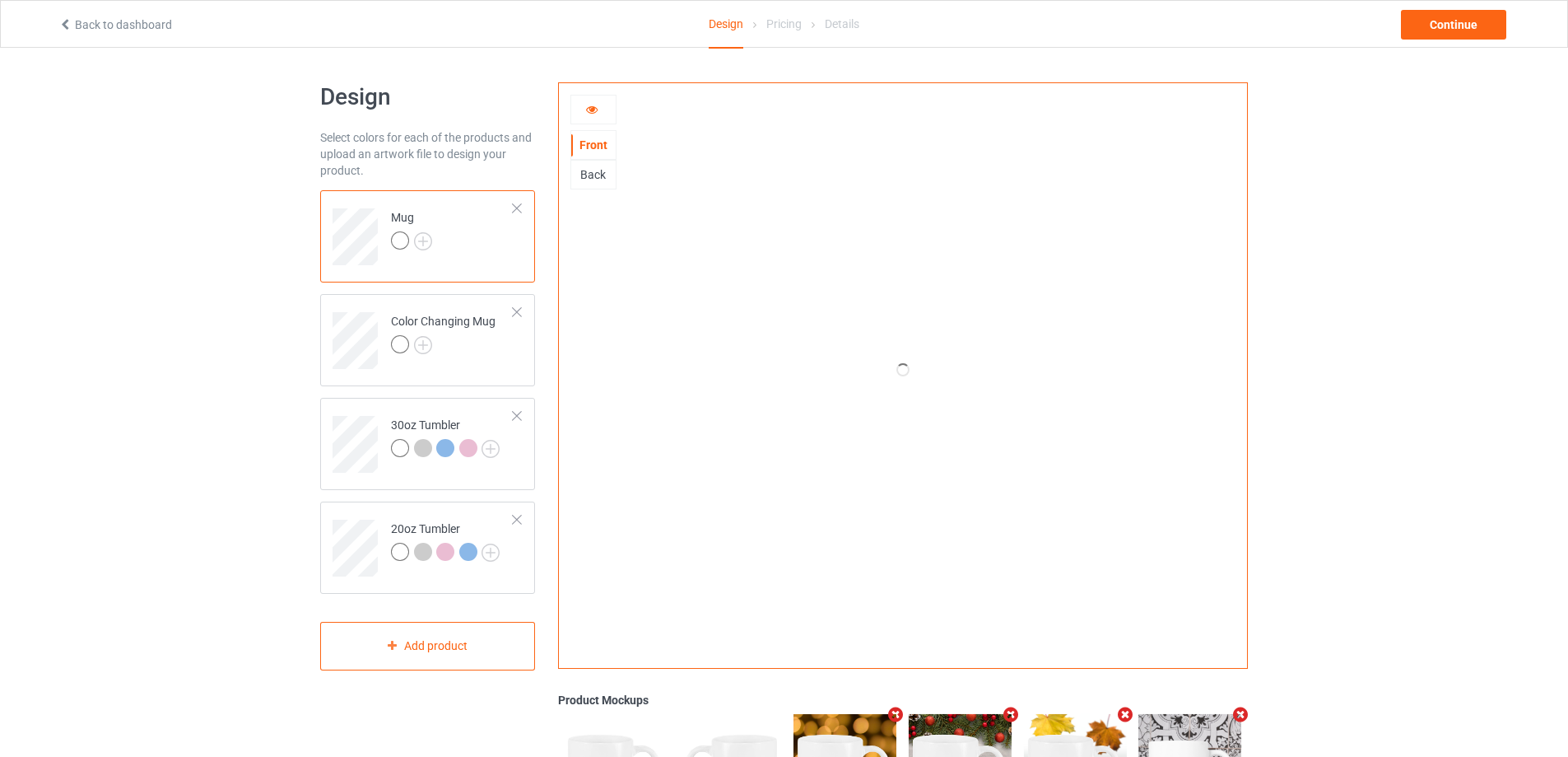
click at [597, 111] on icon at bounding box center [592, 107] width 14 height 12
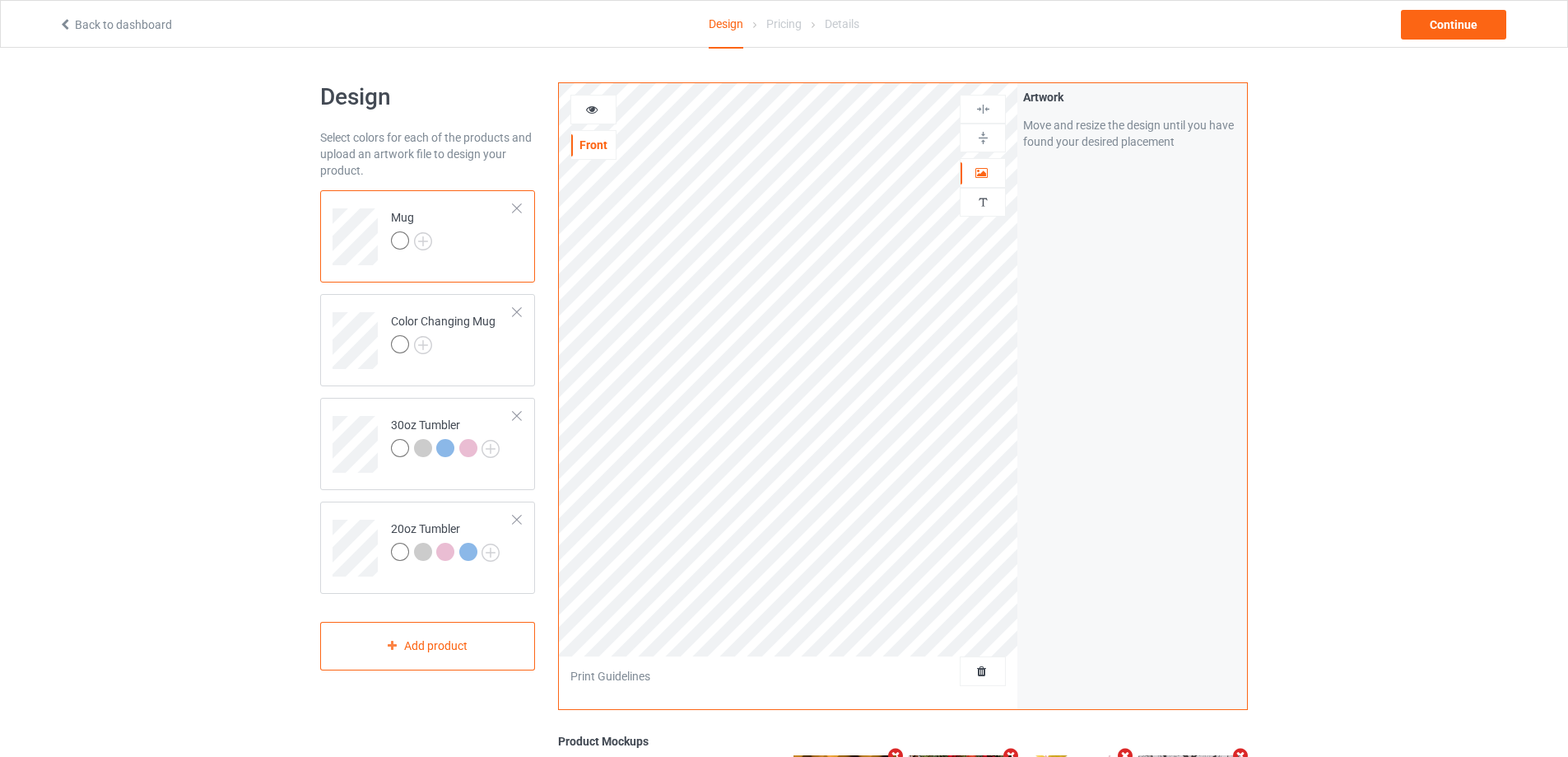
click at [588, 110] on icon at bounding box center [592, 107] width 14 height 12
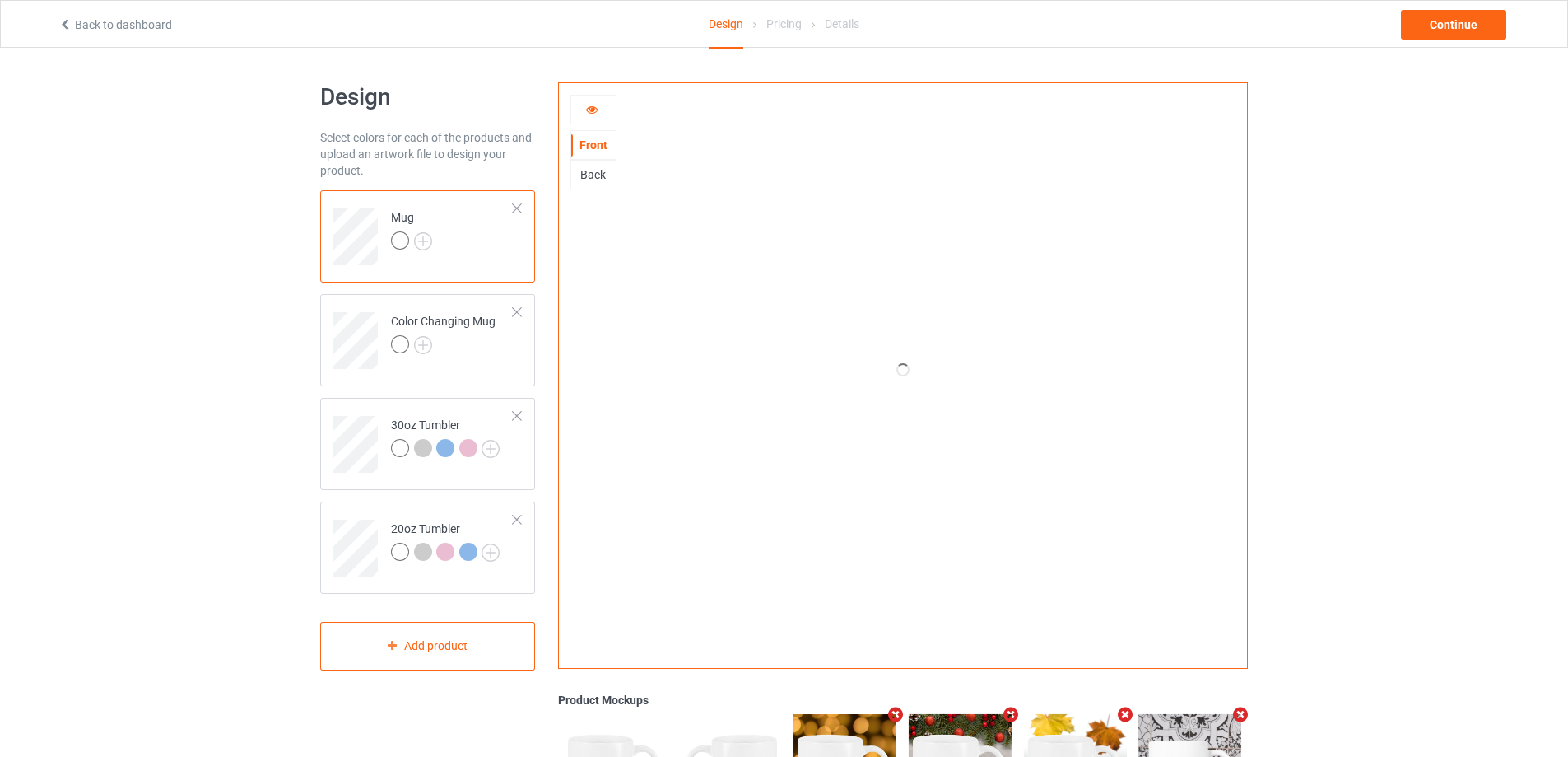
click at [592, 111] on icon at bounding box center [592, 107] width 14 height 12
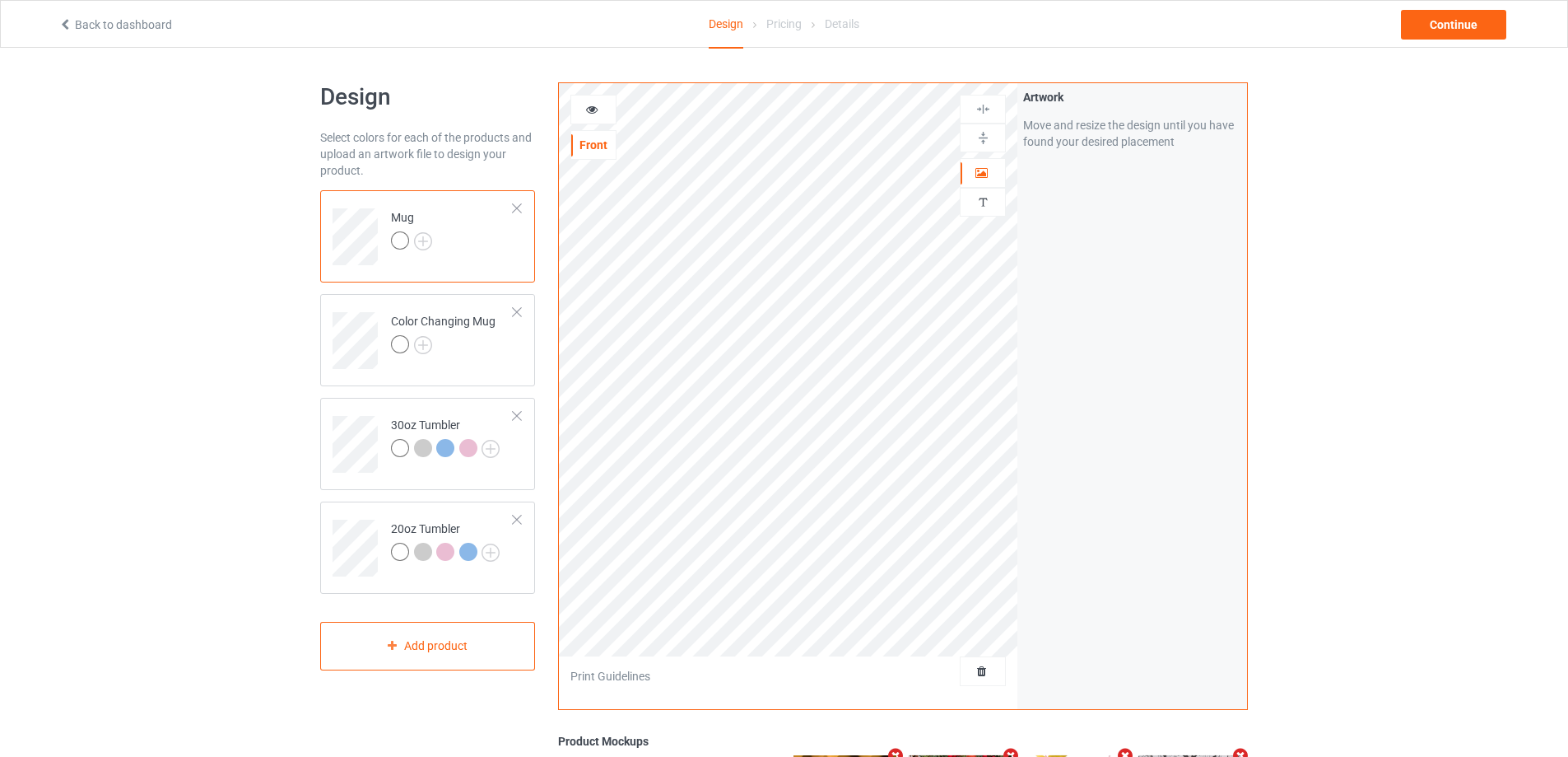
click at [590, 108] on icon at bounding box center [592, 107] width 14 height 12
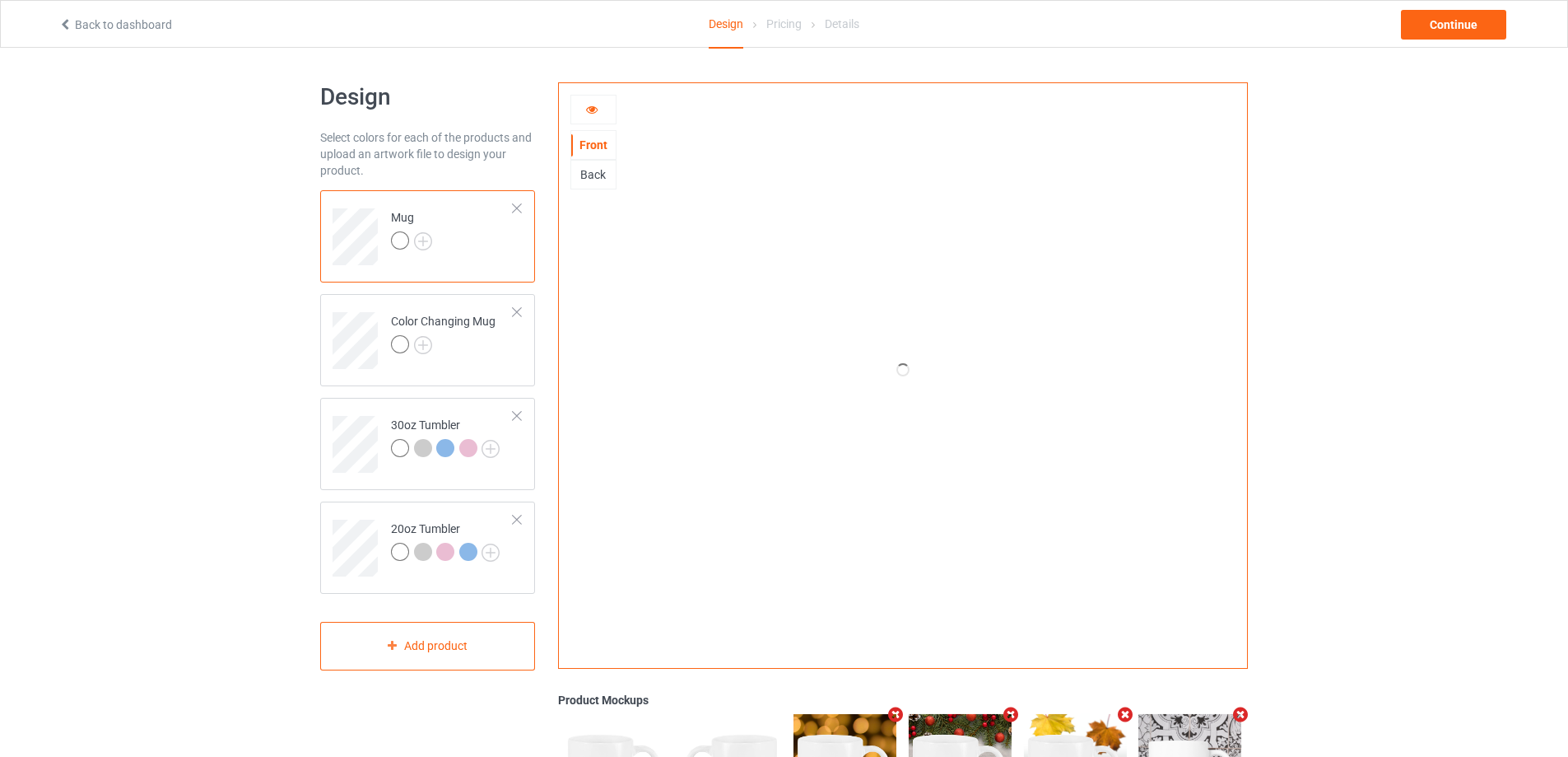
click at [582, 108] on div at bounding box center [593, 109] width 44 height 17
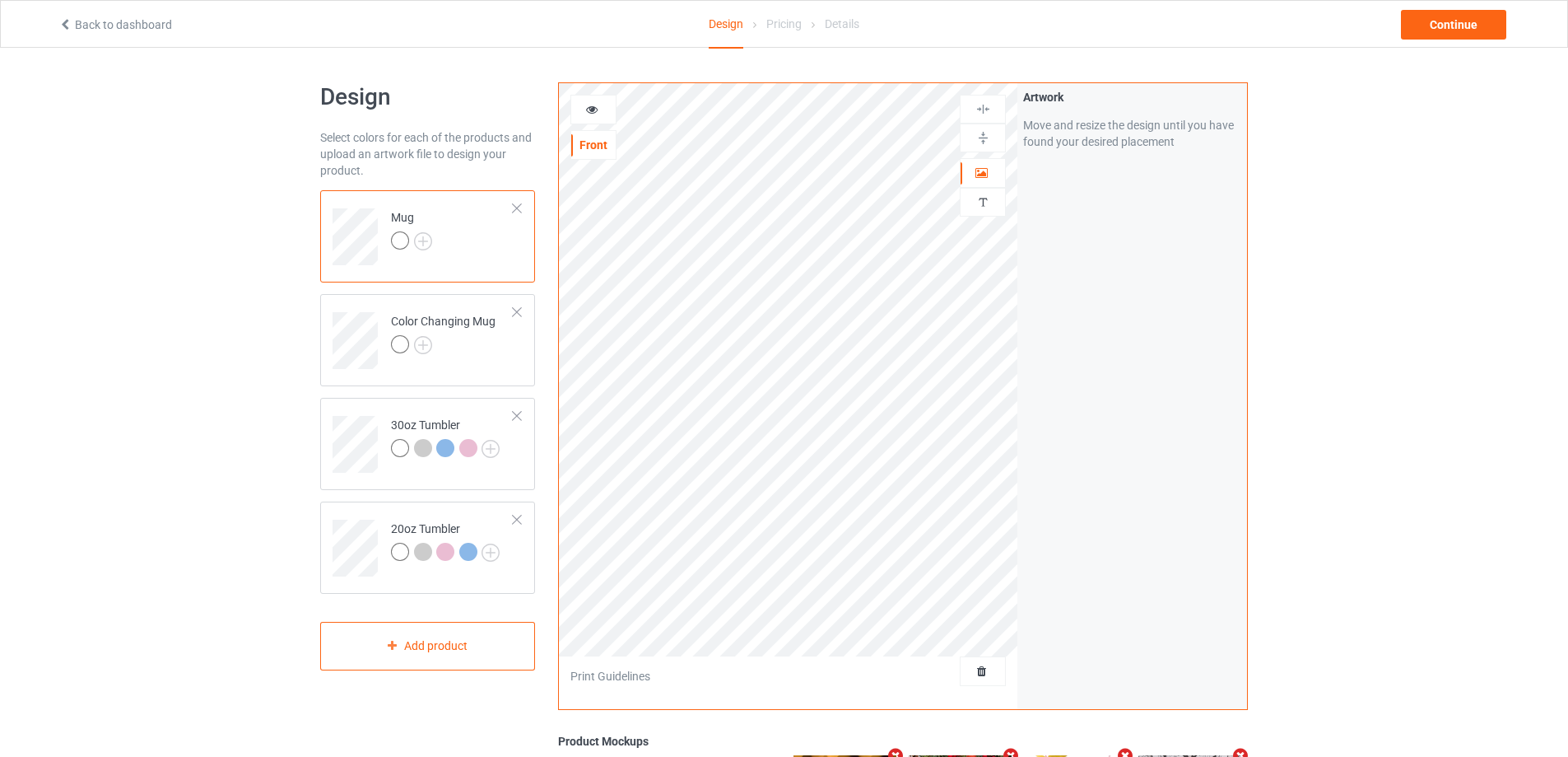
click at [586, 107] on icon at bounding box center [592, 107] width 14 height 12
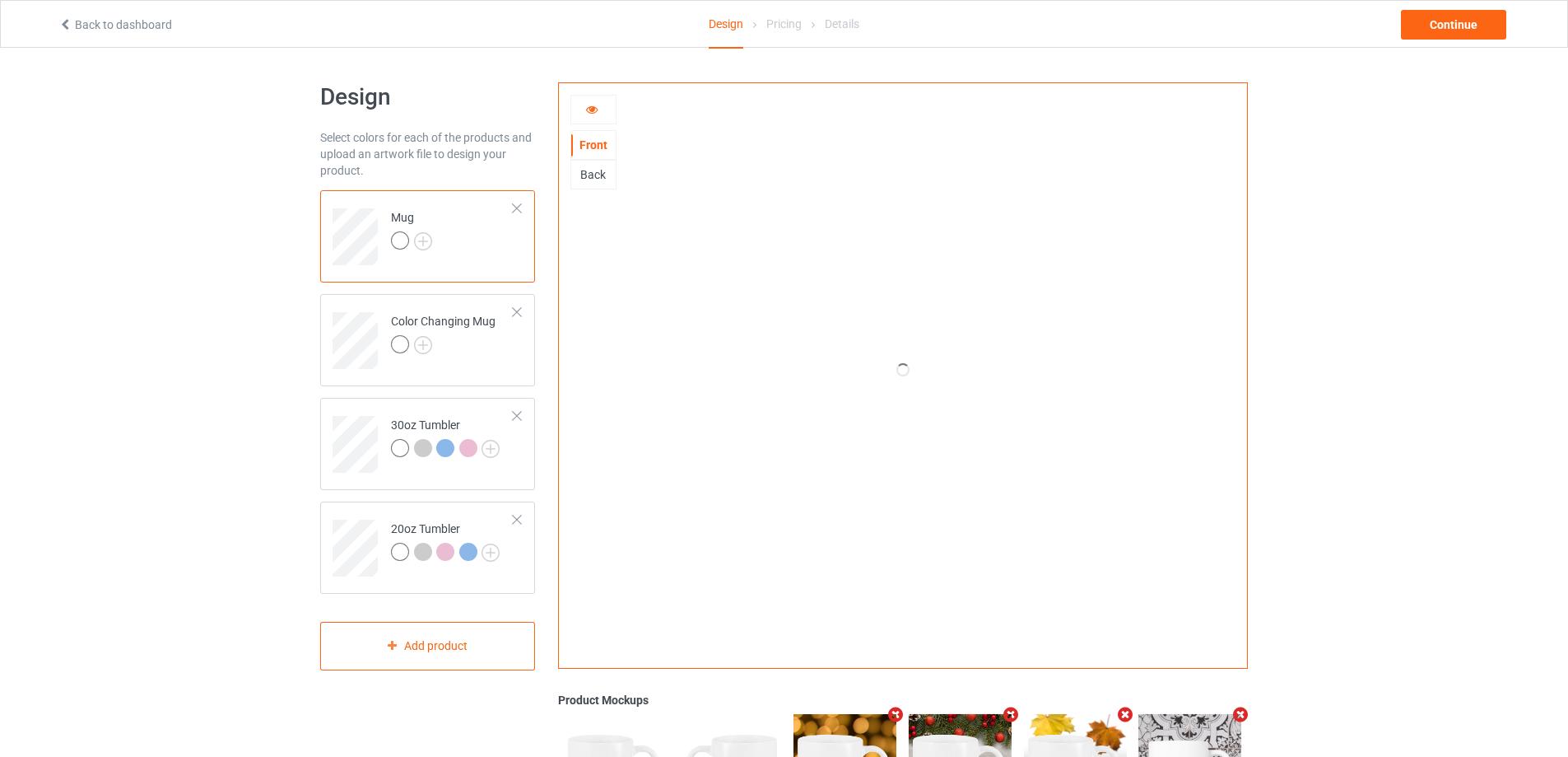
click at [585, 103] on icon at bounding box center [592, 107] width 14 height 12
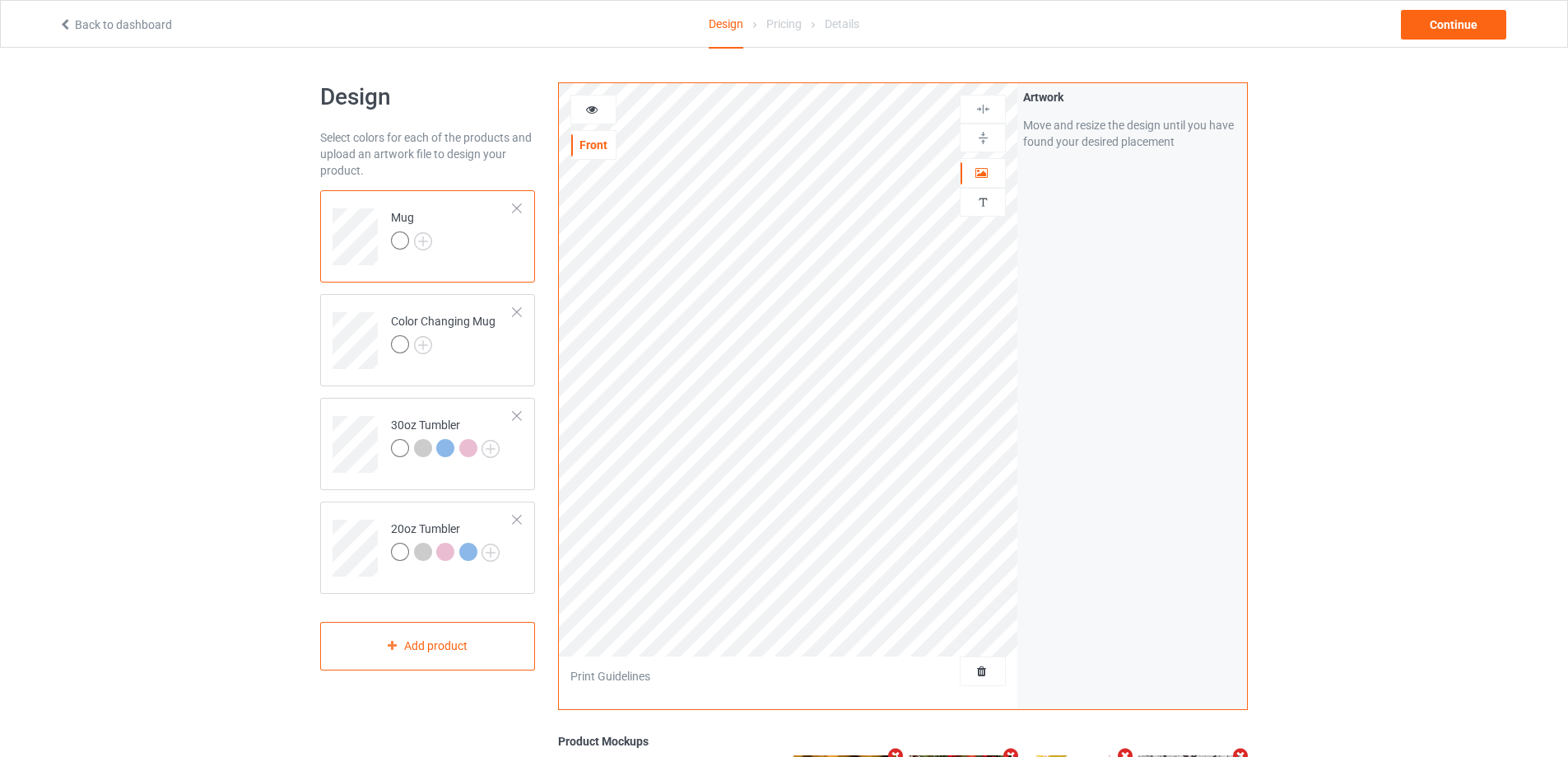
click at [585, 105] on icon at bounding box center [592, 107] width 14 height 12
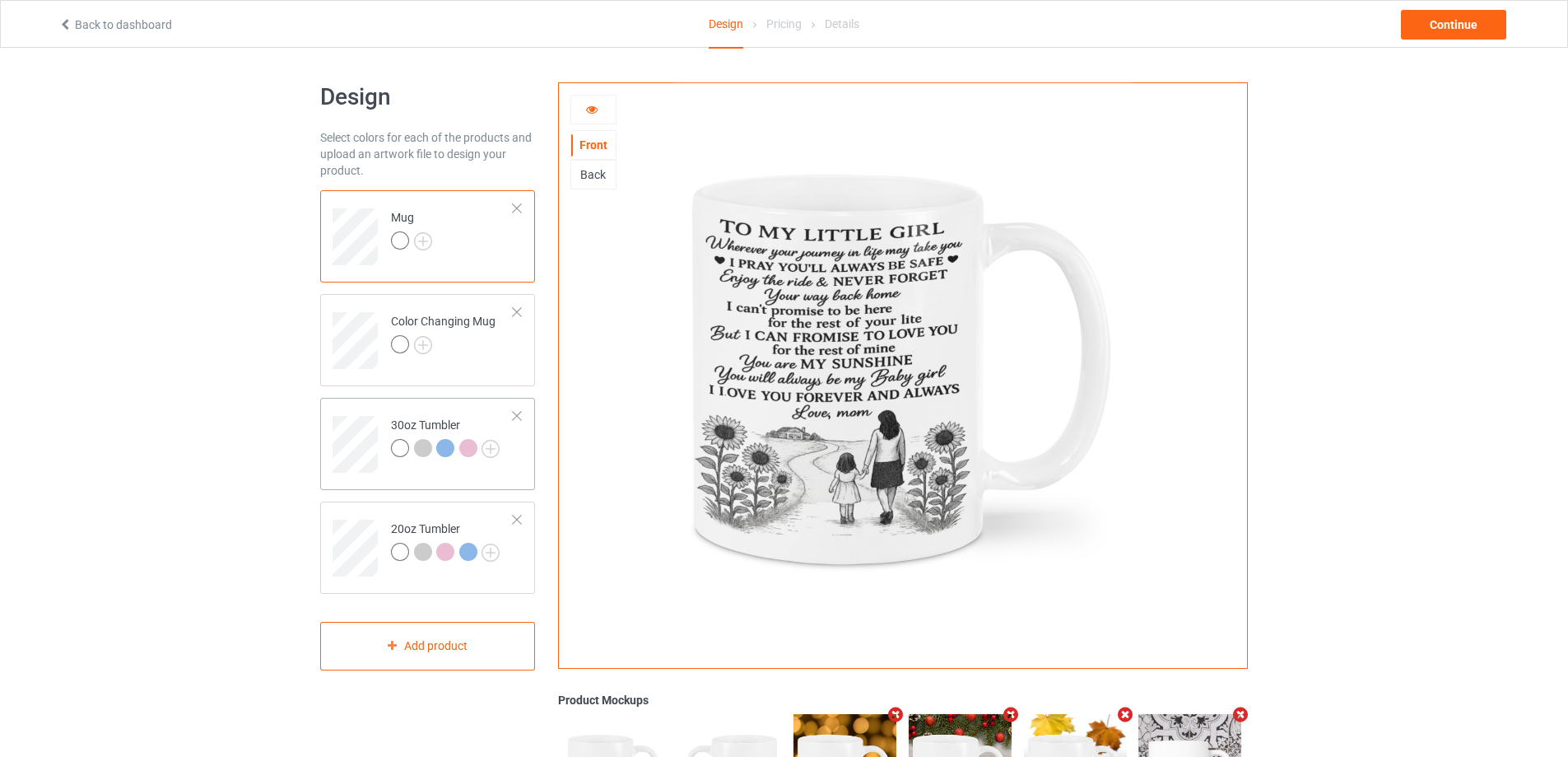
click at [388, 412] on td "30oz Tumbler" at bounding box center [453, 438] width 141 height 69
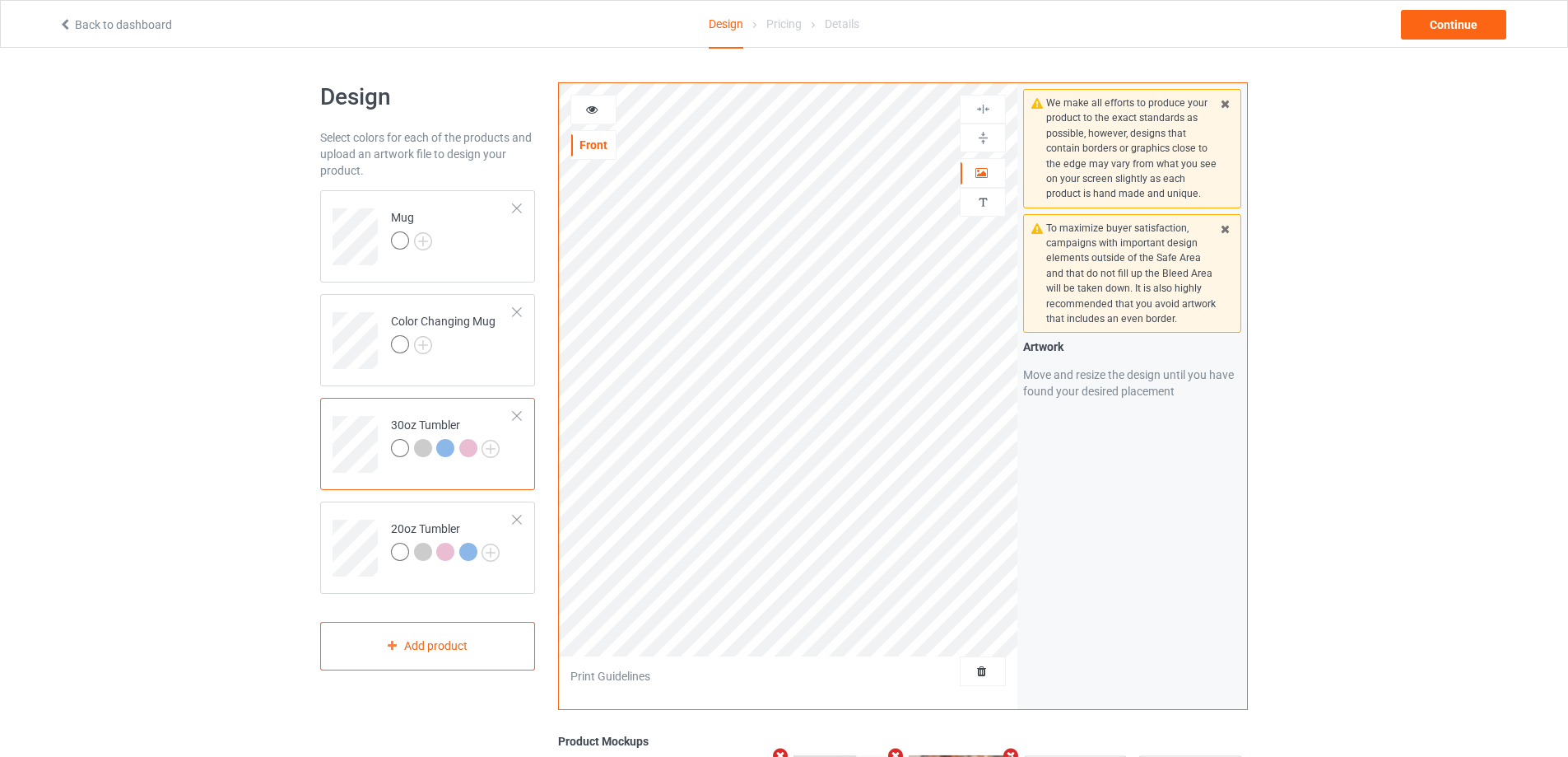
click at [588, 109] on icon at bounding box center [592, 107] width 14 height 12
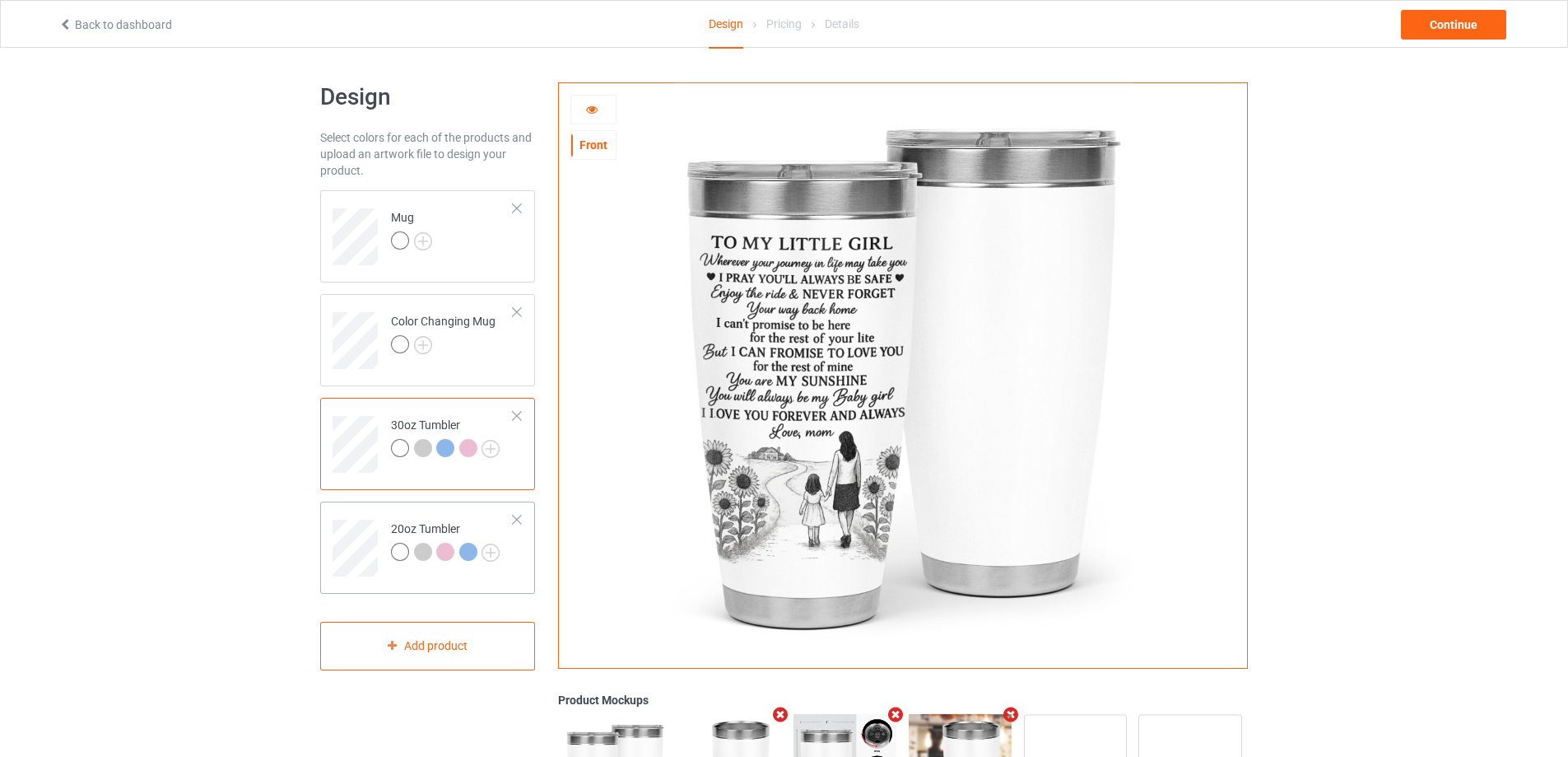
click at [376, 518] on td at bounding box center [357, 542] width 49 height 69
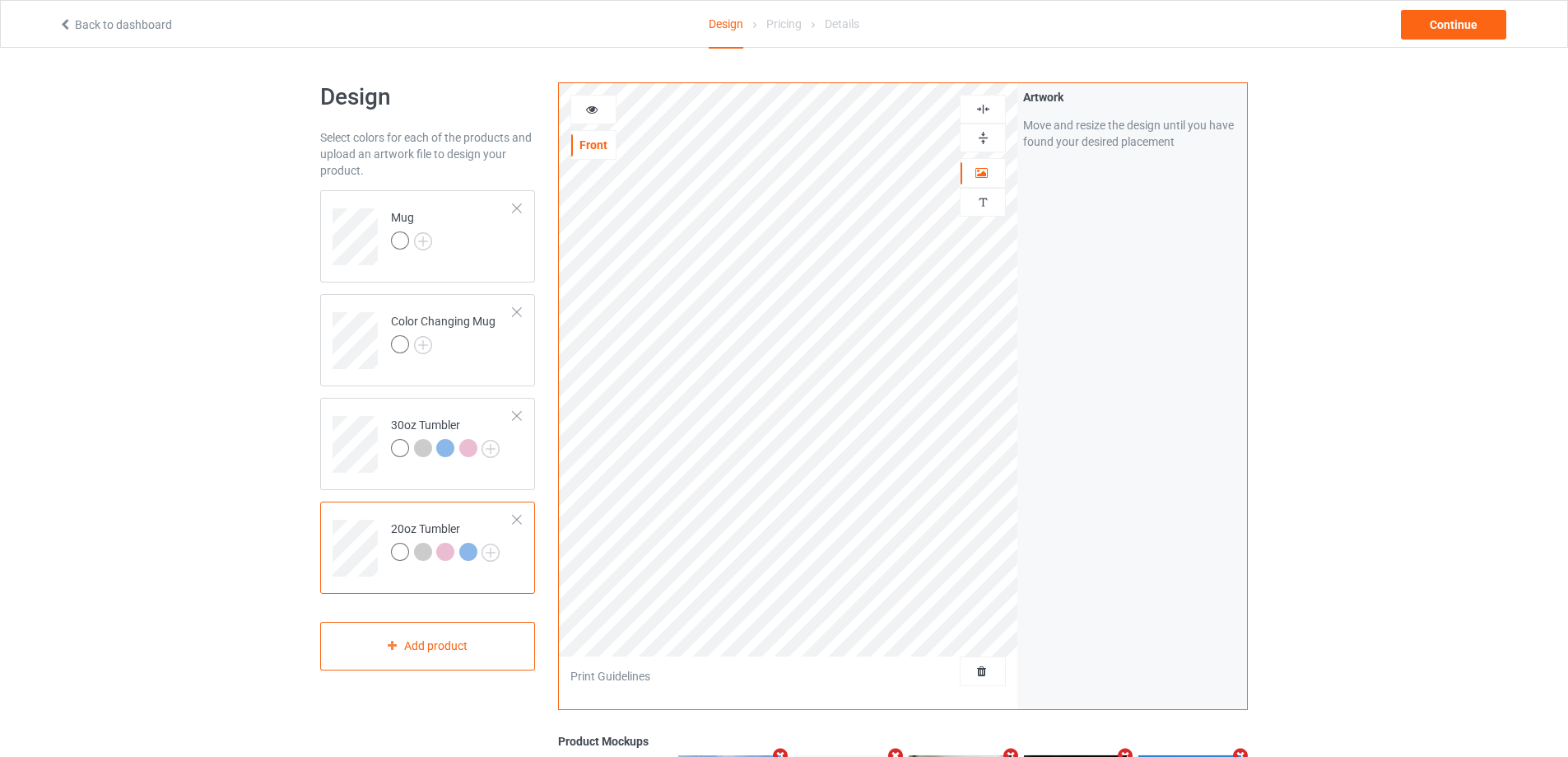
click at [592, 103] on icon at bounding box center [592, 107] width 14 height 12
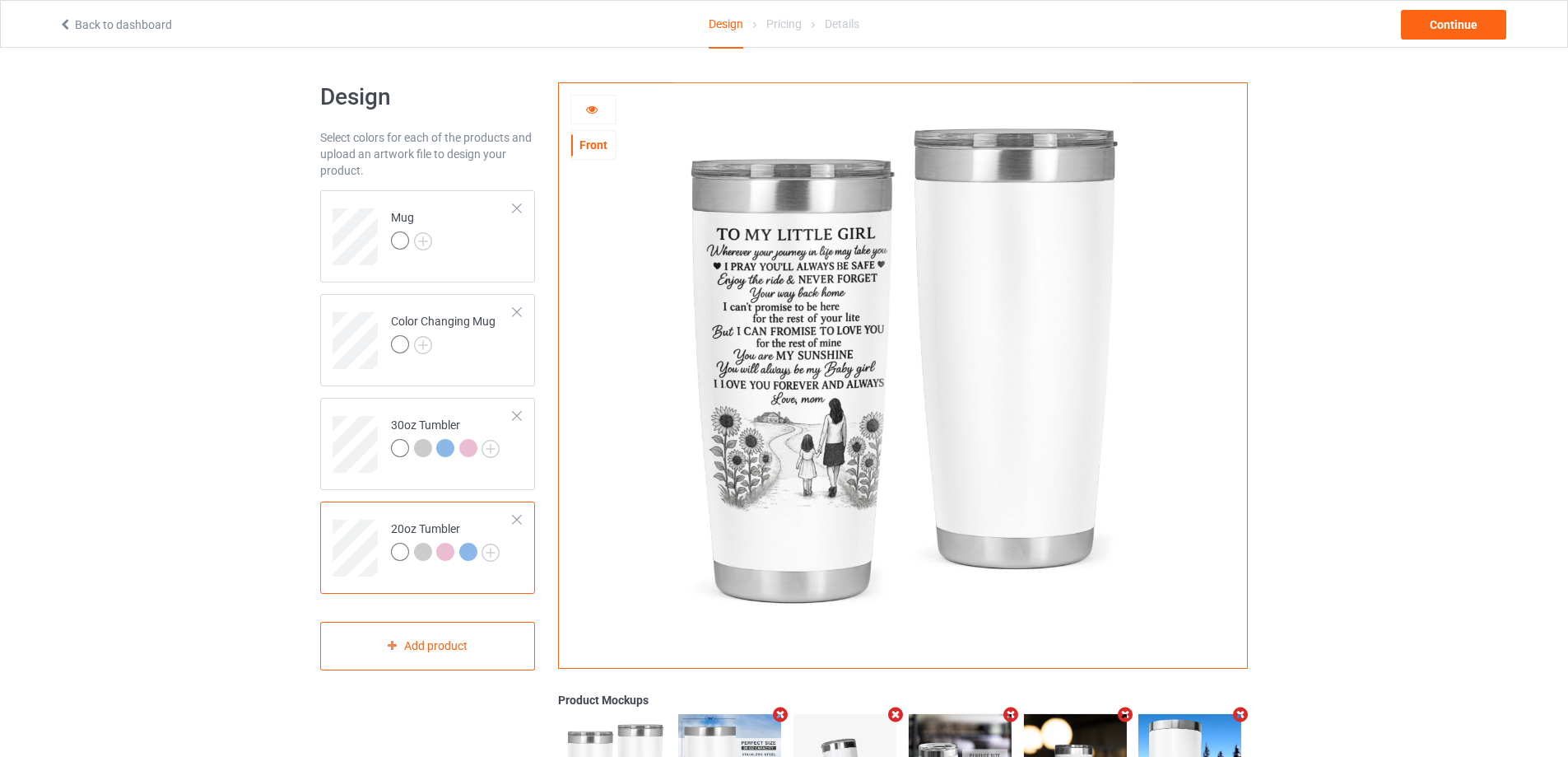
click at [596, 110] on icon at bounding box center [592, 107] width 14 height 12
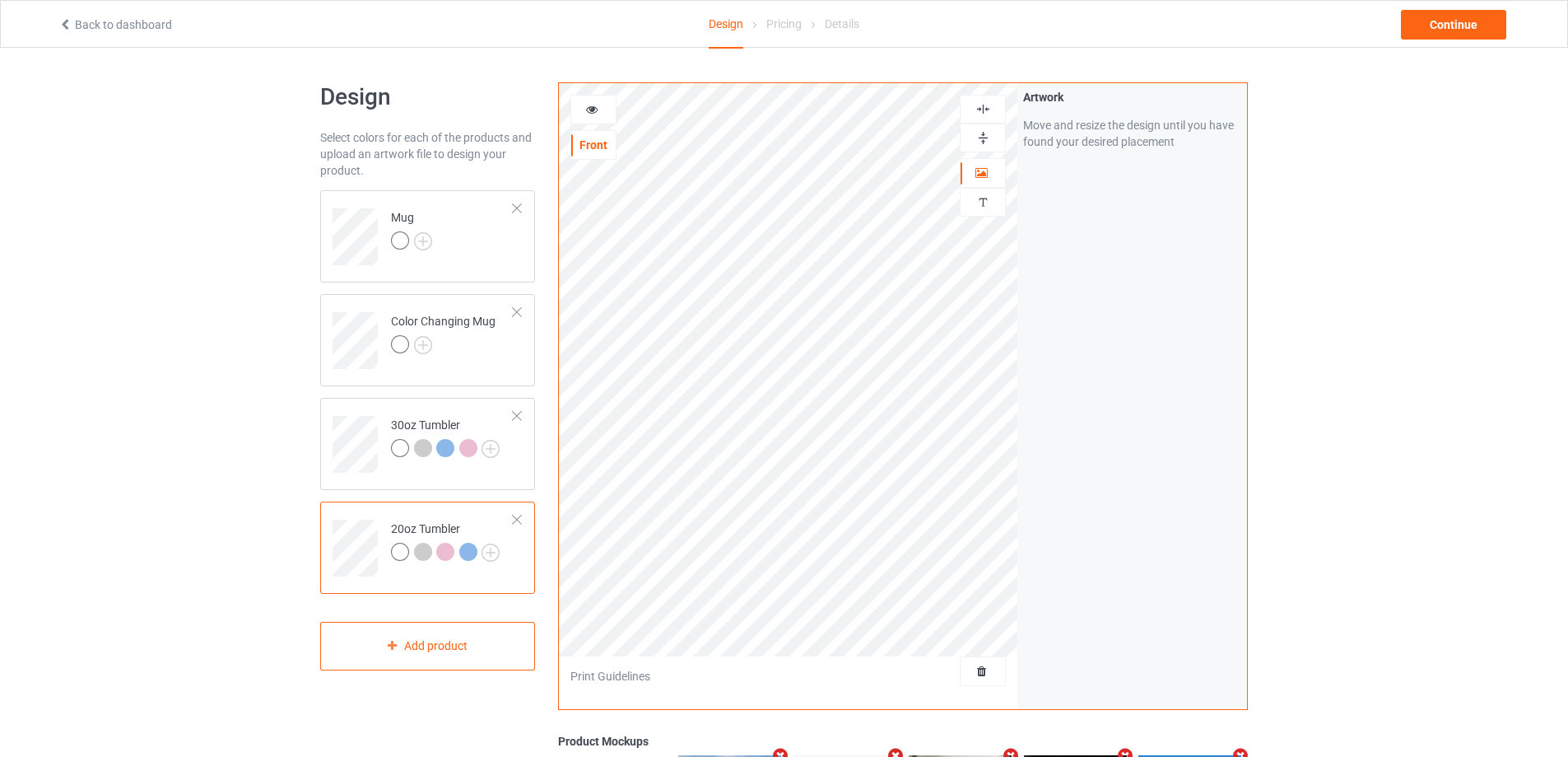
click at [590, 108] on icon at bounding box center [592, 107] width 14 height 12
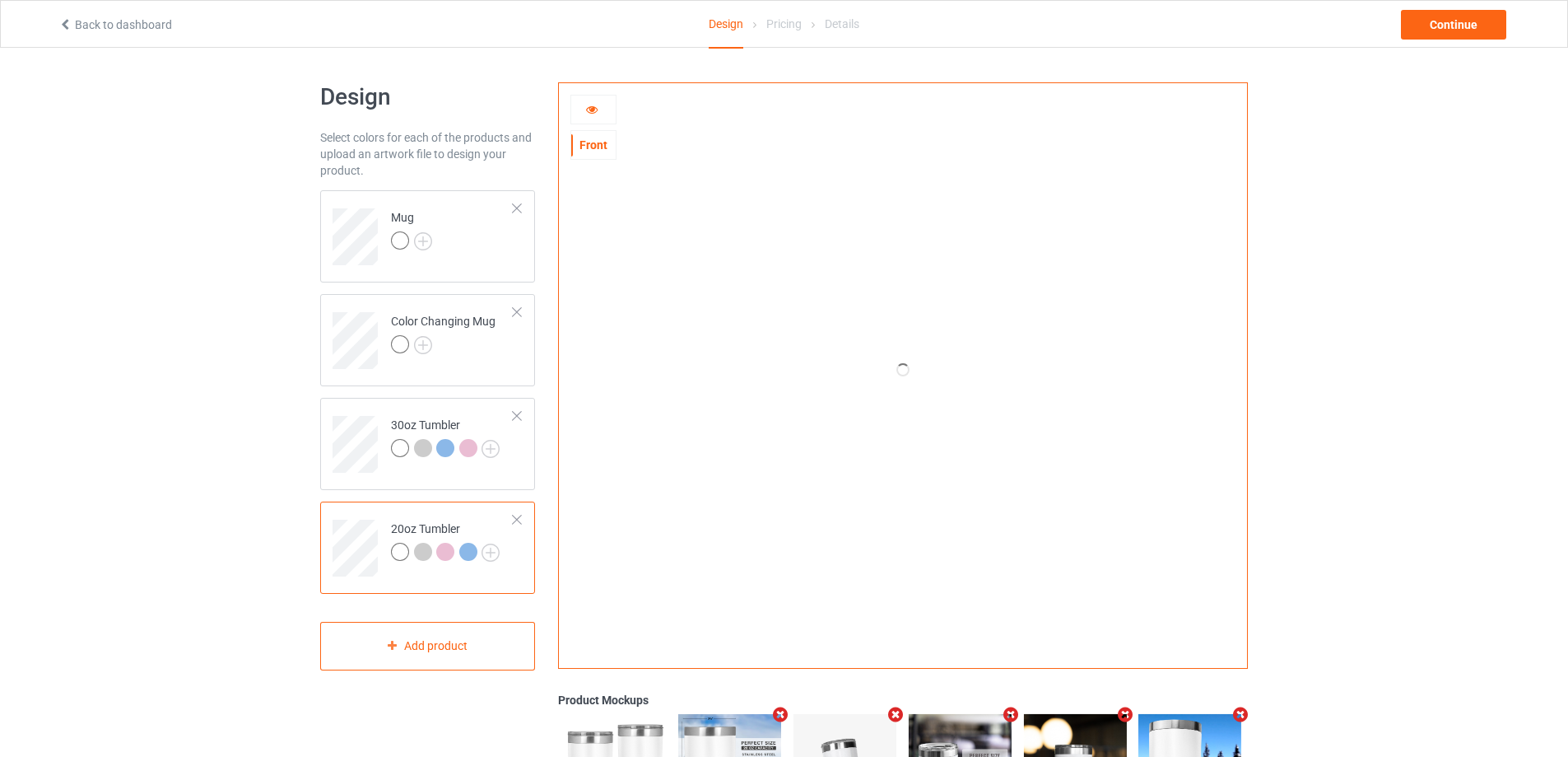
click at [593, 113] on icon at bounding box center [592, 107] width 14 height 12
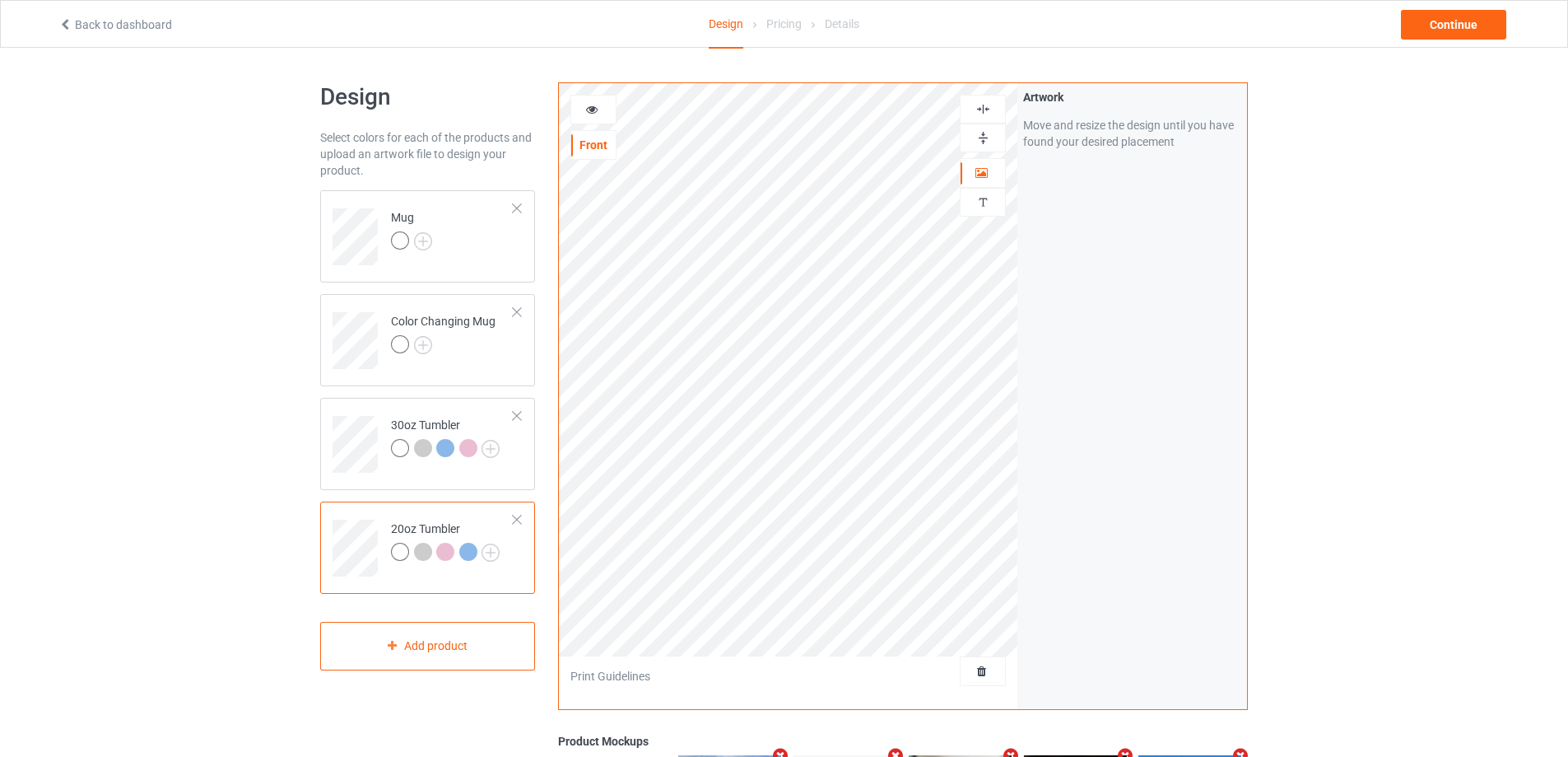
click at [593, 113] on icon at bounding box center [592, 107] width 14 height 12
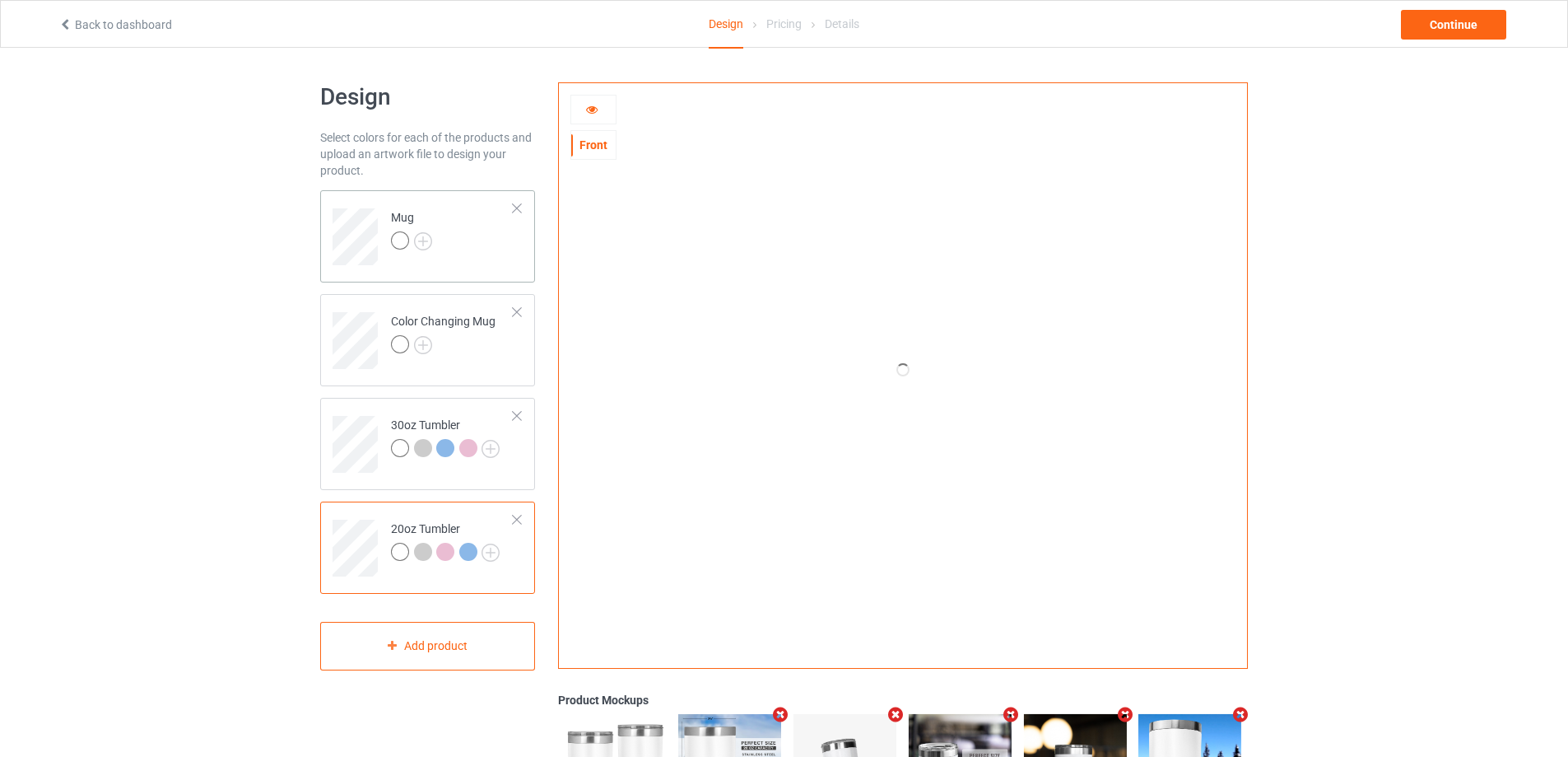
click at [465, 205] on td "Mug" at bounding box center [453, 231] width 141 height 69
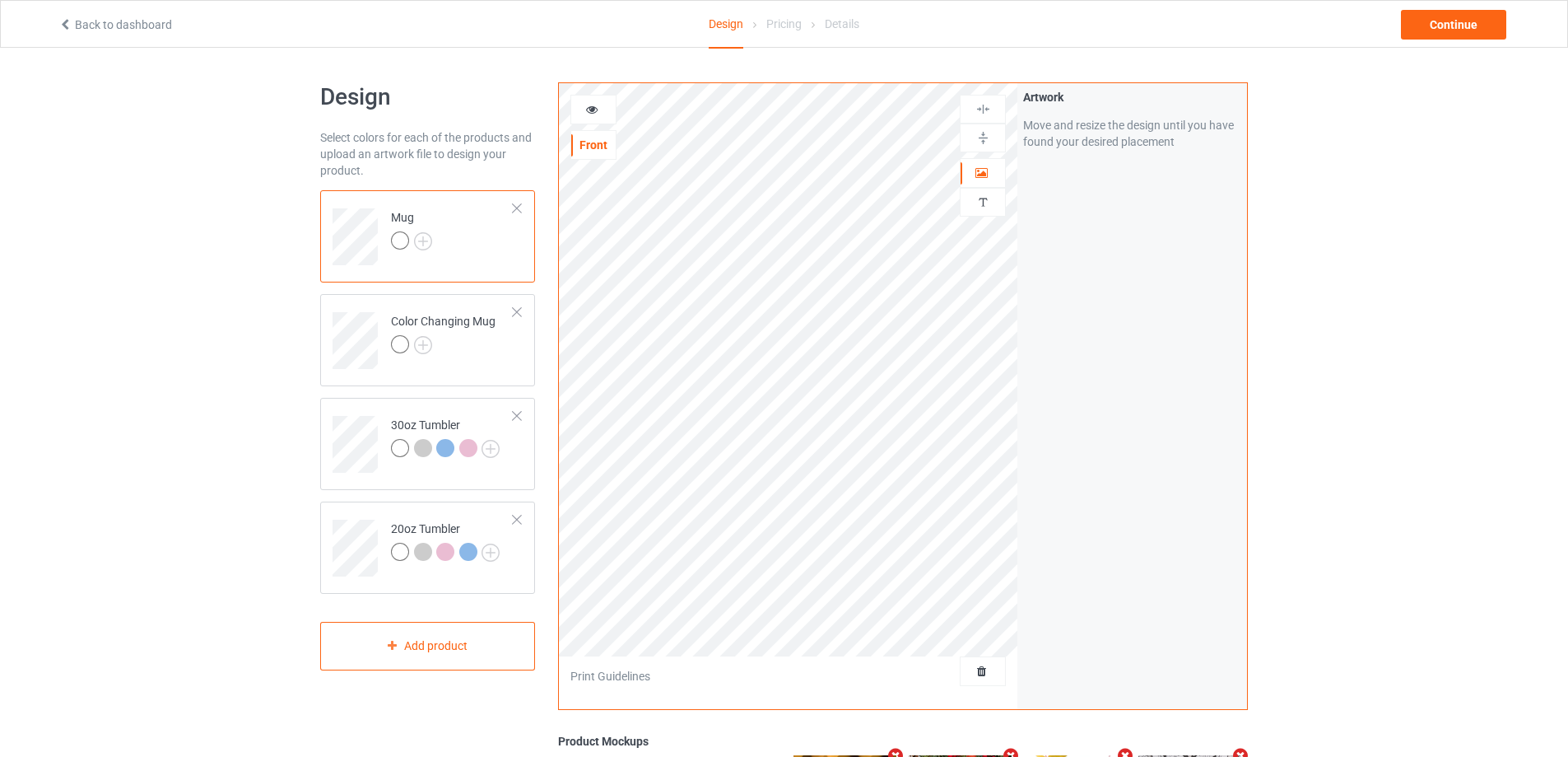
click at [592, 109] on icon at bounding box center [592, 107] width 14 height 12
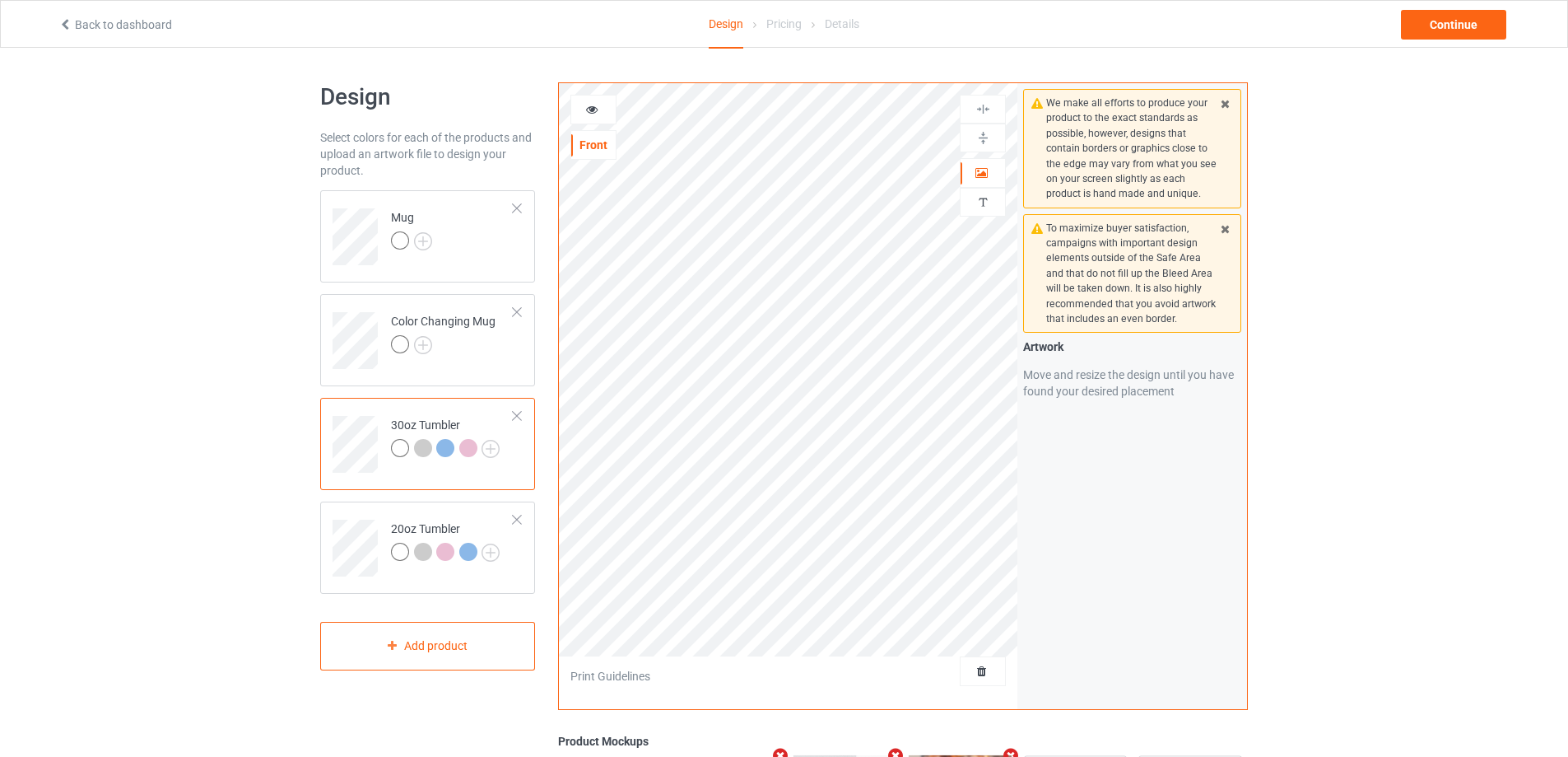
click at [598, 115] on div at bounding box center [593, 109] width 44 height 17
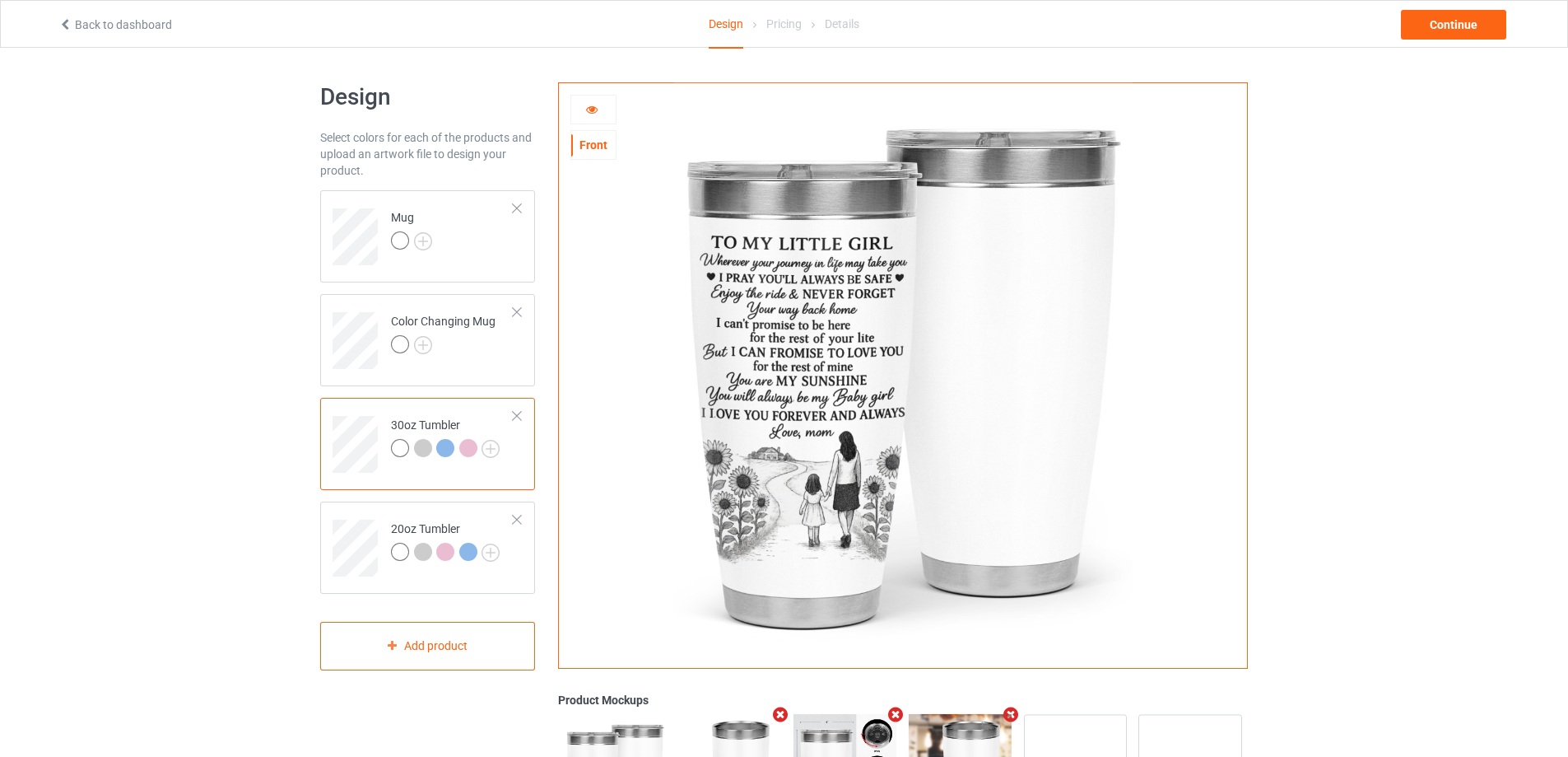
click at [598, 115] on div at bounding box center [593, 109] width 44 height 17
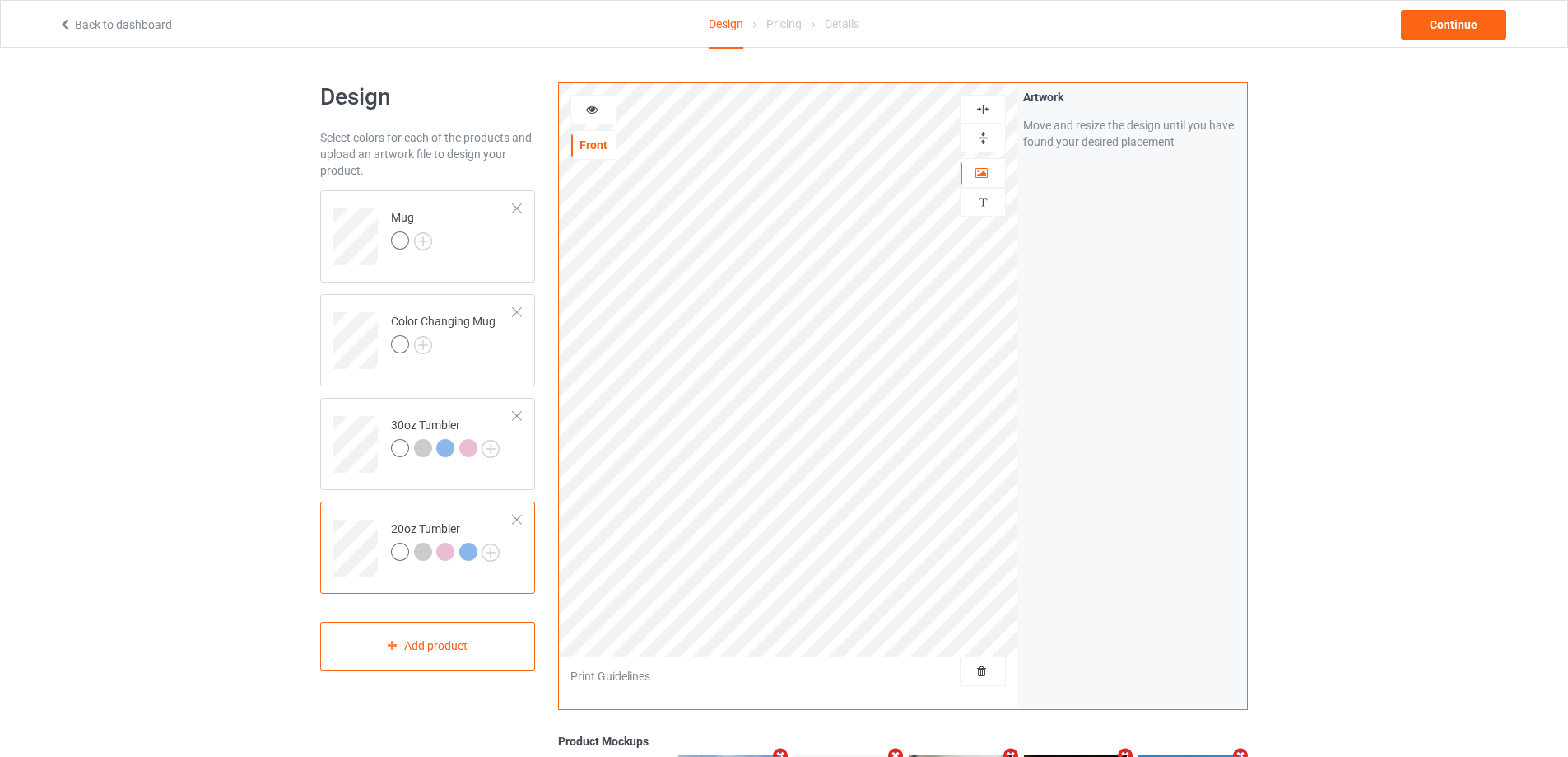
click at [589, 108] on icon at bounding box center [592, 107] width 14 height 12
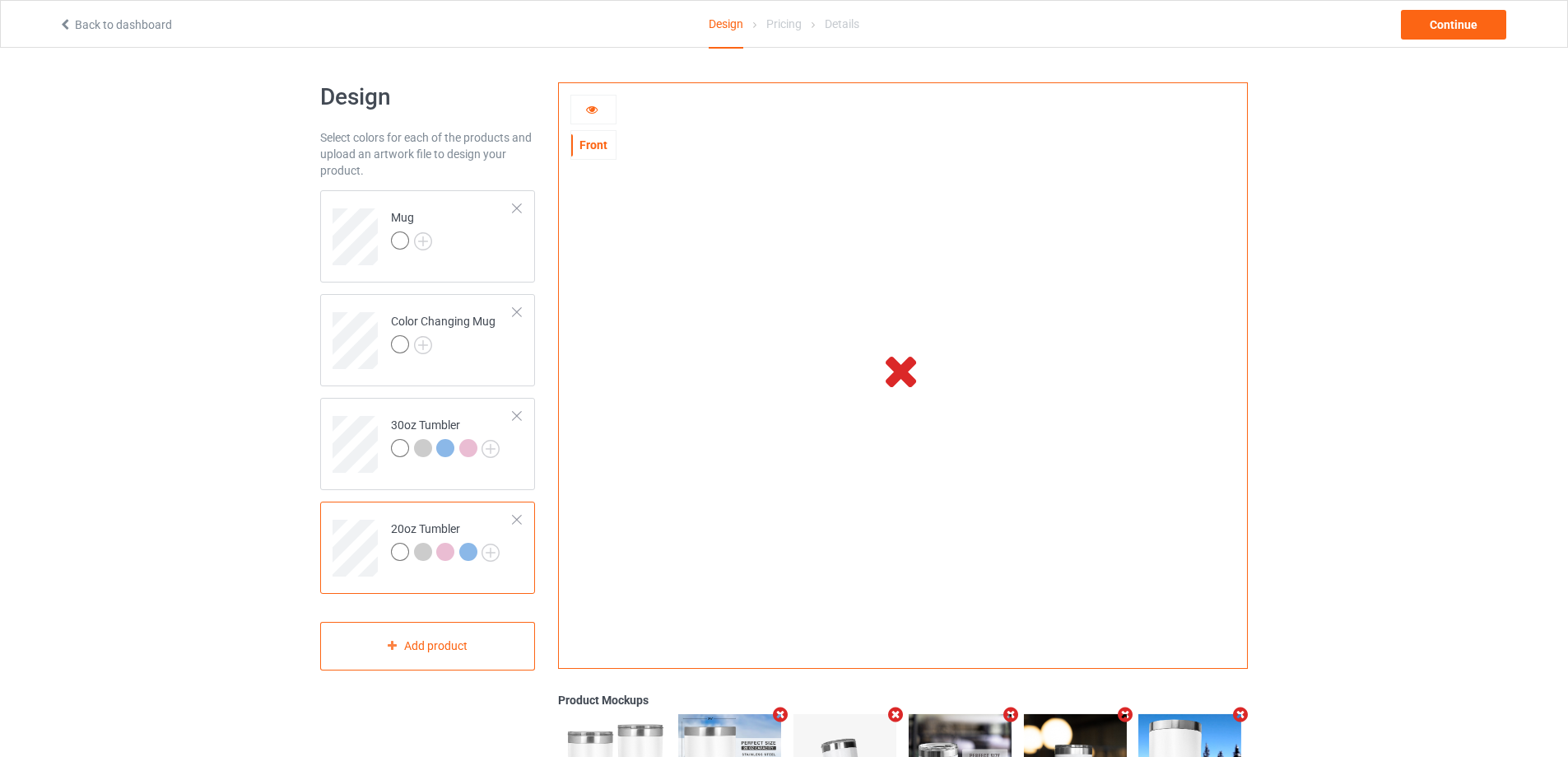
click at [583, 107] on div at bounding box center [593, 109] width 44 height 17
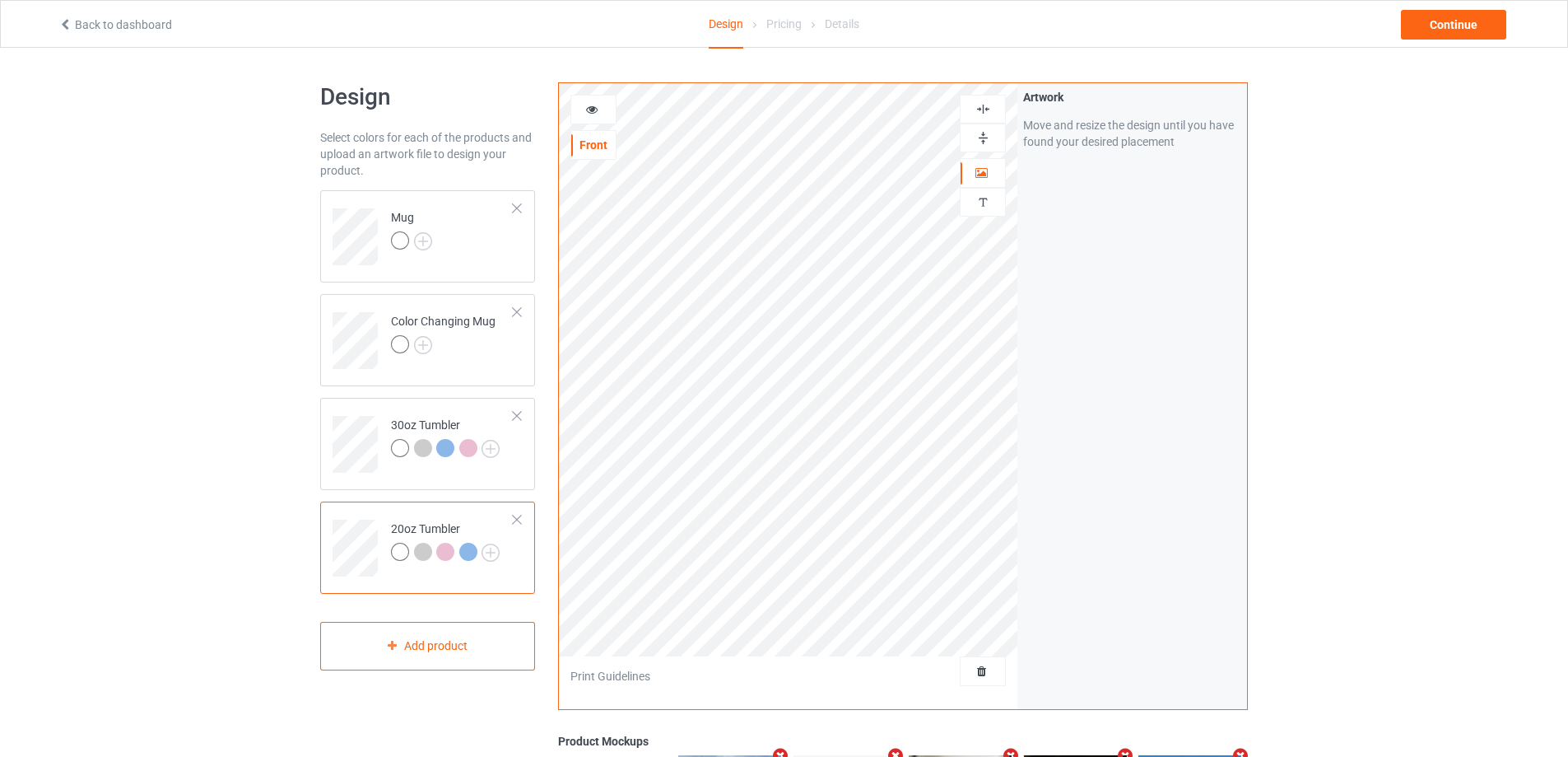
click at [583, 107] on div at bounding box center [593, 109] width 44 height 17
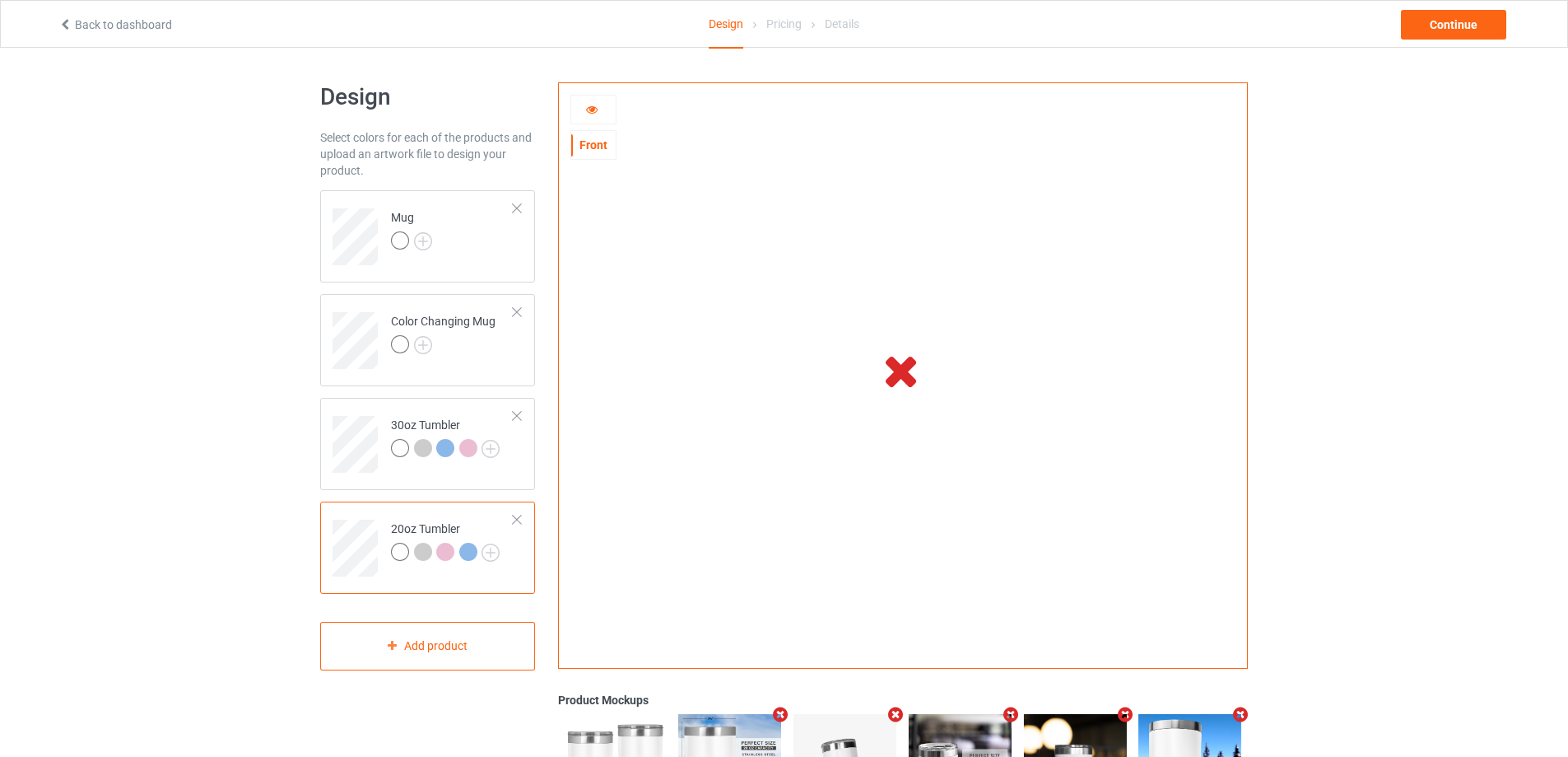
click at [586, 111] on icon at bounding box center [592, 107] width 14 height 12
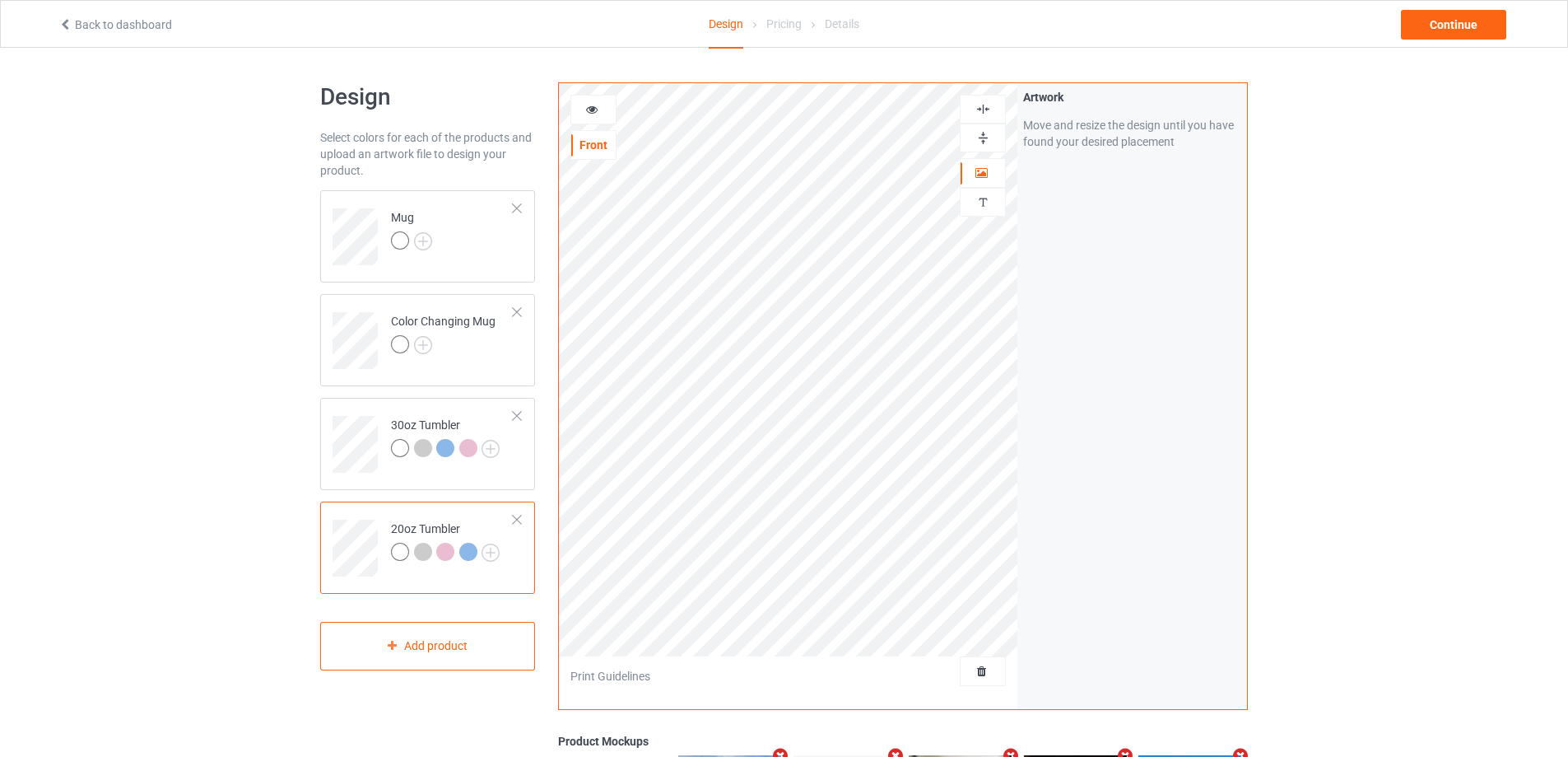
click at [586, 111] on icon at bounding box center [592, 107] width 14 height 12
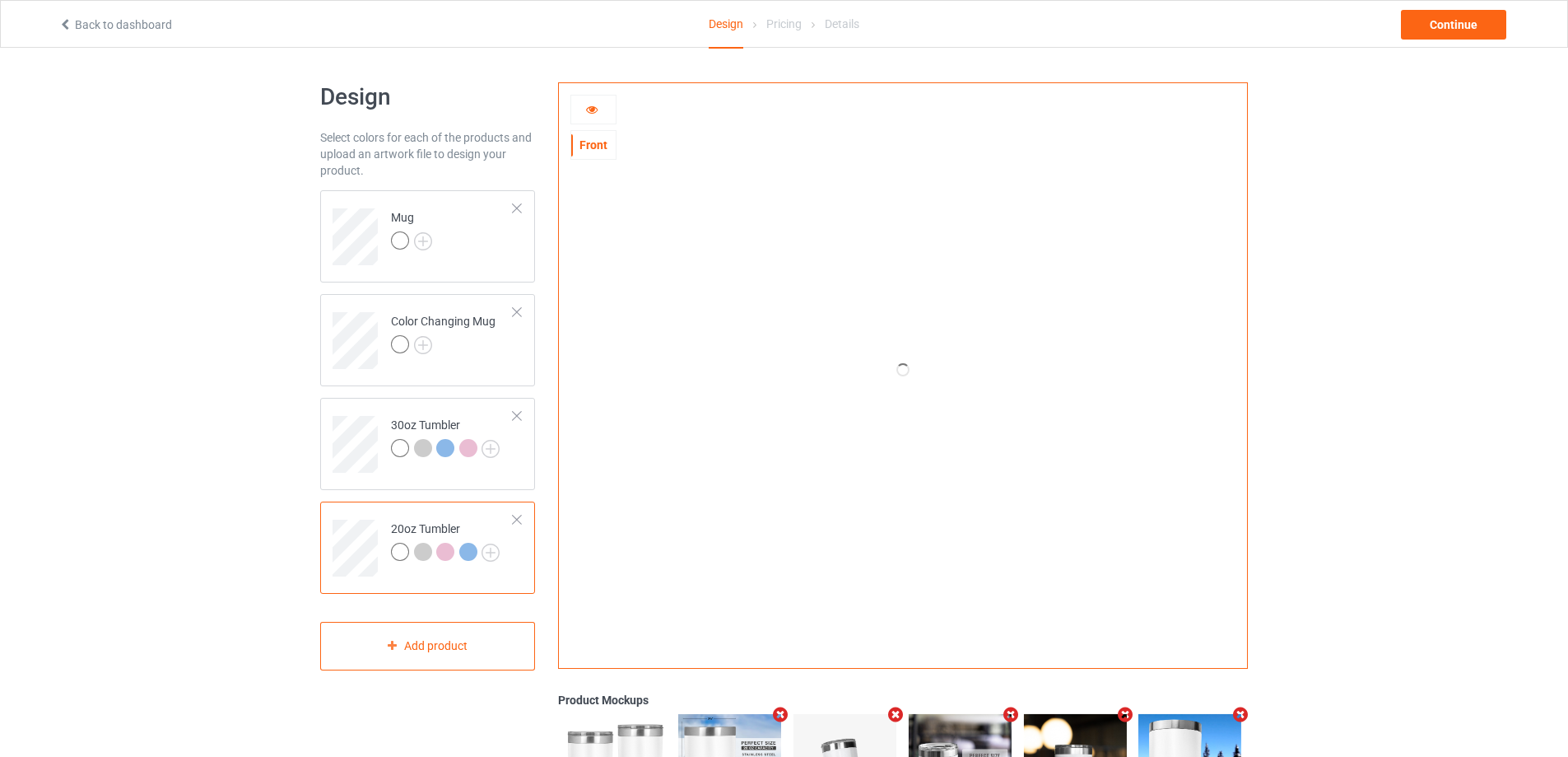
click at [586, 108] on icon at bounding box center [592, 107] width 14 height 12
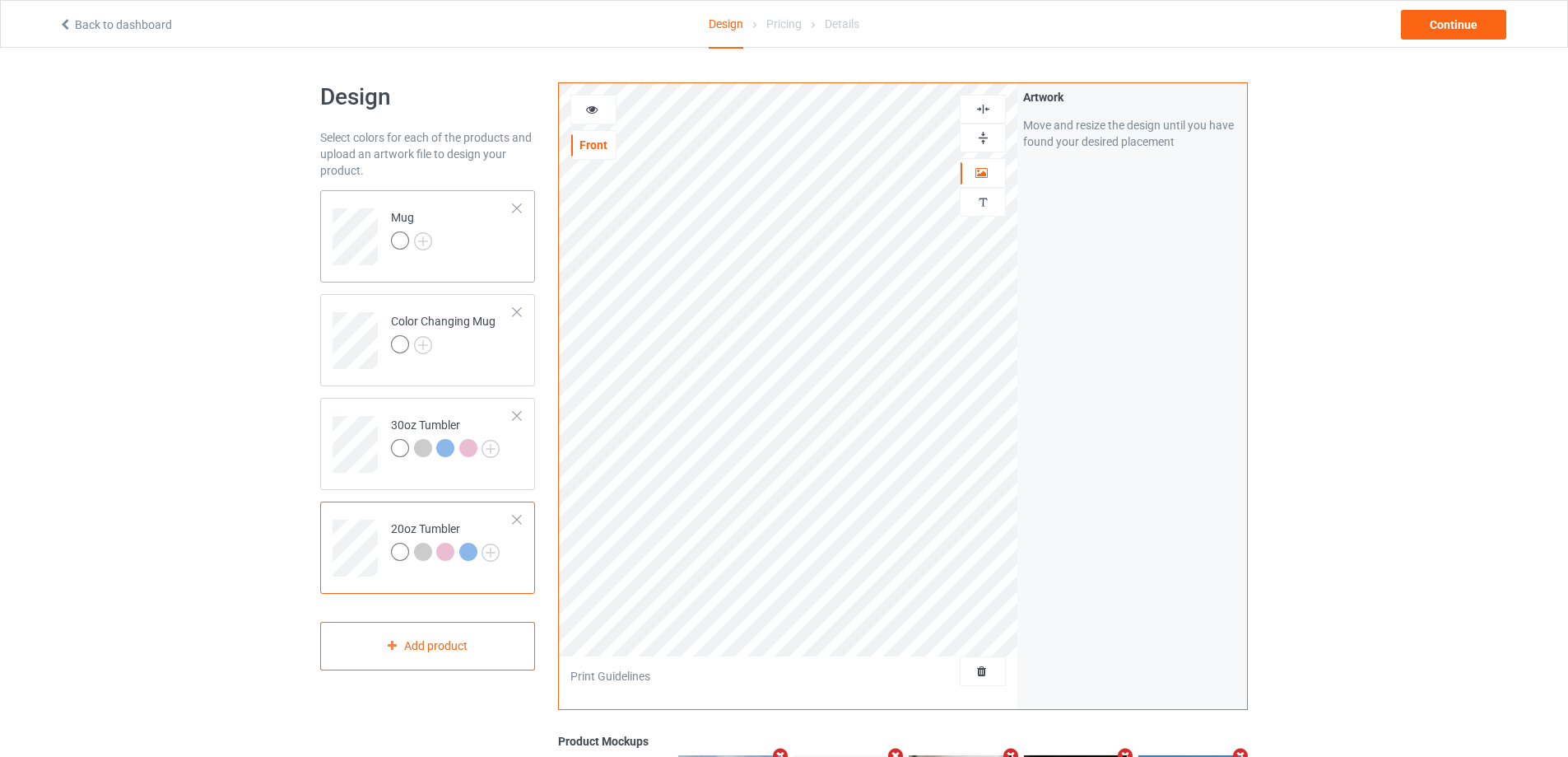
click at [480, 236] on td "Mug" at bounding box center [453, 231] width 141 height 69
click at [583, 109] on div at bounding box center [593, 109] width 44 height 17
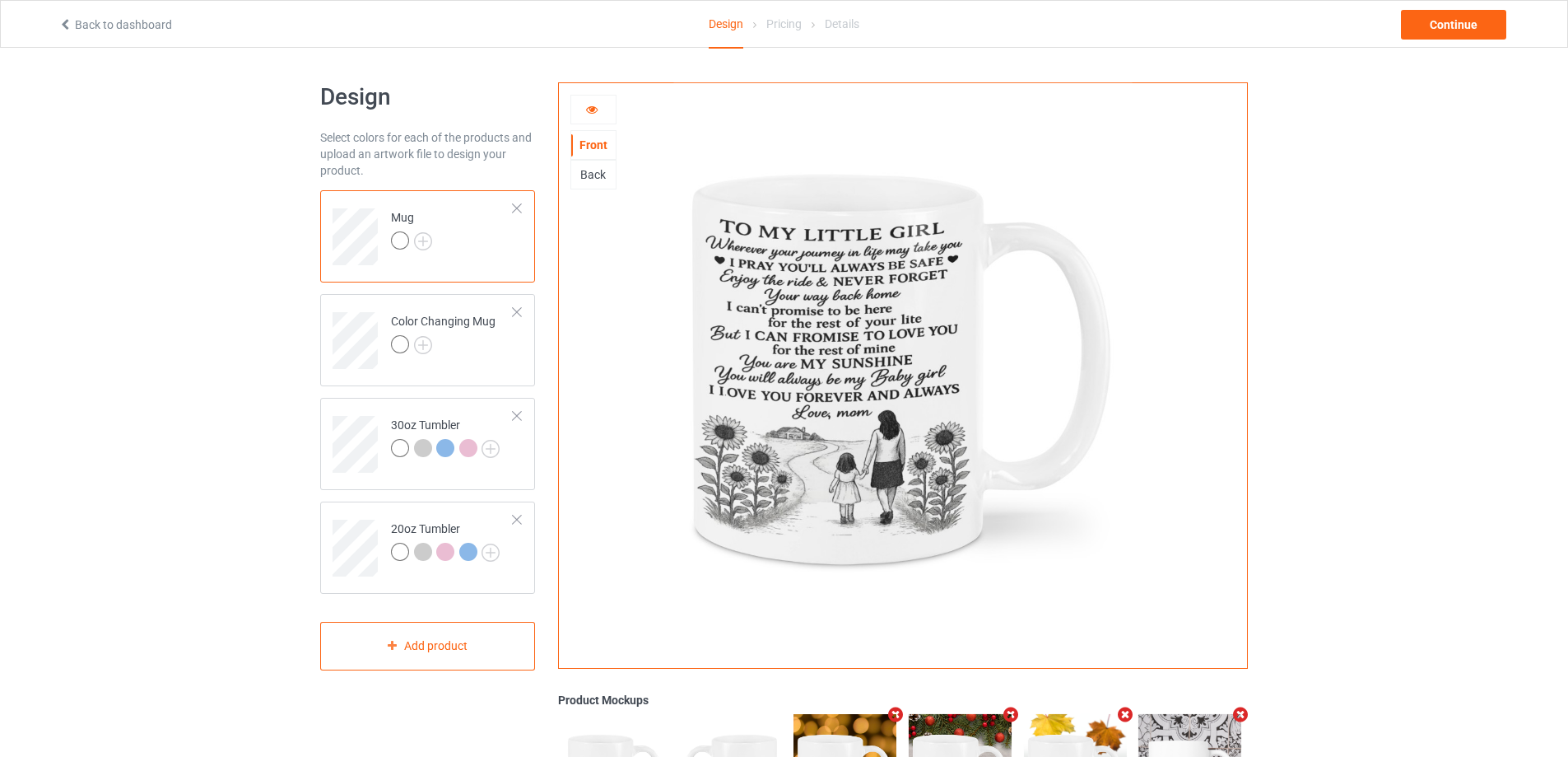
click at [594, 110] on icon at bounding box center [592, 107] width 14 height 12
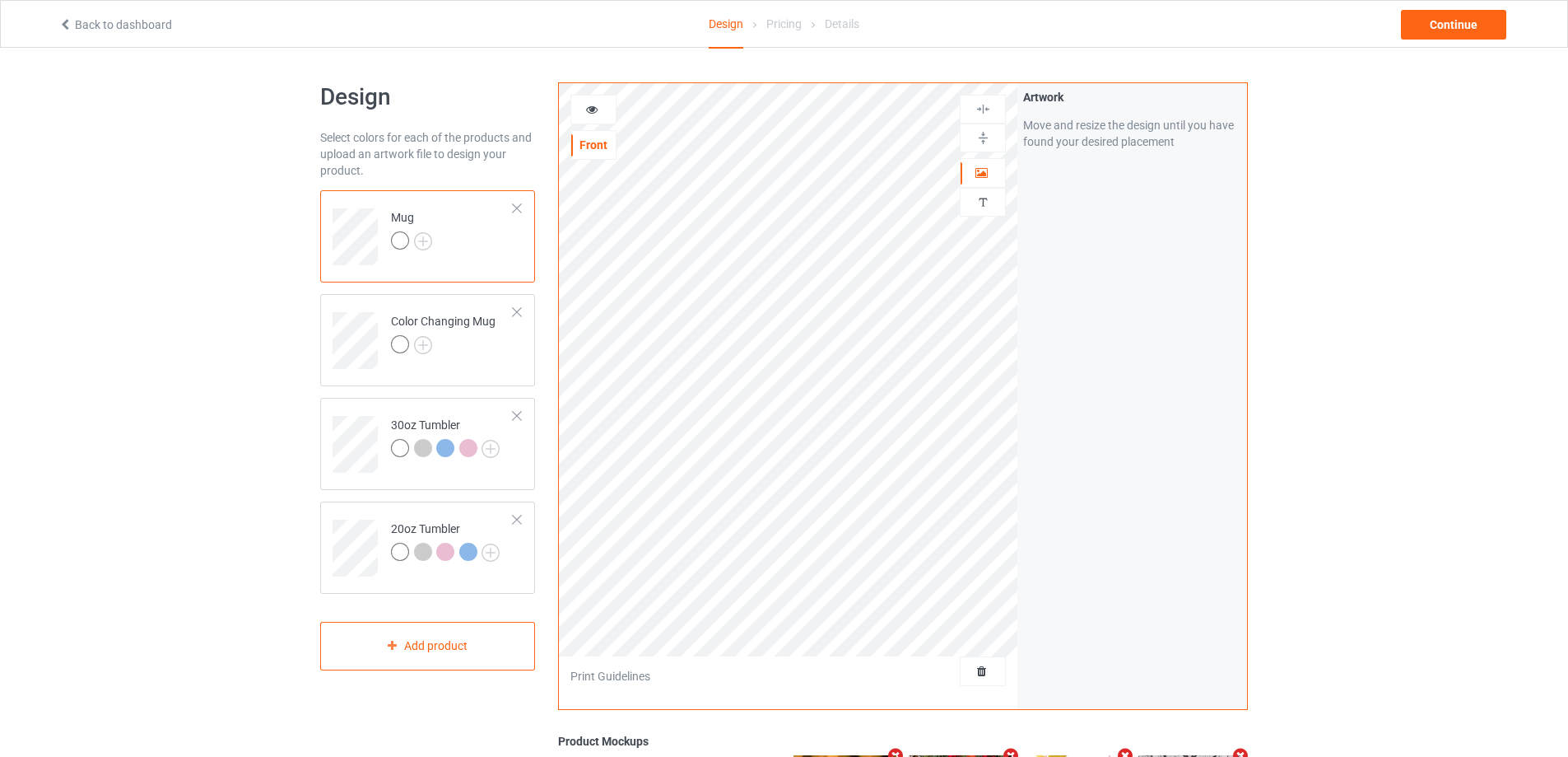
click at [594, 110] on icon at bounding box center [592, 107] width 14 height 12
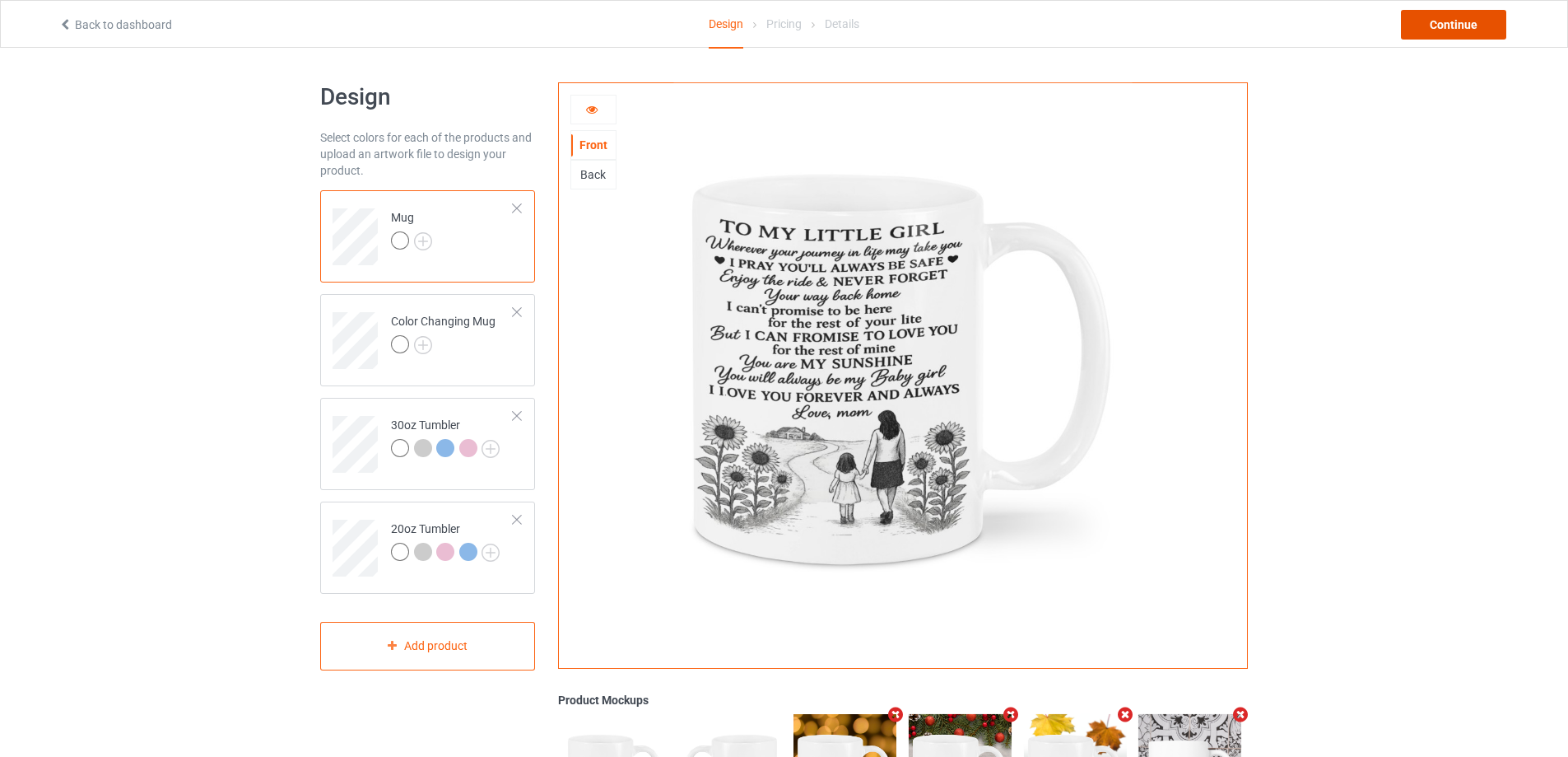
click at [1433, 24] on div "Continue" at bounding box center [1452, 25] width 105 height 29
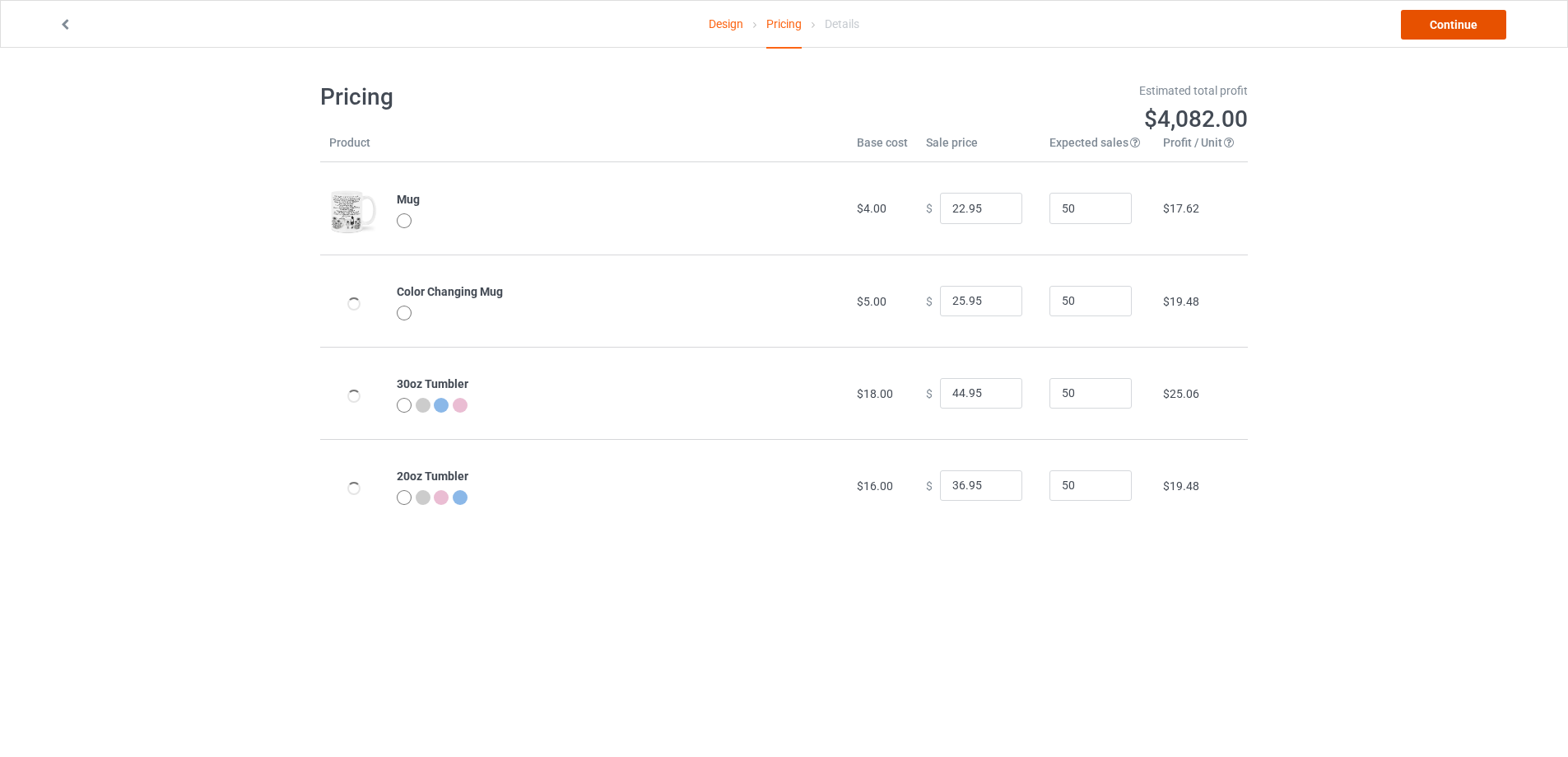
click at [1433, 24] on link "Continue" at bounding box center [1452, 25] width 105 height 29
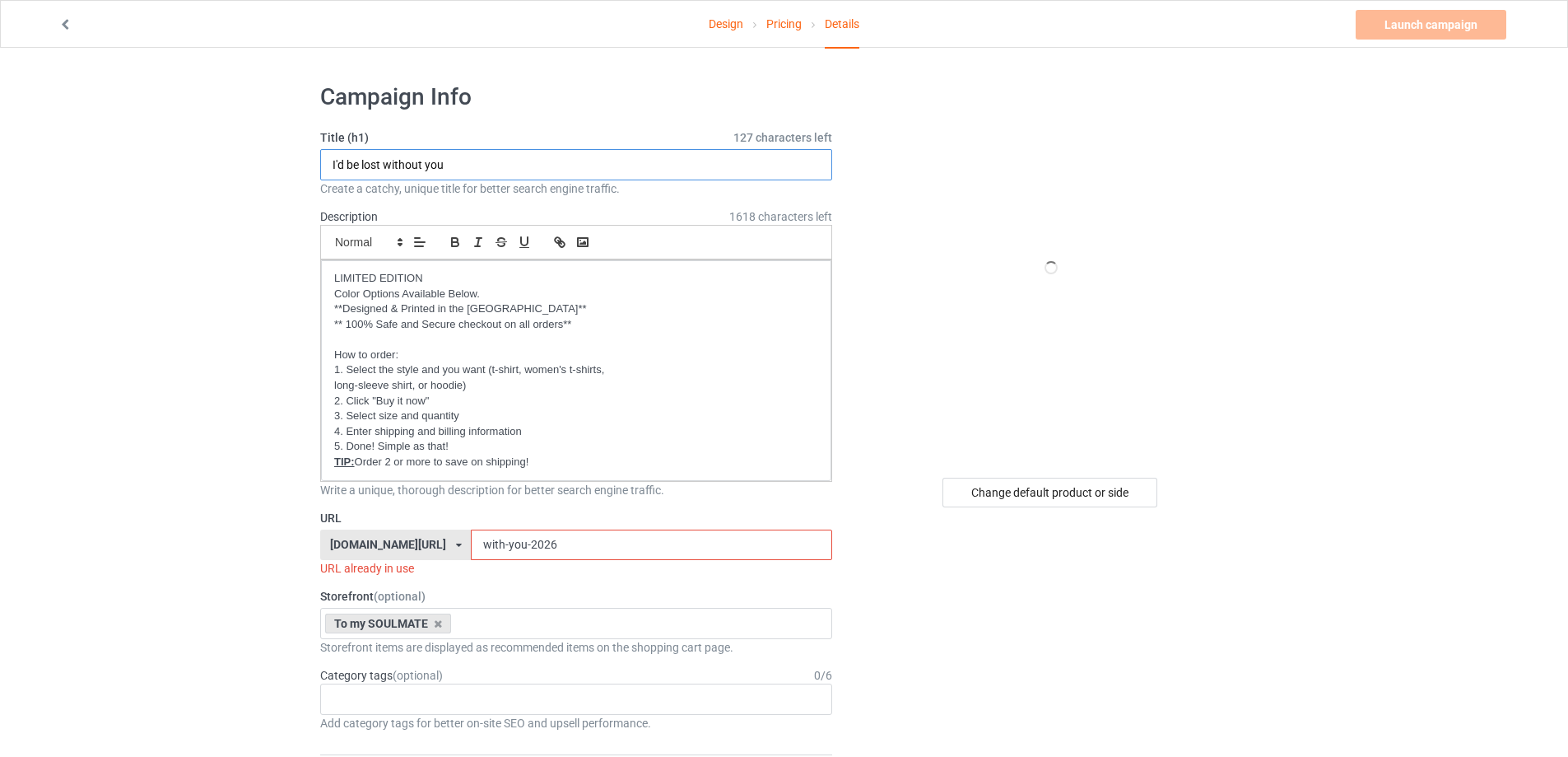
drag, startPoint x: 487, startPoint y: 161, endPoint x: 221, endPoint y: 166, distance: 266.0
type input "To my little girl"
drag, startPoint x: 577, startPoint y: 545, endPoint x: 350, endPoint y: 515, distance: 229.0
click at [354, 516] on div "URL [DOMAIN_NAME][URL] [DOMAIN_NAME][URL] [DOMAIN_NAME][URL] [DOMAIN_NAME][URL]…" at bounding box center [576, 543] width 512 height 68
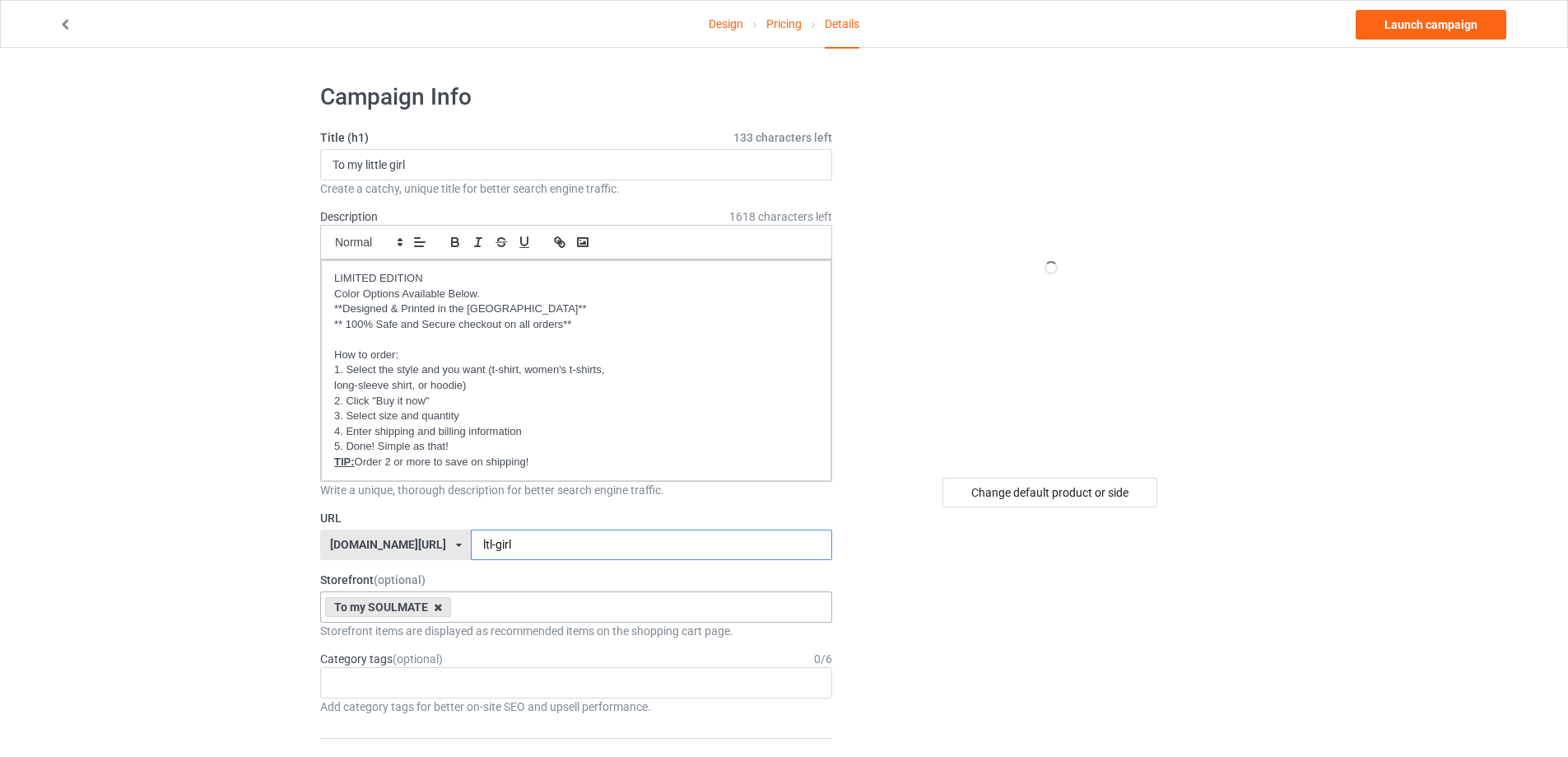
type input "ltl-girl"
click at [436, 610] on icon at bounding box center [438, 607] width 8 height 11
click at [1447, 35] on link "Launch campaign" at bounding box center [1431, 25] width 151 height 29
